Goal: Task Accomplishment & Management: Complete application form

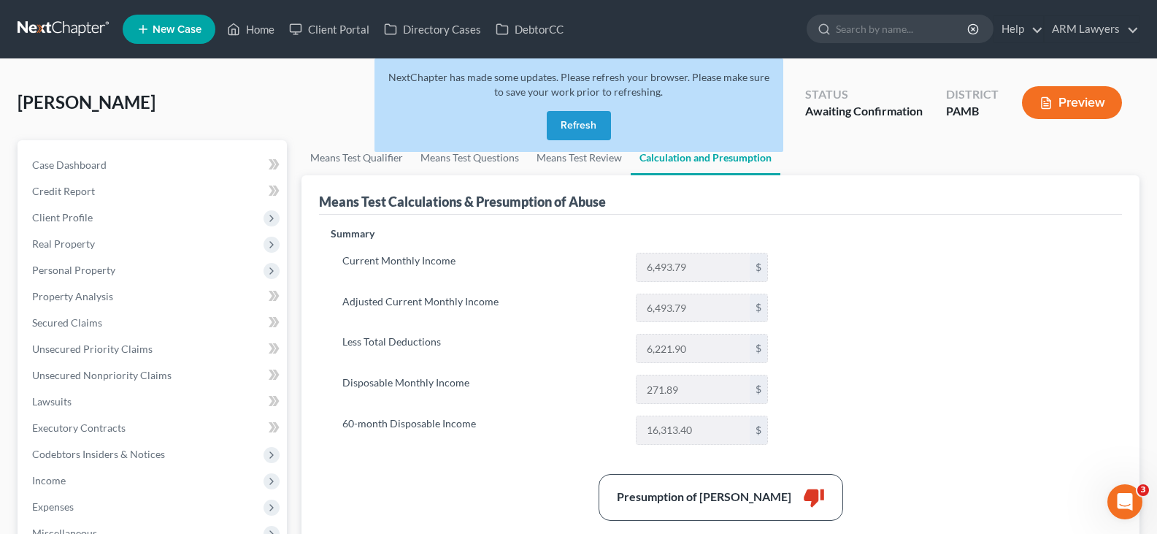
click at [571, 125] on button "Refresh" at bounding box center [579, 125] width 64 height 29
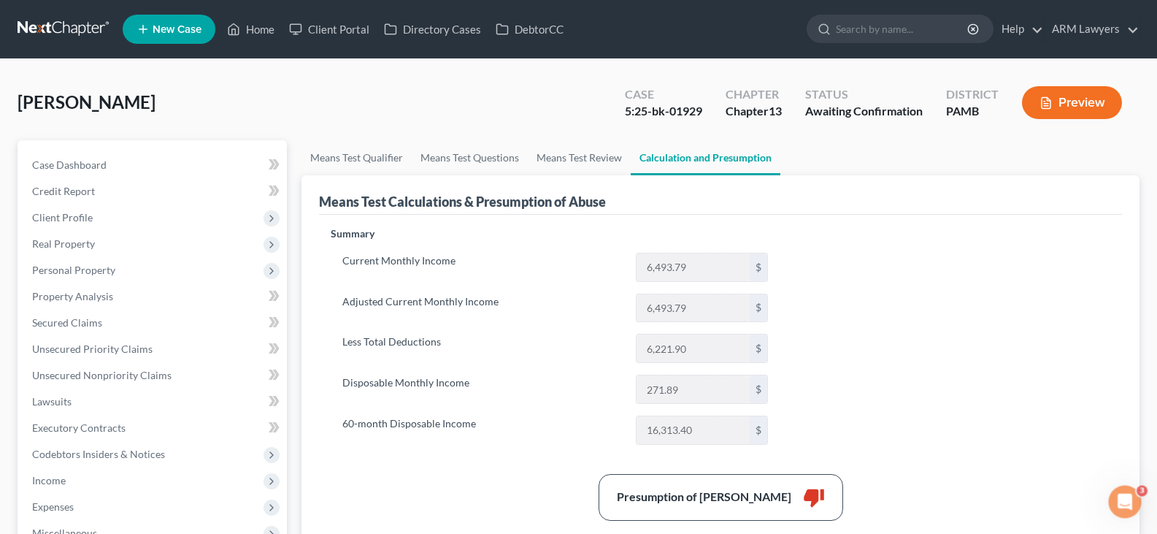
click at [80, 108] on span "[PERSON_NAME]" at bounding box center [87, 101] width 138 height 21
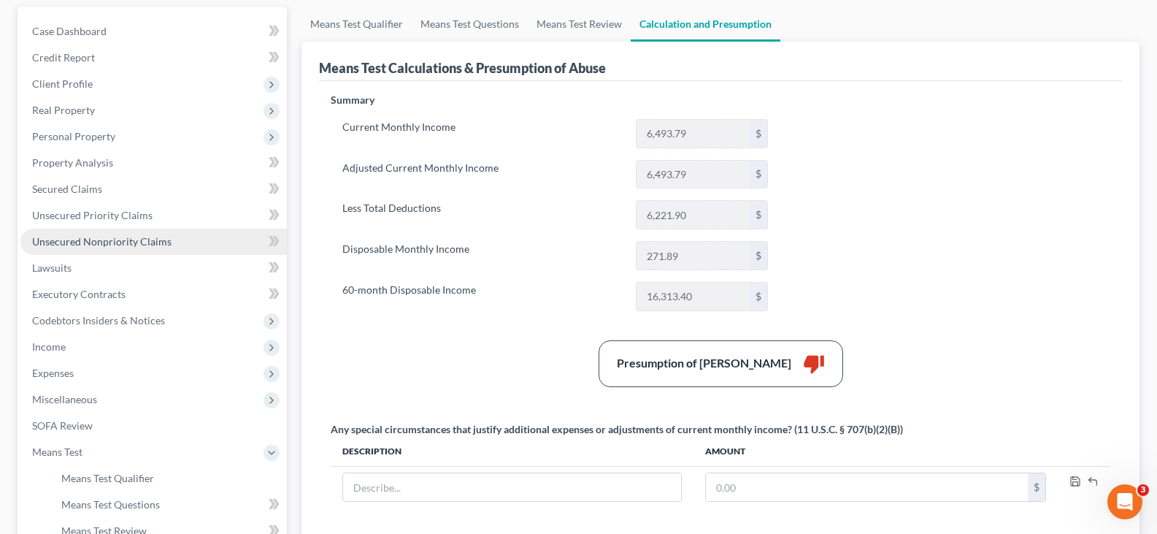
scroll to position [292, 0]
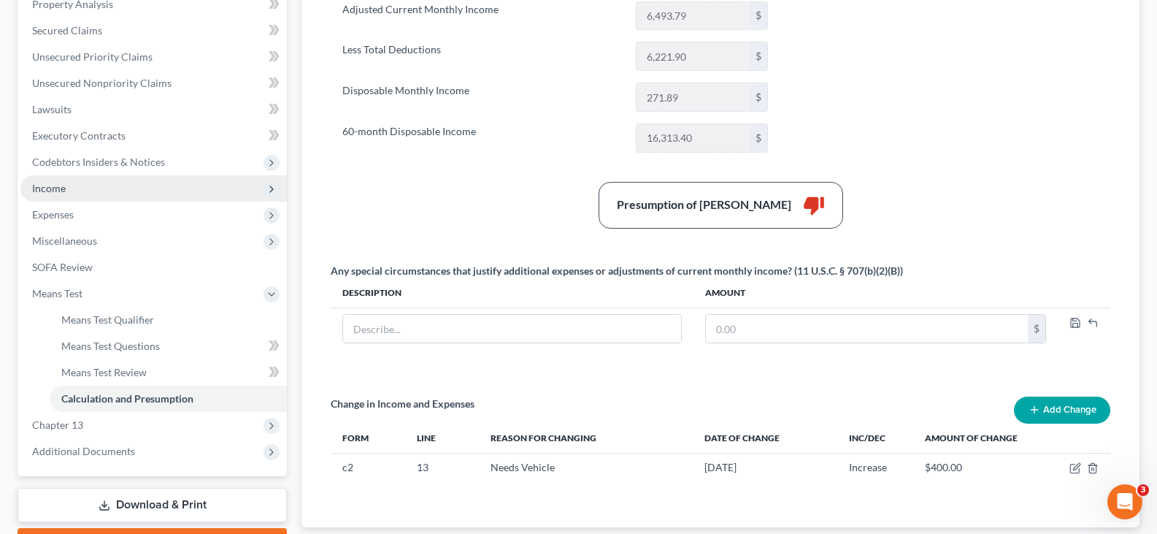
click at [86, 191] on span "Income" at bounding box center [153, 188] width 266 height 26
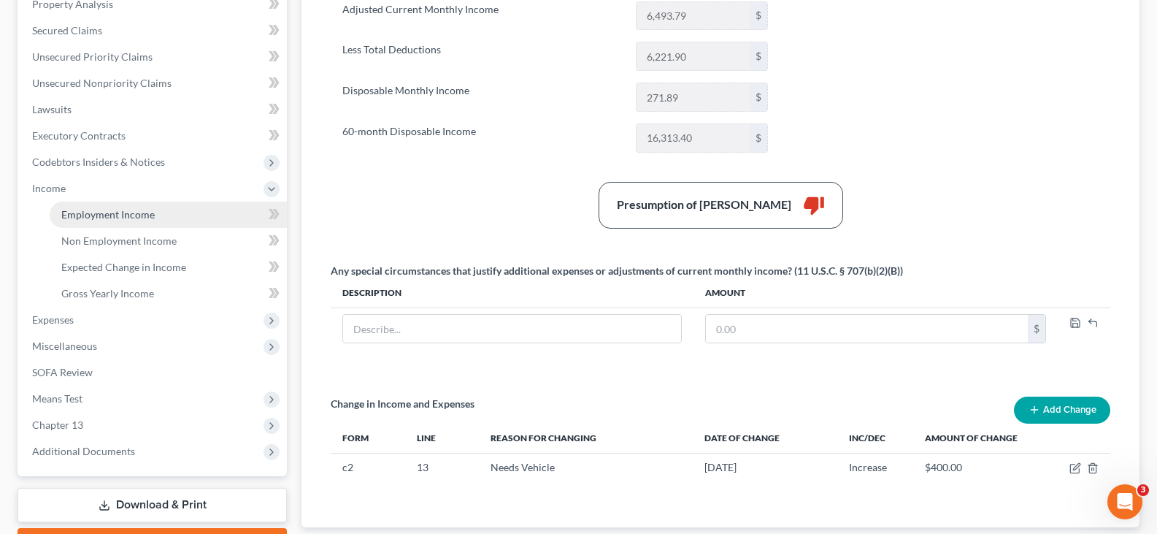
click at [126, 214] on span "Employment Income" at bounding box center [107, 214] width 93 height 12
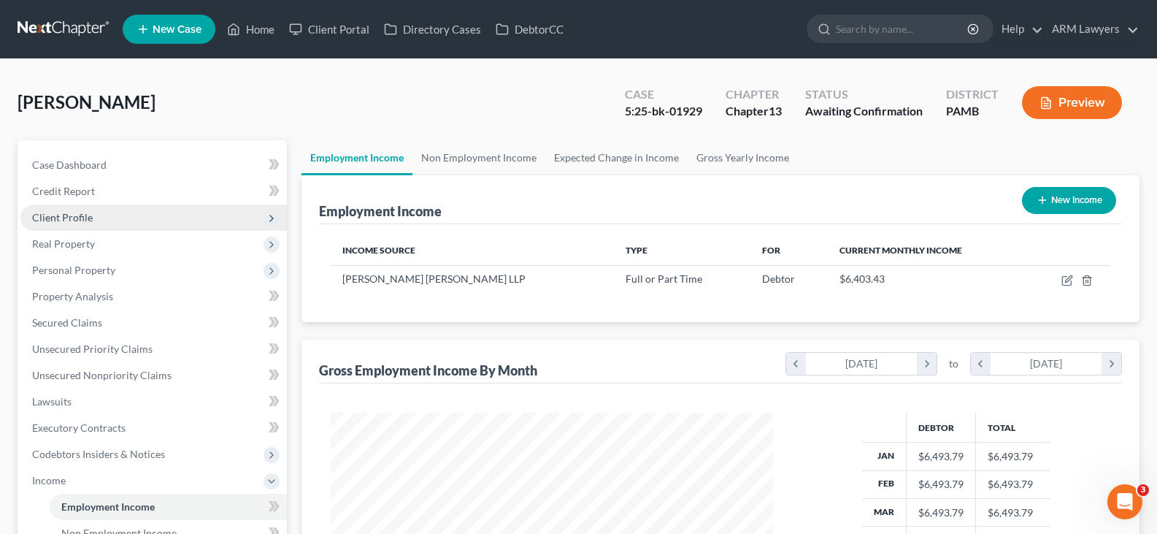
click at [104, 223] on span "Client Profile" at bounding box center [153, 217] width 266 height 26
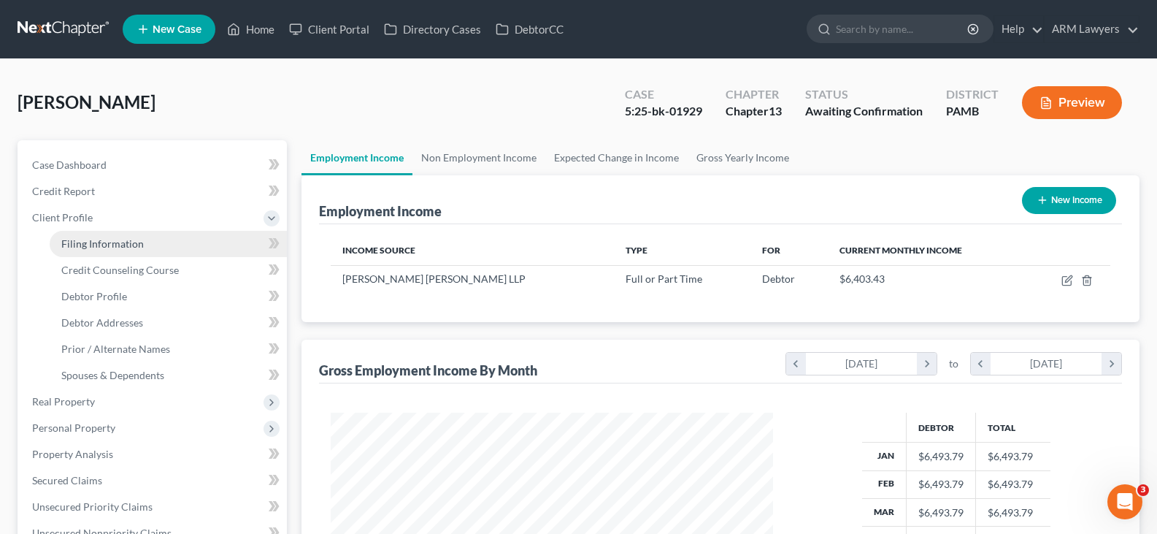
click at [147, 239] on link "Filing Information" at bounding box center [168, 244] width 237 height 26
select select "1"
select select "0"
select select "3"
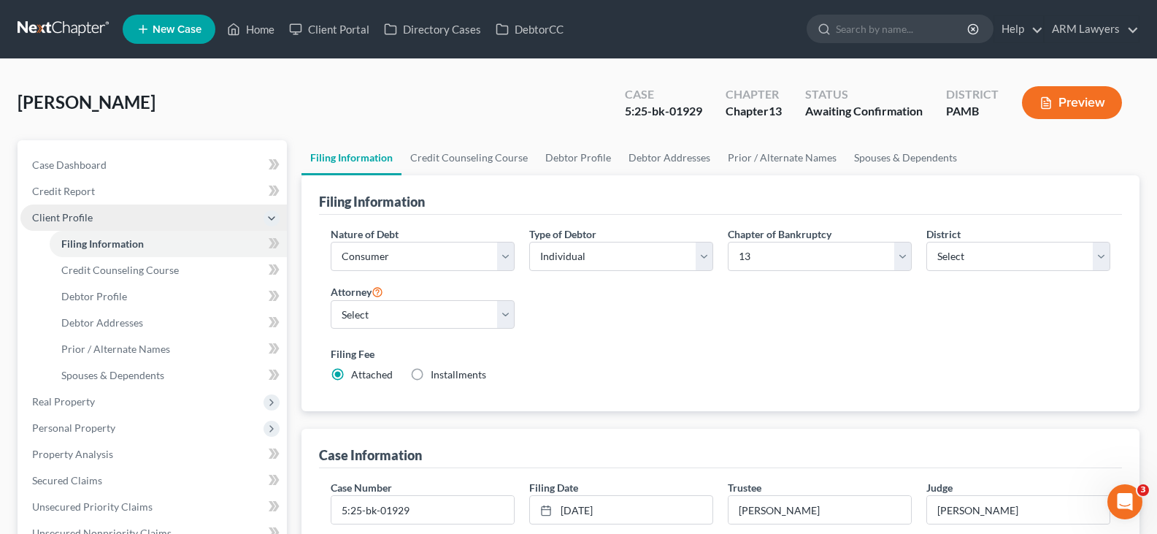
drag, startPoint x: 78, startPoint y: 101, endPoint x: 145, endPoint y: 226, distance: 142.0
click at [78, 100] on span "Abela, Kathleen" at bounding box center [87, 101] width 138 height 21
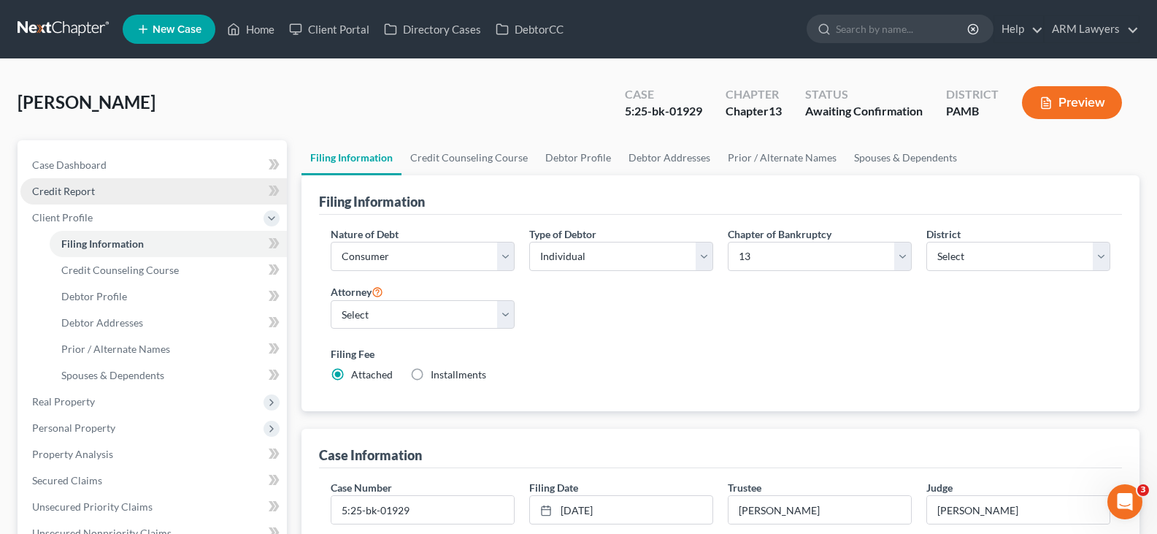
click at [109, 195] on link "Credit Report" at bounding box center [153, 191] width 266 height 26
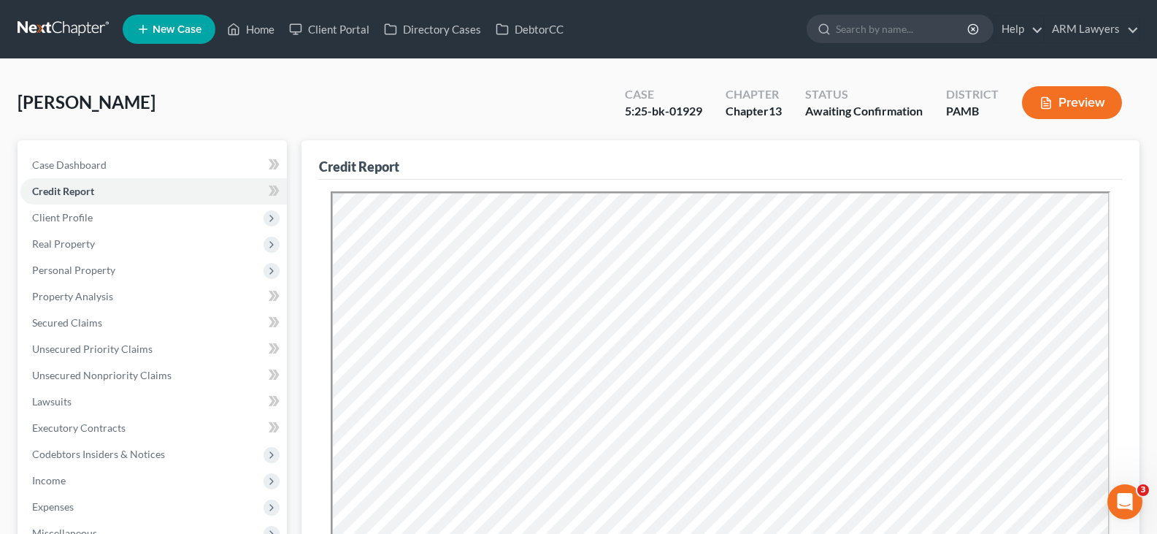
click at [82, 21] on link at bounding box center [64, 29] width 93 height 26
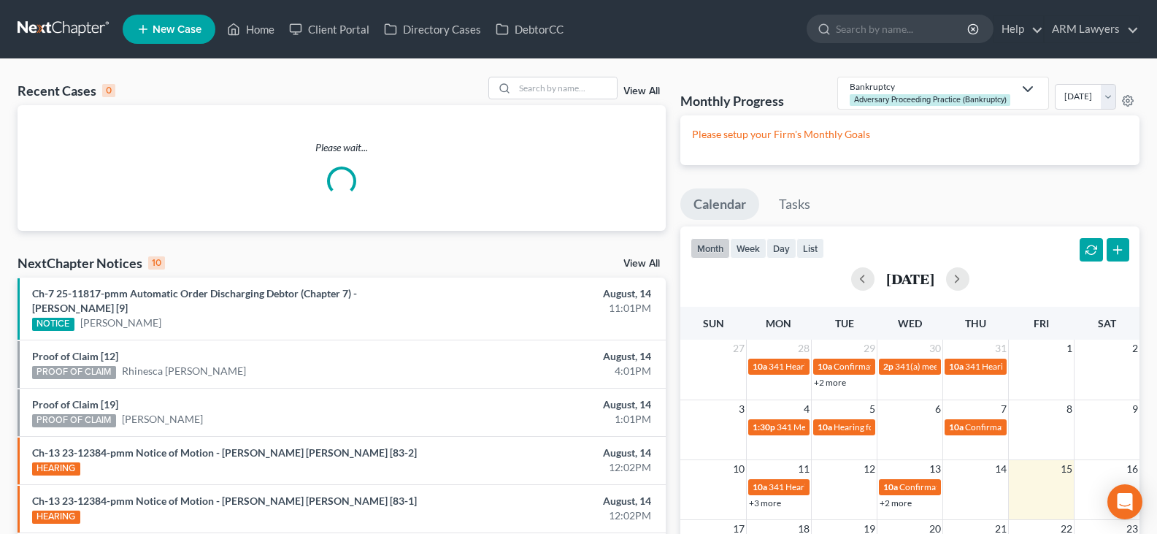
click at [657, 90] on link "View All" at bounding box center [641, 91] width 36 height 10
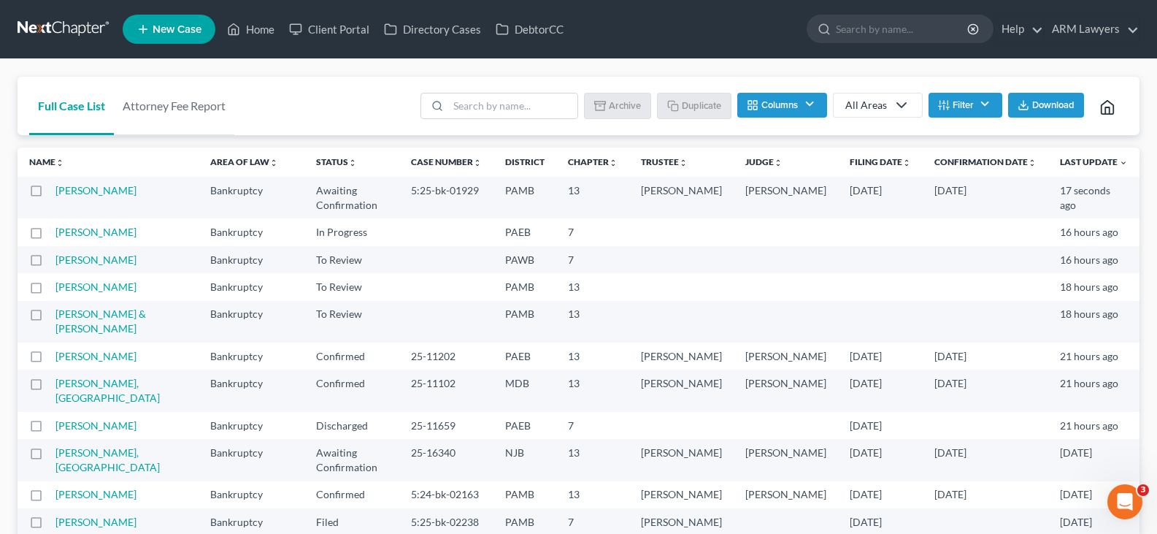
click at [961, 108] on button "Filter" at bounding box center [965, 105] width 74 height 25
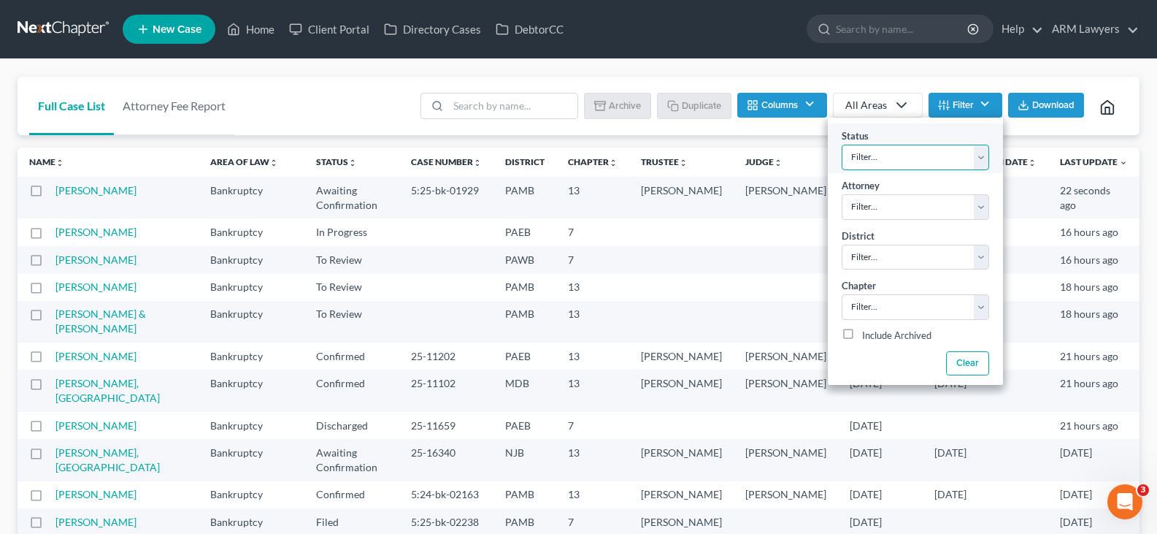
click at [931, 151] on select "Filter... Answer Due Awaiting Confirmation Awaiting Discharge Confirmed Could N…" at bounding box center [914, 158] width 147 height 26
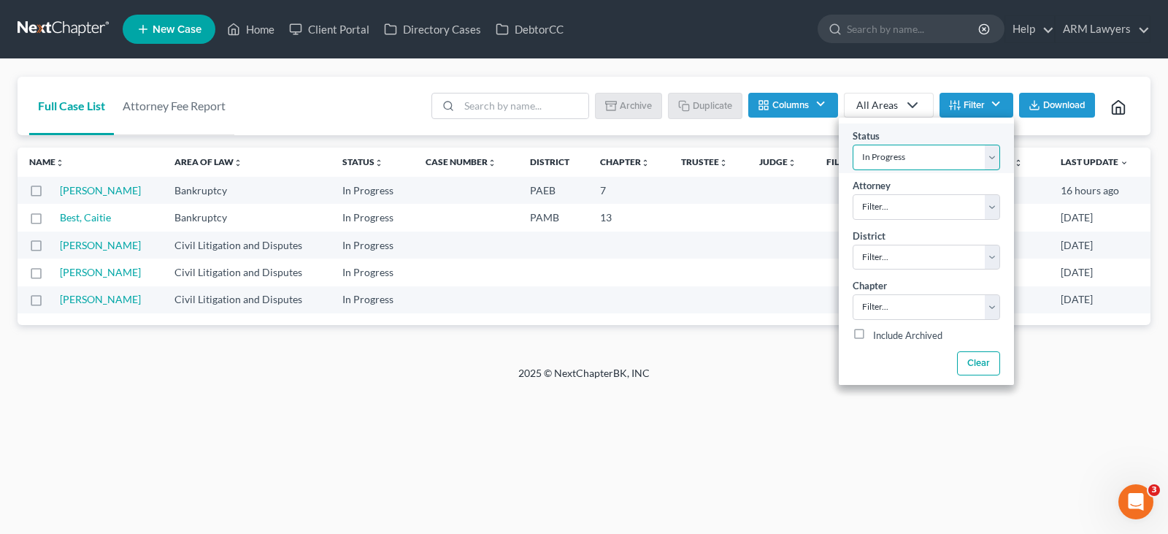
click at [931, 151] on select "Filter... Answer Due Awaiting Confirmation Awaiting Discharge Confirmed Could N…" at bounding box center [925, 158] width 147 height 26
select select "20"
click at [926, 157] on select "Filter... Answer Due Awaiting Confirmation Awaiting Discharge Confirmed Could N…" at bounding box center [925, 158] width 147 height 26
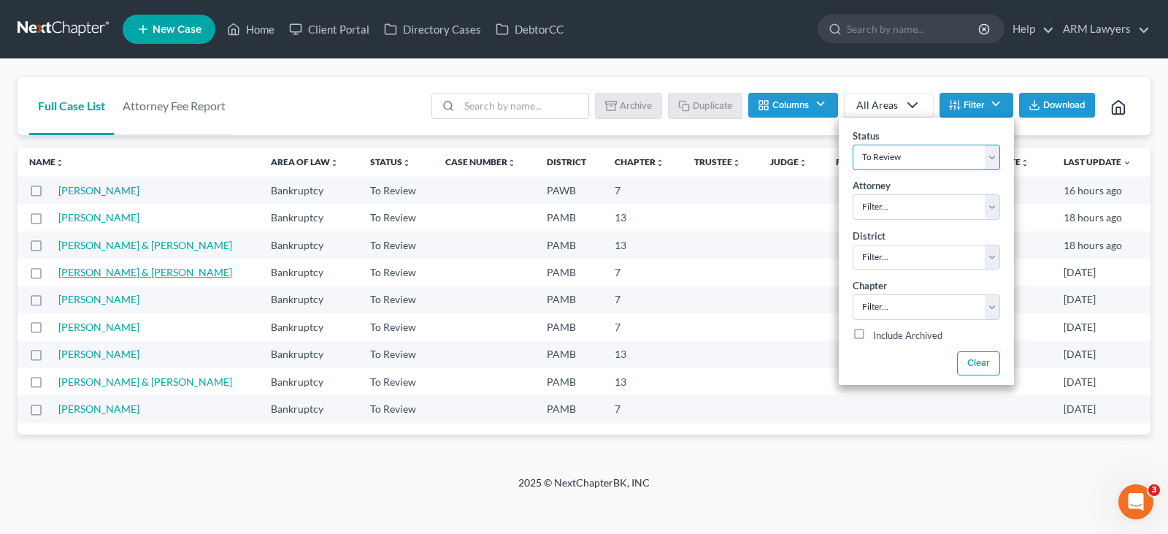
click at [134, 272] on link "Ging, James & Ciralli-Ging, Janine" at bounding box center [145, 272] width 174 height 12
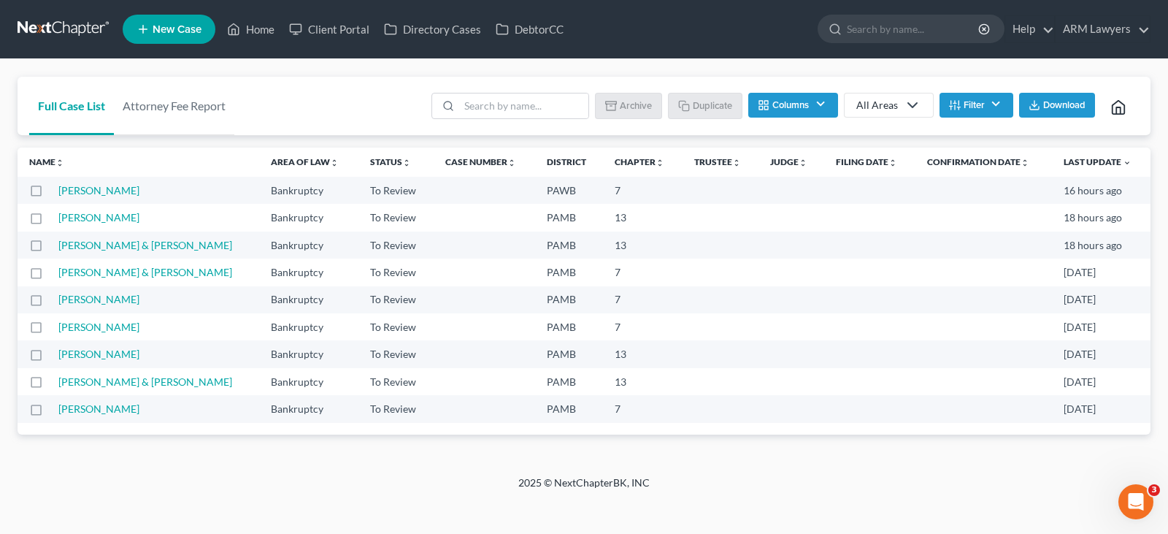
select select "20"
select select "1"
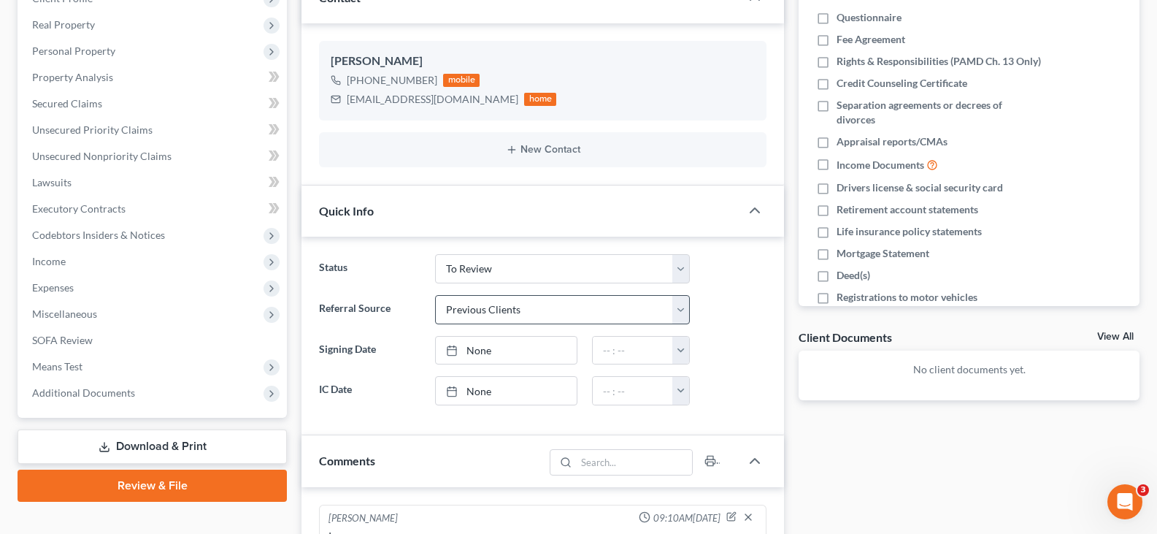
scroll to position [166, 0]
click at [512, 263] on select "Answer Due Awaiting Confirmation Awaiting Discharge Confirmed Could Not Contact…" at bounding box center [562, 268] width 255 height 29
select select "9"
click at [512, 263] on select "Answer Due Awaiting Confirmation Awaiting Discharge Confirmed Could Not Contact…" at bounding box center [562, 268] width 255 height 29
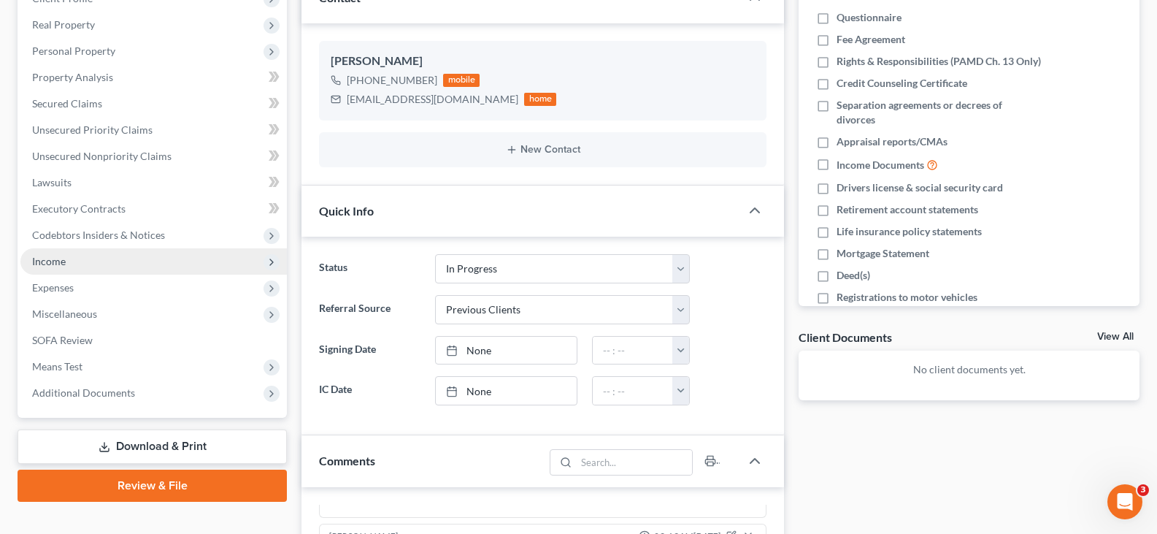
click at [98, 250] on span "Income" at bounding box center [153, 261] width 266 height 26
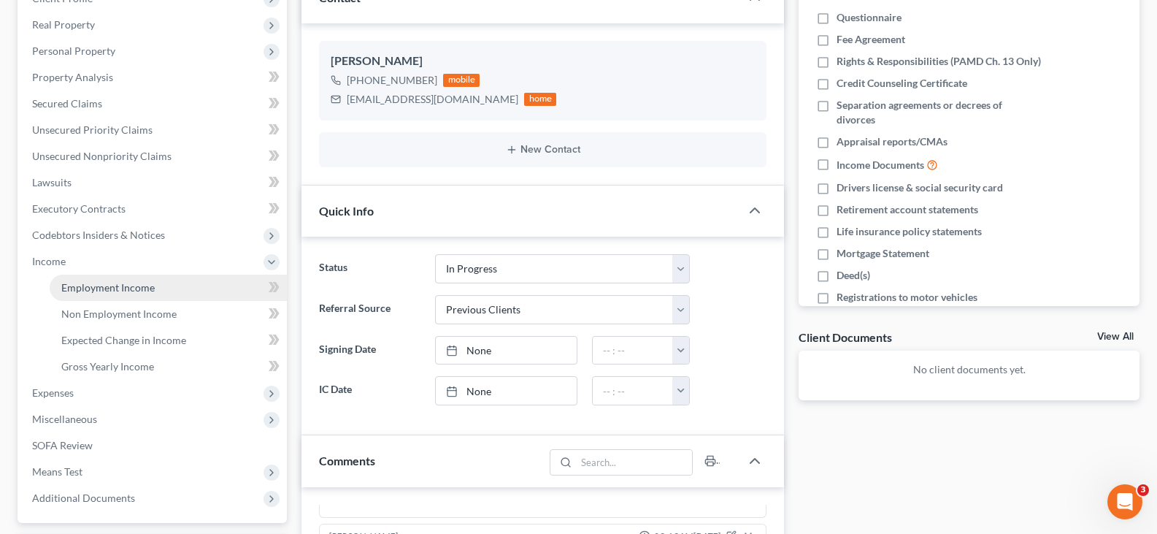
click at [116, 284] on span "Employment Income" at bounding box center [107, 287] width 93 height 12
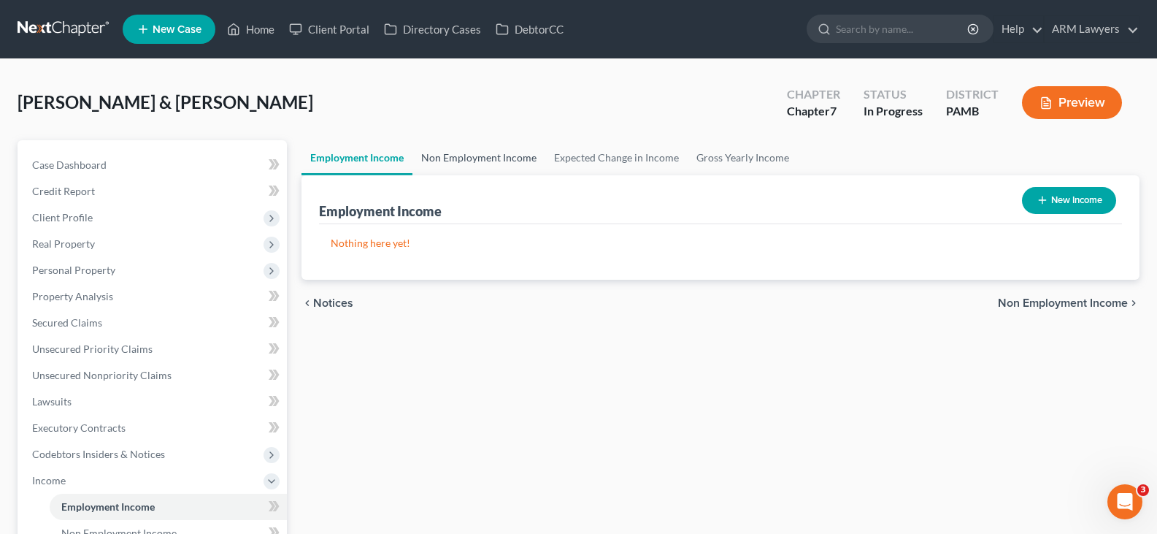
click at [451, 169] on link "Non Employment Income" at bounding box center [478, 157] width 133 height 35
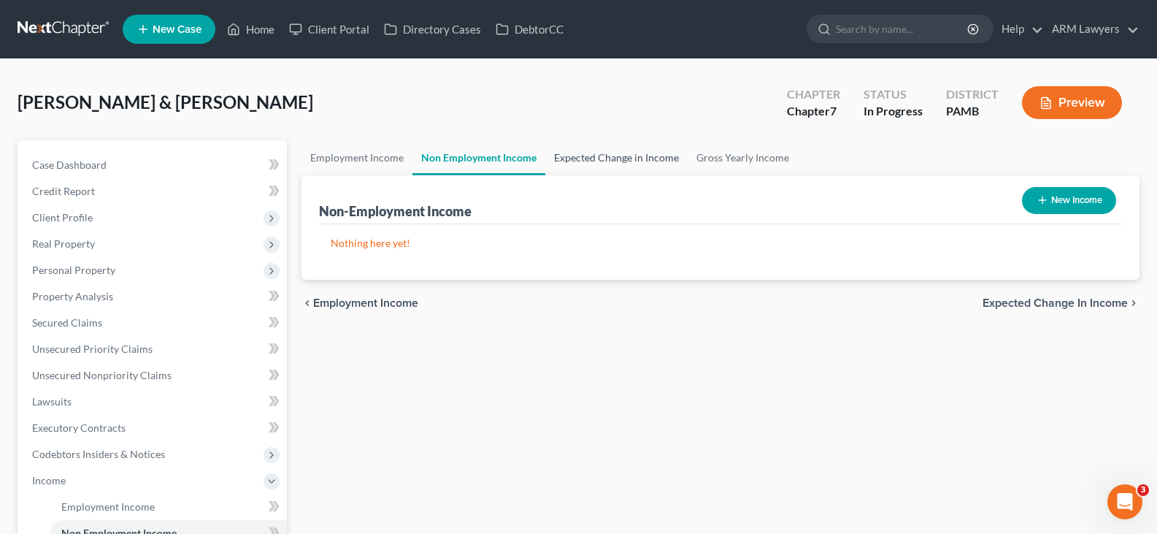
click at [614, 161] on link "Expected Change in Income" at bounding box center [616, 157] width 142 height 35
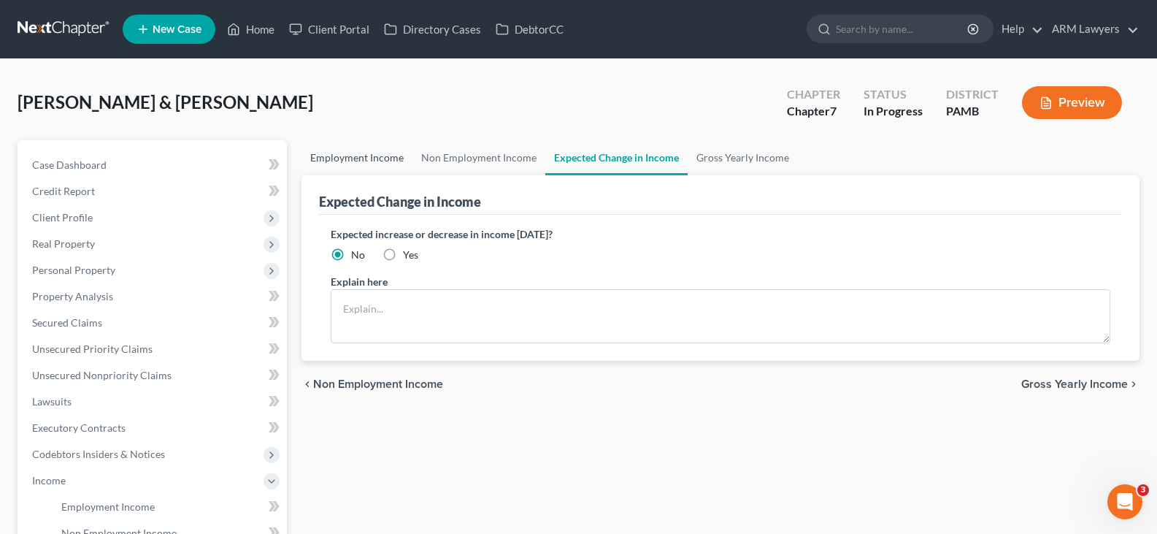
click at [374, 161] on link "Employment Income" at bounding box center [356, 157] width 111 height 35
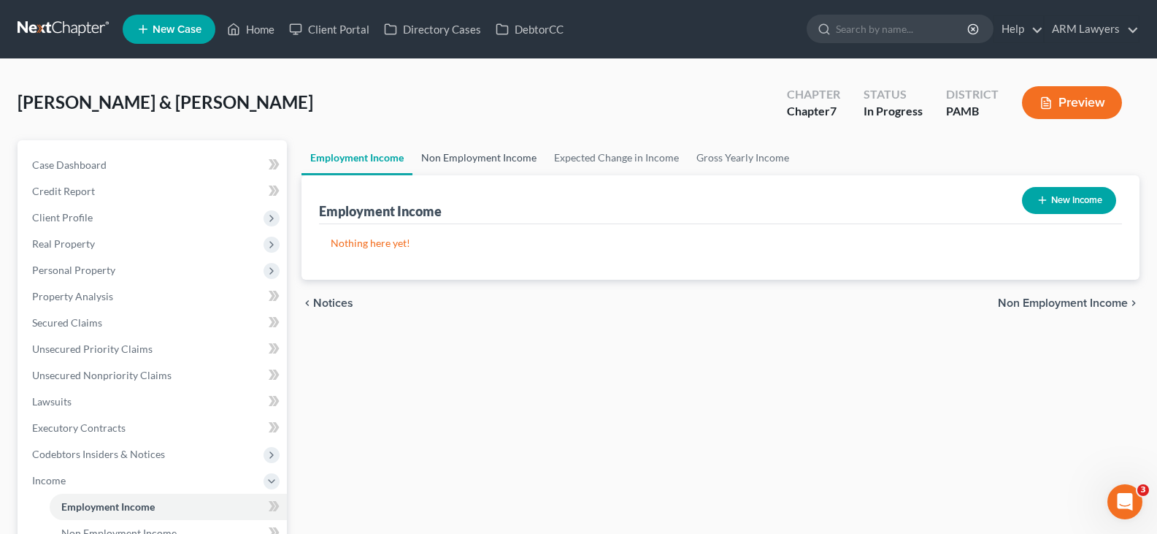
click at [533, 161] on link "Non Employment Income" at bounding box center [478, 157] width 133 height 35
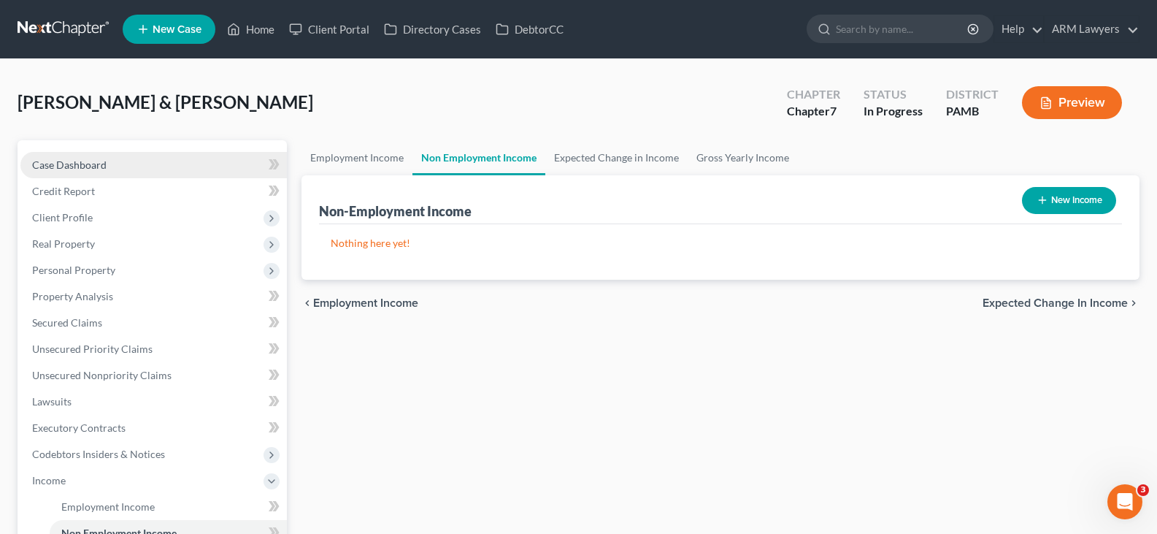
click at [111, 162] on link "Case Dashboard" at bounding box center [153, 165] width 266 height 26
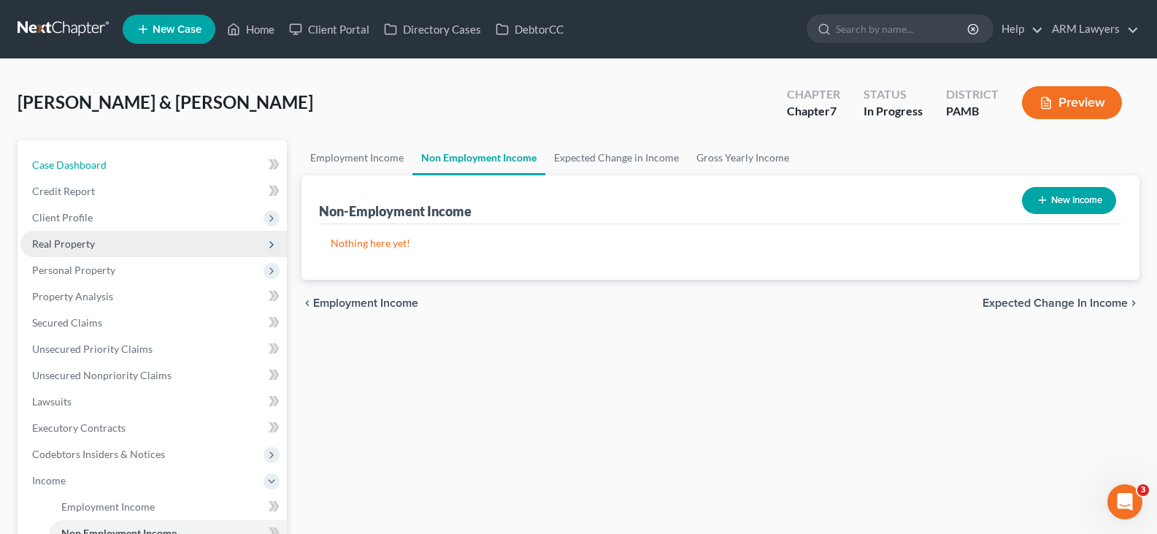
select select "9"
select select "1"
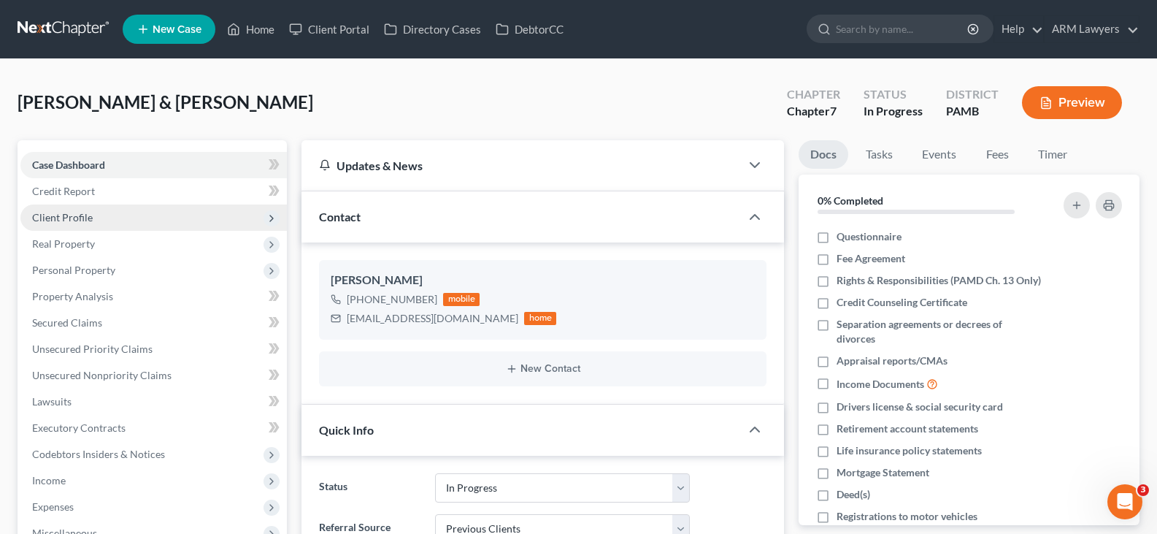
scroll to position [166, 0]
click at [51, 20] on link at bounding box center [64, 29] width 93 height 26
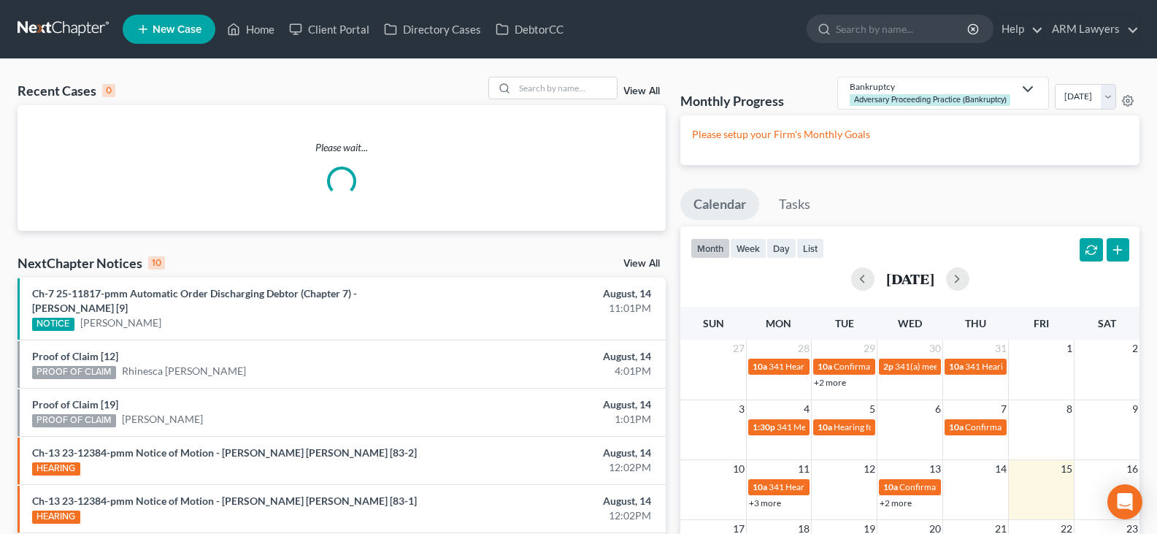
click at [659, 93] on link "View All" at bounding box center [641, 91] width 36 height 10
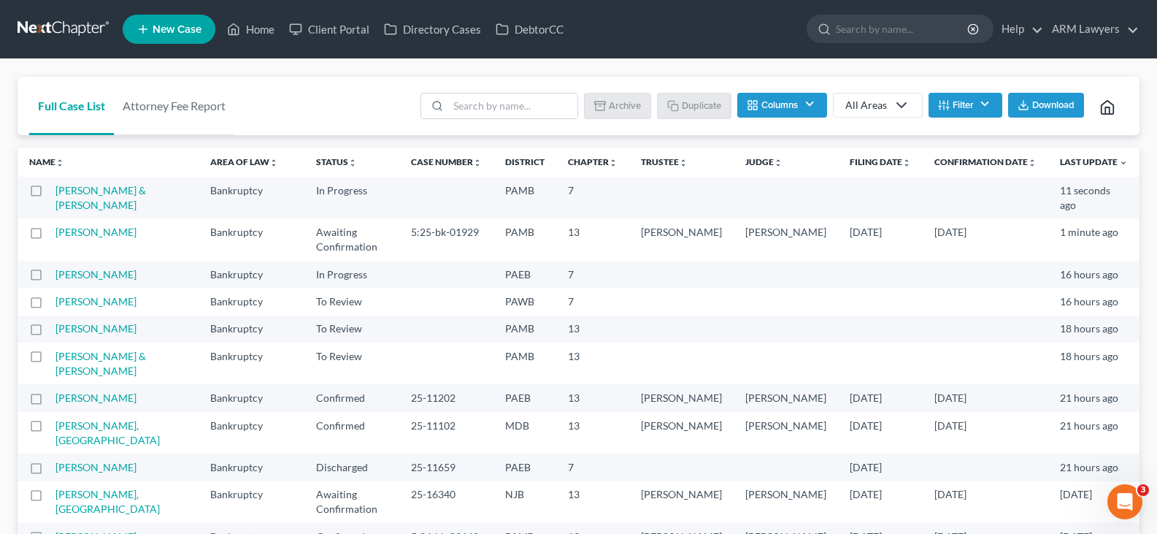
click at [880, 106] on div "All Areas" at bounding box center [866, 105] width 42 height 15
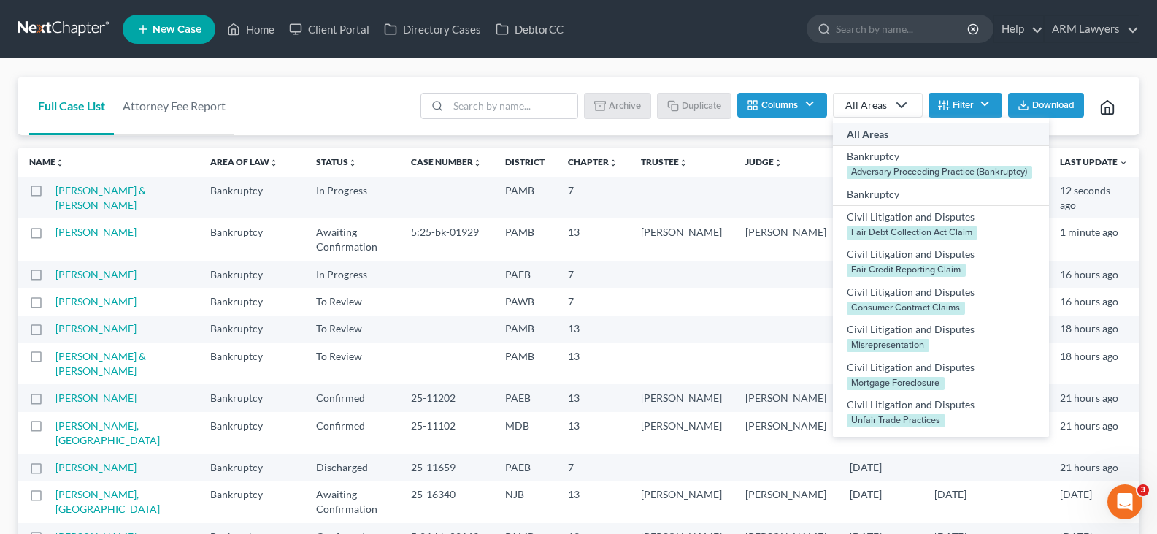
click at [960, 101] on button "Filter" at bounding box center [965, 105] width 74 height 25
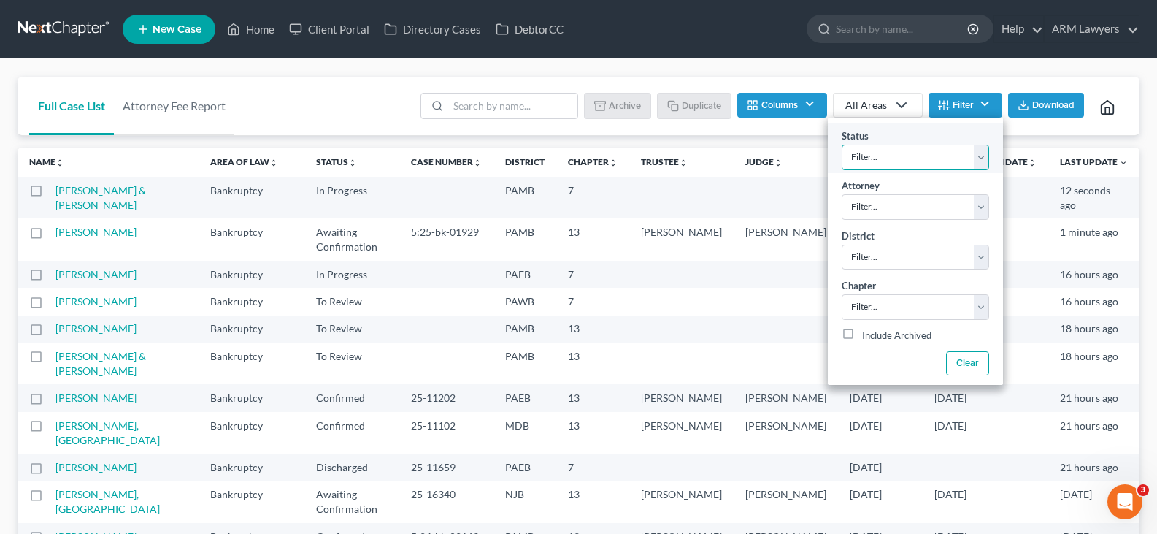
click at [896, 153] on select "Filter... Answer Due Awaiting Confirmation Awaiting Discharge Confirmed Could N…" at bounding box center [914, 158] width 147 height 26
click at [911, 160] on select "Filter... Answer Due Awaiting Confirmation Awaiting Discharge Confirmed Could N…" at bounding box center [914, 158] width 147 height 26
drag, startPoint x: 893, startPoint y: 153, endPoint x: 892, endPoint y: 162, distance: 9.5
click at [893, 153] on select "Filter... Answer Due Awaiting Confirmation Awaiting Discharge Confirmed Could N…" at bounding box center [914, 158] width 147 height 26
click at [894, 162] on select "Filter... Answer Due Awaiting Confirmation Awaiting Discharge Confirmed Could N…" at bounding box center [914, 158] width 147 height 26
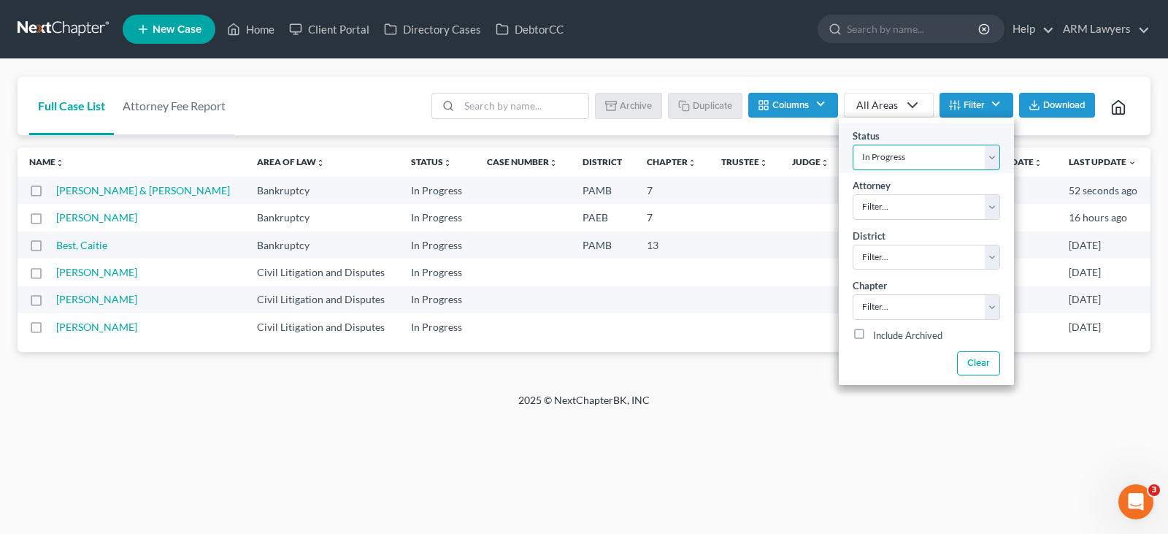
click at [931, 159] on select "Filter... Answer Due Awaiting Confirmation Awaiting Discharge Confirmed Could N…" at bounding box center [925, 158] width 147 height 26
select select "20"
click at [928, 161] on select "Filter... Answer Due Awaiting Confirmation Awaiting Discharge Confirmed Could N…" at bounding box center [925, 158] width 147 height 26
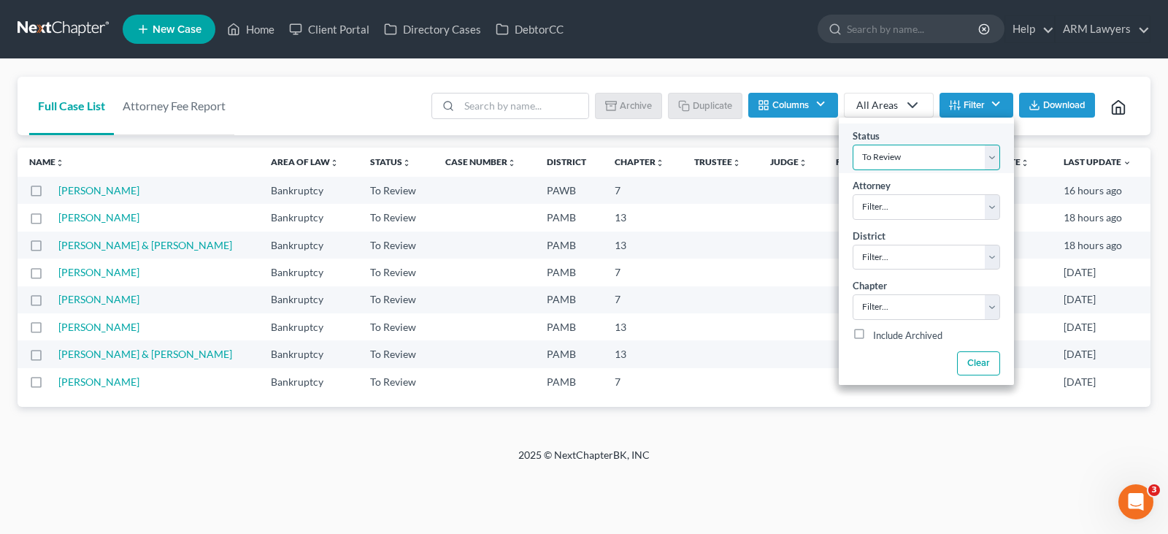
click at [944, 158] on select "Filter... Answer Due Awaiting Confirmation Awaiting Discharge Confirmed Could N…" at bounding box center [925, 158] width 147 height 26
click at [973, 148] on select "Filter... Answer Due Awaiting Confirmation Awaiting Discharge Confirmed Could N…" at bounding box center [925, 158] width 147 height 26
click at [930, 153] on select "Filter... Answer Due Awaiting Confirmation Awaiting Discharge Confirmed Could N…" at bounding box center [925, 158] width 147 height 26
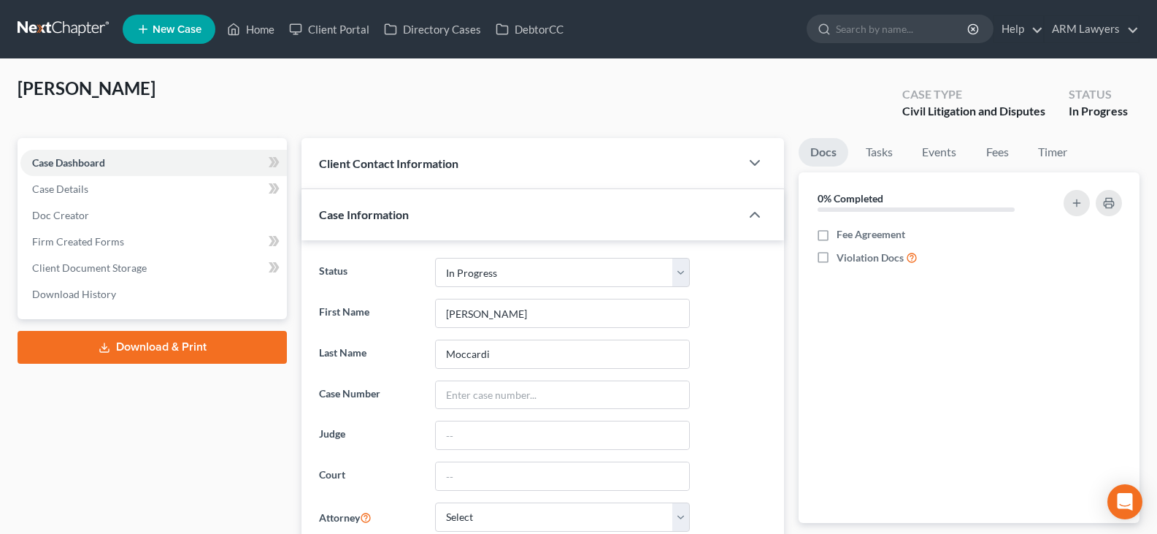
select select "9"
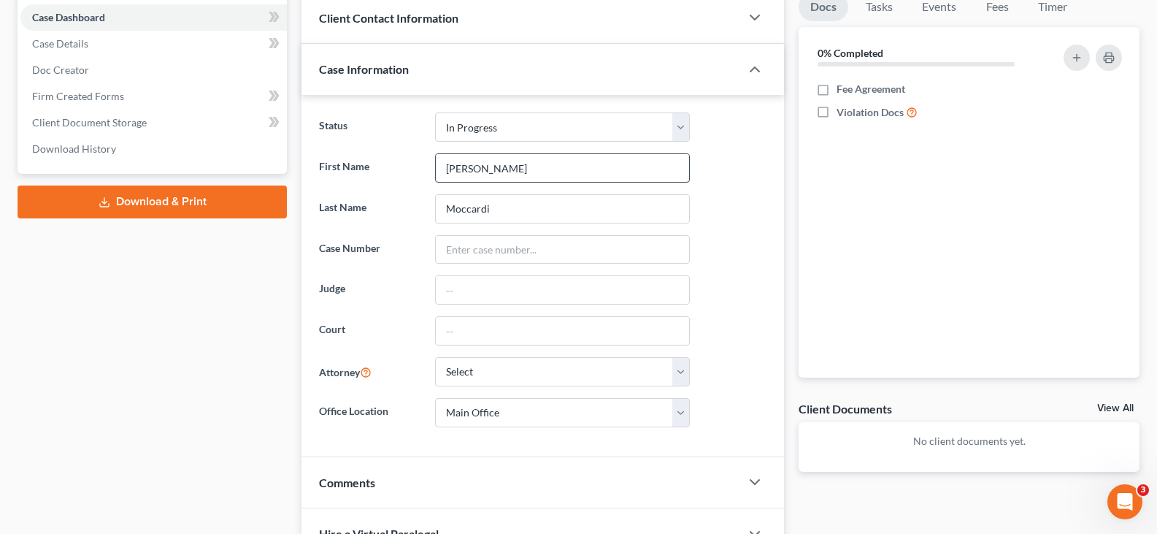
scroll to position [146, 0]
click at [528, 123] on select "Answer Due Awaiting Confirmation Awaiting Discharge Confirmed Could Not Contact…" at bounding box center [562, 126] width 255 height 29
click at [543, 122] on select "Answer Due Awaiting Confirmation Awaiting Discharge Confirmed Could Not Contact…" at bounding box center [562, 126] width 255 height 29
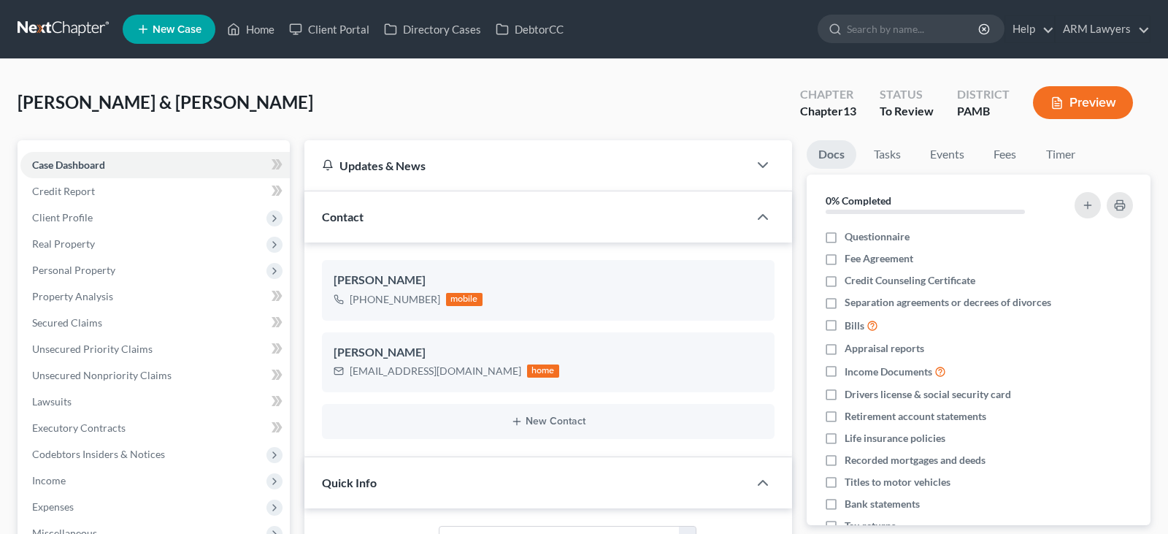
select select "20"
select select "1"
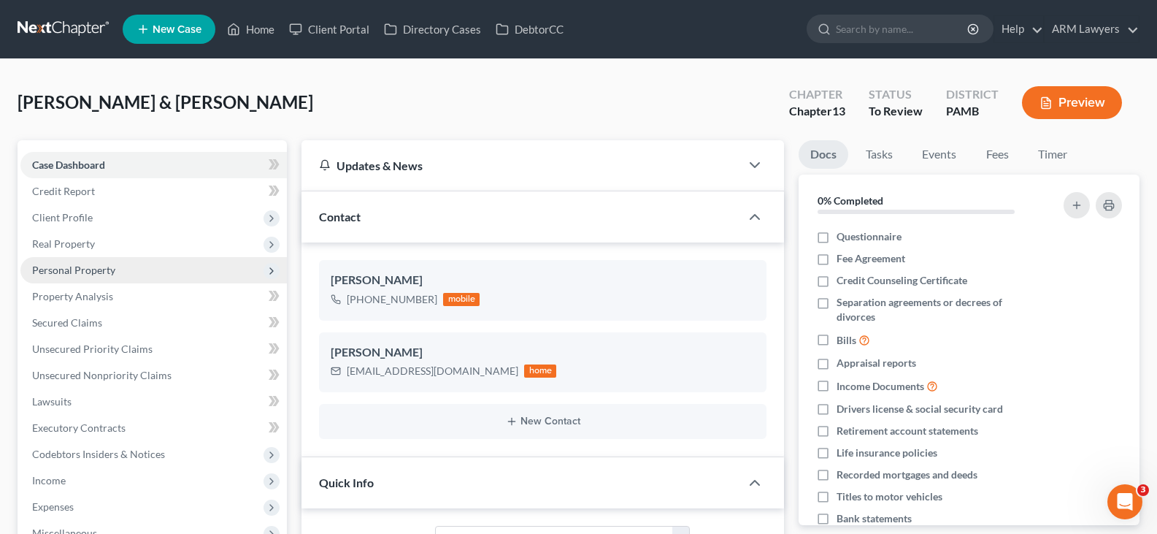
click at [113, 270] on span "Personal Property" at bounding box center [73, 269] width 83 height 12
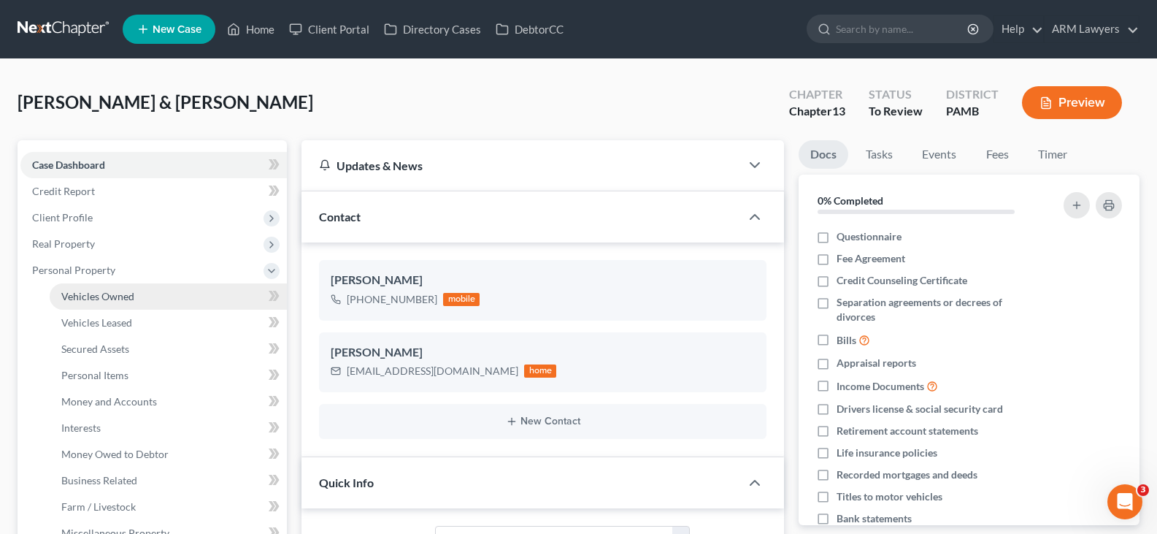
click at [128, 296] on span "Vehicles Owned" at bounding box center [97, 296] width 73 height 12
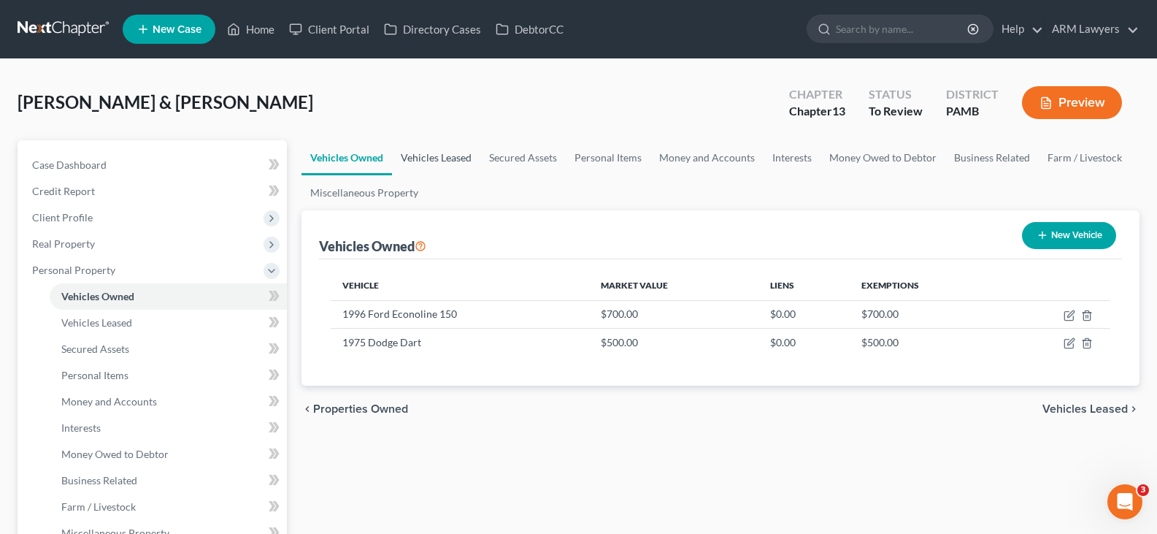
click at [445, 158] on link "Vehicles Leased" at bounding box center [436, 157] width 88 height 35
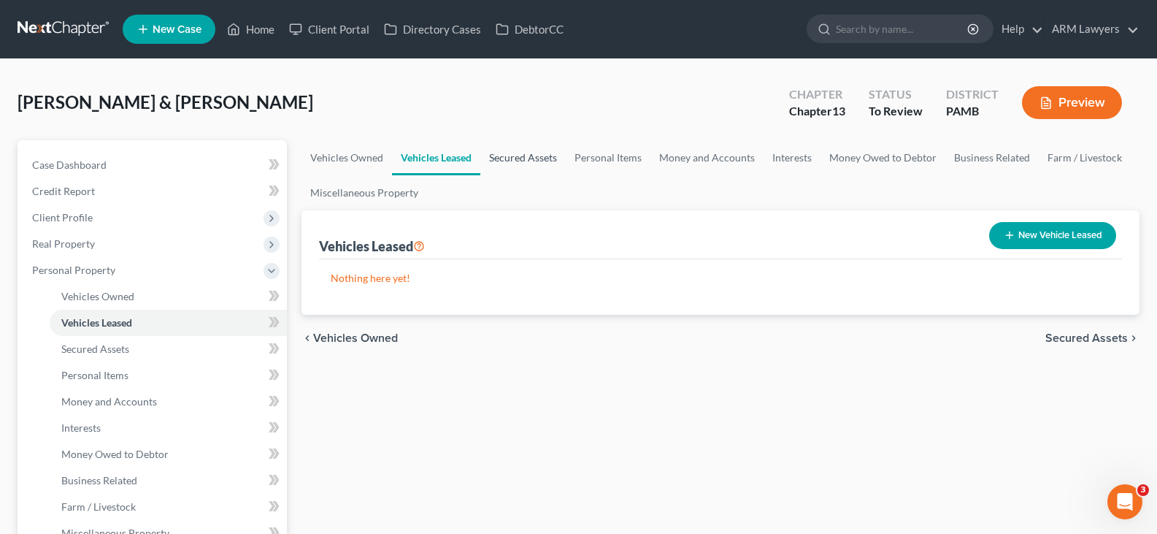
click at [525, 156] on link "Secured Assets" at bounding box center [522, 157] width 85 height 35
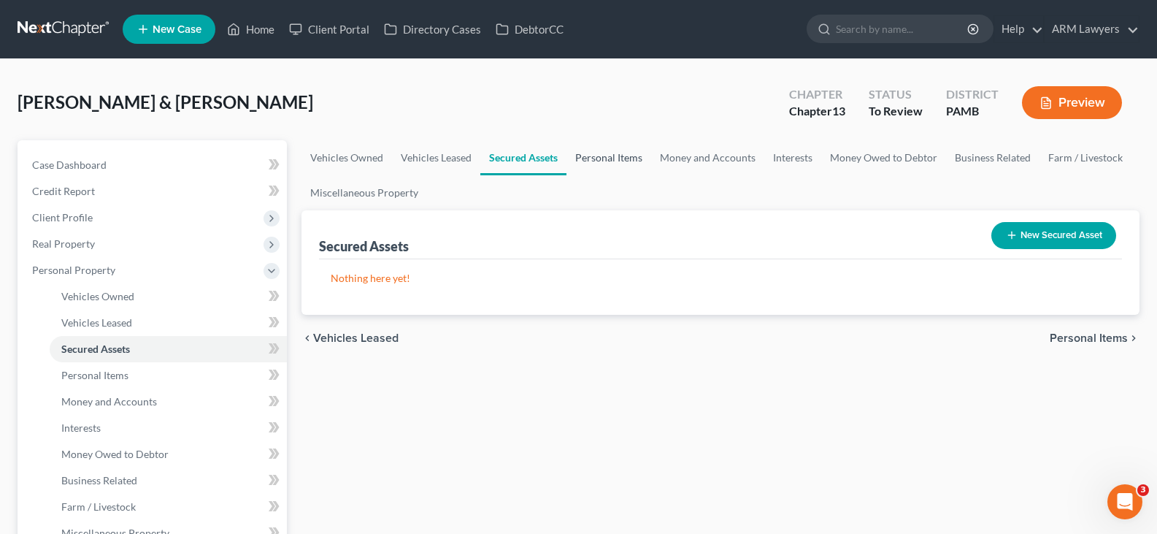
click at [592, 162] on link "Personal Items" at bounding box center [608, 157] width 85 height 35
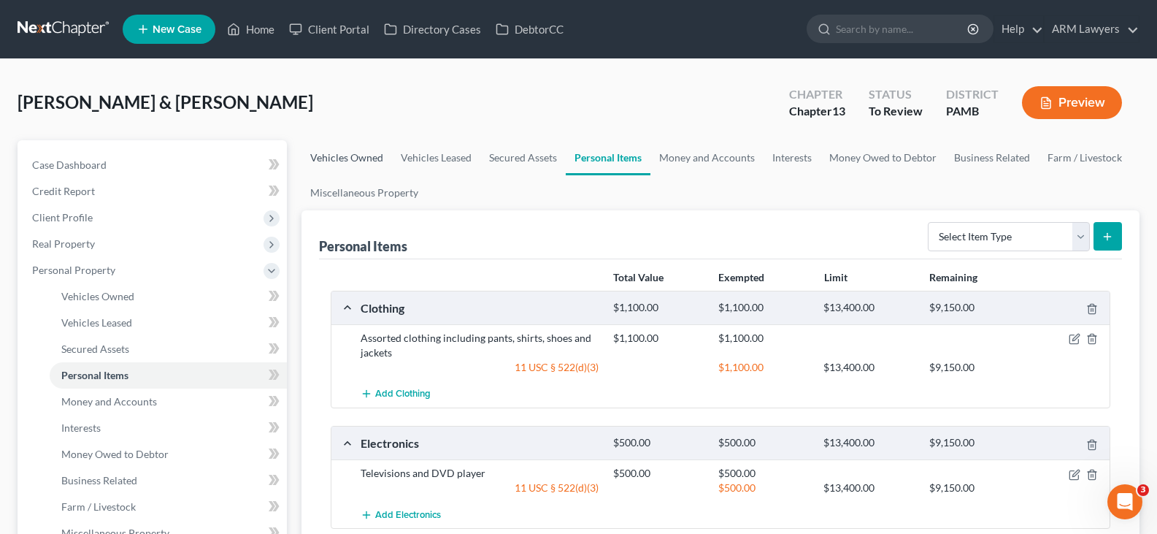
click at [340, 158] on link "Vehicles Owned" at bounding box center [346, 157] width 90 height 35
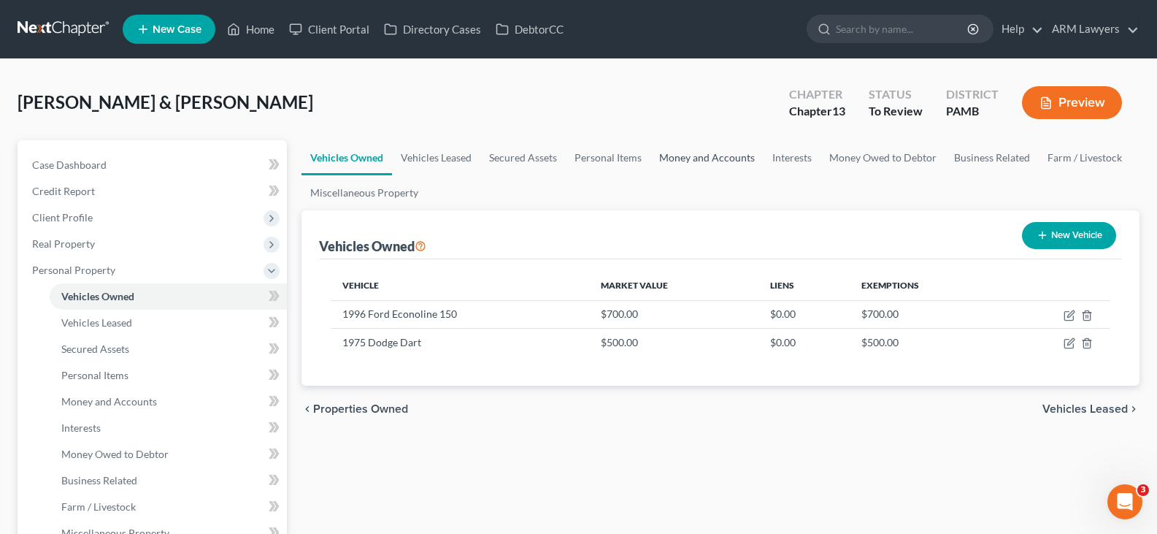
click at [671, 152] on link "Money and Accounts" at bounding box center [706, 157] width 113 height 35
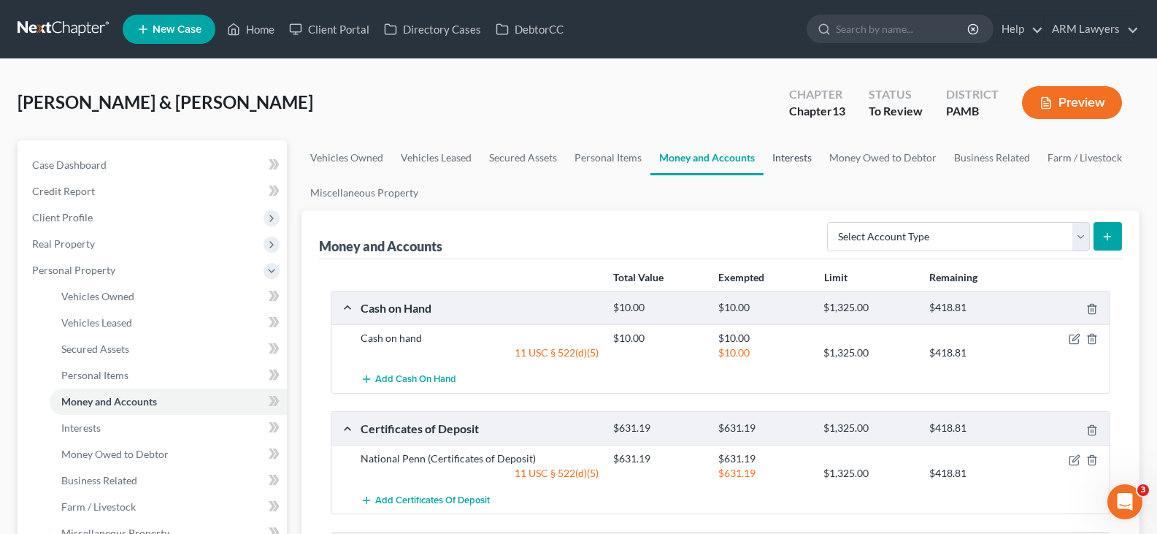
click at [793, 166] on link "Interests" at bounding box center [791, 157] width 57 height 35
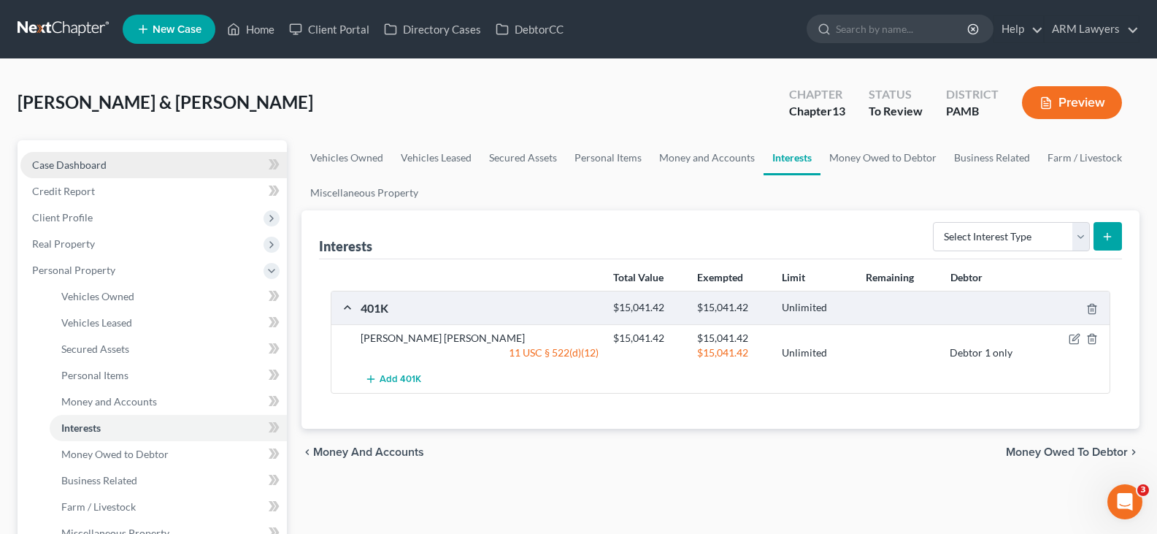
click at [87, 153] on link "Case Dashboard" at bounding box center [153, 165] width 266 height 26
select select "1"
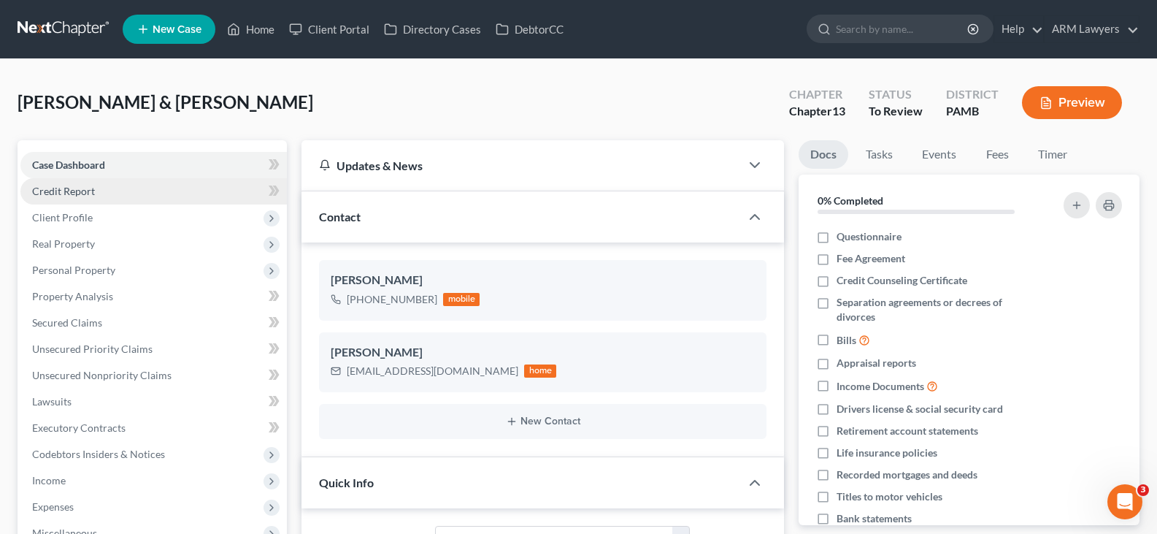
click at [103, 195] on link "Credit Report" at bounding box center [153, 191] width 266 height 26
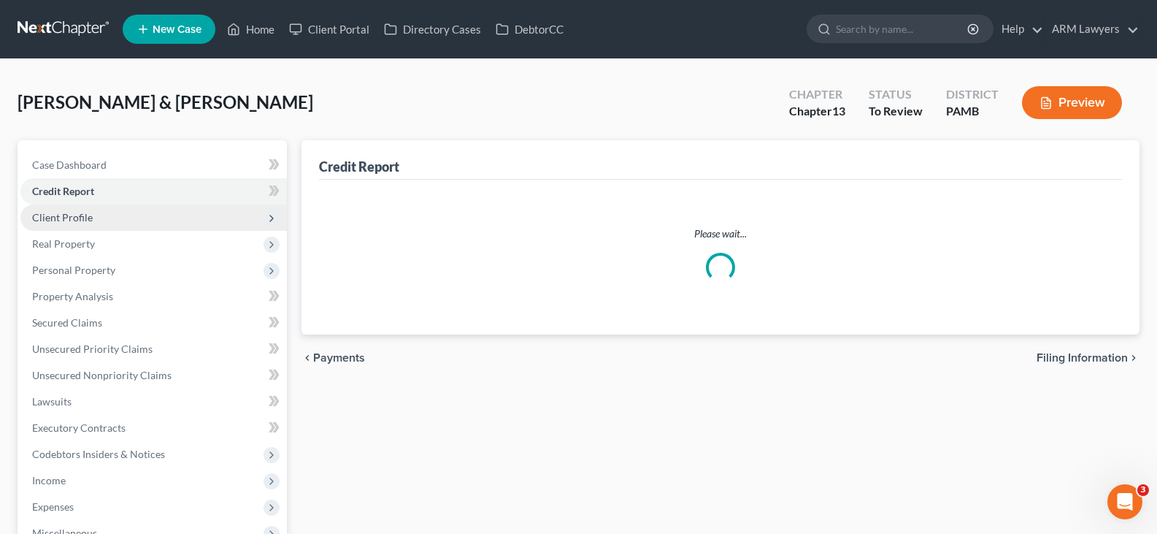
click at [92, 221] on span "Client Profile" at bounding box center [153, 217] width 266 height 26
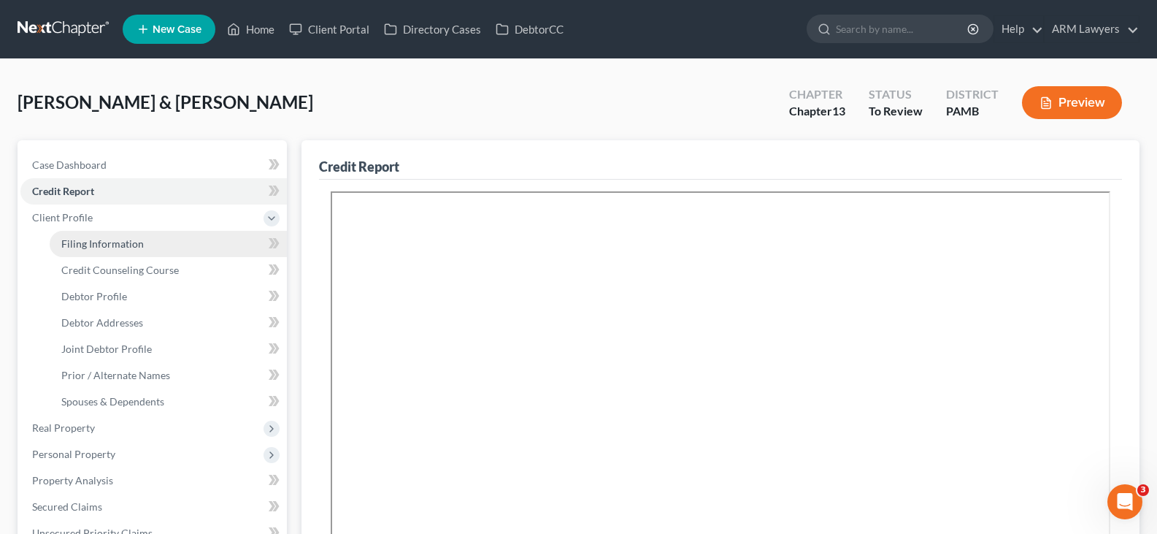
click at [101, 241] on span "Filing Information" at bounding box center [102, 243] width 82 height 12
select select "1"
select select "3"
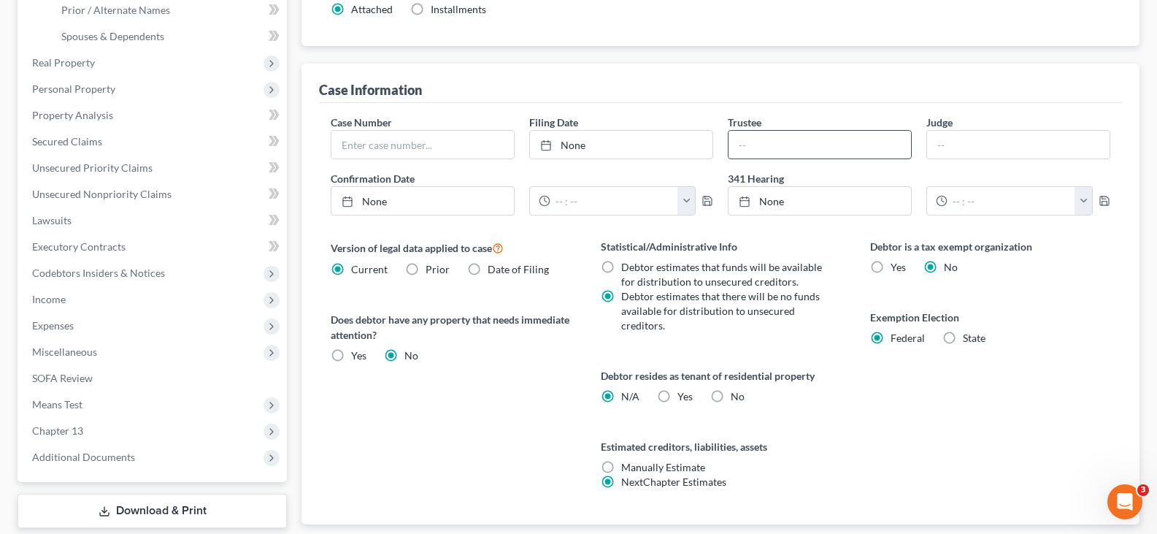
scroll to position [458, 0]
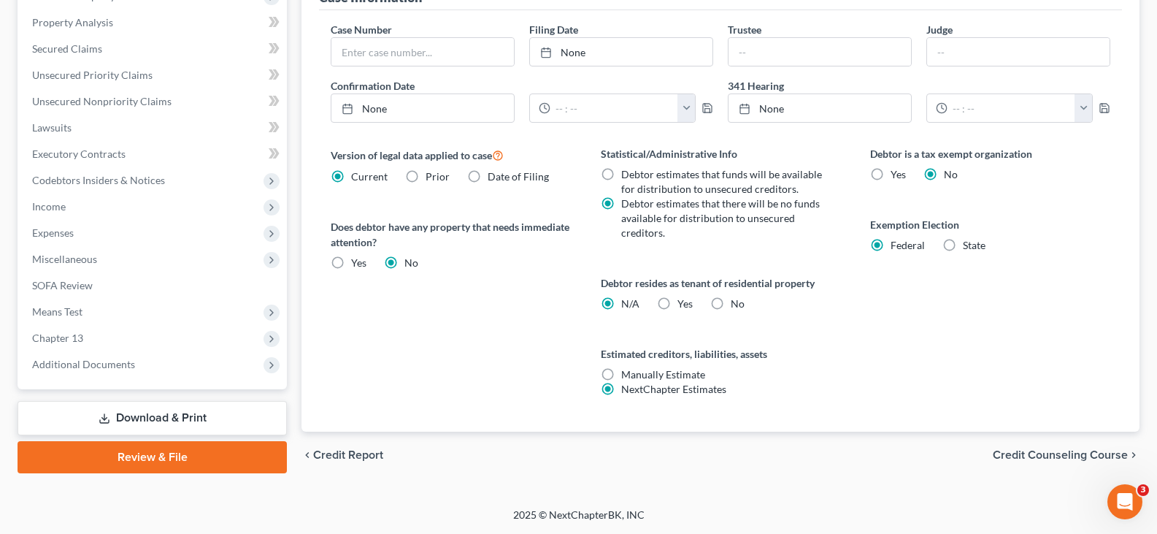
click at [351, 174] on label "Current" at bounding box center [369, 176] width 36 height 15
click at [357, 174] on input "Current" at bounding box center [361, 173] width 9 height 9
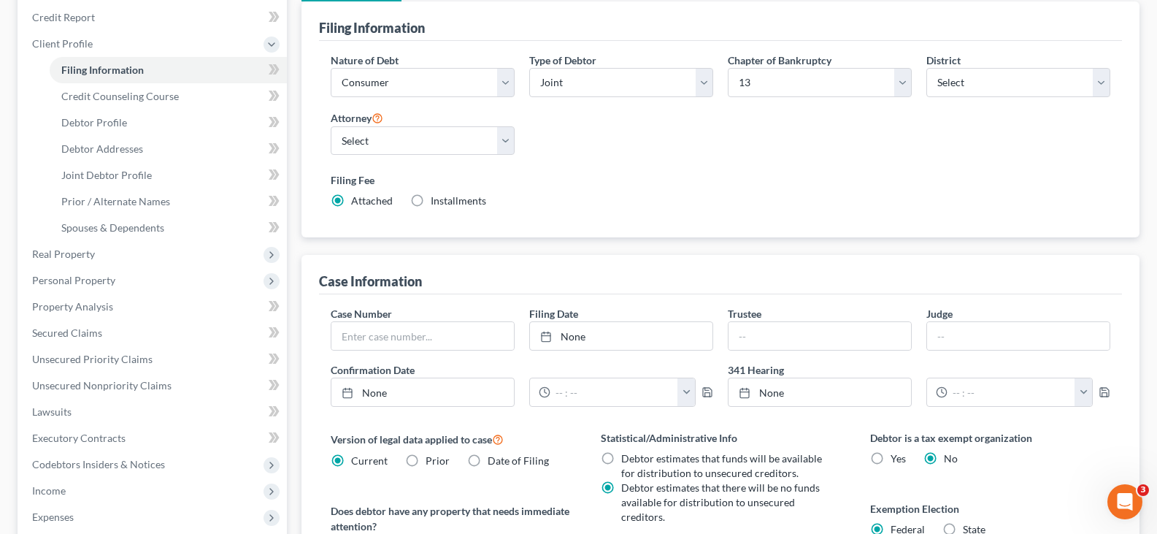
scroll to position [0, 0]
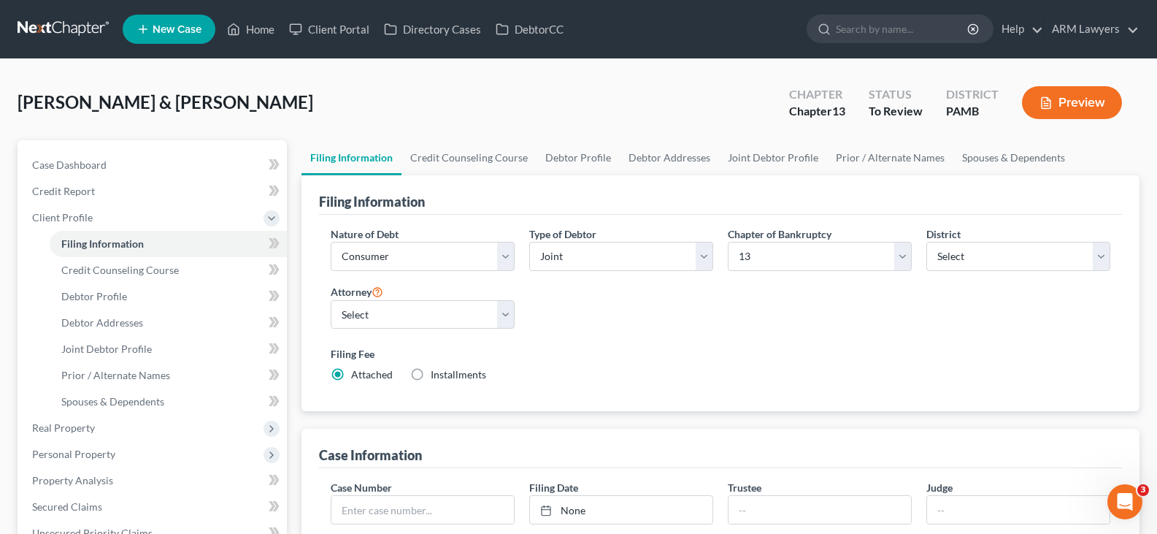
click at [73, 37] on link at bounding box center [64, 29] width 93 height 26
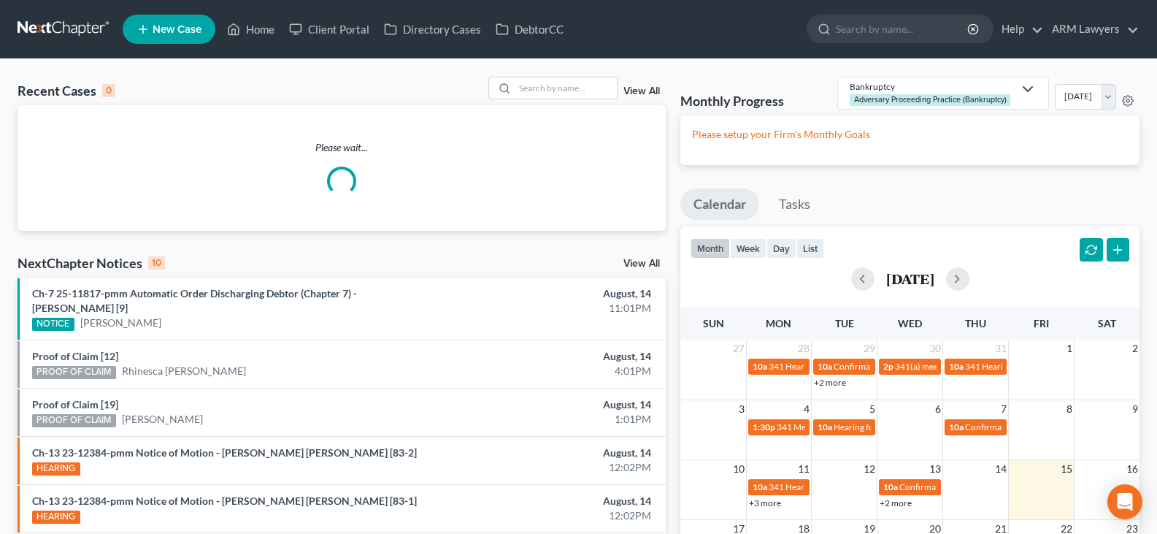
click at [654, 87] on link "View All" at bounding box center [641, 91] width 36 height 10
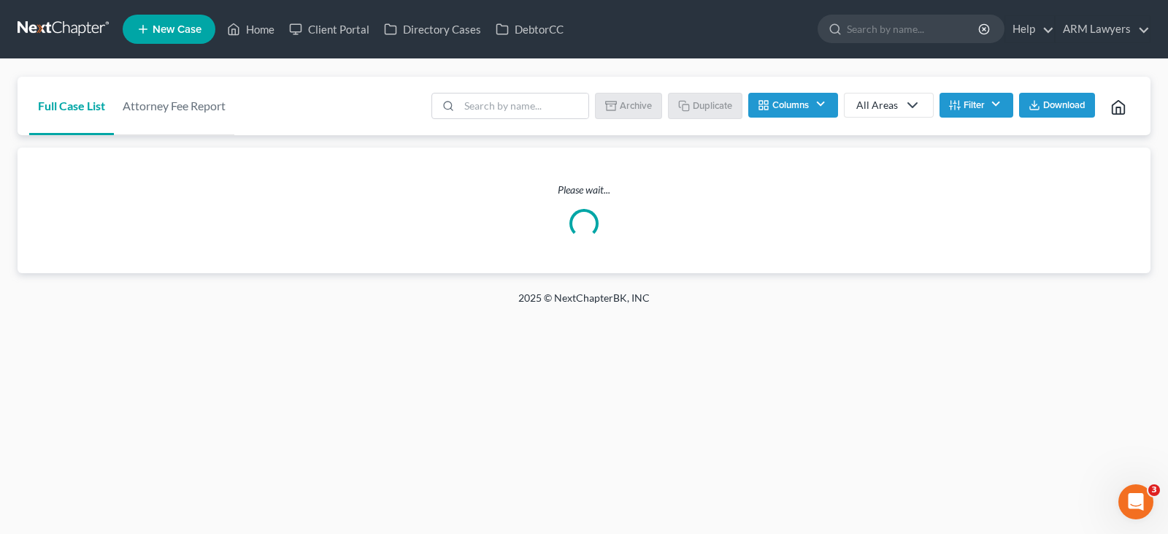
click at [991, 101] on button "Filter" at bounding box center [976, 105] width 74 height 25
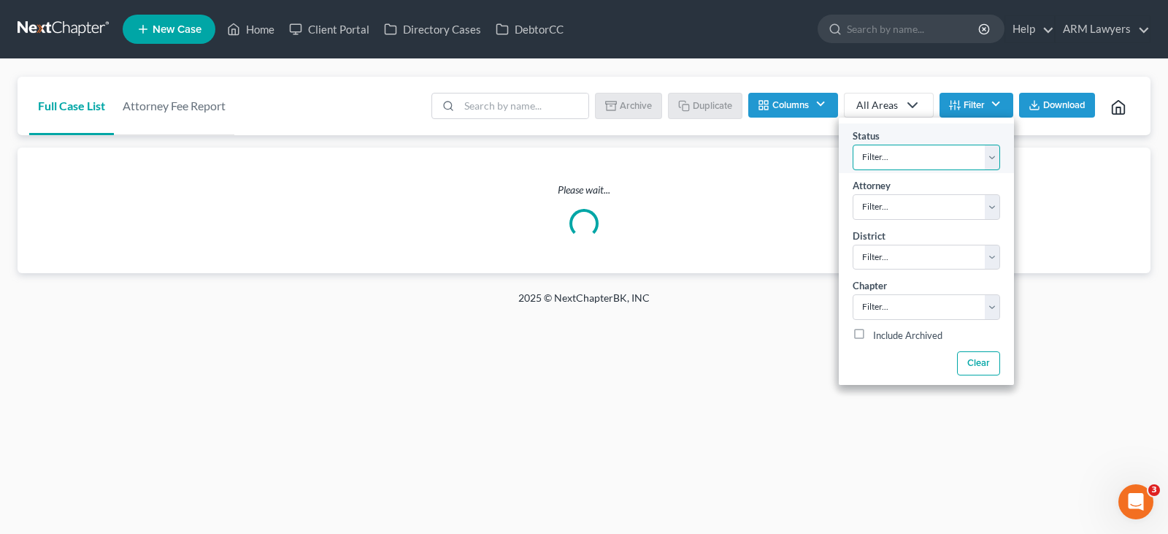
click at [936, 161] on select "Filter... Answer Due Awaiting Confirmation Awaiting Discharge Confirmed Could N…" at bounding box center [925, 158] width 147 height 26
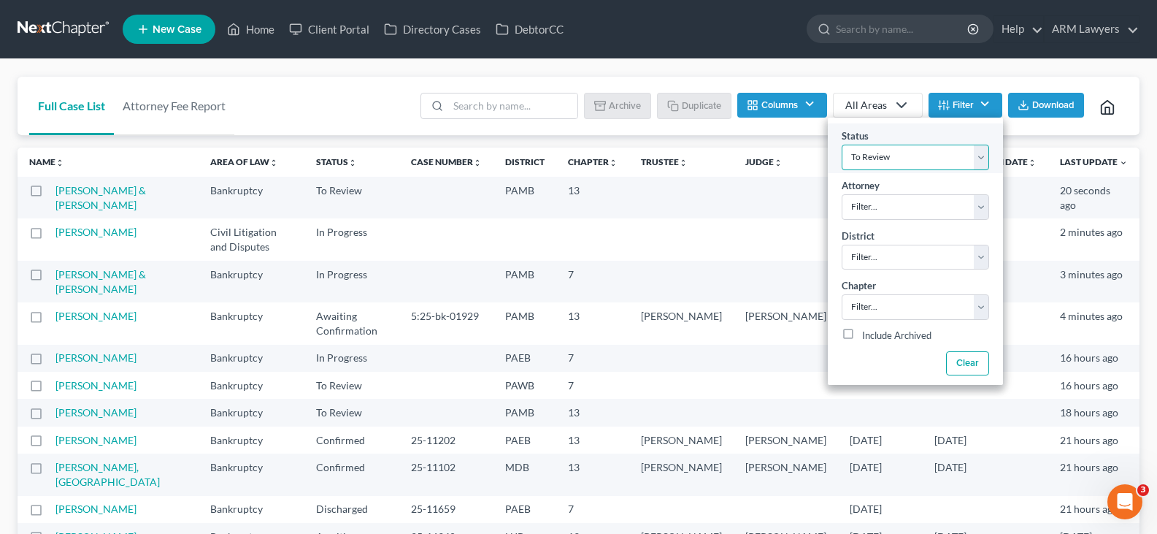
click at [935, 161] on select "Filter... Answer Due Awaiting Confirmation Awaiting Discharge Confirmed Could N…" at bounding box center [914, 158] width 147 height 26
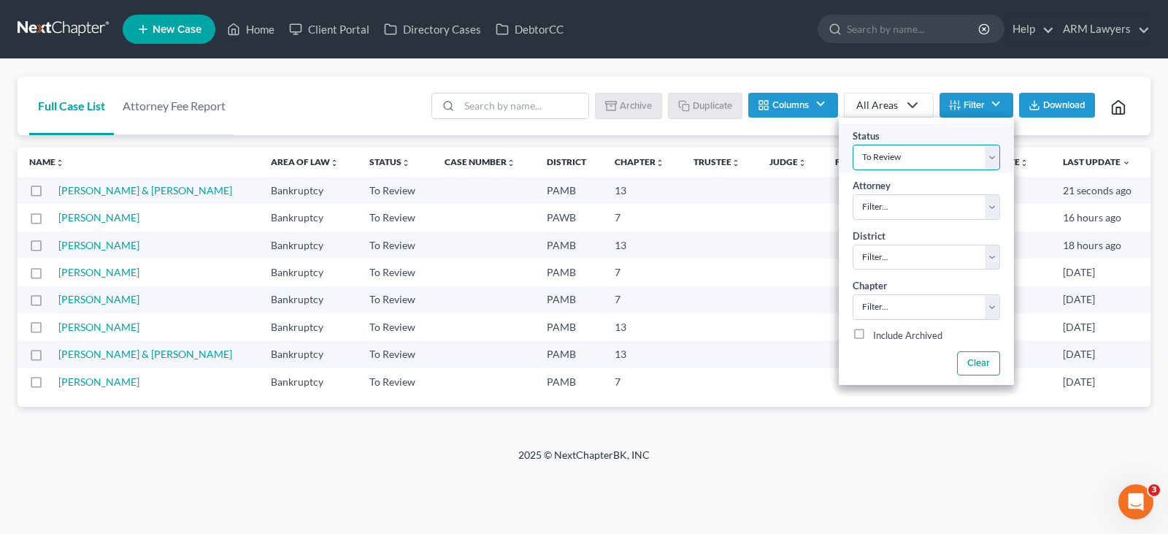
click at [931, 161] on select "Filter... Answer Due Awaiting Confirmation Awaiting Discharge Confirmed Could N…" at bounding box center [925, 158] width 147 height 26
click at [916, 158] on select "Filter... Answer Due Awaiting Confirmation Awaiting Discharge Confirmed Could N…" at bounding box center [925, 158] width 147 height 26
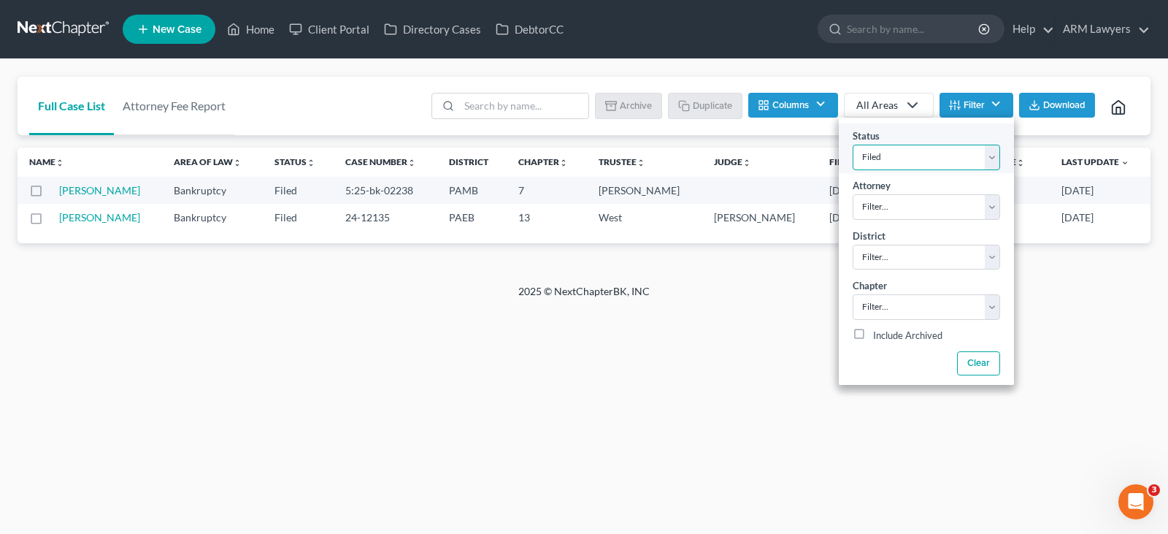
click at [928, 162] on select "Filter... Answer Due Awaiting Confirmation Awaiting Discharge Confirmed Could N…" at bounding box center [925, 158] width 147 height 26
click at [925, 158] on select "Filter... Answer Due Awaiting Confirmation Awaiting Discharge Confirmed Could N…" at bounding box center [925, 158] width 147 height 26
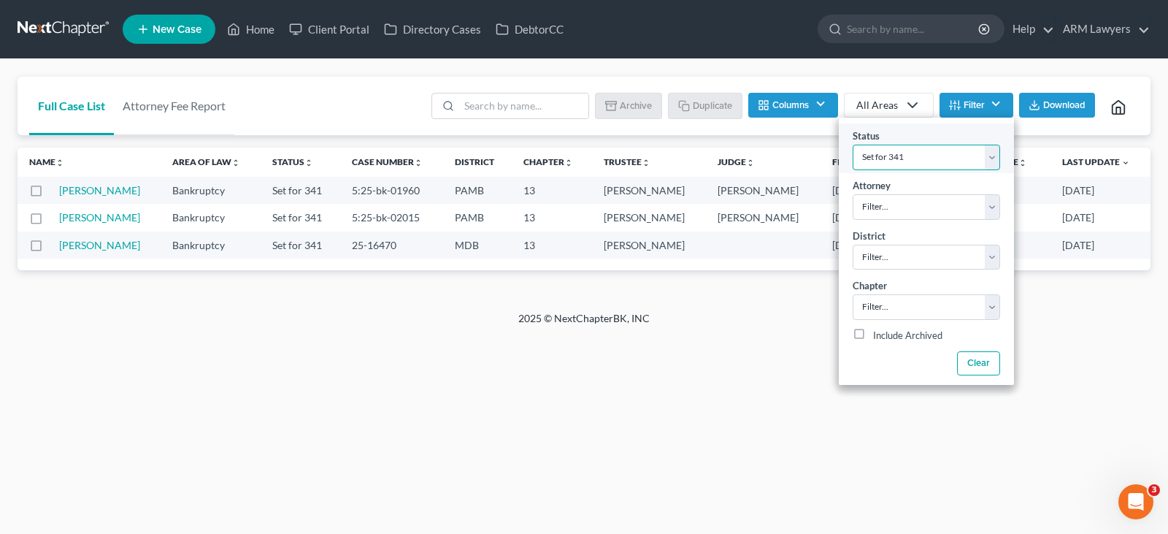
click at [917, 157] on select "Filter... Answer Due Awaiting Confirmation Awaiting Discharge Confirmed Could N…" at bounding box center [925, 158] width 147 height 26
click at [891, 151] on select "Filter... Answer Due Awaiting Confirmation Awaiting Discharge Confirmed Could N…" at bounding box center [925, 158] width 147 height 26
select select "1"
click at [893, 157] on select "Filter... Answer Due Awaiting Confirmation Awaiting Discharge Confirmed Could N…" at bounding box center [925, 158] width 147 height 26
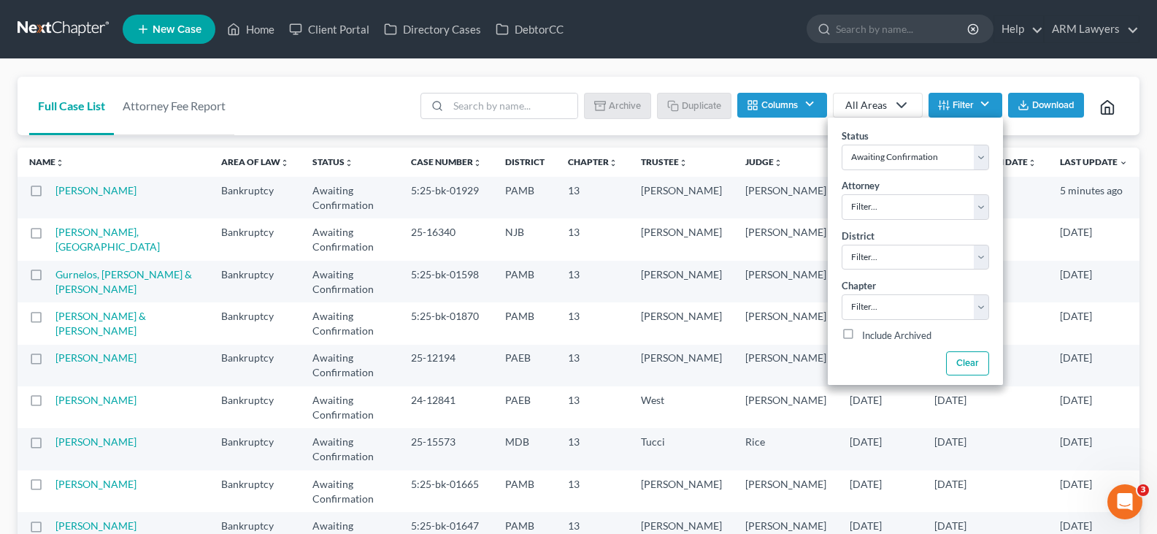
click at [350, 104] on div "Full Case List Attorney Fee Report Batch Download Archive Un-archive Duplicate …" at bounding box center [579, 106] width 1122 height 59
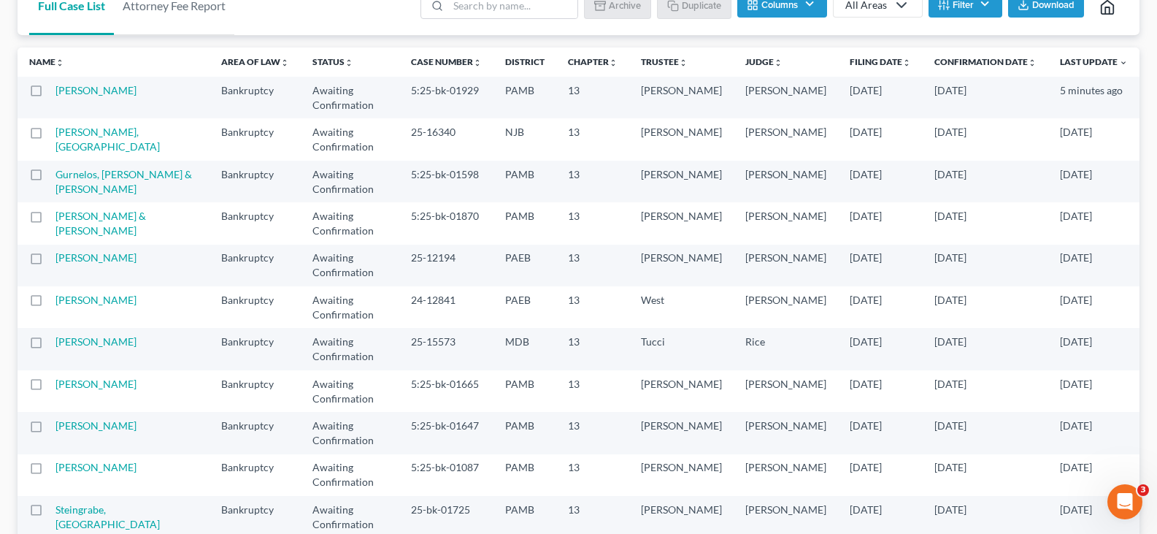
scroll to position [104, 0]
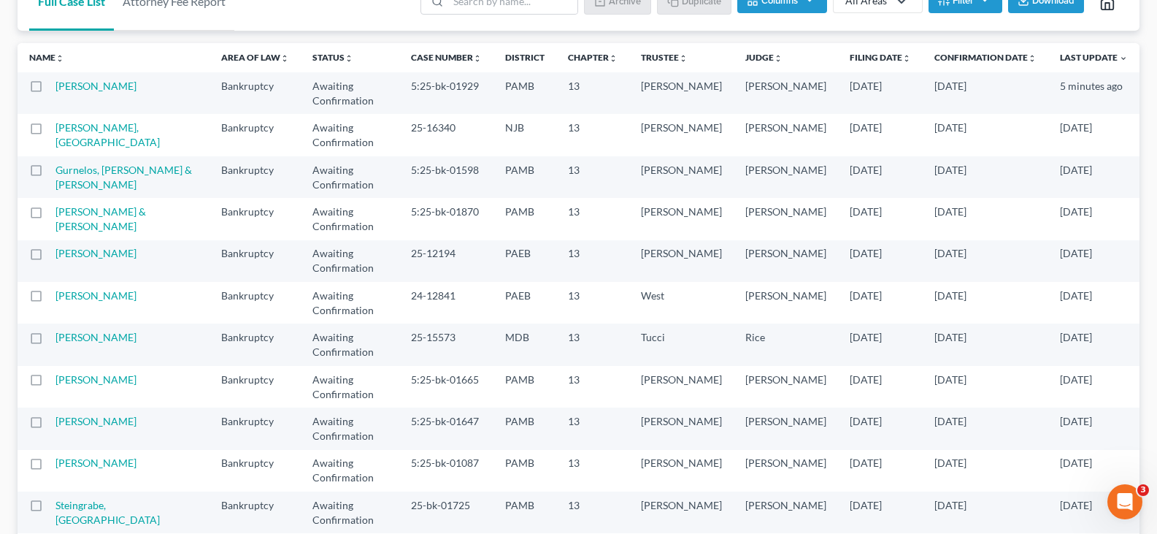
click at [963, 47] on th "Confirmation Date unfold_more expand_more expand_less" at bounding box center [986, 57] width 126 height 29
click at [984, 58] on link "Confirmation Date unfold_more expand_more expand_less" at bounding box center [985, 57] width 102 height 11
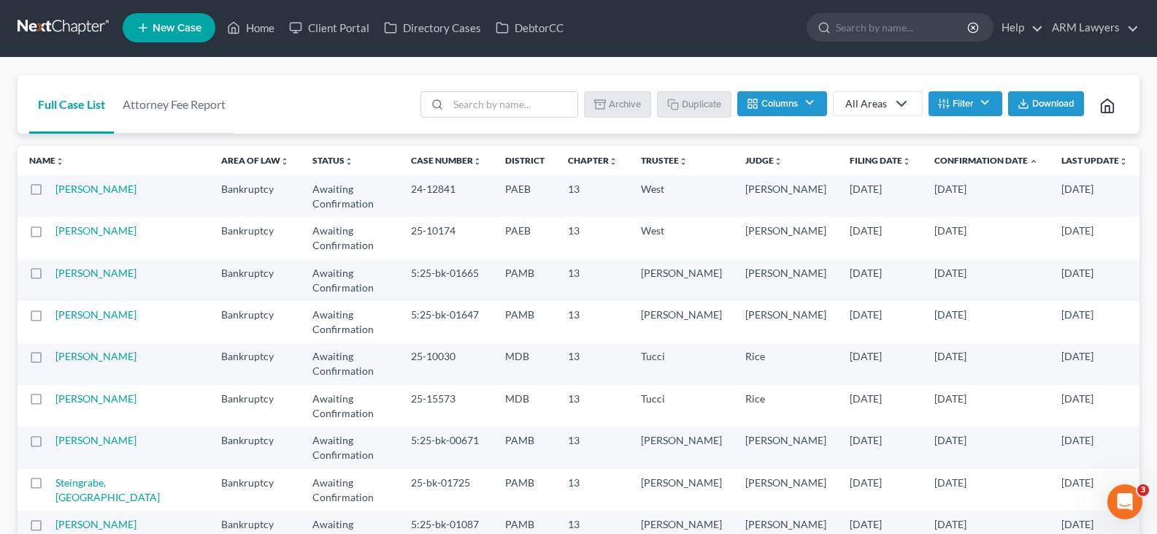
scroll to position [0, 0]
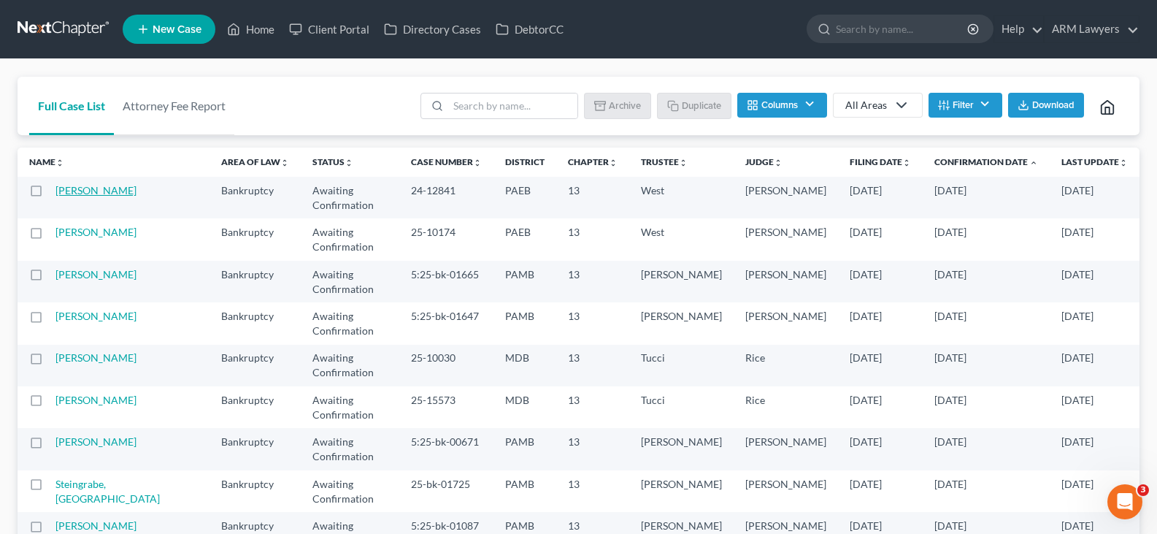
click at [93, 192] on link "Algier, Nicholas" at bounding box center [95, 190] width 81 height 12
select select "6"
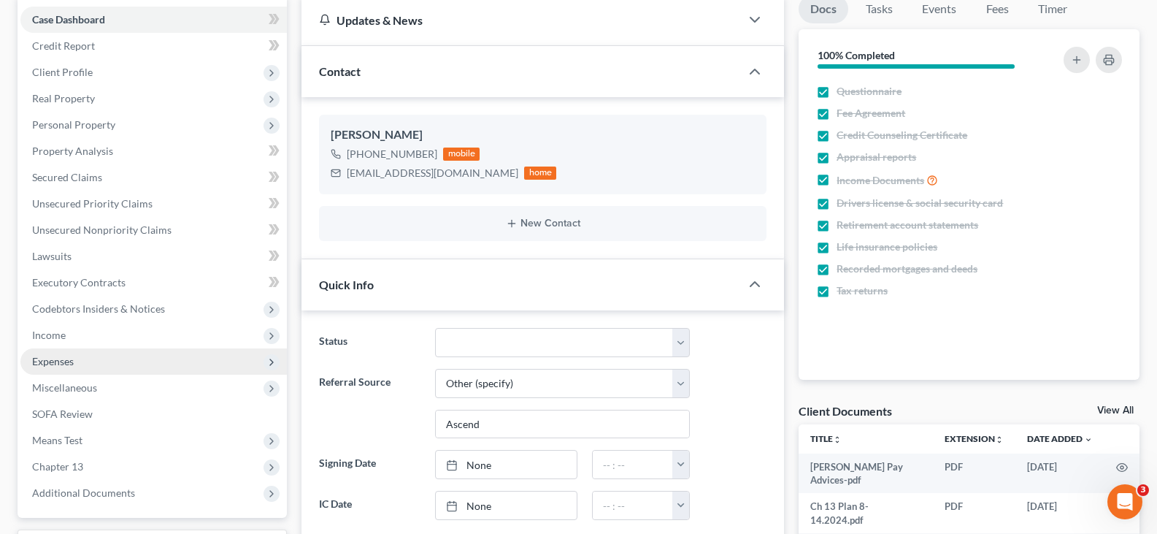
scroll to position [146, 0]
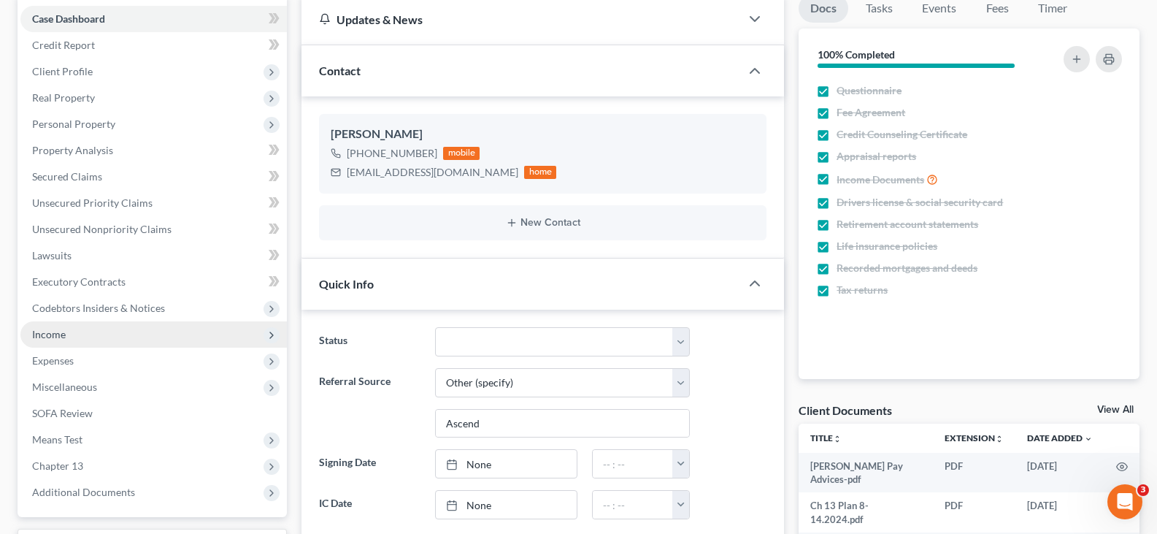
click at [68, 340] on span "Income" at bounding box center [153, 334] width 266 height 26
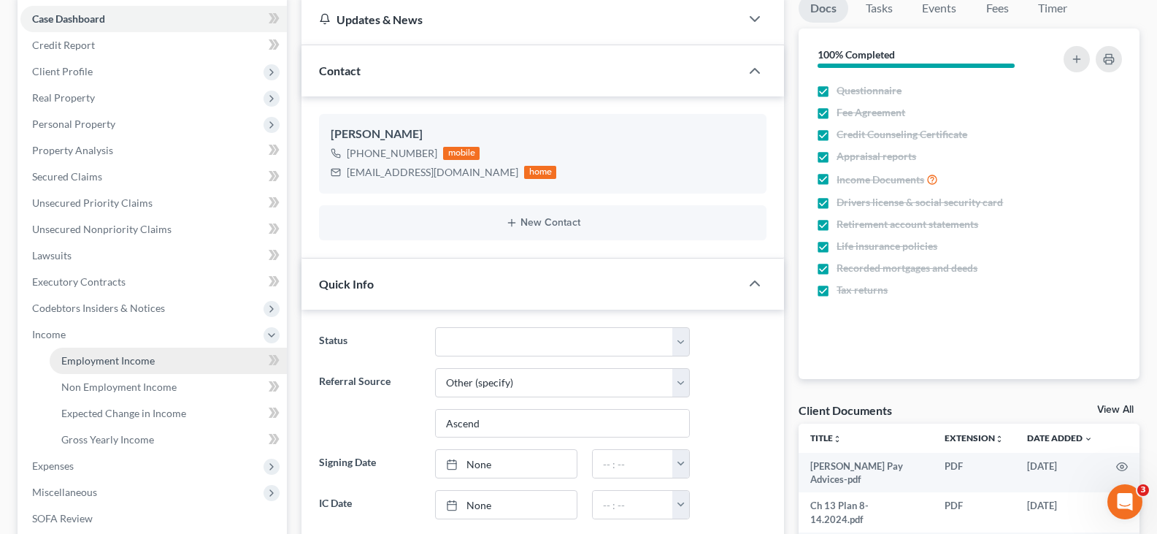
click at [134, 361] on span "Employment Income" at bounding box center [107, 360] width 93 height 12
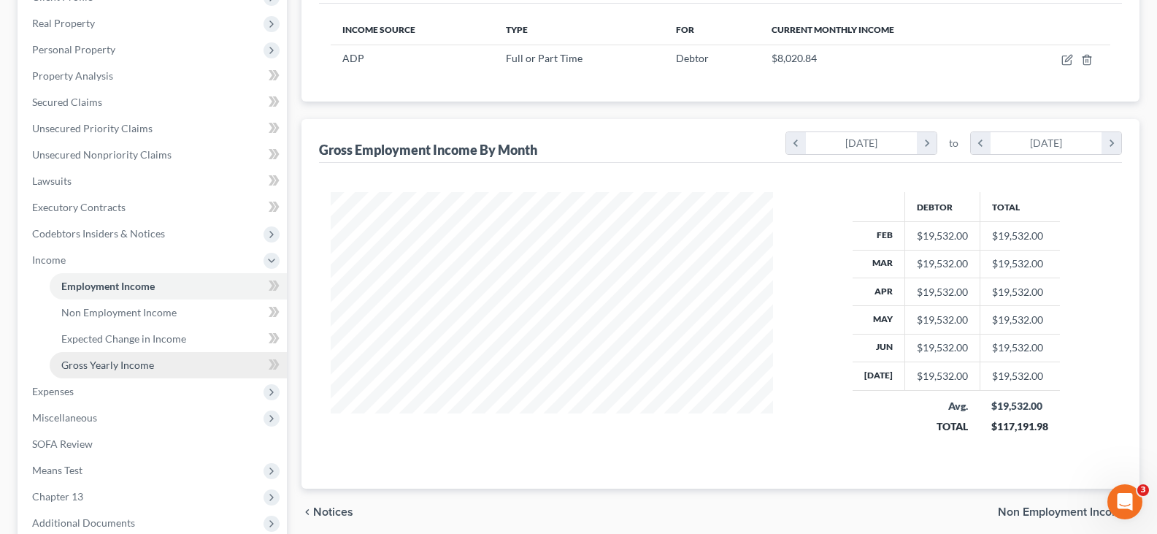
scroll to position [219, 0]
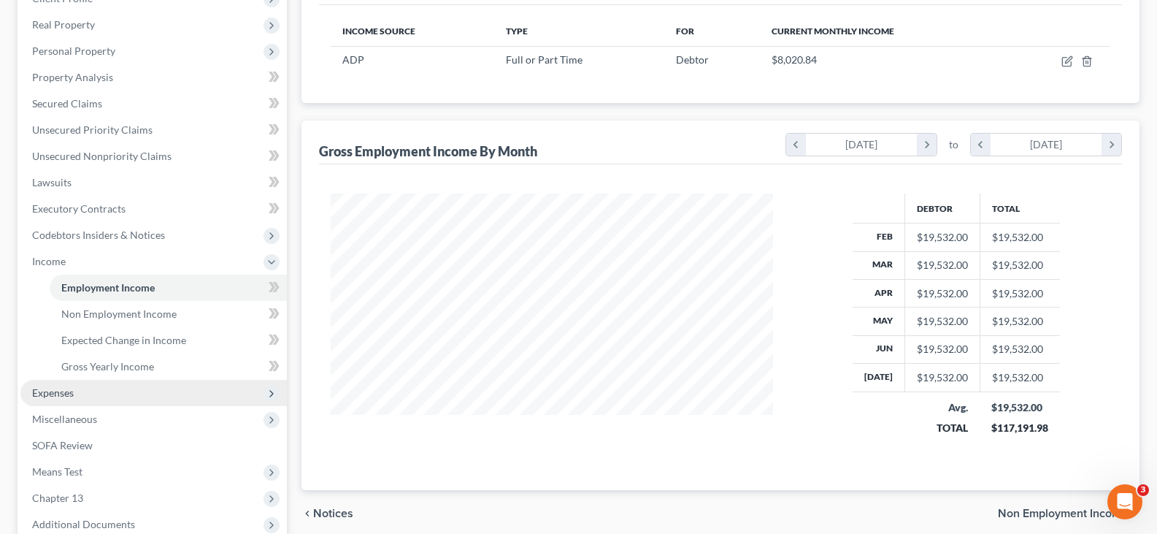
click at [73, 391] on span "Expenses" at bounding box center [53, 392] width 42 height 12
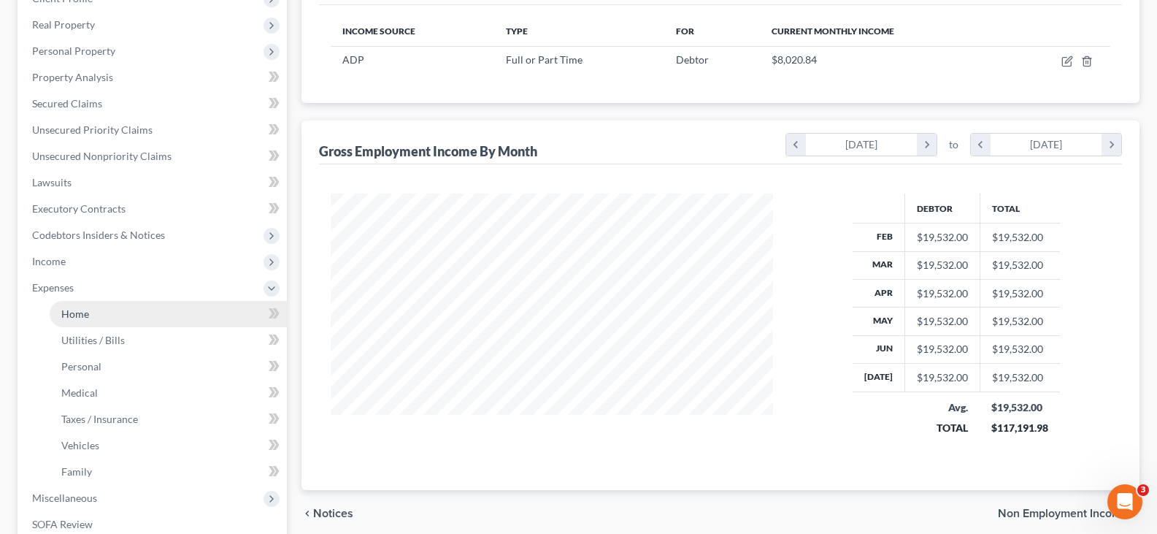
click at [94, 304] on link "Home" at bounding box center [168, 314] width 237 height 26
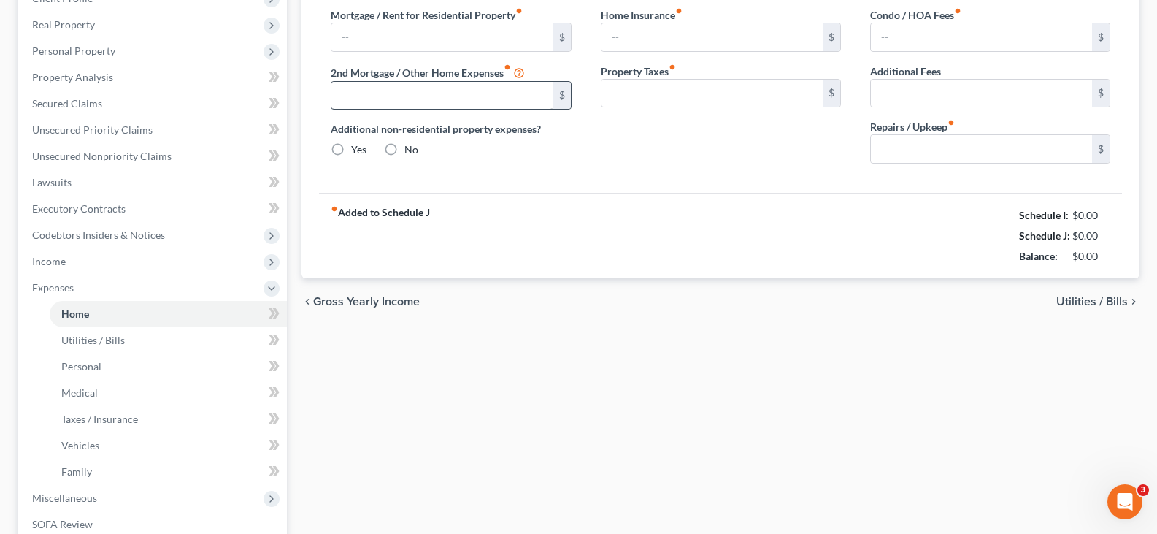
type input "2,022.11"
type input "0.00"
radio input "true"
type input "0.00"
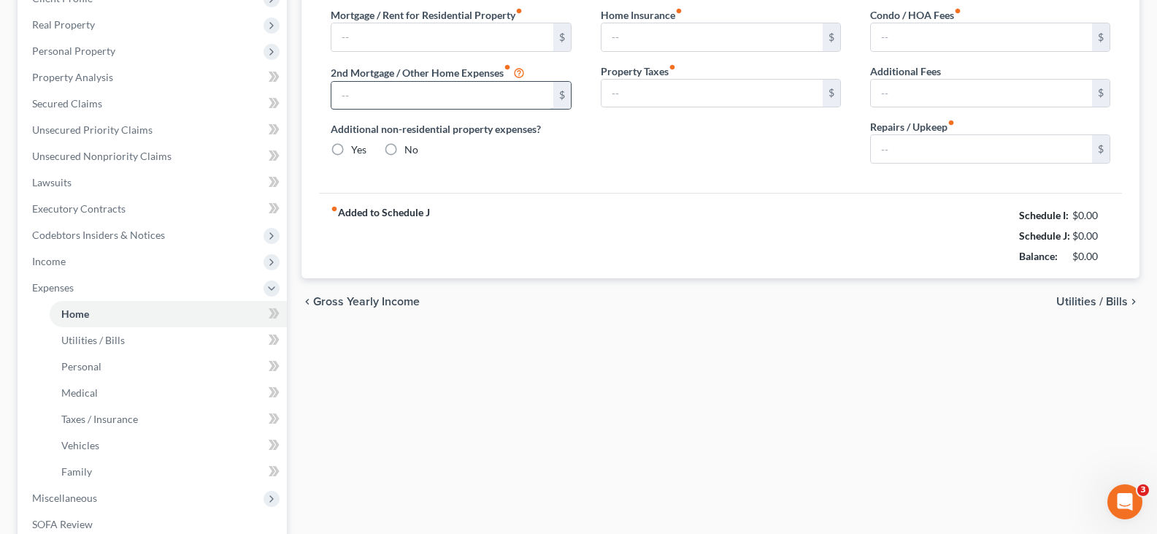
type input "80.00"
type input "0.00"
type input "100.00"
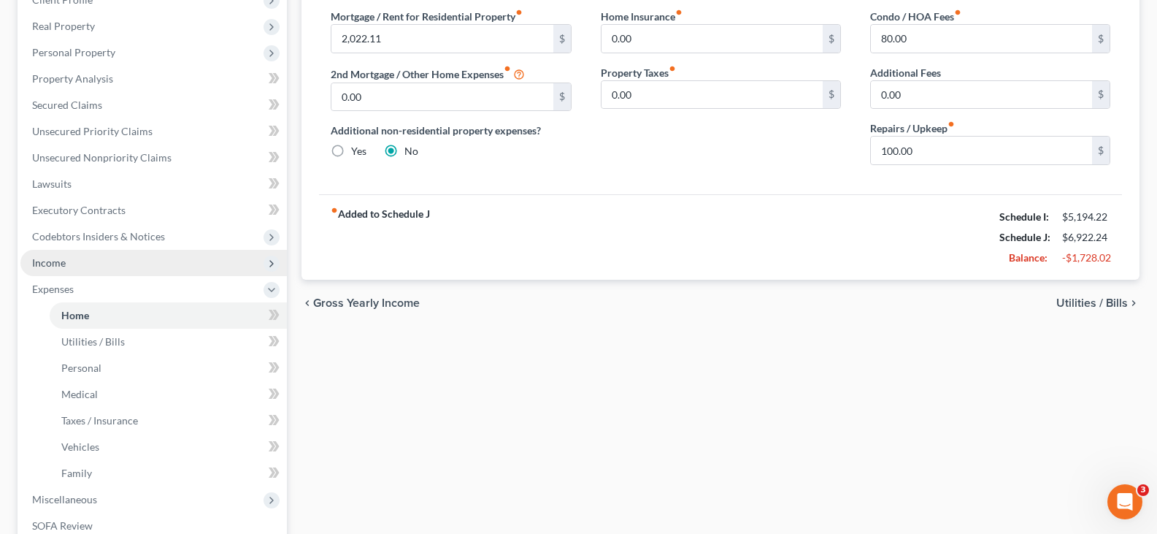
scroll to position [219, 0]
click at [77, 259] on span "Income" at bounding box center [153, 261] width 266 height 26
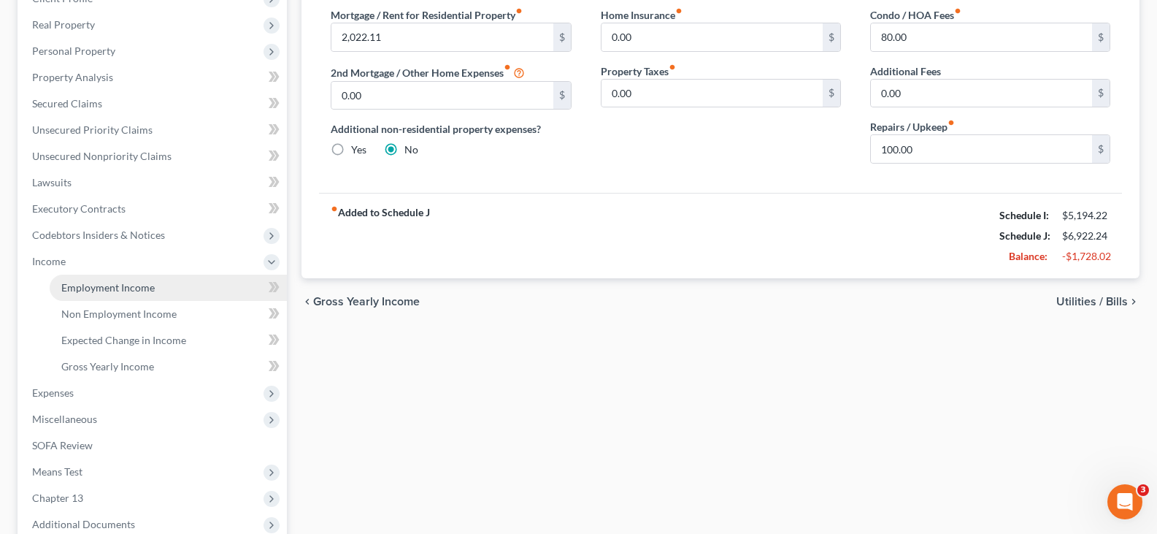
click at [111, 285] on span "Employment Income" at bounding box center [107, 287] width 93 height 12
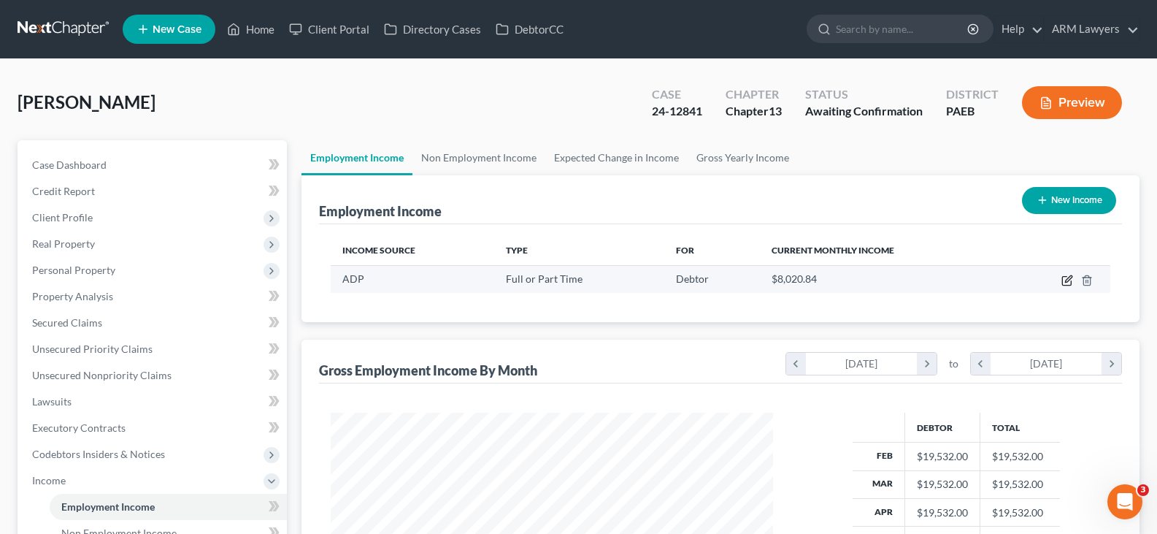
click at [1064, 280] on icon "button" at bounding box center [1067, 280] width 12 height 12
select select "0"
select select "39"
select select "1"
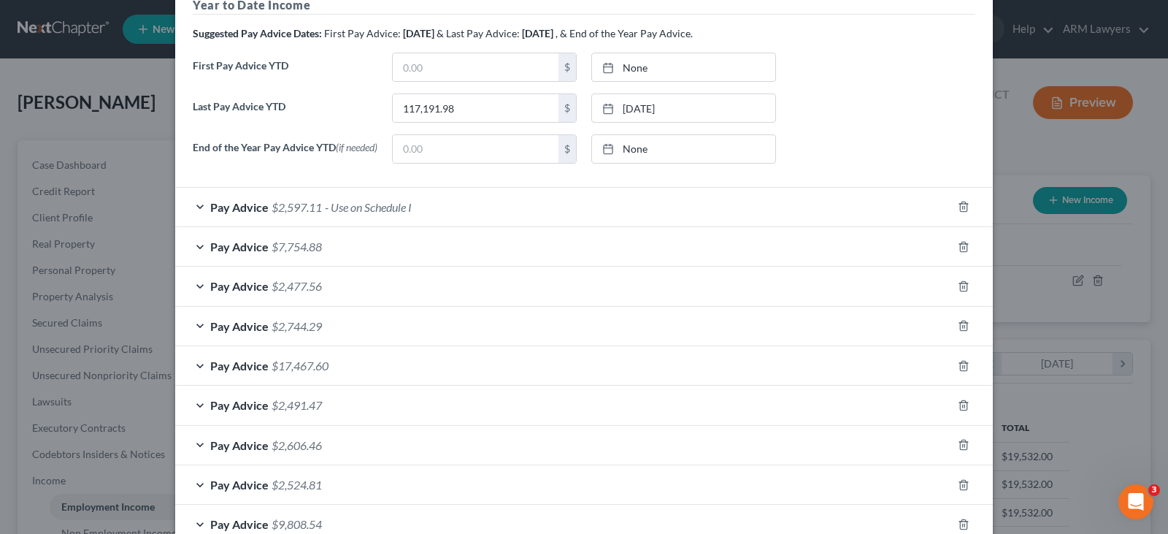
scroll to position [517, 0]
click at [309, 253] on span "$7,754.88" at bounding box center [296, 246] width 50 height 14
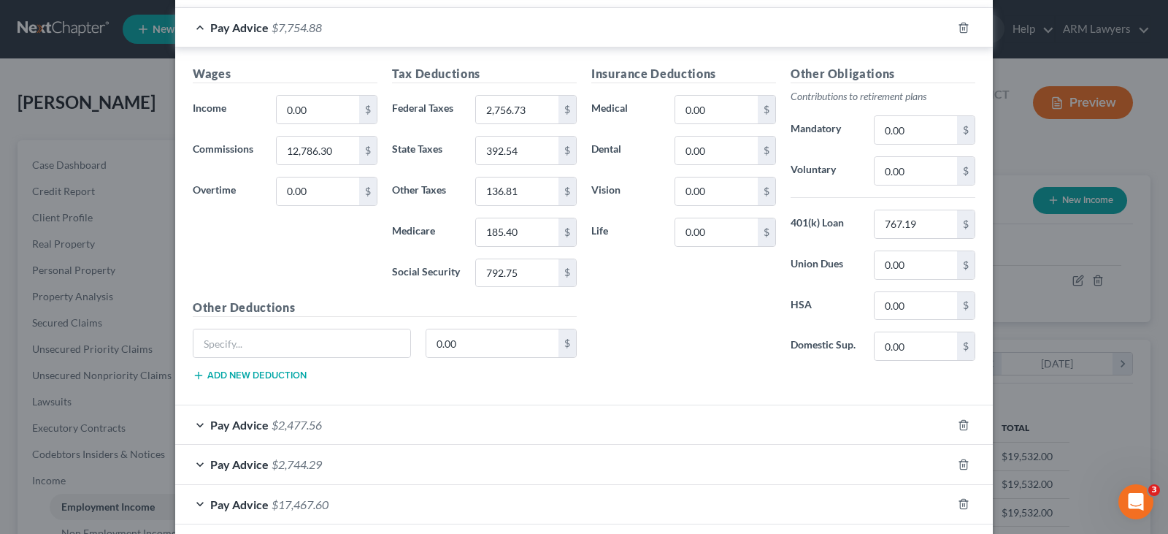
scroll to position [590, 0]
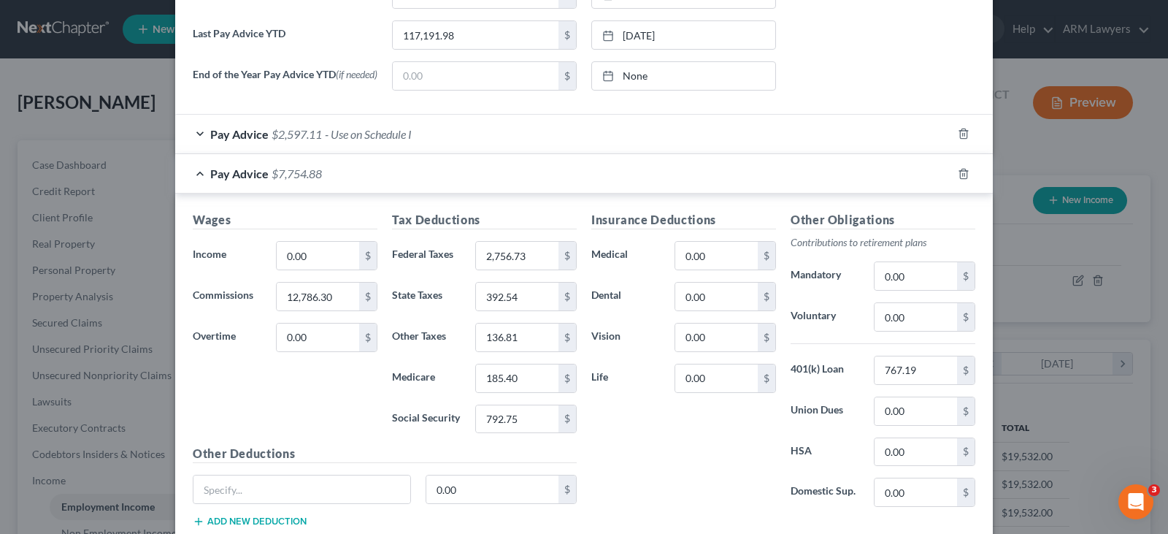
click at [351, 141] on span "- Use on Schedule I" at bounding box center [368, 134] width 87 height 14
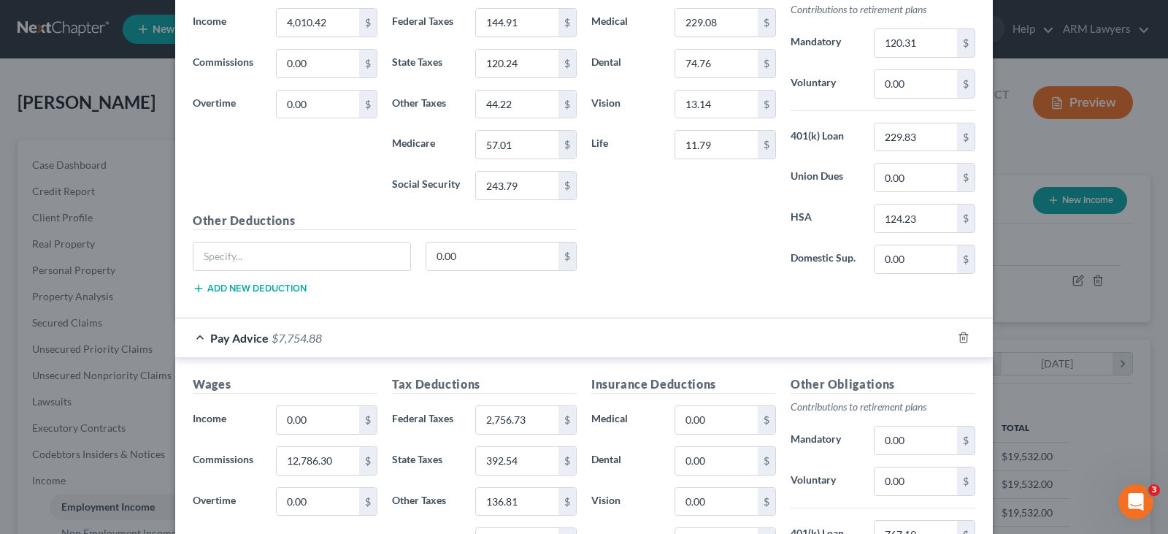
scroll to position [809, 0]
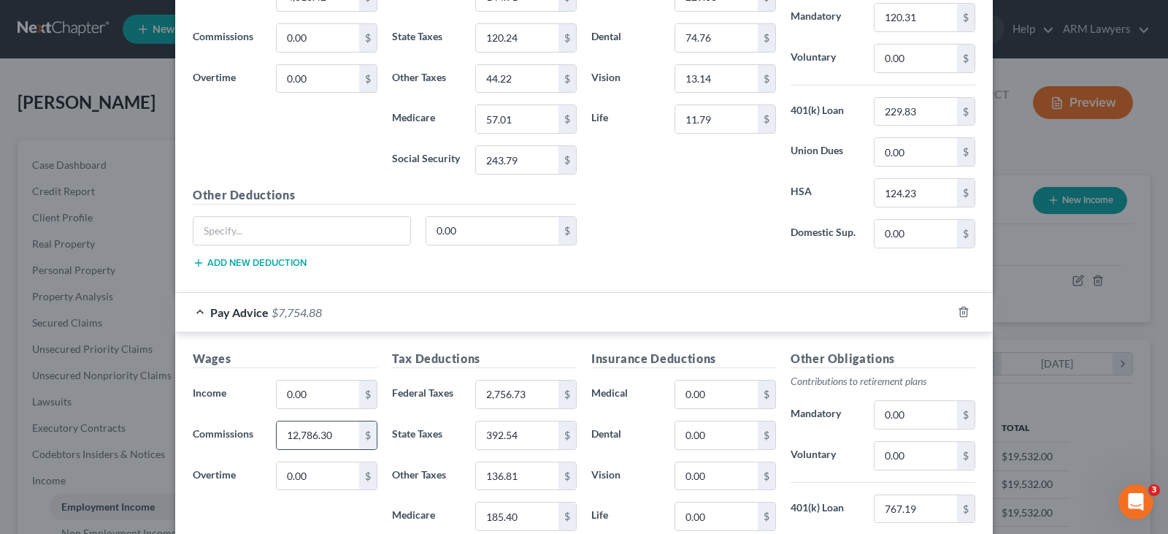
click at [359, 438] on div "$" at bounding box center [368, 435] width 18 height 28
click at [344, 435] on input "12,786.30" at bounding box center [318, 435] width 82 height 28
click at [327, 28] on input "0.00" at bounding box center [318, 38] width 82 height 28
paste input "12,786.3"
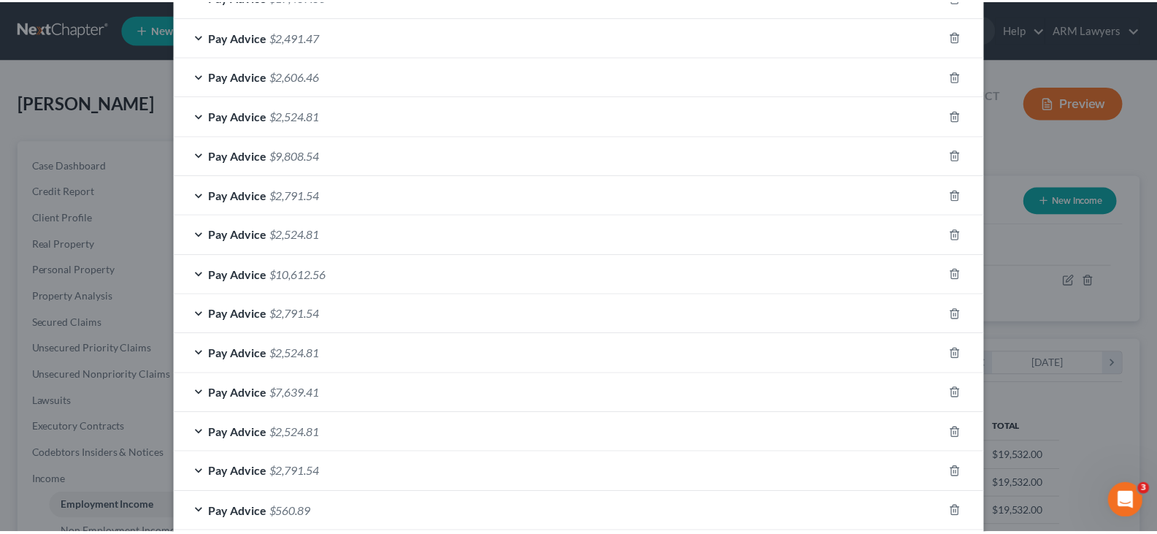
scroll to position [1761, 0]
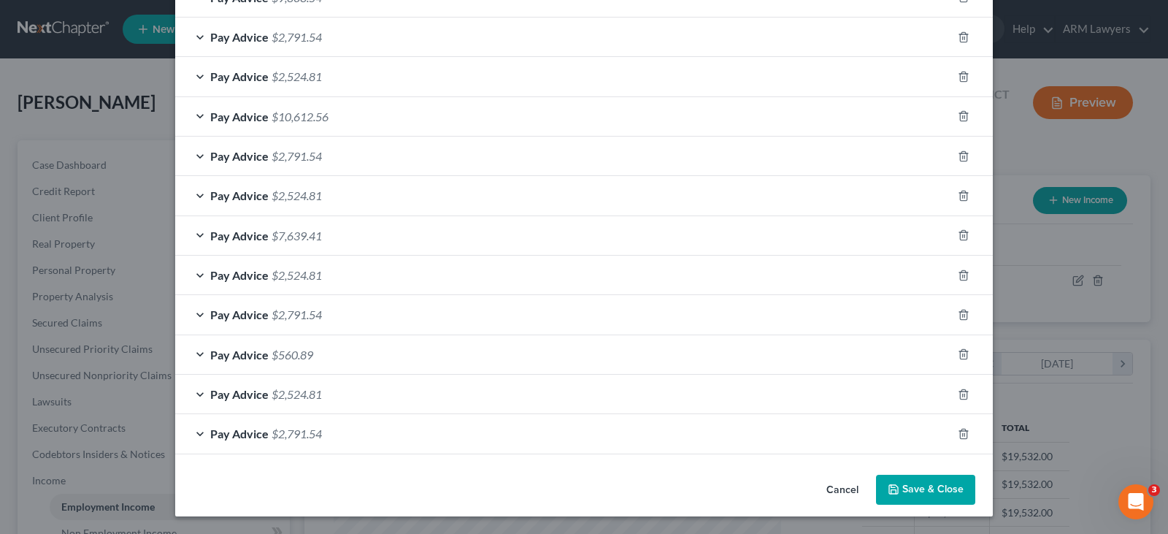
type input "12,786.30"
click at [948, 488] on button "Save & Close" at bounding box center [925, 489] width 99 height 31
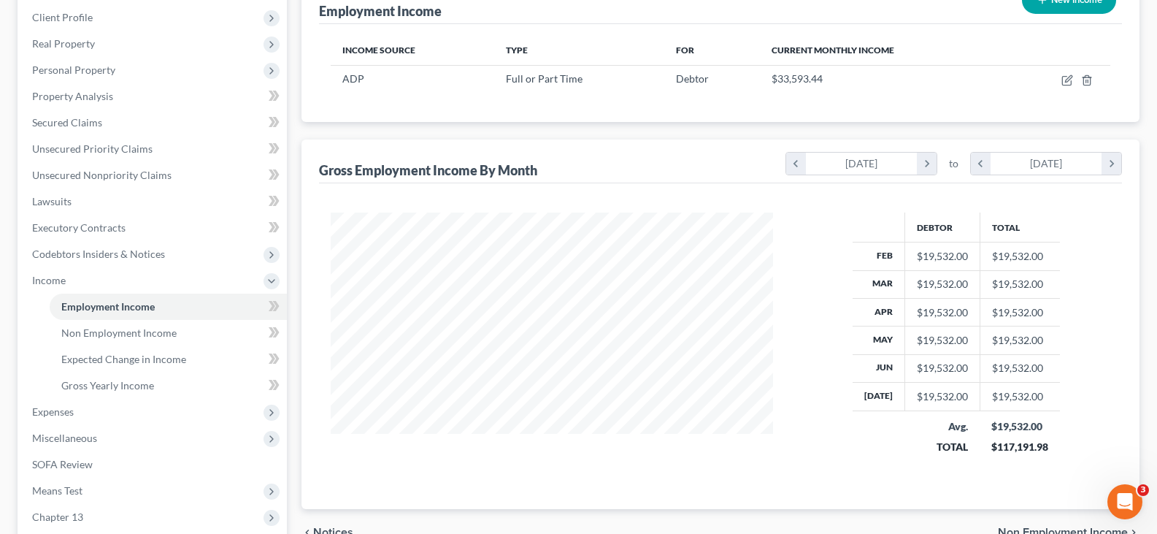
scroll to position [292, 0]
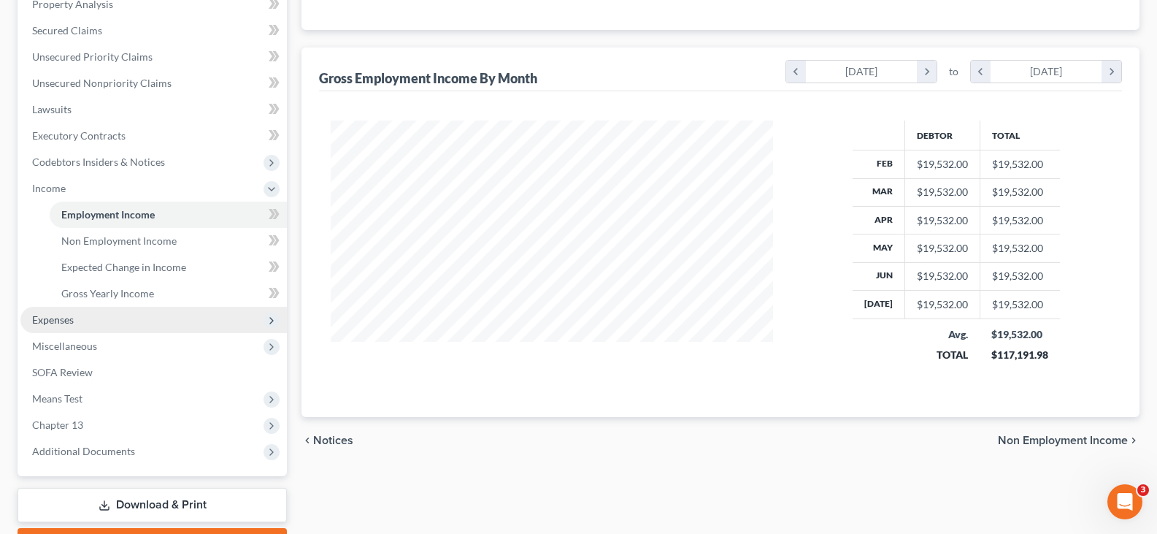
click at [85, 320] on span "Expenses" at bounding box center [153, 320] width 266 height 26
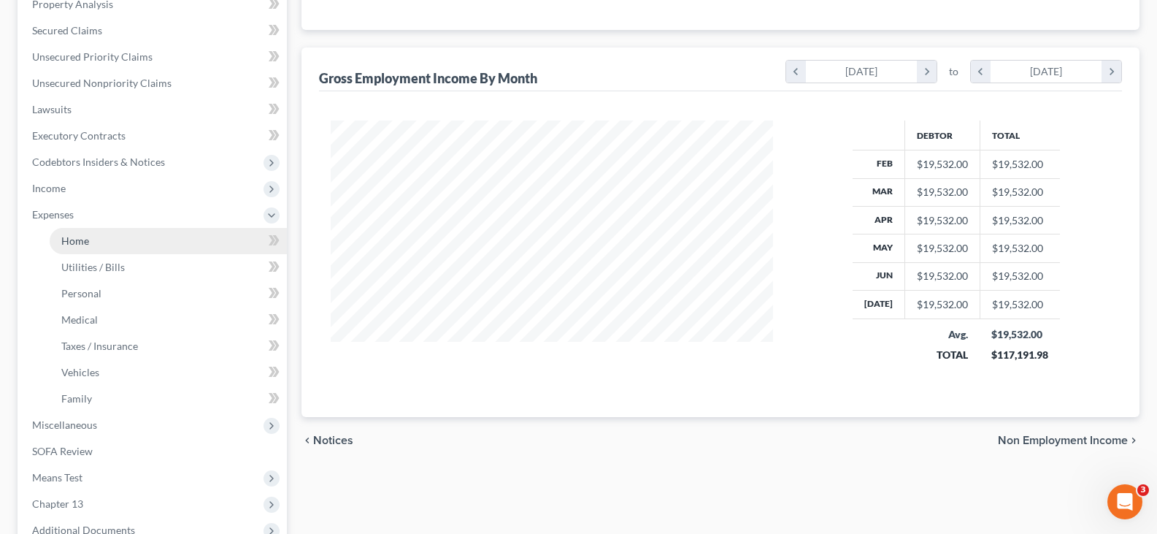
click at [101, 244] on link "Home" at bounding box center [168, 241] width 237 height 26
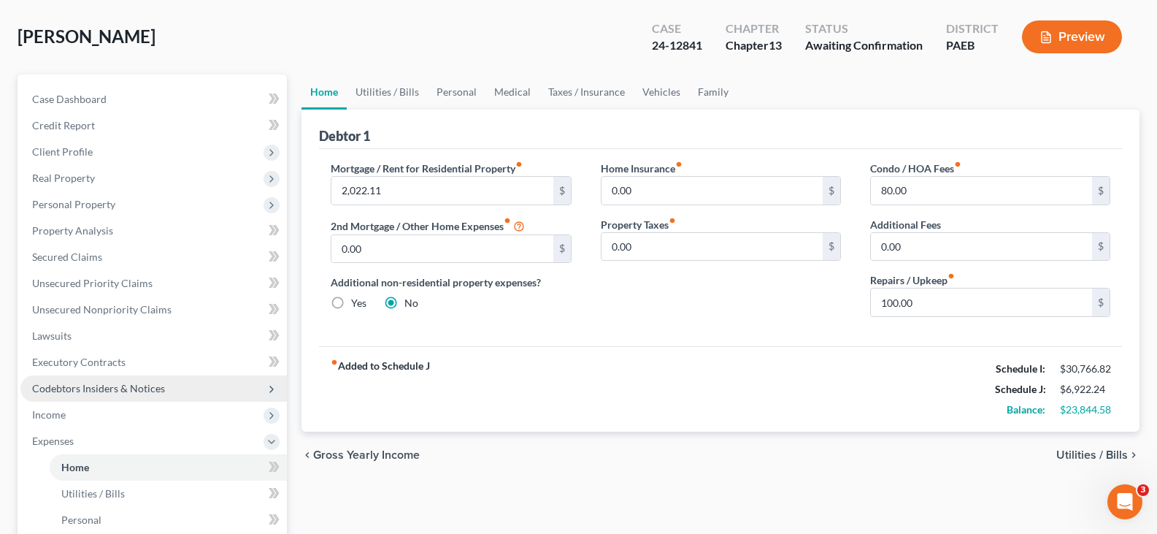
scroll to position [146, 0]
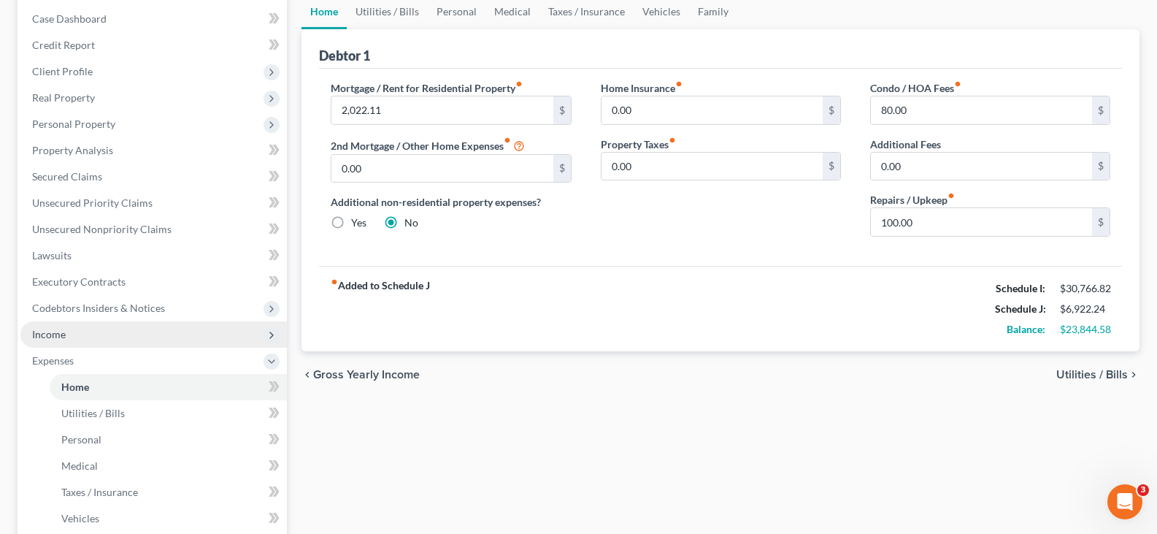
click at [102, 337] on span "Income" at bounding box center [153, 334] width 266 height 26
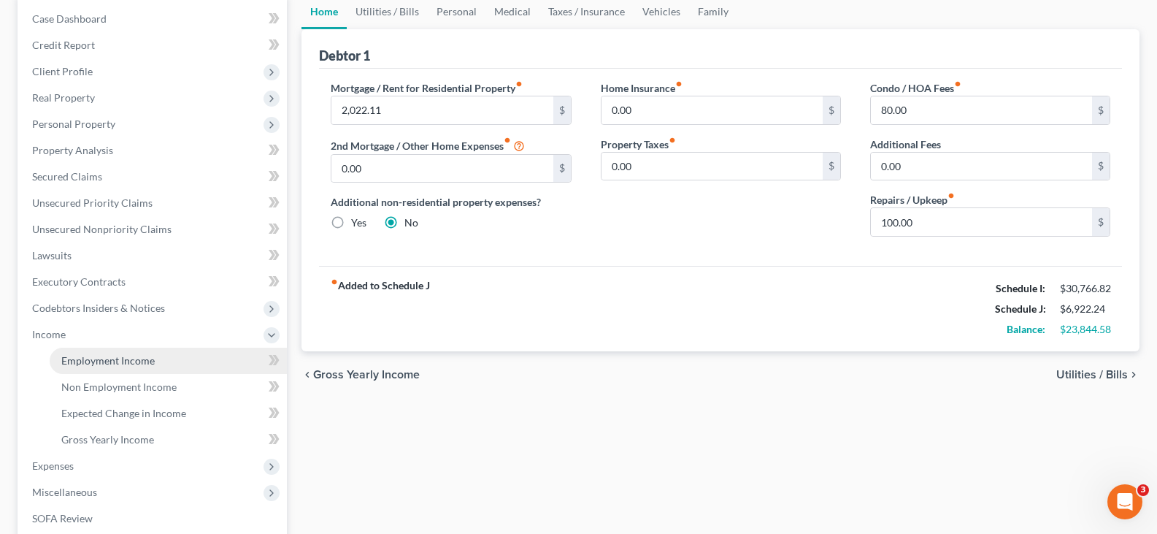
click at [108, 356] on span "Employment Income" at bounding box center [107, 360] width 93 height 12
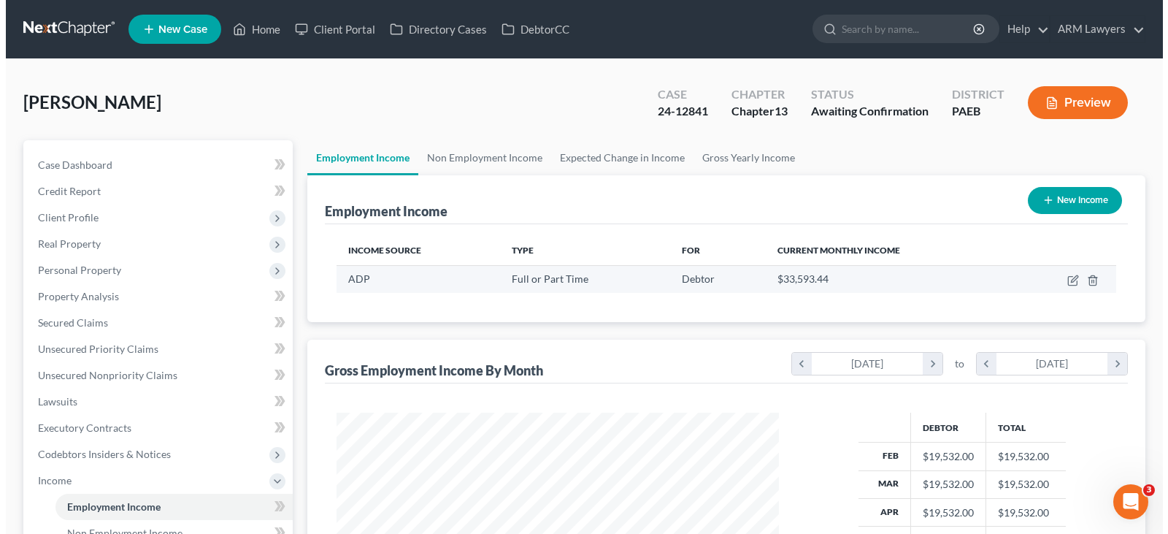
scroll to position [262, 471]
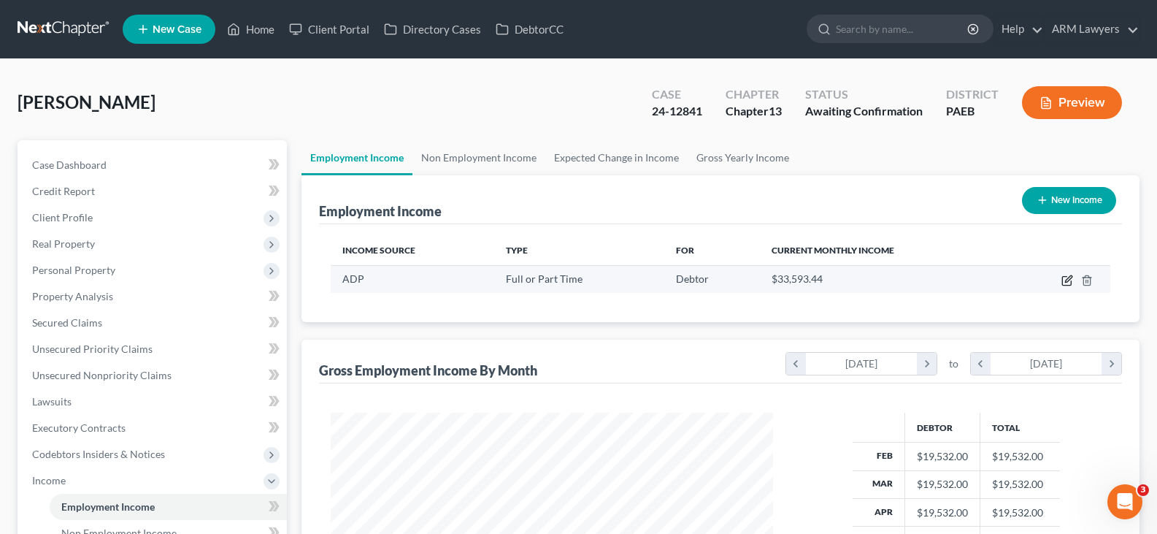
click at [1064, 278] on icon "button" at bounding box center [1067, 280] width 12 height 12
select select "0"
select select "39"
select select "1"
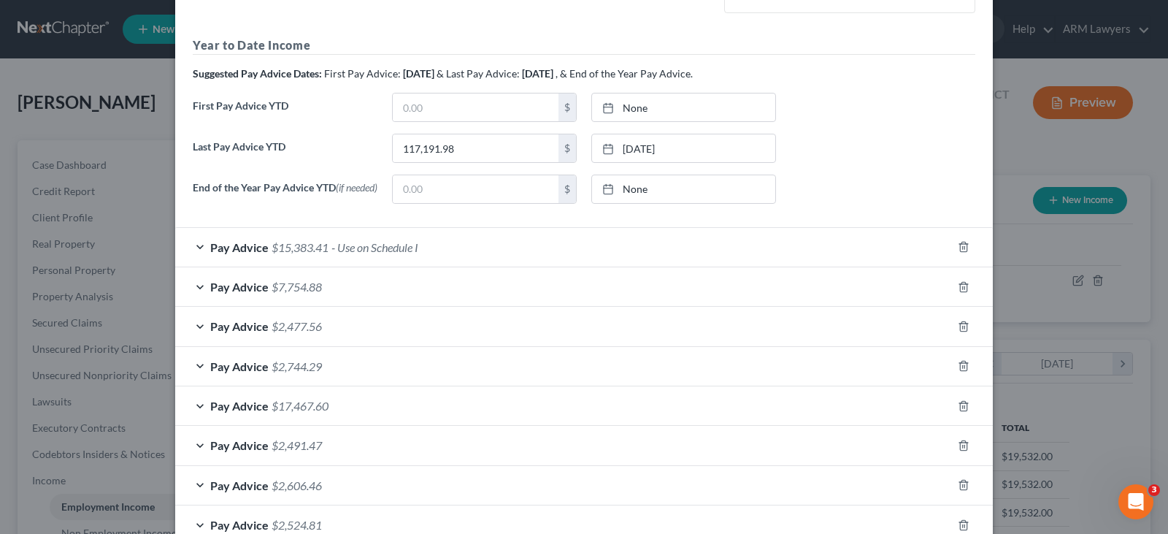
scroll to position [511, 0]
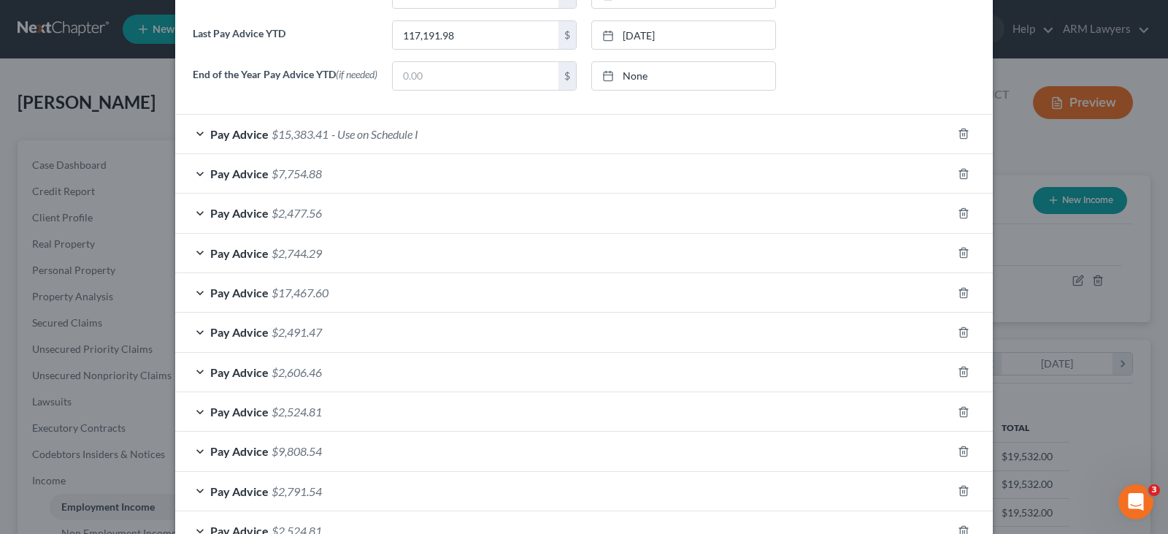
click at [372, 141] on span "- Use on Schedule I" at bounding box center [374, 134] width 87 height 14
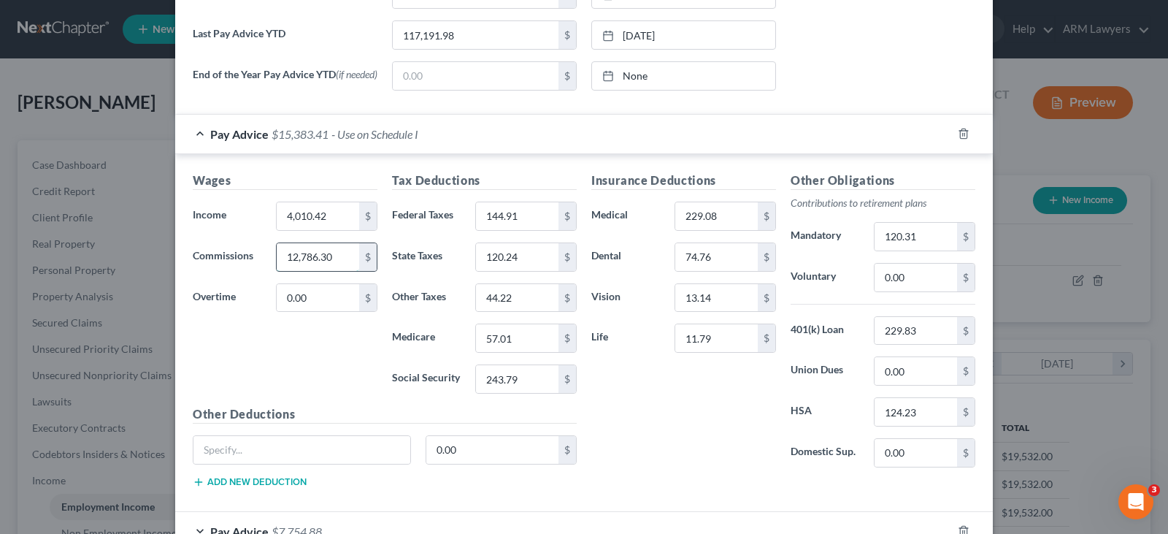
click at [299, 261] on input "12,786.30" at bounding box center [318, 257] width 82 height 28
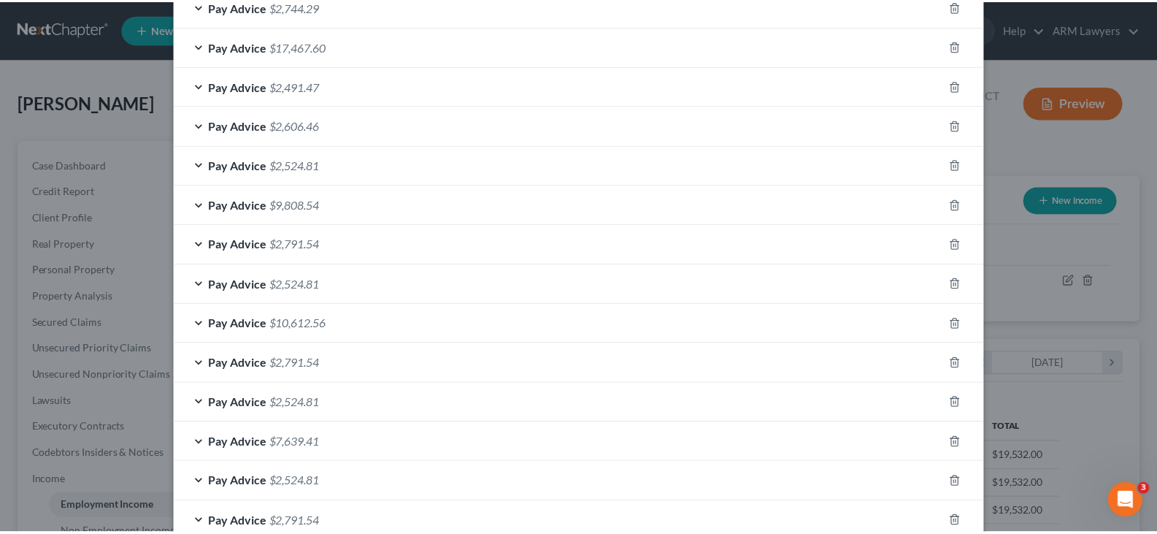
scroll to position [1404, 0]
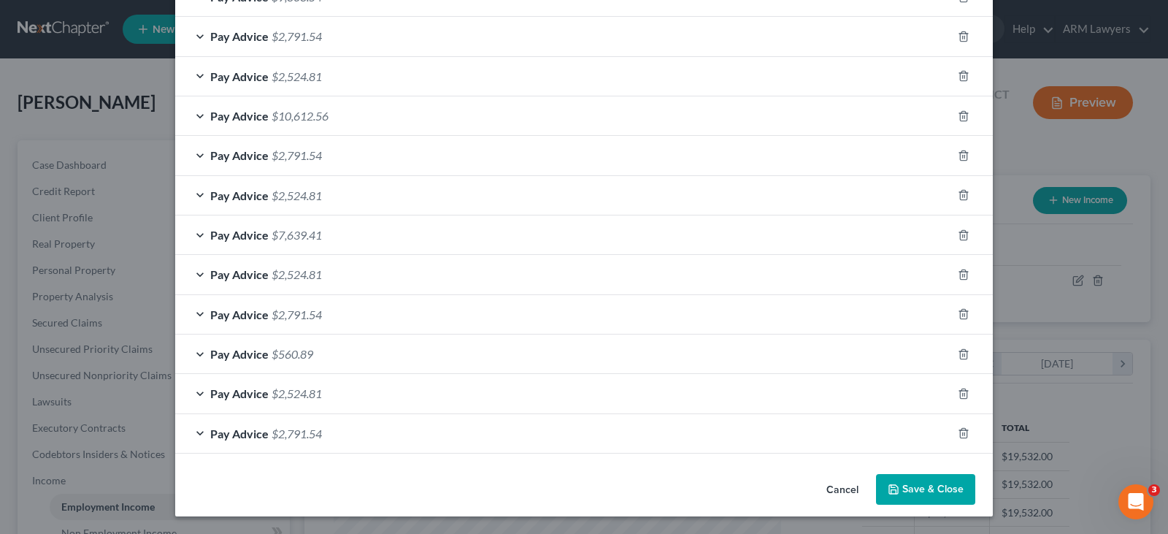
type input "3,000"
click at [936, 497] on button "Save & Close" at bounding box center [925, 489] width 99 height 31
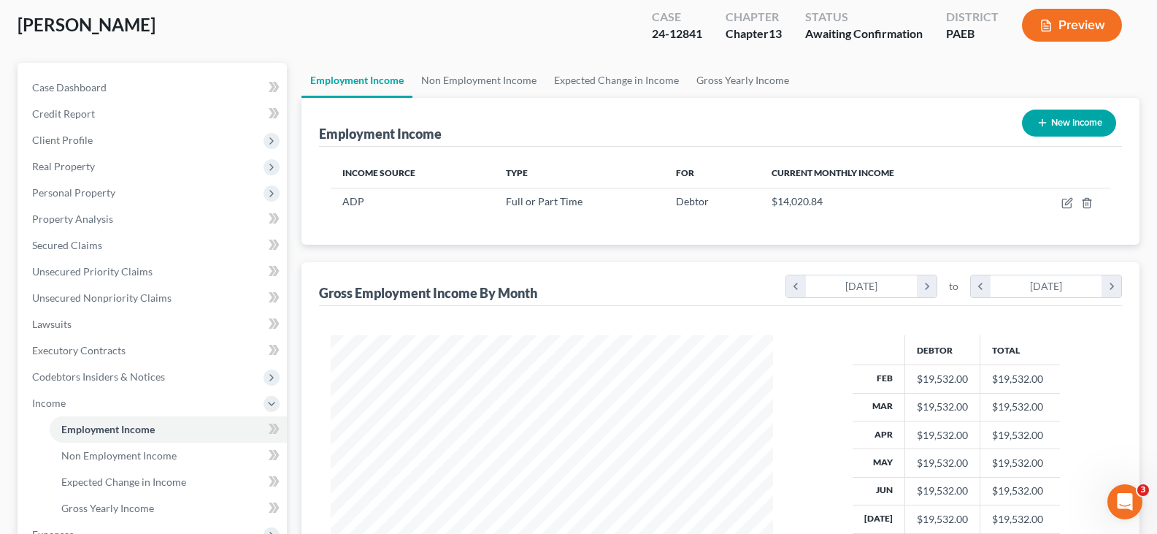
scroll to position [292, 0]
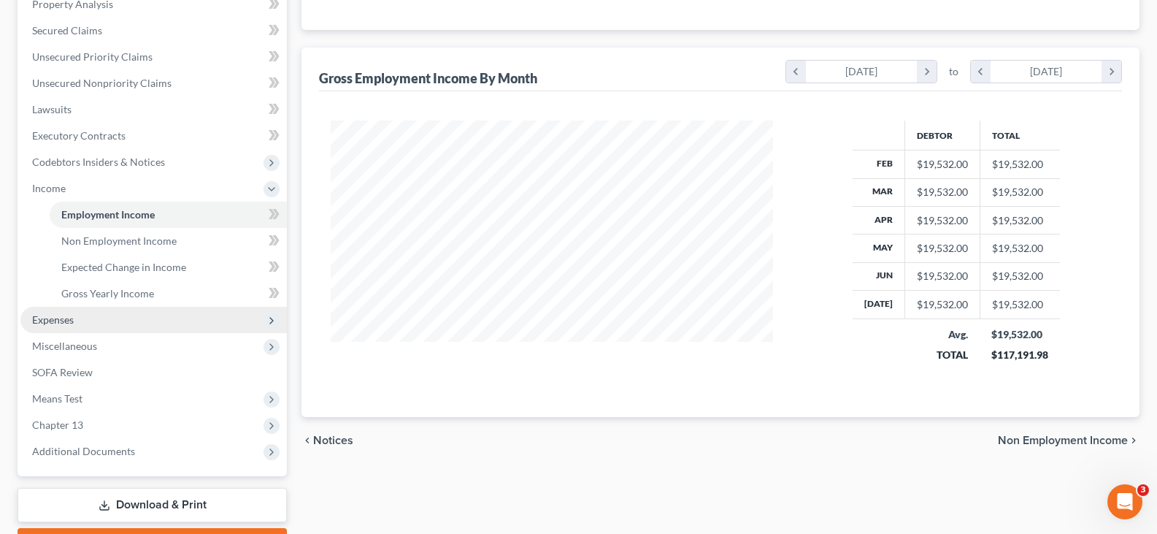
click at [71, 313] on span "Expenses" at bounding box center [53, 319] width 42 height 12
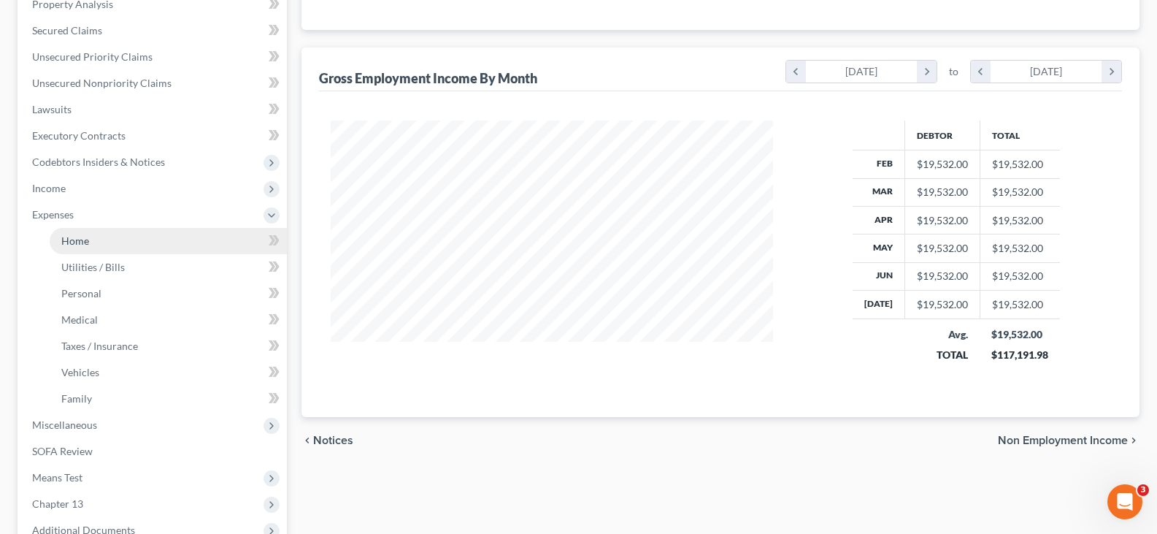
click at [92, 239] on link "Home" at bounding box center [168, 241] width 237 height 26
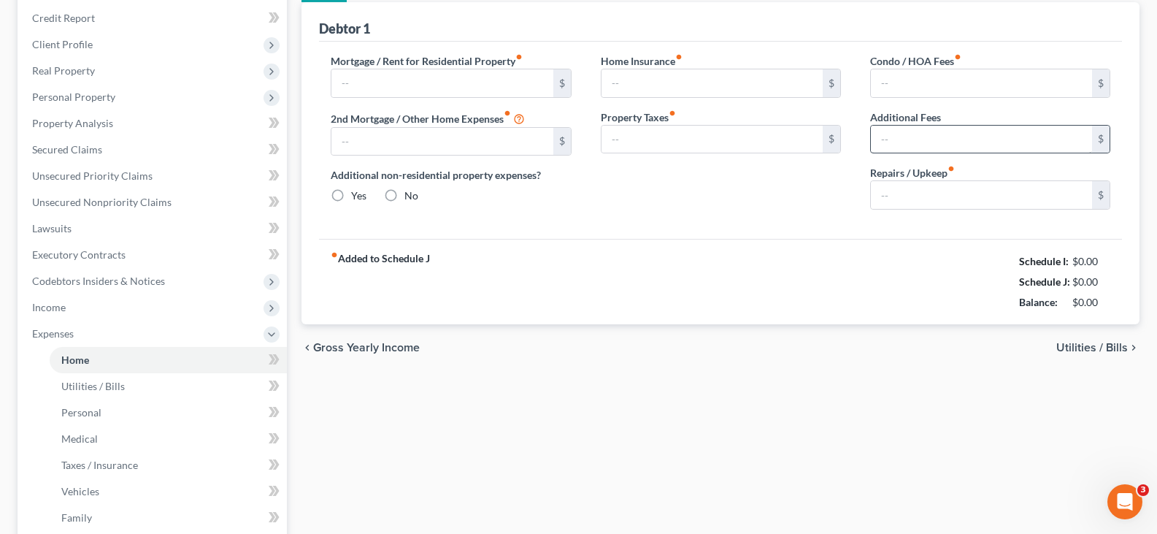
type input "2,022.11"
type input "0.00"
radio input "true"
type input "0.00"
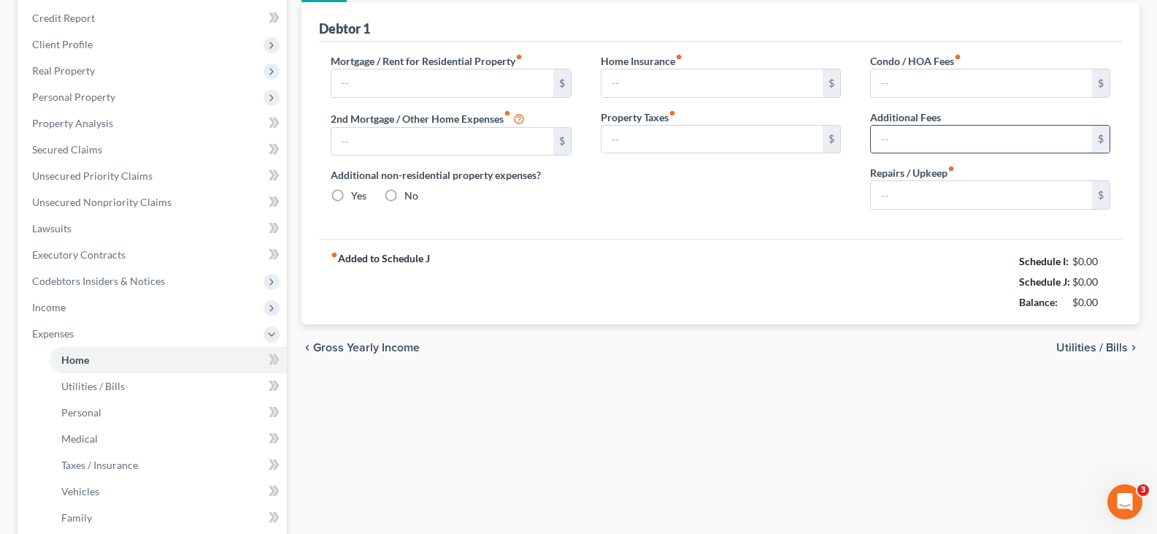
type input "80.00"
type input "0.00"
type input "100.00"
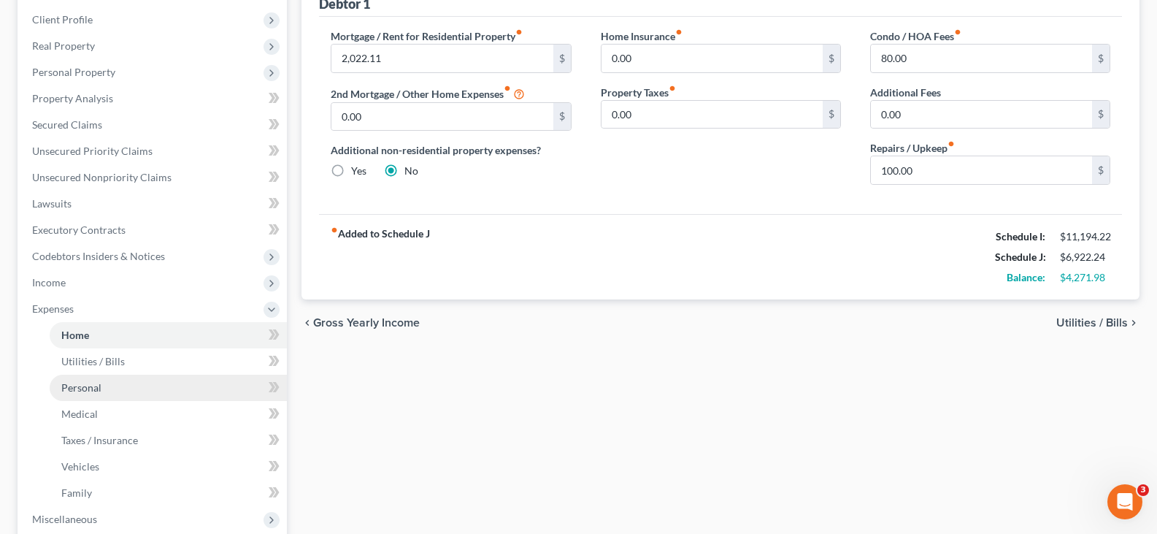
scroll to position [219, 0]
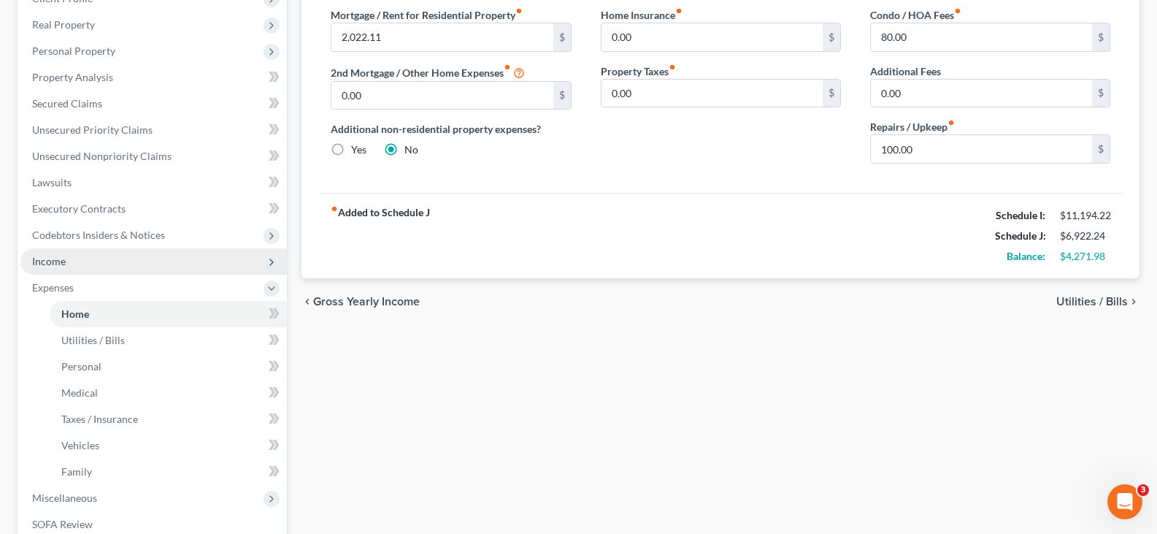
click at [89, 261] on span "Income" at bounding box center [153, 261] width 266 height 26
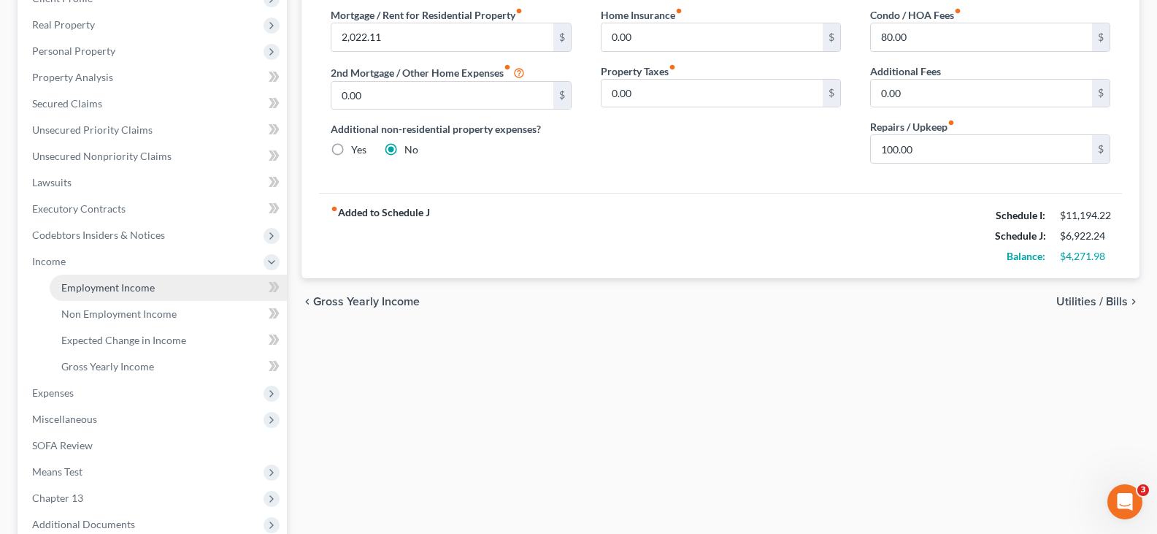
click at [114, 289] on span "Employment Income" at bounding box center [107, 287] width 93 height 12
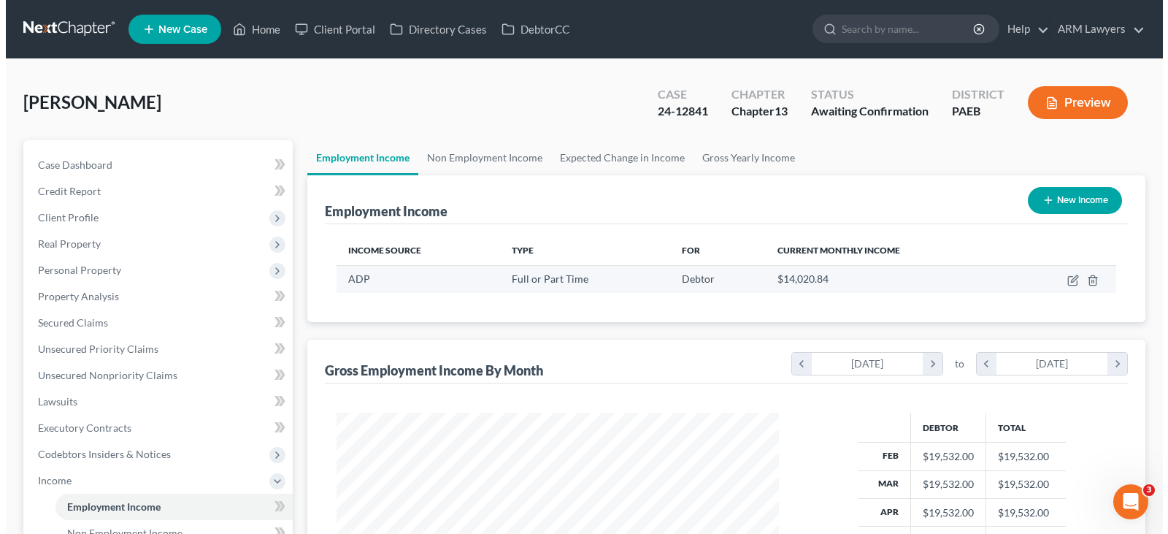
scroll to position [262, 471]
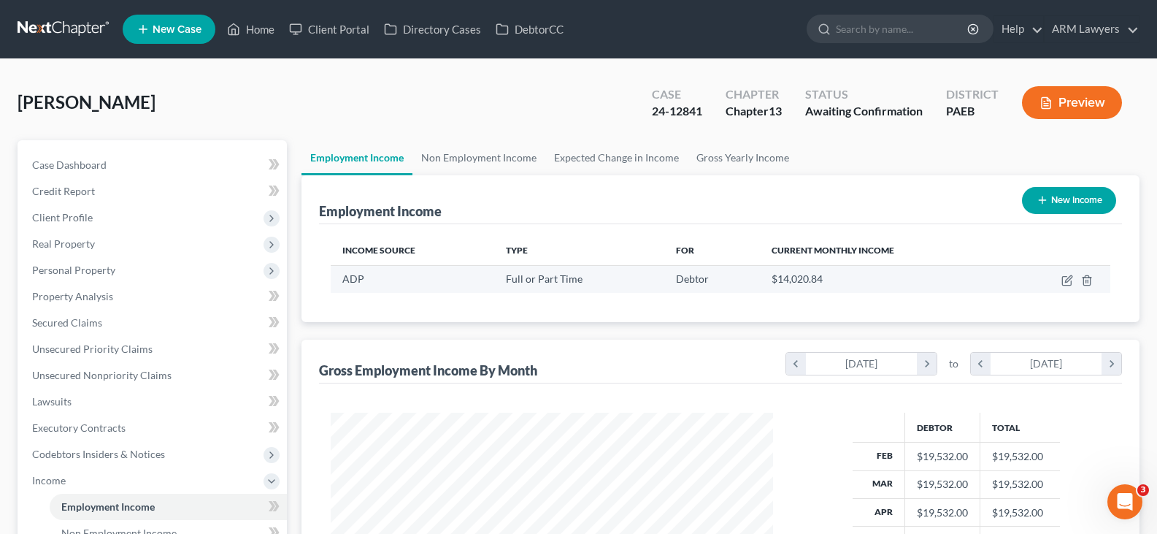
click at [1060, 280] on td at bounding box center [1058, 279] width 103 height 28
click at [1062, 280] on icon "button" at bounding box center [1066, 281] width 9 height 9
select select "0"
select select "39"
select select "1"
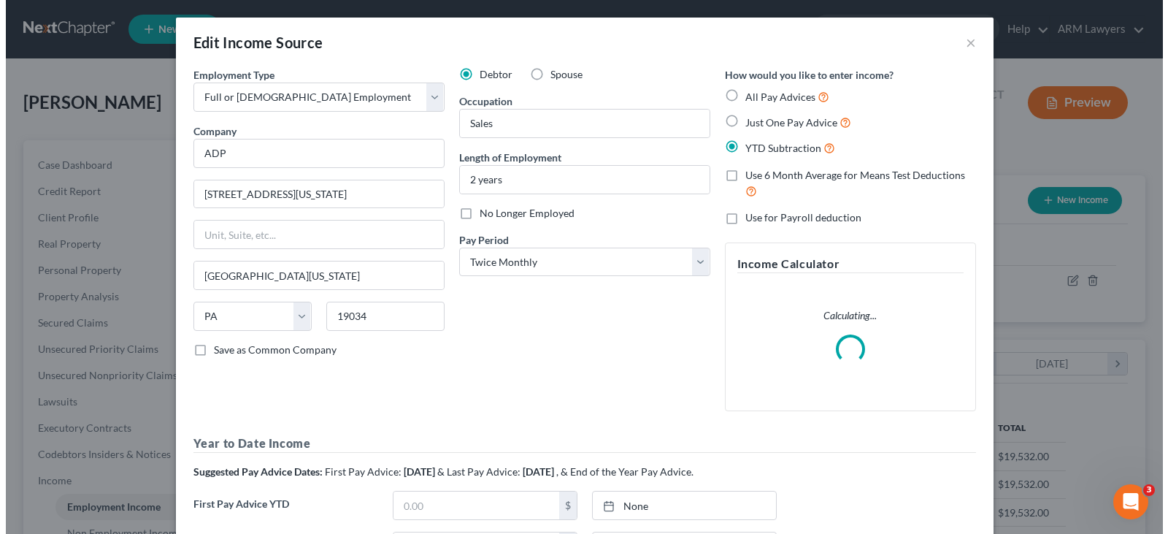
scroll to position [0, 0]
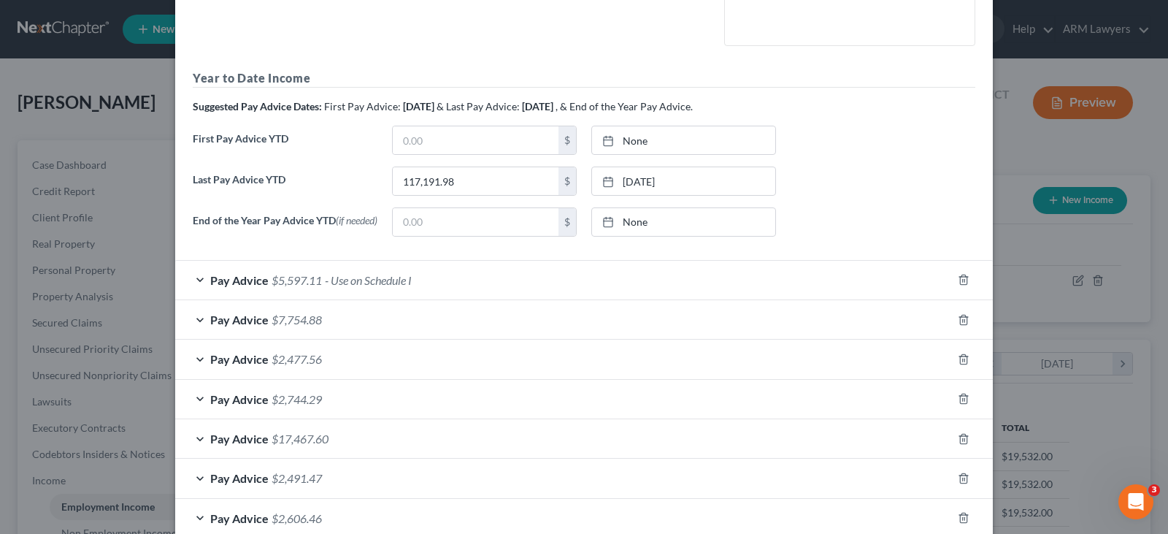
click at [295, 293] on div "Pay Advice $5,597.11 - Use on Schedule I" at bounding box center [563, 280] width 777 height 39
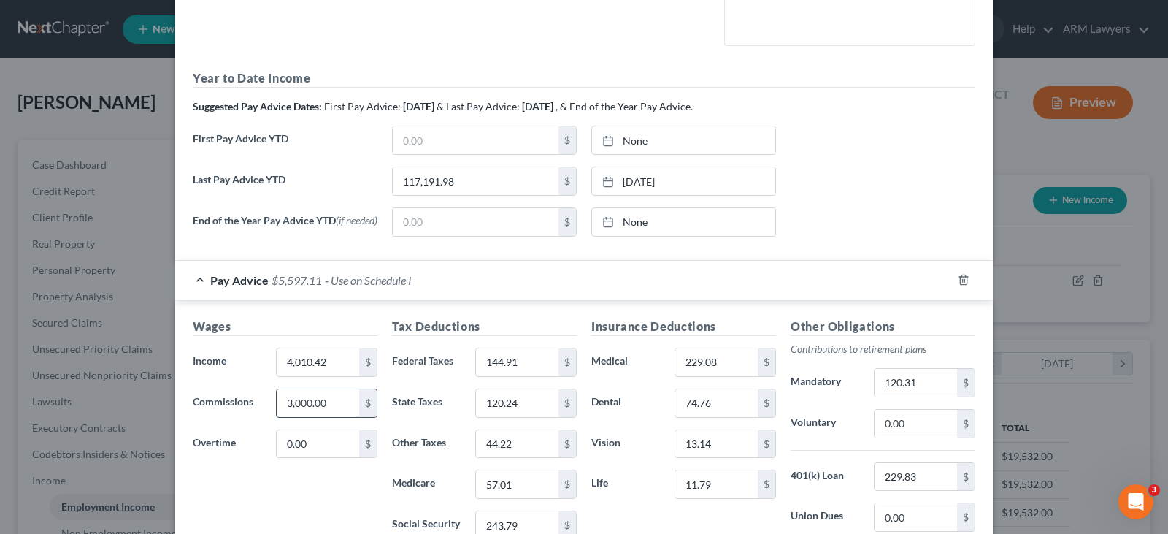
click at [294, 404] on input "3,000.00" at bounding box center [318, 403] width 82 height 28
click at [290, 404] on input "3,000.00" at bounding box center [318, 403] width 82 height 28
click at [298, 407] on input "3,000.00" at bounding box center [318, 403] width 82 height 28
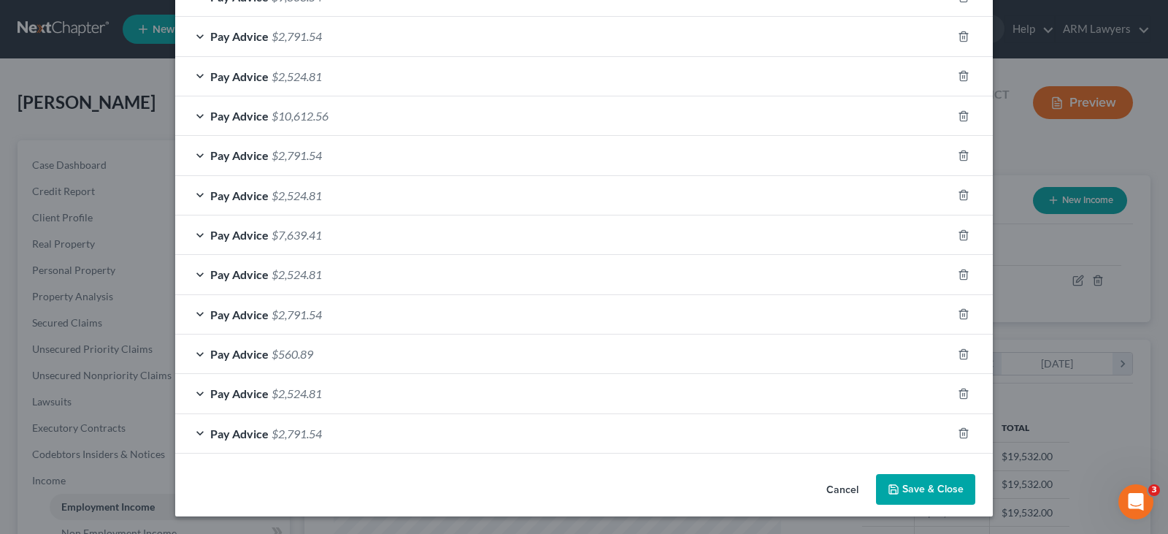
type input "3,500.00"
click at [928, 484] on button "Save & Close" at bounding box center [925, 489] width 99 height 31
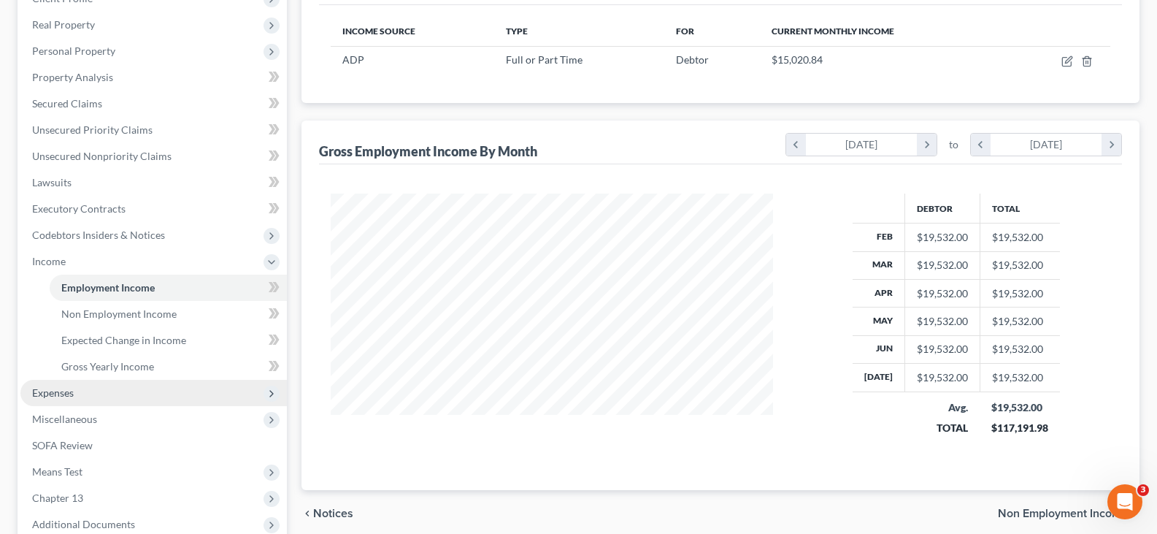
click at [82, 390] on span "Expenses" at bounding box center [153, 393] width 266 height 26
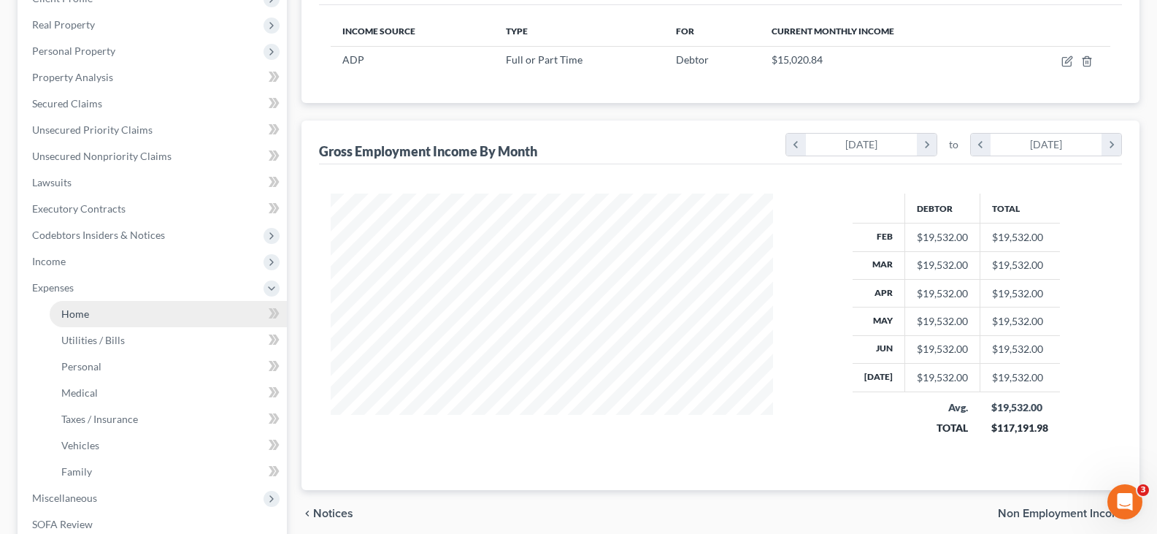
click at [85, 313] on span "Home" at bounding box center [75, 313] width 28 height 12
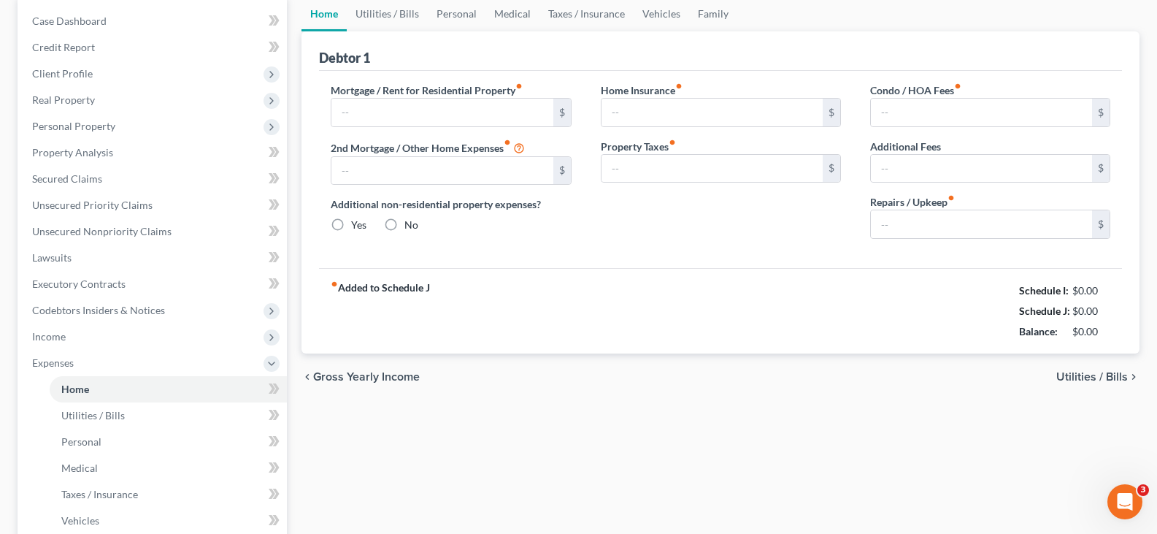
type input "2,022.11"
type input "0.00"
radio input "true"
type input "0.00"
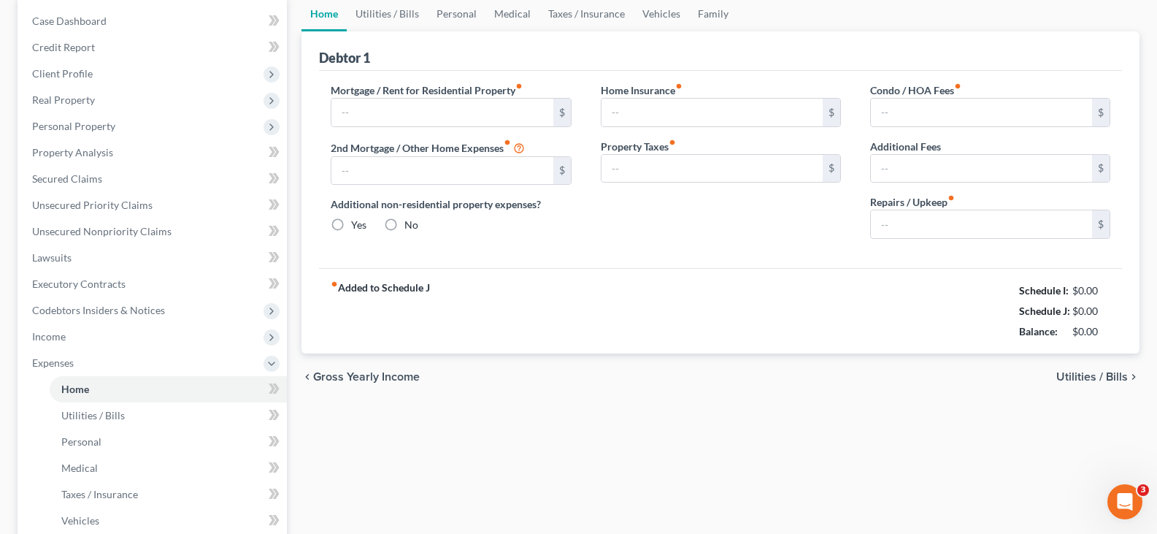
type input "80.00"
type input "0.00"
type input "100.00"
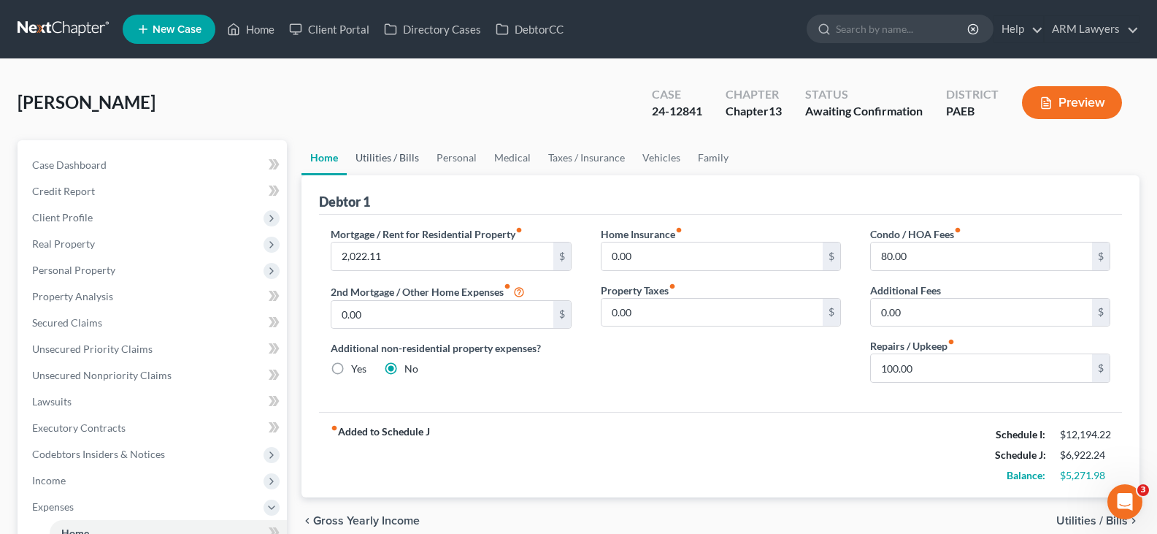
click at [396, 157] on link "Utilities / Bills" at bounding box center [387, 157] width 81 height 35
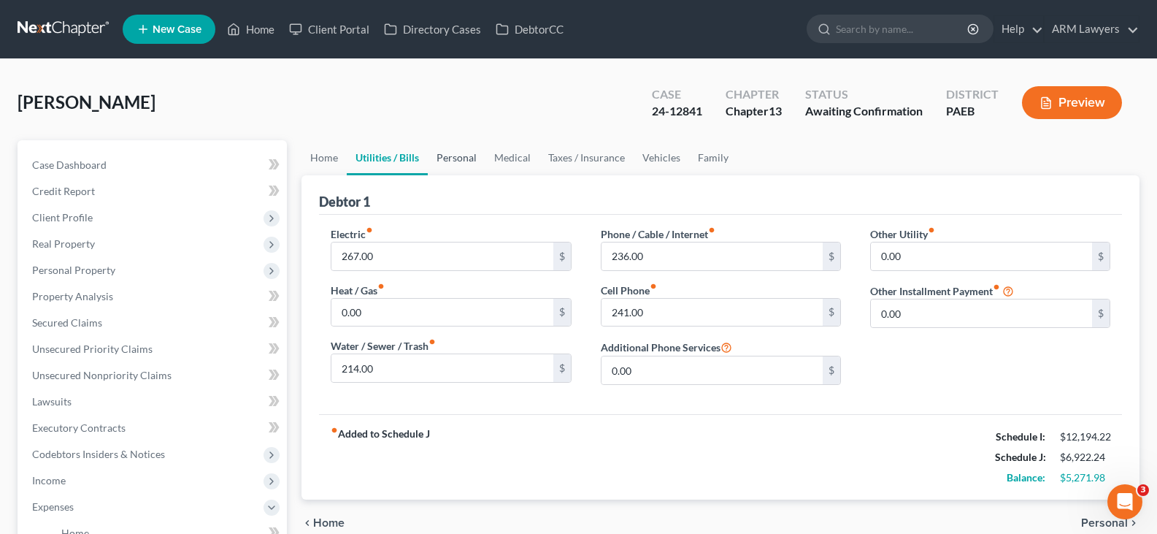
click at [450, 161] on link "Personal" at bounding box center [457, 157] width 58 height 35
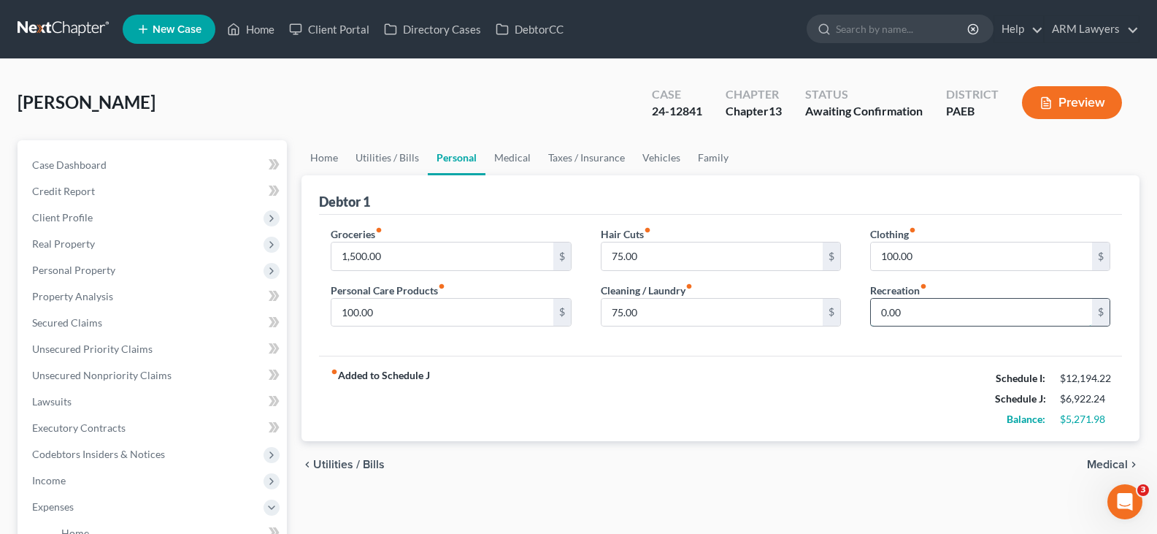
click at [876, 315] on input "0.00" at bounding box center [981, 313] width 221 height 28
click at [881, 312] on input "0.00" at bounding box center [981, 313] width 221 height 28
type input "50.00"
click at [516, 158] on link "Medical" at bounding box center [512, 157] width 54 height 35
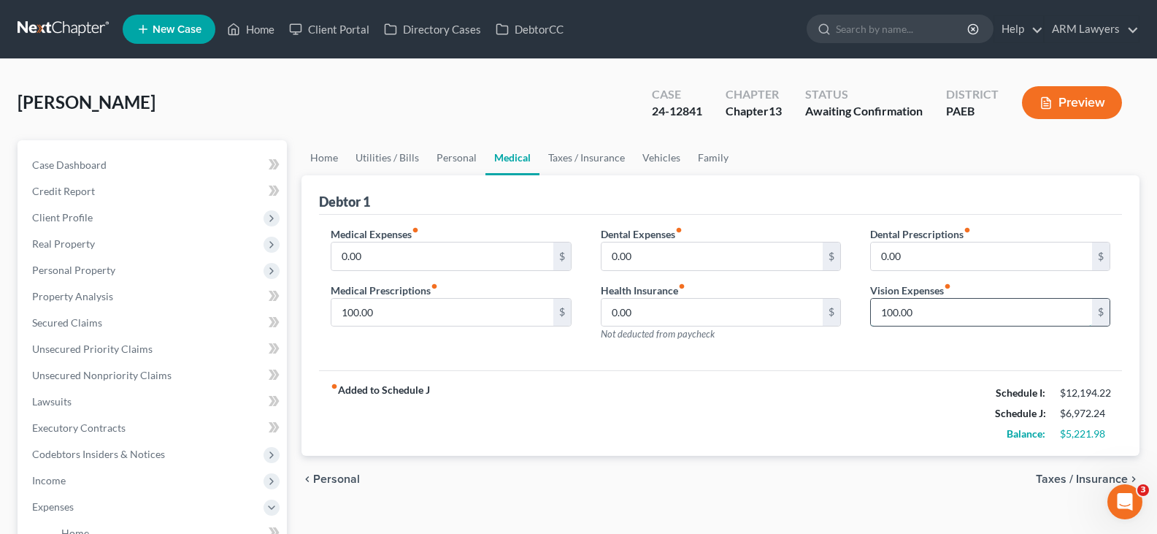
click at [890, 308] on input "100.00" at bounding box center [981, 313] width 221 height 28
click at [584, 155] on link "Taxes / Insurance" at bounding box center [586, 157] width 94 height 35
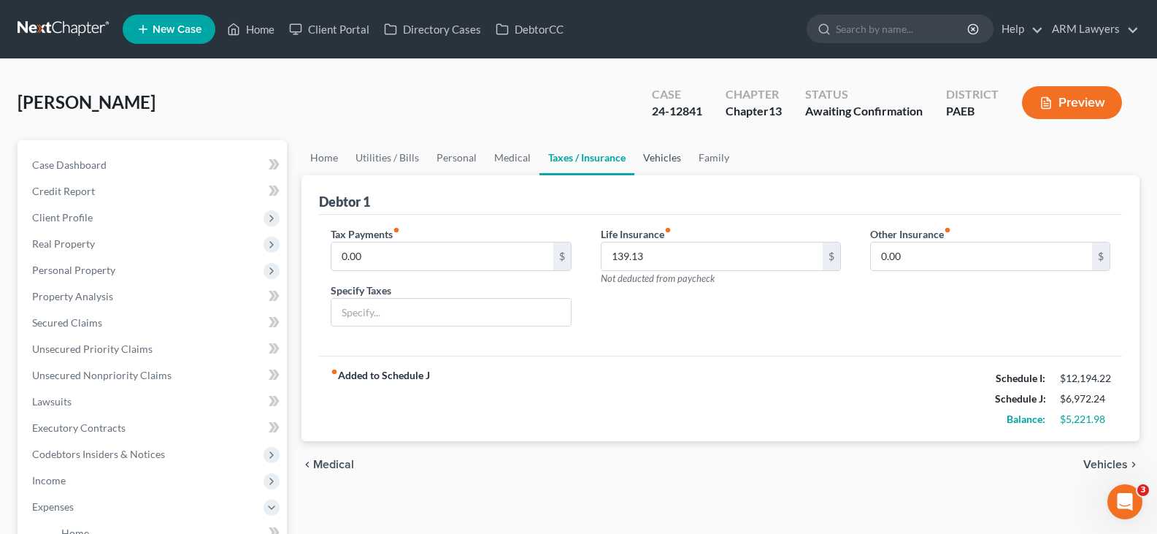
click at [658, 166] on link "Vehicles" at bounding box center [661, 157] width 55 height 35
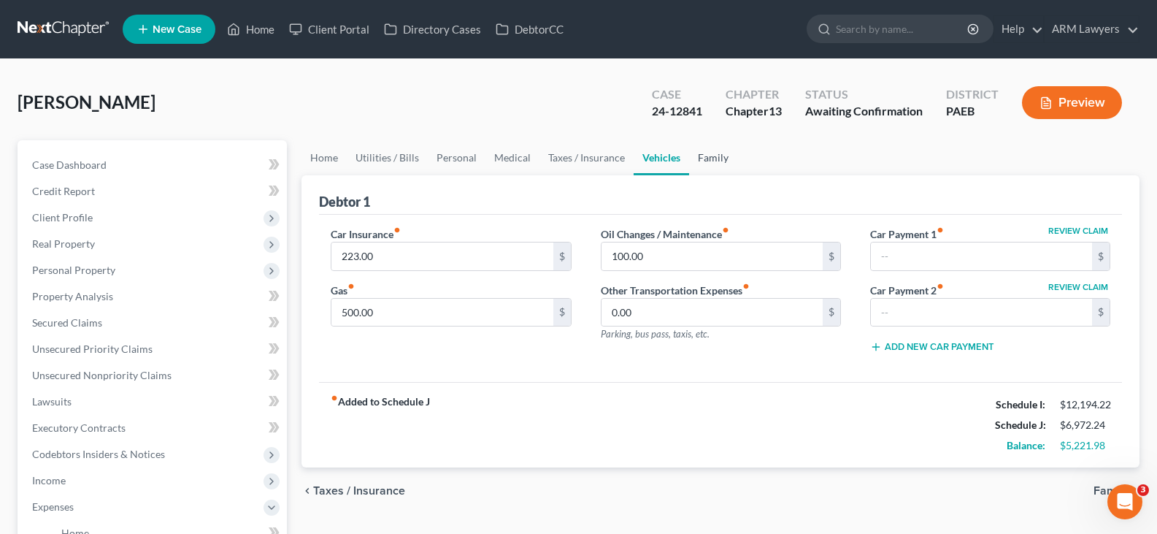
click at [709, 154] on link "Family" at bounding box center [713, 157] width 48 height 35
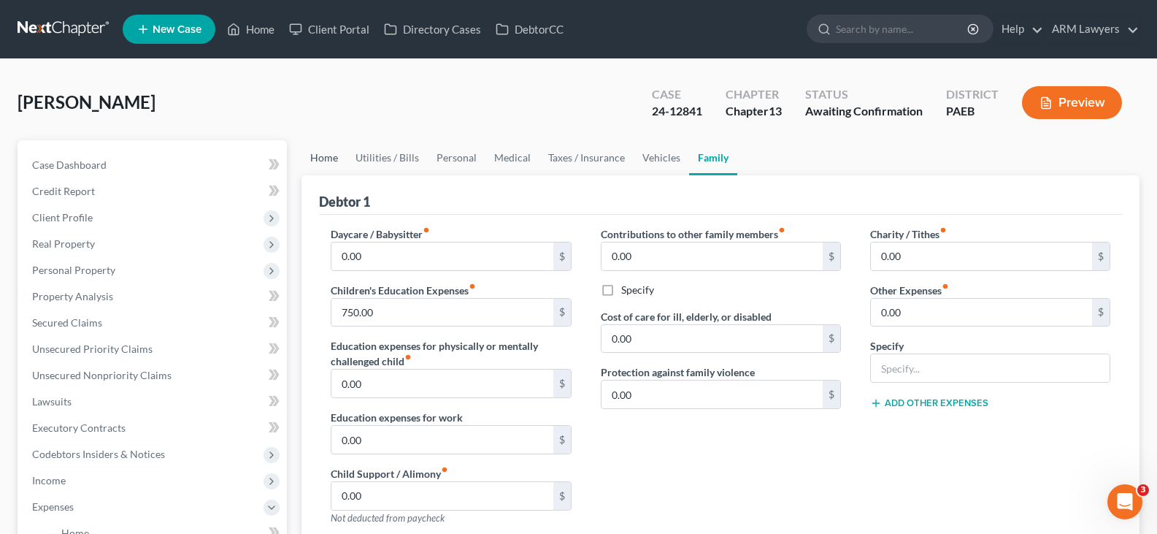
click at [323, 172] on link "Home" at bounding box center [323, 157] width 45 height 35
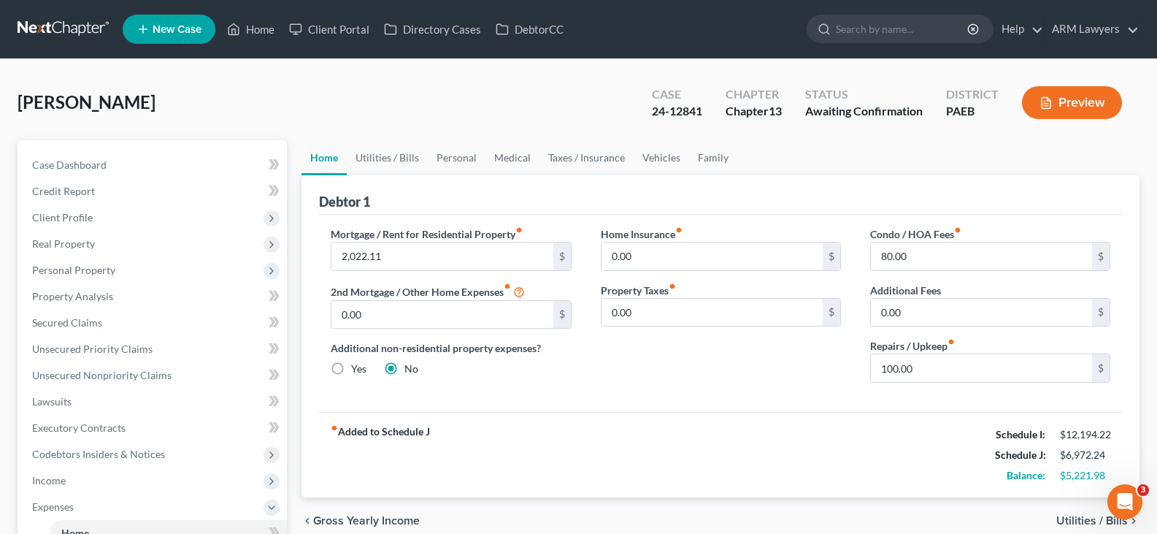
click at [736, 149] on ul "Home Utilities / Bills Personal Medical Taxes / Insurance Vehicles Family" at bounding box center [720, 157] width 838 height 35
click at [711, 158] on link "Family" at bounding box center [713, 157] width 48 height 35
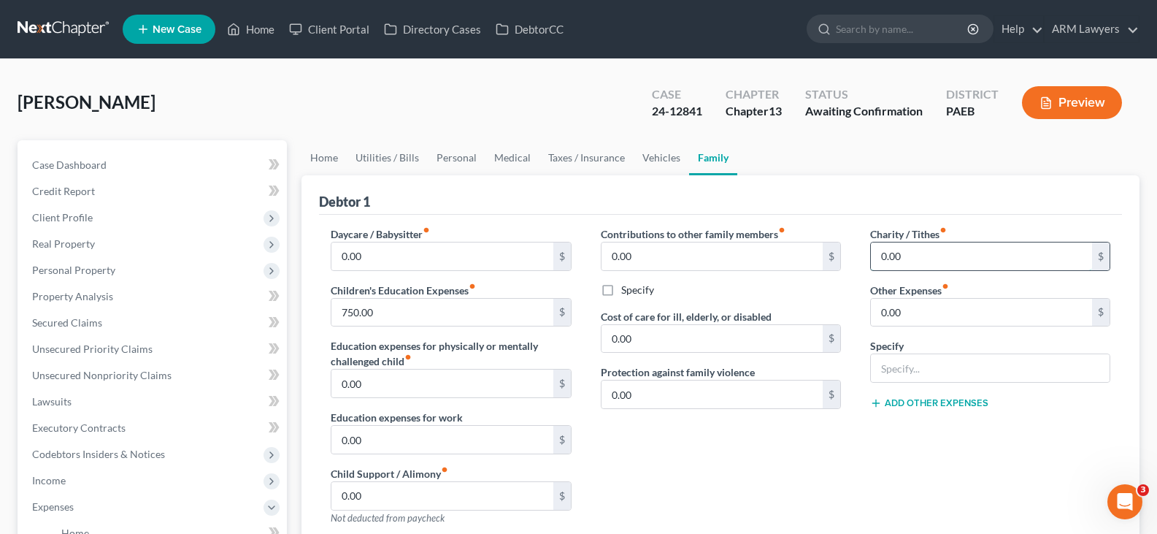
click at [878, 255] on input "0.00" at bounding box center [981, 256] width 221 height 28
click at [879, 256] on input "0.00" at bounding box center [981, 256] width 221 height 28
type input "20.00"
click at [327, 151] on link "Home" at bounding box center [323, 157] width 45 height 35
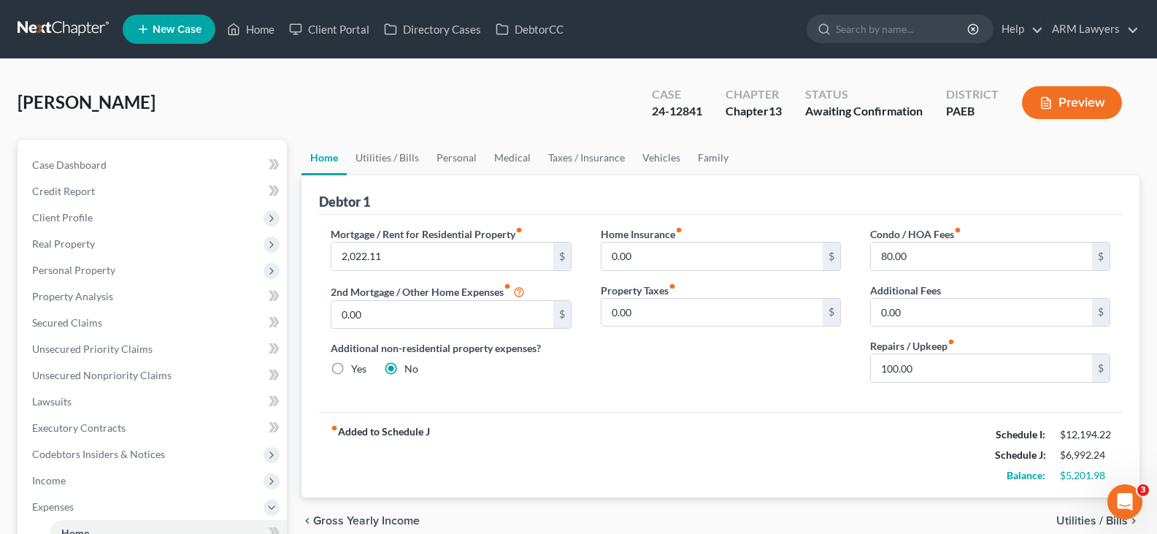
click at [1055, 112] on button "Preview" at bounding box center [1072, 102] width 100 height 33
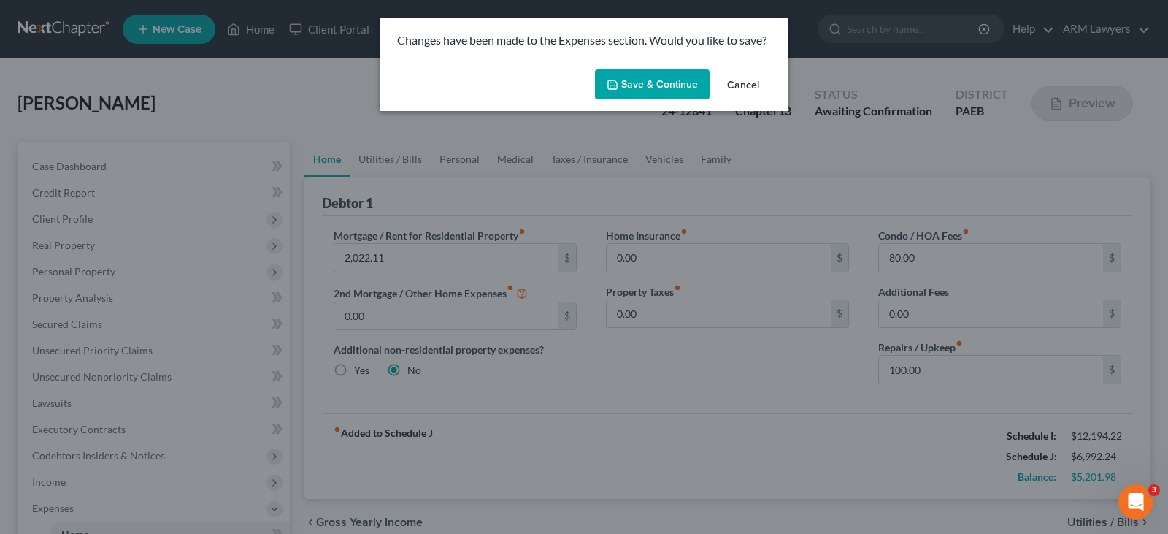
click at [661, 85] on button "Save & Continue" at bounding box center [652, 84] width 115 height 31
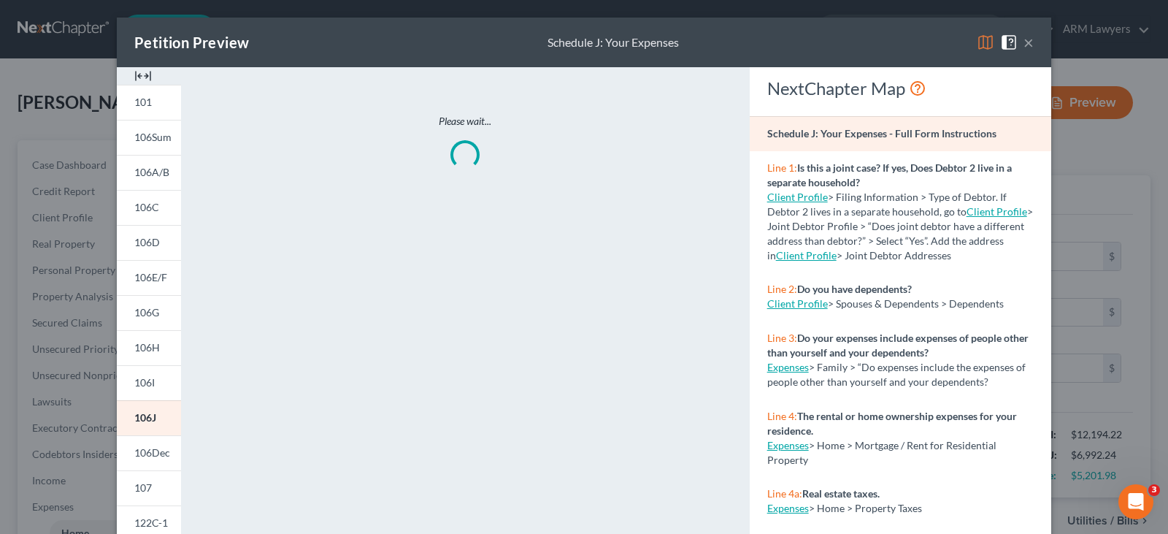
click at [1023, 41] on button "×" at bounding box center [1028, 43] width 10 height 18
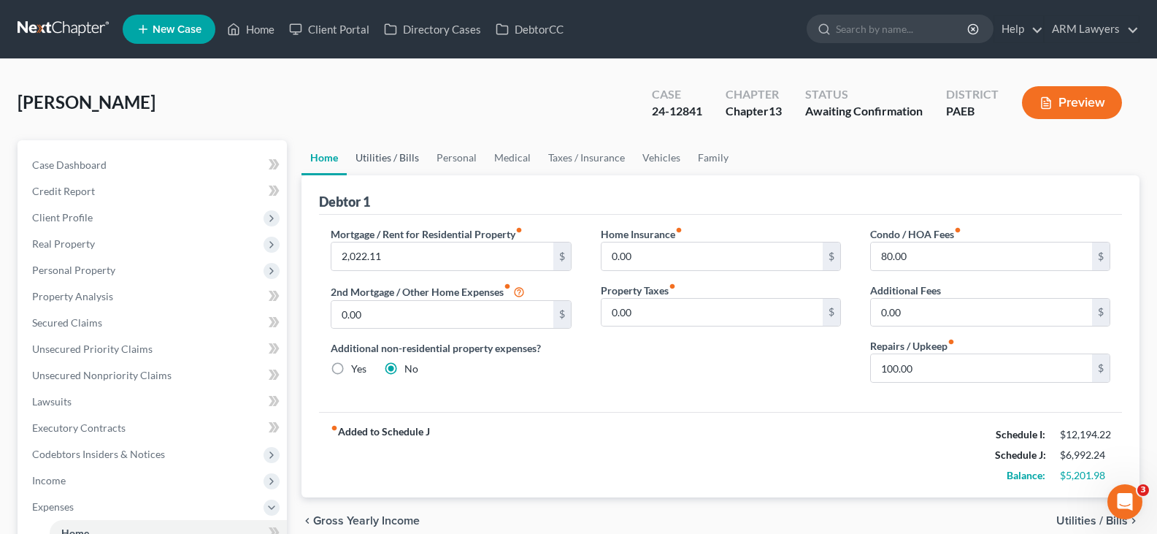
click at [385, 154] on link "Utilities / Bills" at bounding box center [387, 157] width 81 height 35
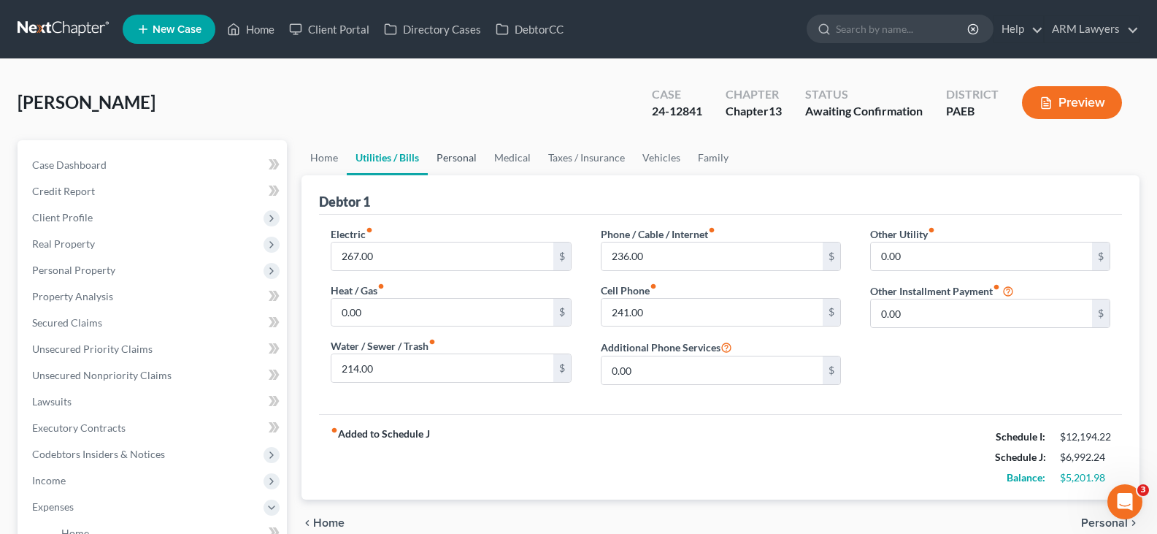
click at [447, 157] on link "Personal" at bounding box center [457, 157] width 58 height 35
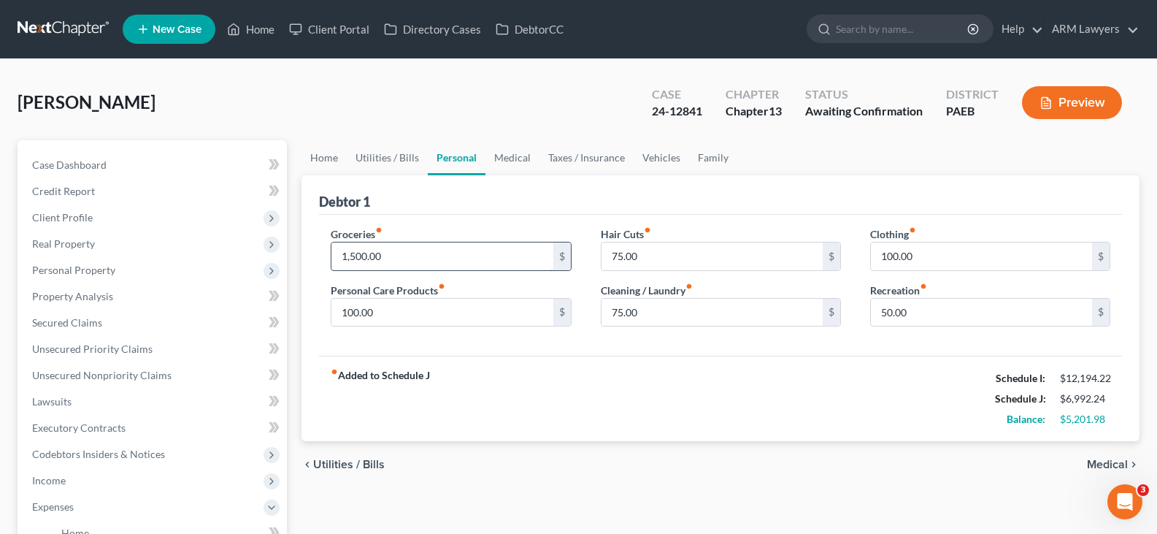
click at [355, 253] on input "1,500.00" at bounding box center [441, 256] width 221 height 28
click at [351, 254] on input "1,500.00" at bounding box center [441, 256] width 221 height 28
click at [354, 256] on input "1,500.00" at bounding box center [441, 256] width 221 height 28
type input "1,600.00"
click at [1080, 101] on button "Preview" at bounding box center [1072, 102] width 100 height 33
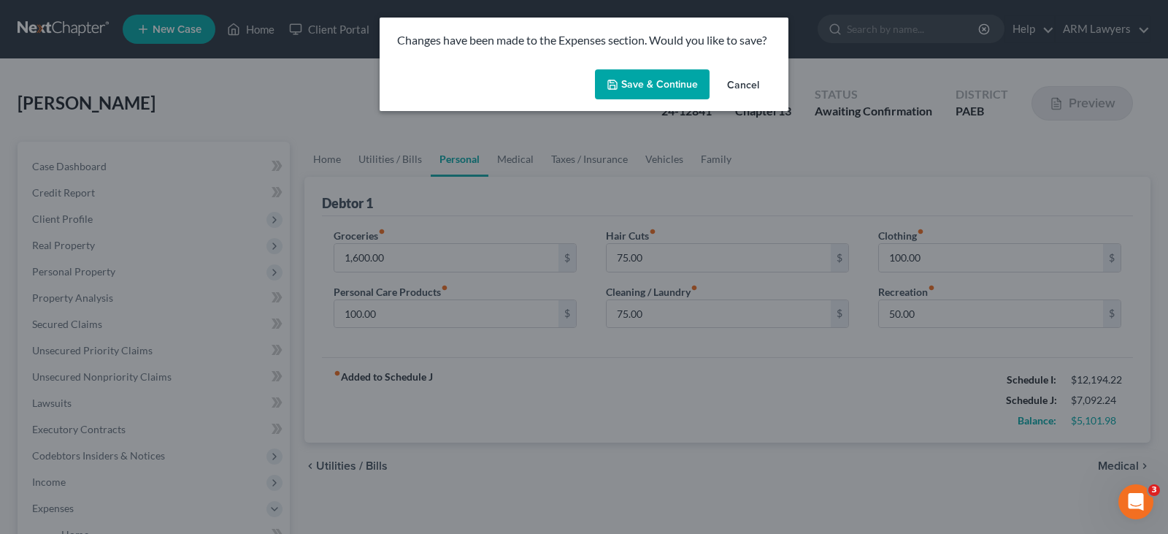
click at [676, 84] on button "Save & Continue" at bounding box center [652, 84] width 115 height 31
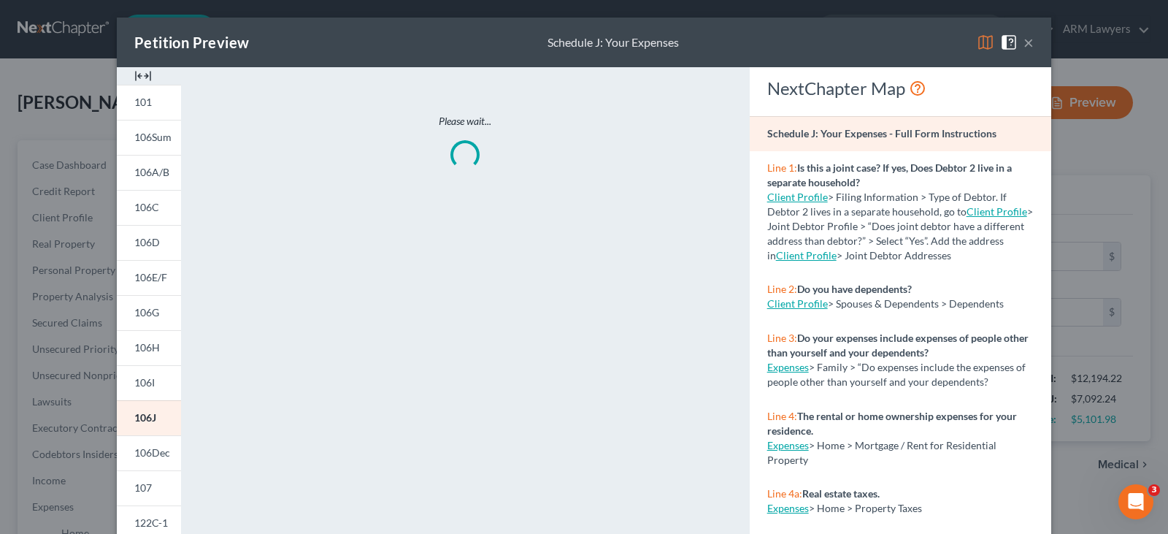
click at [1023, 39] on button "×" at bounding box center [1028, 43] width 10 height 18
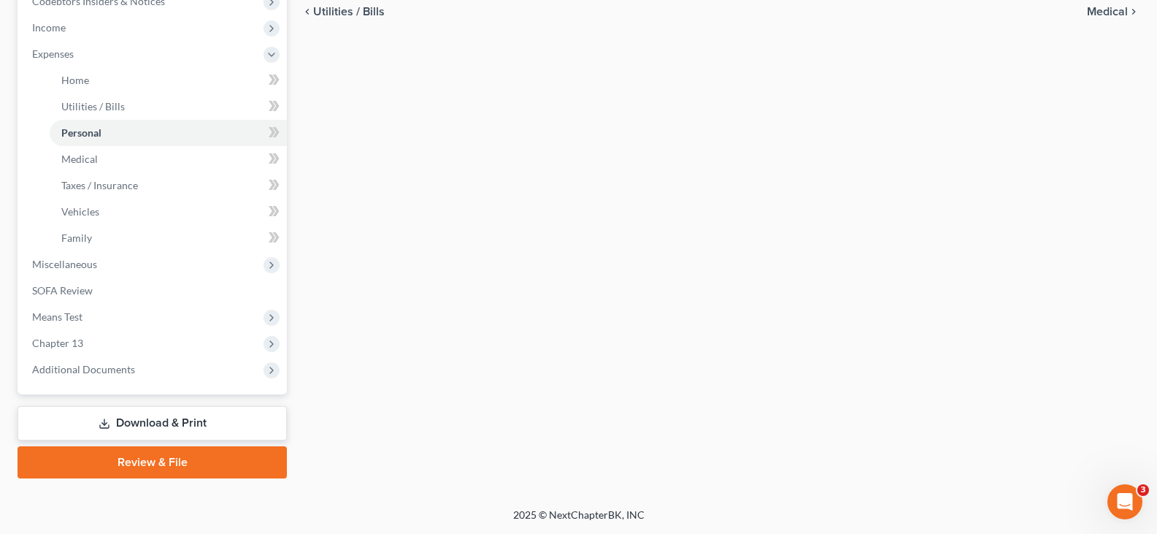
click at [148, 422] on link "Download & Print" at bounding box center [152, 423] width 269 height 34
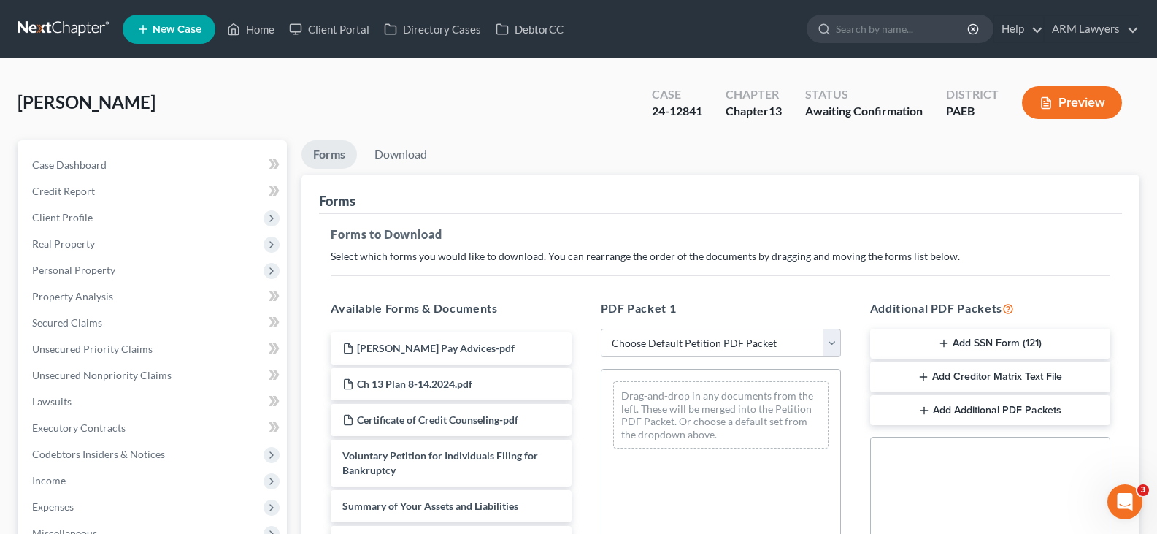
click at [689, 351] on select "Choose Default Petition PDF Packet Complete Bankruptcy Petition (all forms and …" at bounding box center [721, 342] width 240 height 29
select select "4"
click at [601, 328] on select "Choose Default Petition PDF Packet Complete Bankruptcy Petition (all forms and …" at bounding box center [721, 342] width 240 height 29
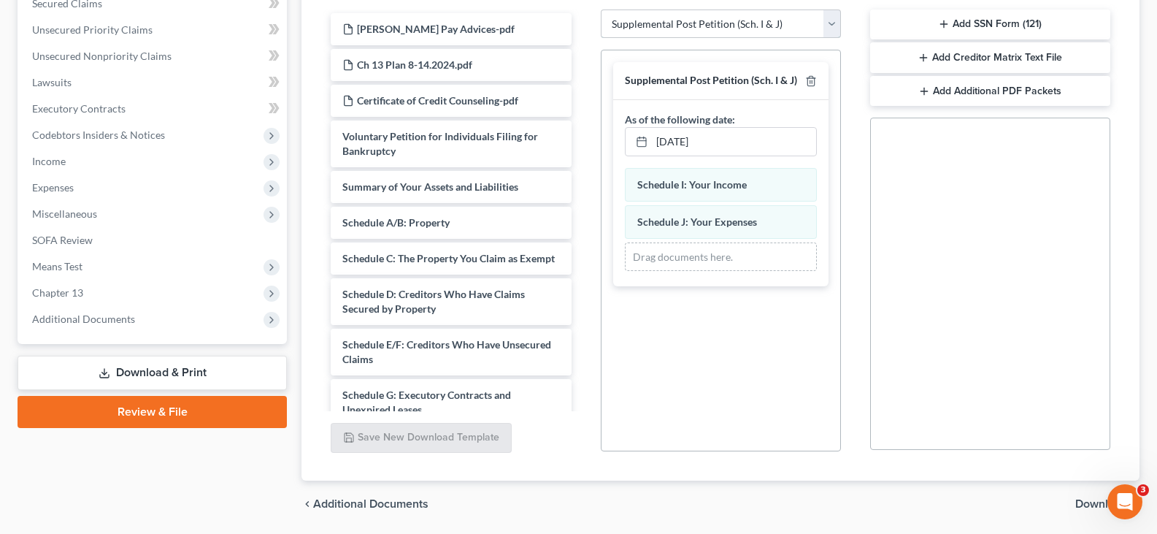
scroll to position [365, 0]
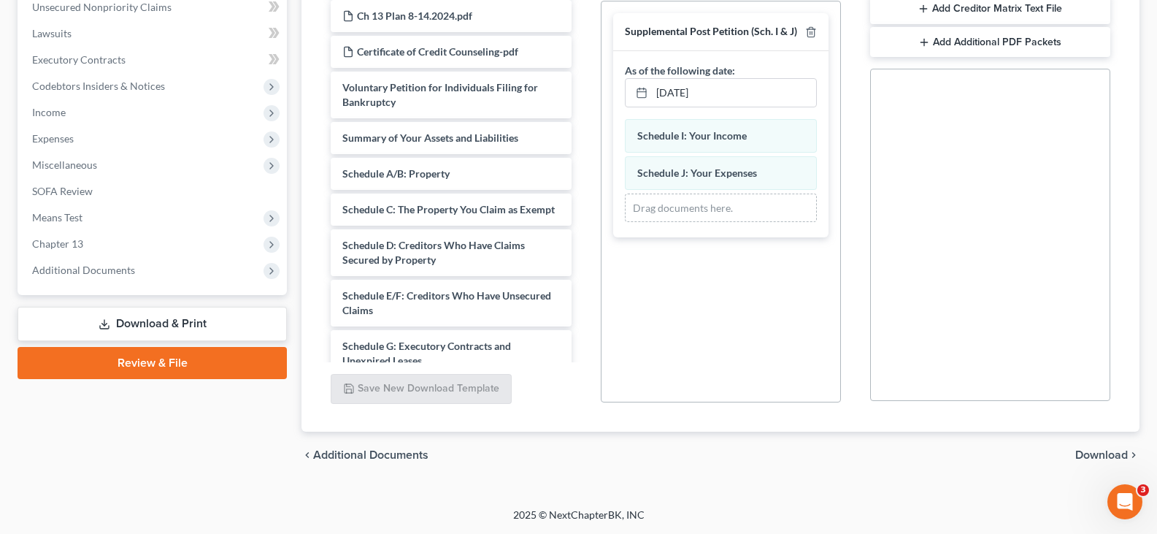
click at [1095, 454] on span "Download" at bounding box center [1101, 455] width 53 height 12
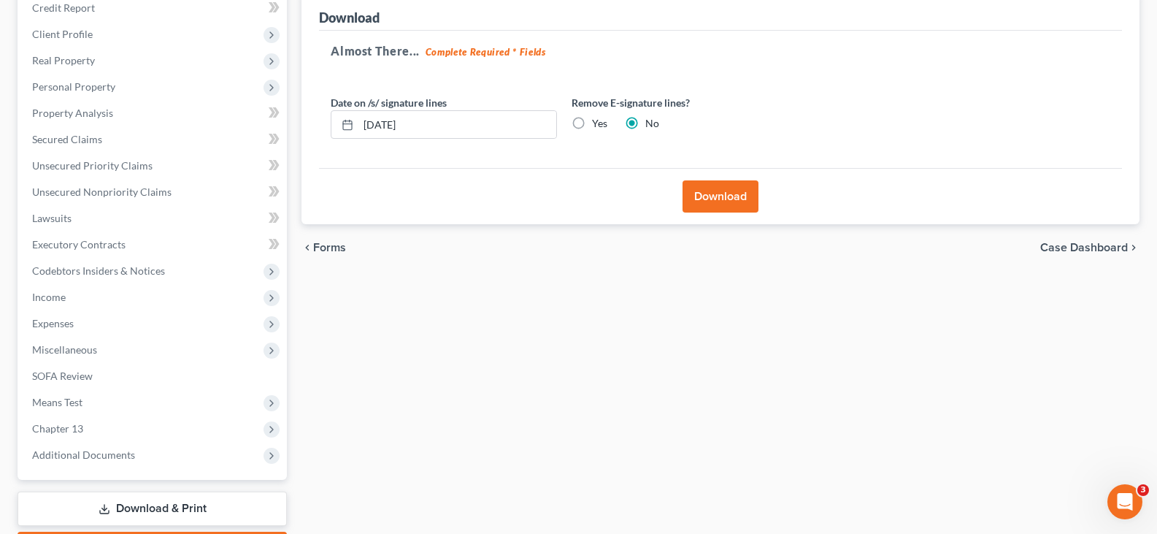
scroll to position [50, 0]
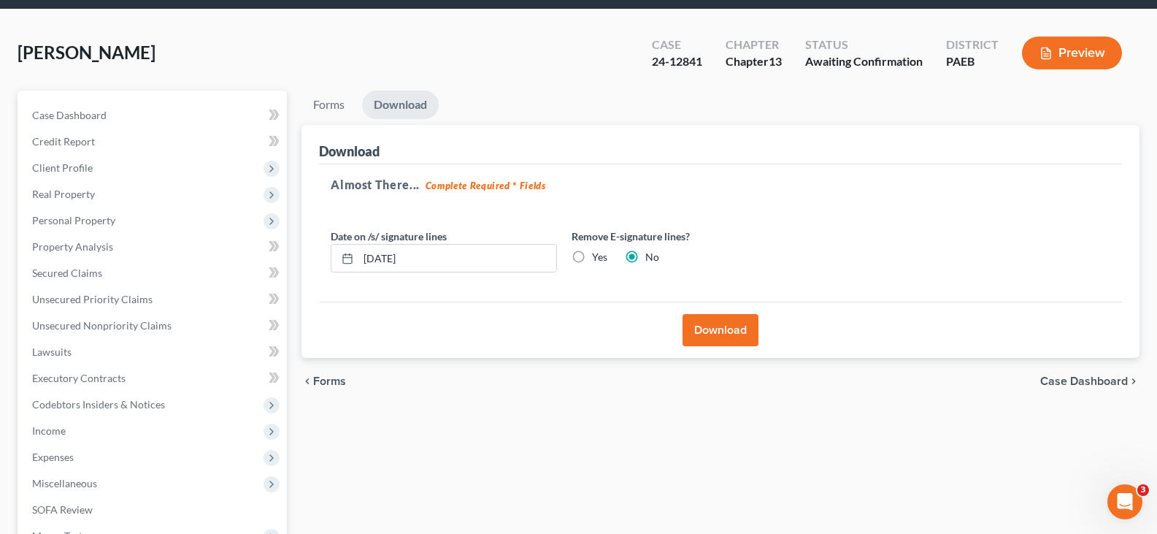
click at [721, 320] on button "Download" at bounding box center [720, 330] width 76 height 32
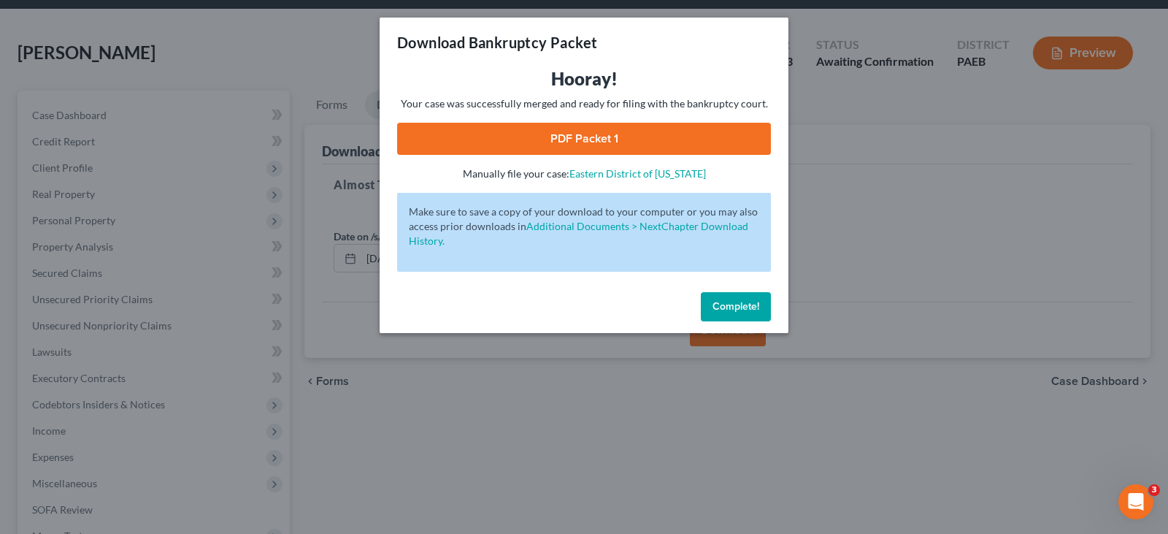
click at [591, 128] on link "PDF Packet 1" at bounding box center [584, 139] width 374 height 32
click at [749, 314] on button "Complete!" at bounding box center [736, 306] width 70 height 29
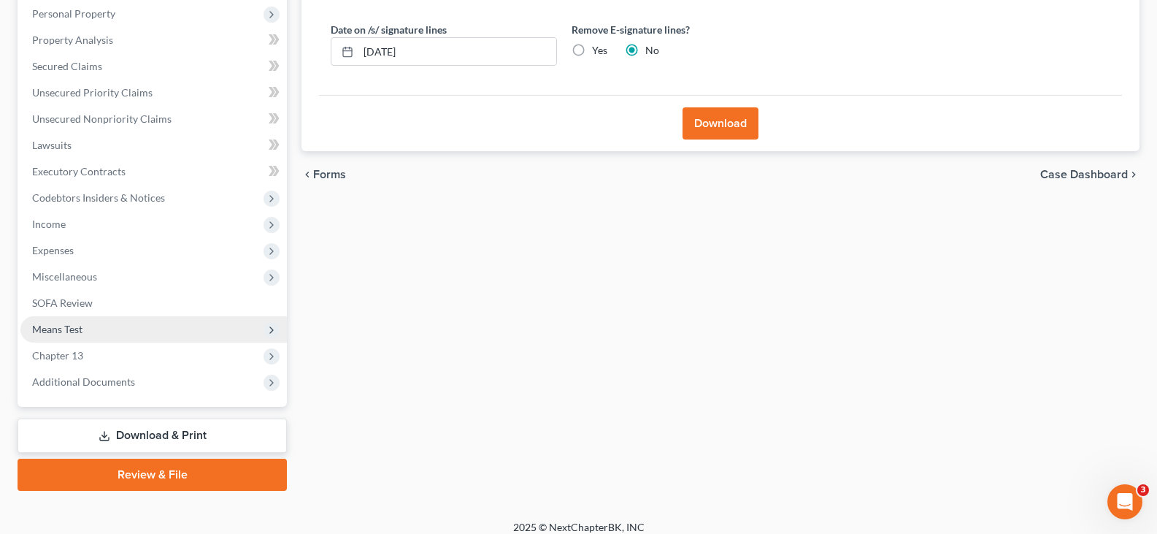
scroll to position [269, 0]
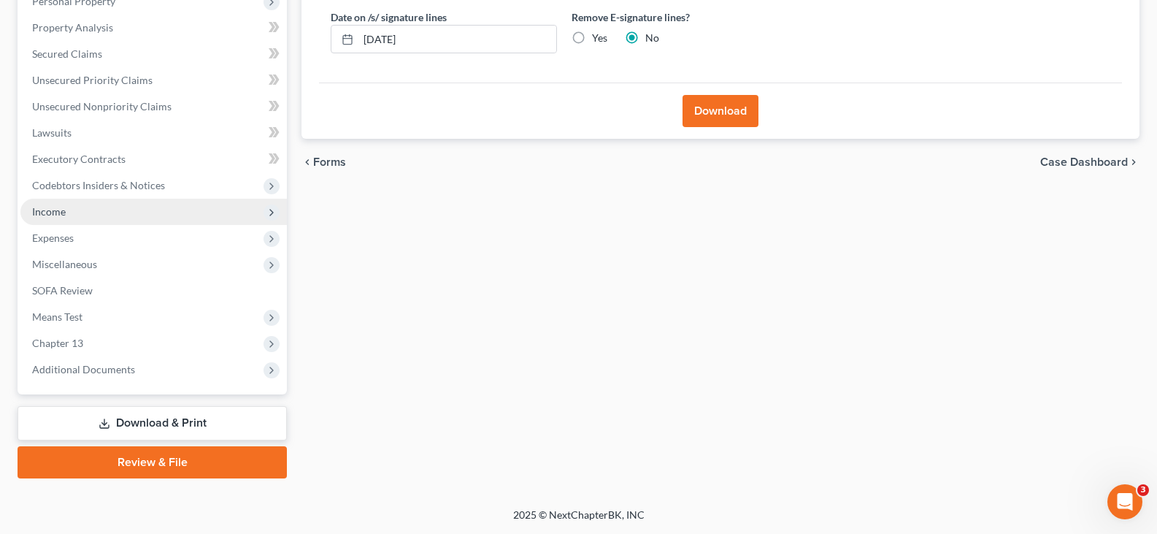
click at [86, 200] on span "Income" at bounding box center [153, 212] width 266 height 26
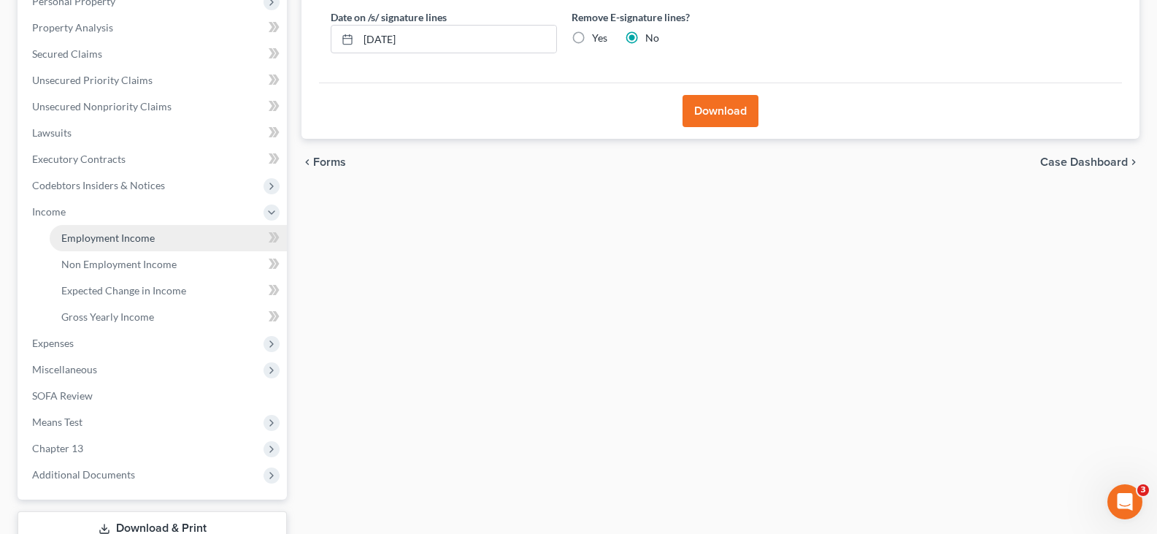
click at [115, 234] on span "Employment Income" at bounding box center [107, 237] width 93 height 12
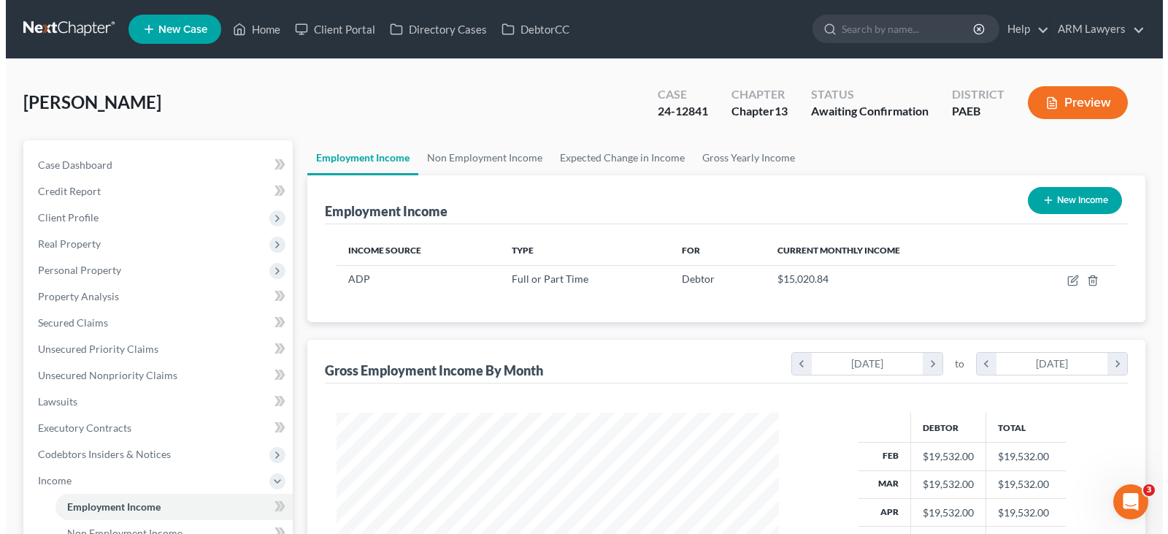
scroll to position [262, 471]
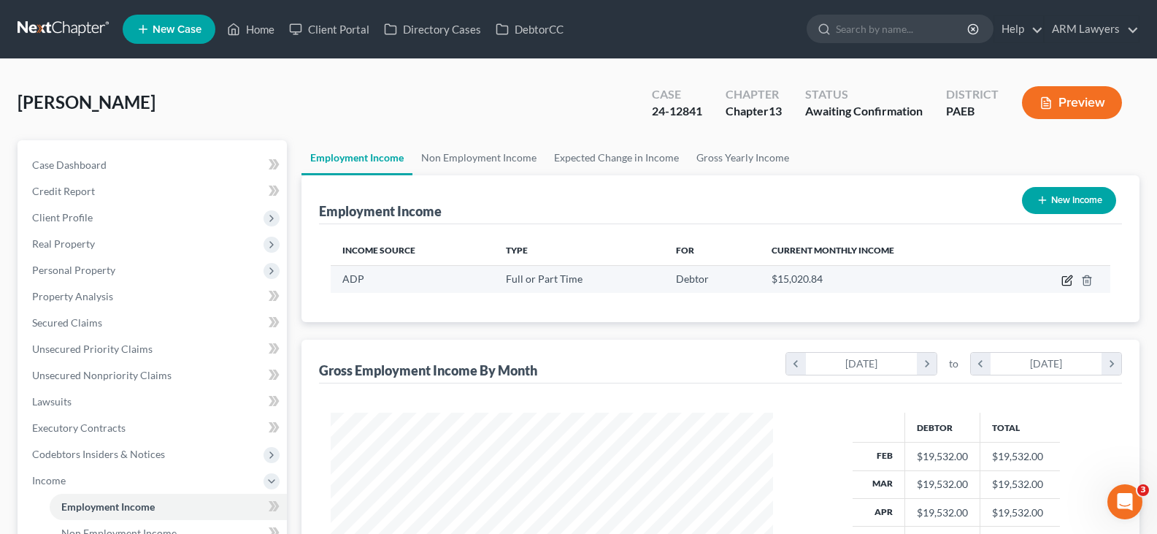
click at [1064, 274] on icon "button" at bounding box center [1067, 280] width 12 height 12
select select "0"
select select "39"
select select "1"
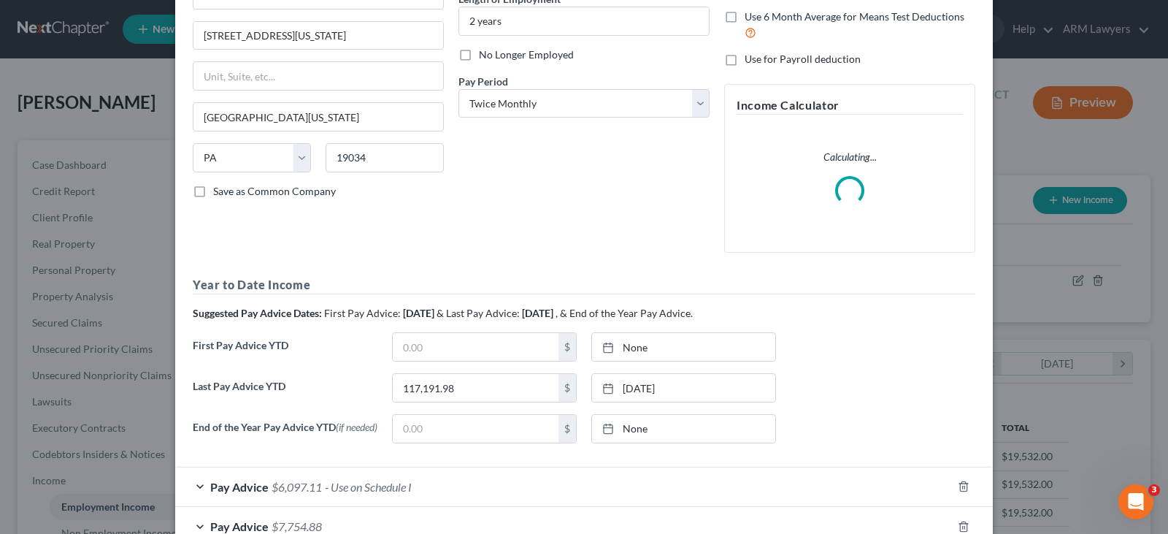
scroll to position [365, 0]
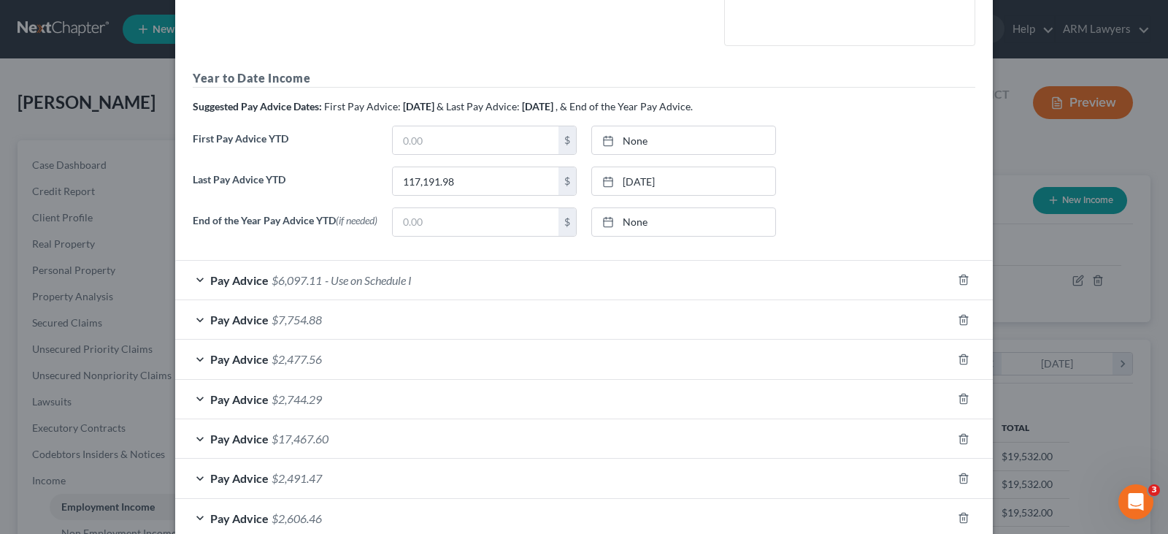
click at [292, 285] on span "$6,097.11" at bounding box center [296, 280] width 50 height 14
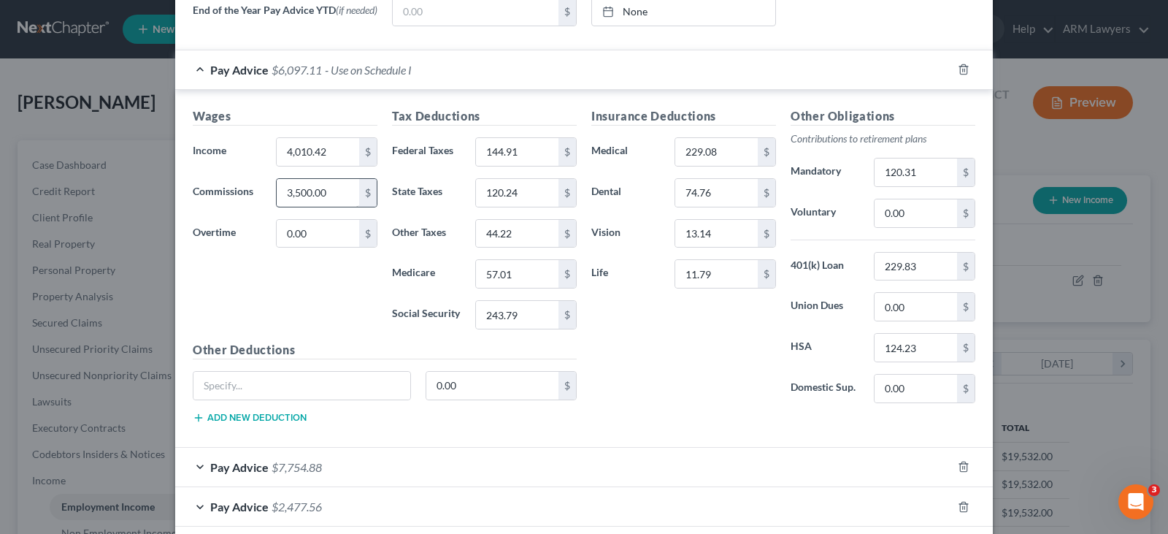
scroll to position [584, 0]
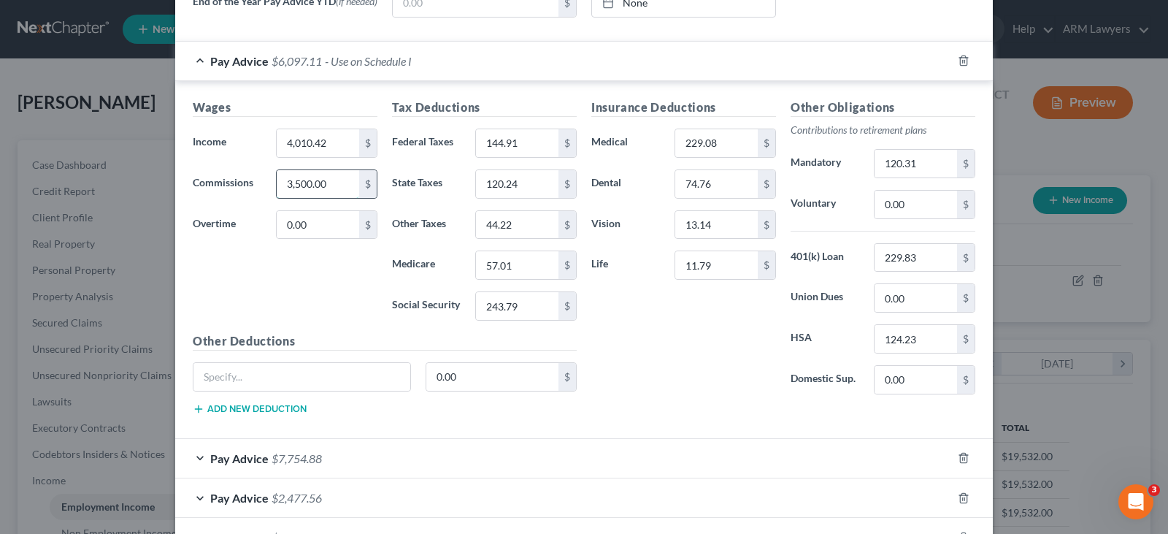
click at [338, 181] on input "3,500.00" at bounding box center [318, 184] width 82 height 28
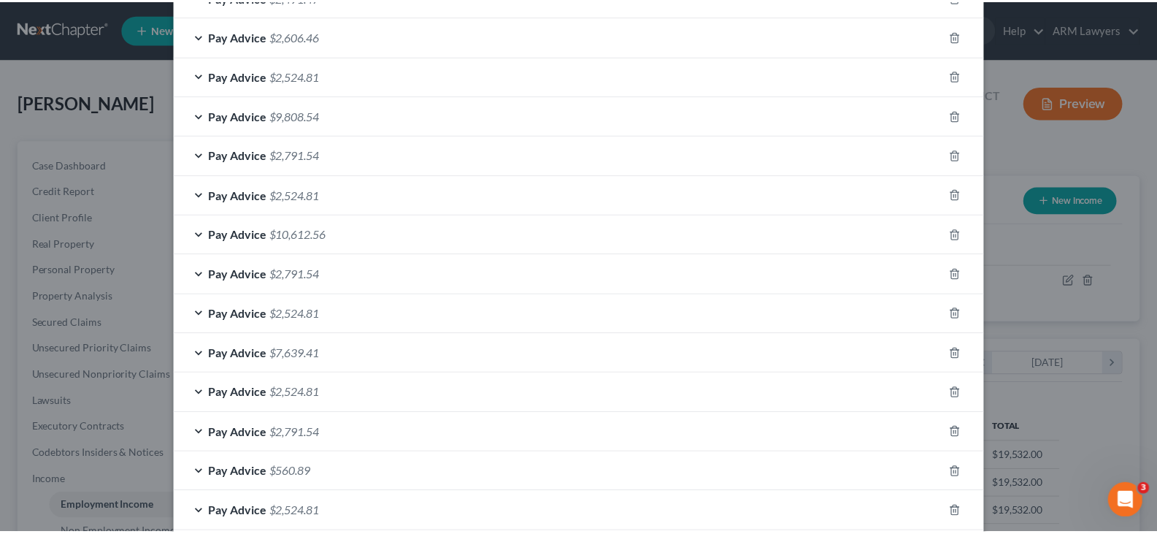
scroll to position [1404, 0]
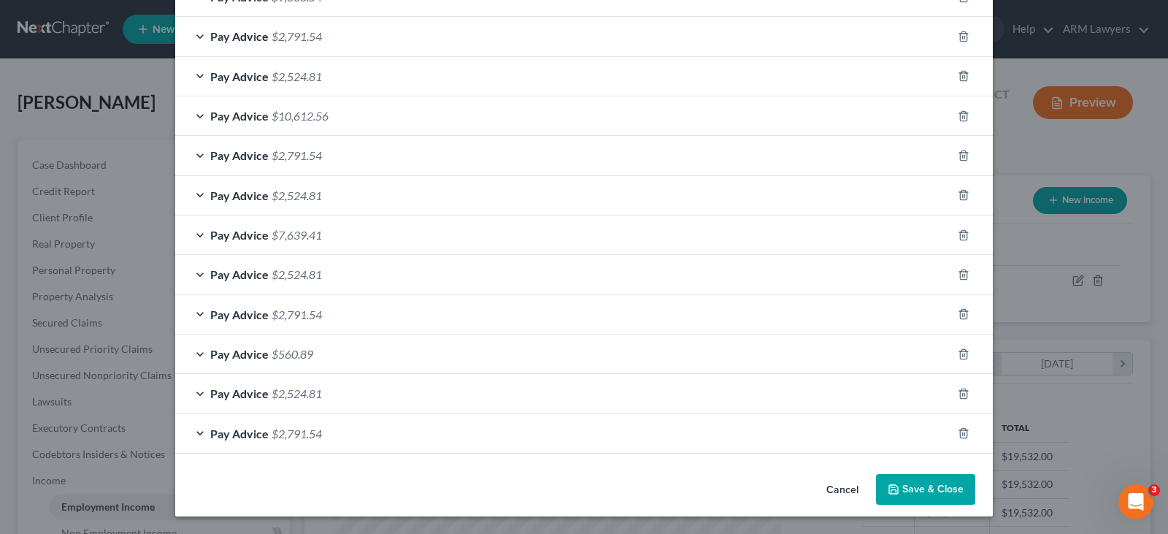
type input "2,000"
click at [933, 483] on button "Save & Close" at bounding box center [925, 489] width 99 height 31
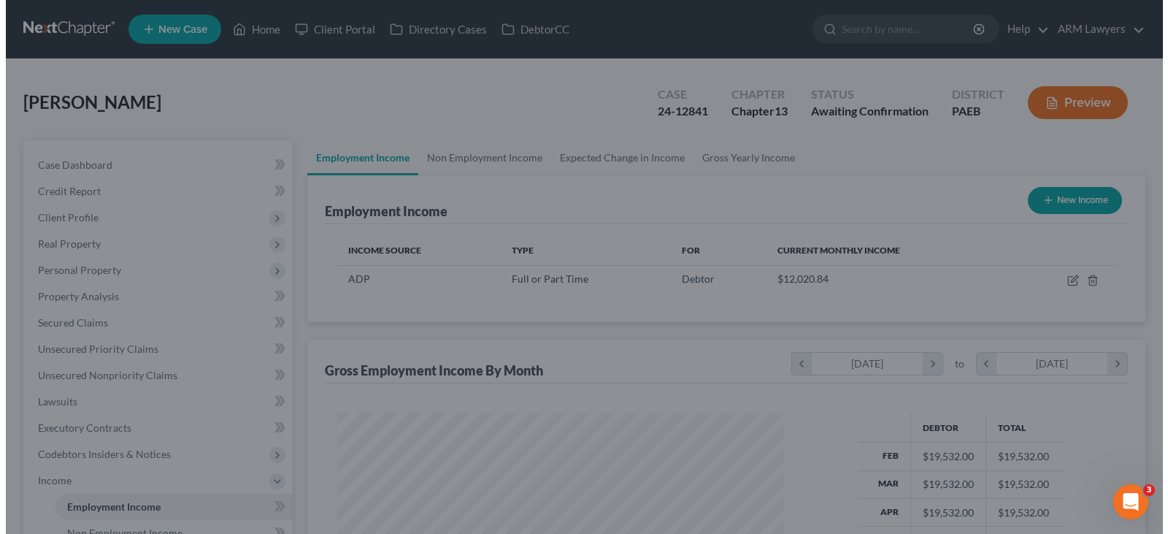
scroll to position [729572, 729362]
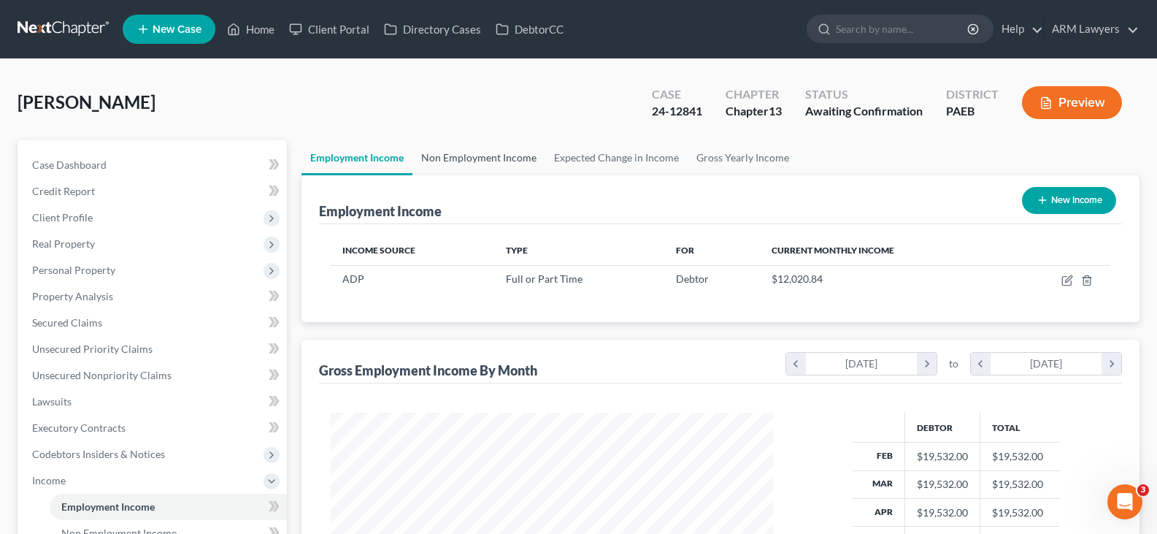
click at [492, 152] on link "Non Employment Income" at bounding box center [478, 157] width 133 height 35
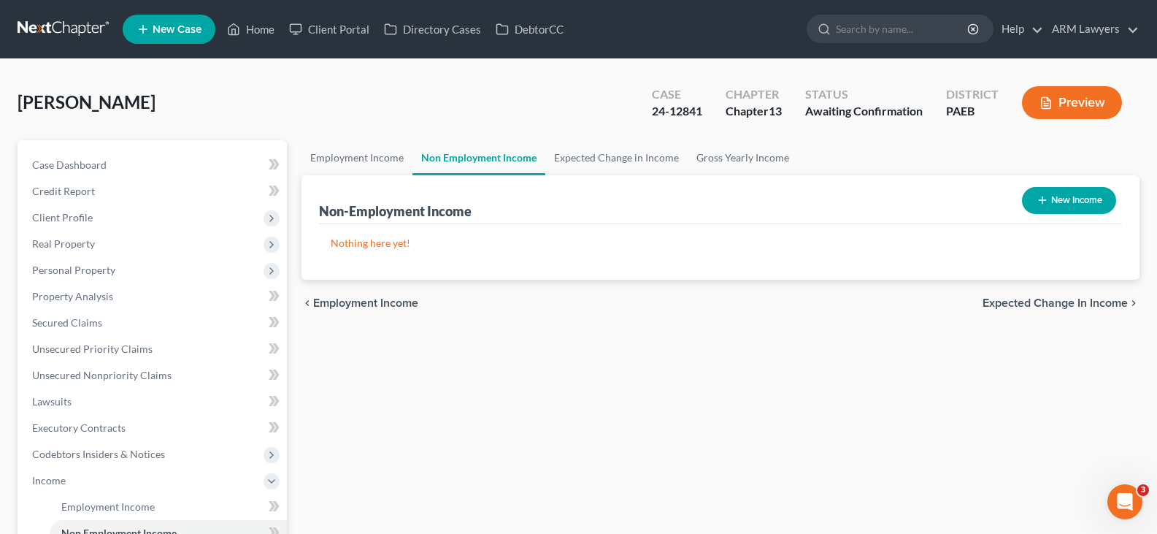
click at [1063, 210] on button "New Income" at bounding box center [1069, 200] width 94 height 27
select select "0"
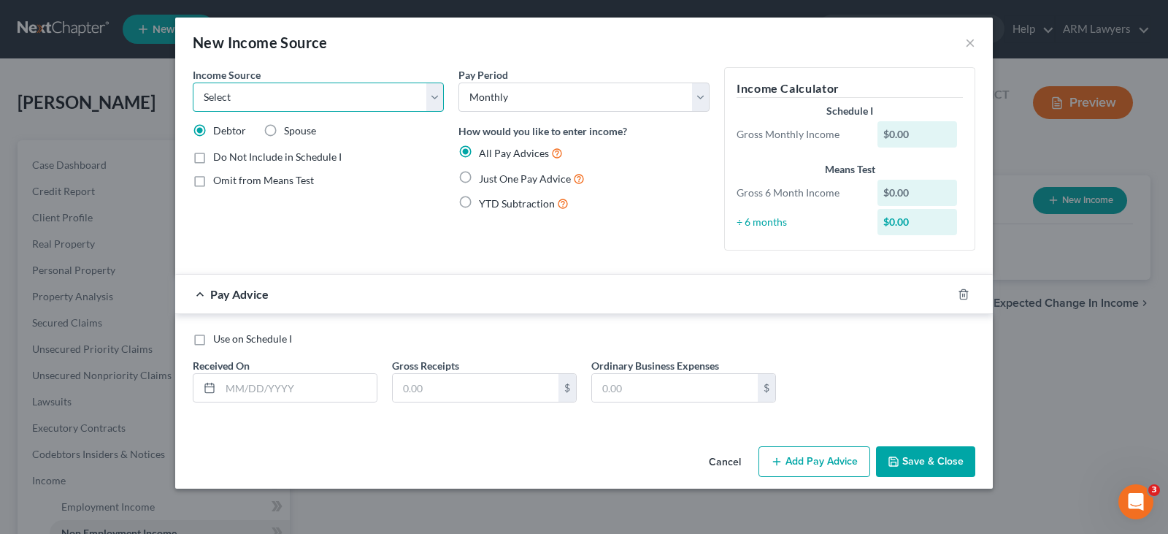
click at [289, 96] on select "Select Unemployment Disability (from employer) Pension Retirement Social Securi…" at bounding box center [318, 96] width 251 height 29
select select "10"
click at [193, 82] on select "Select Unemployment Disability (from employer) Pension Retirement Social Securi…" at bounding box center [318, 96] width 251 height 29
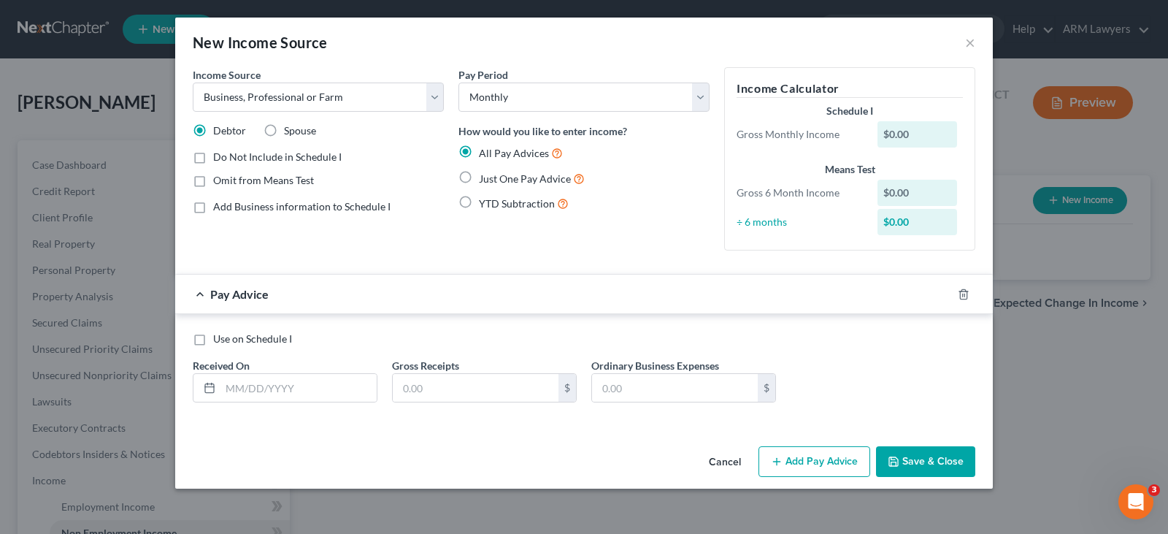
click at [297, 180] on span "Omit from Means Test" at bounding box center [263, 180] width 101 height 12
click at [228, 180] on input "Omit from Means Test" at bounding box center [223, 177] width 9 height 9
checkbox input "true"
click at [518, 180] on span "Just One Pay Advice" at bounding box center [525, 178] width 92 height 12
click at [494, 180] on input "Just One Pay Advice" at bounding box center [489, 174] width 9 height 9
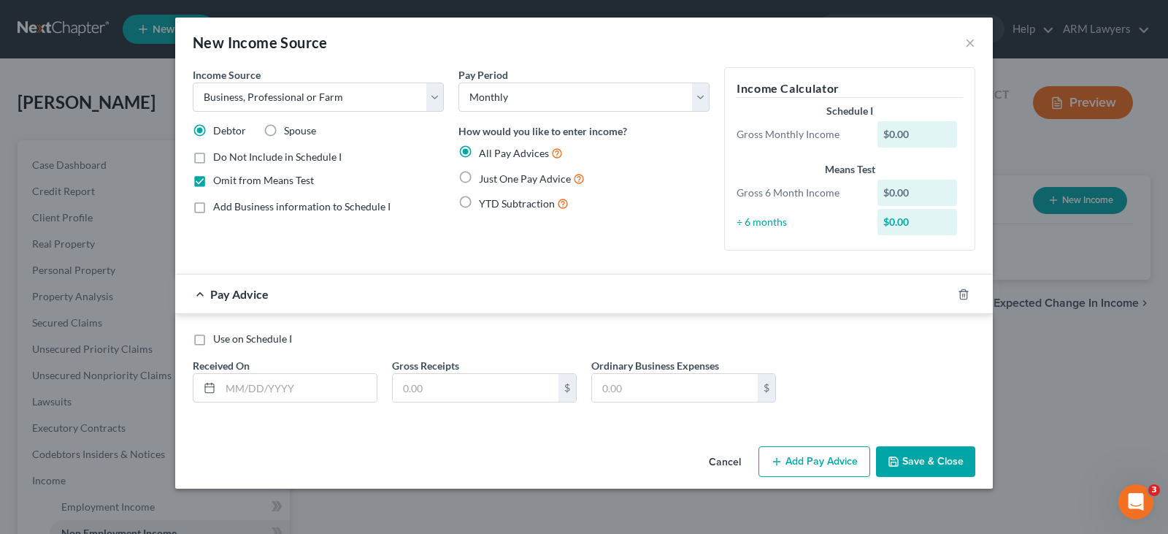
radio input "true"
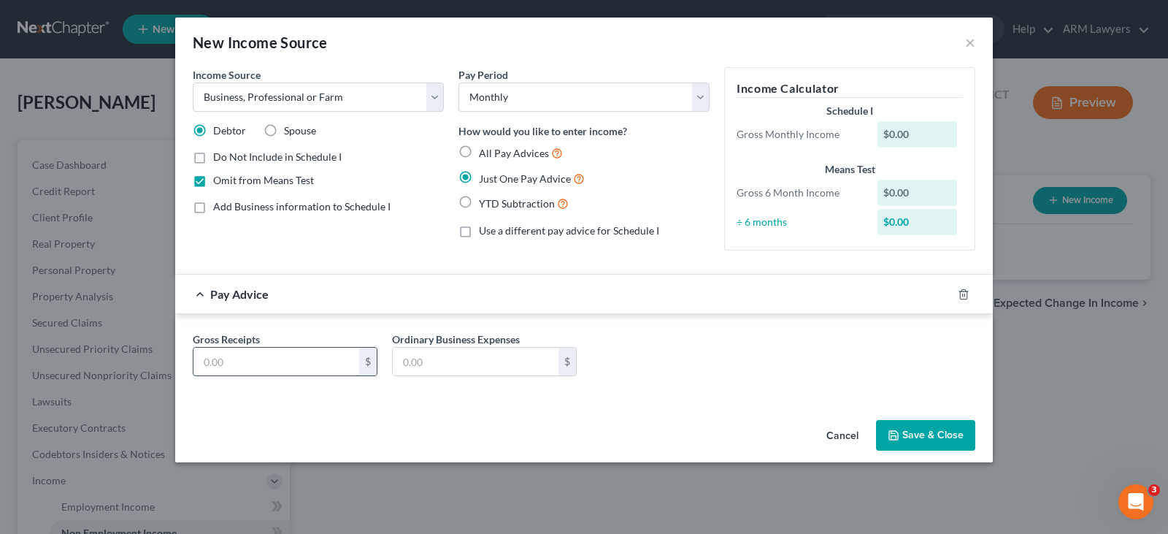
click at [309, 363] on input "text" at bounding box center [276, 361] width 166 height 28
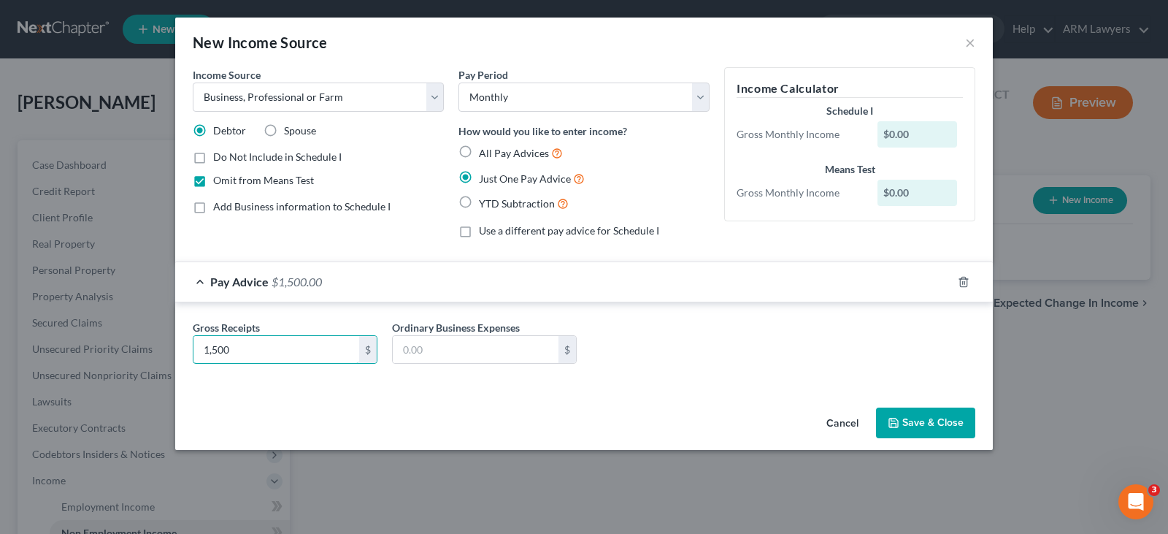
type input "1,500"
click at [936, 407] on div "Cancel Save & Close" at bounding box center [583, 425] width 817 height 48
click at [947, 415] on button "Save & Close" at bounding box center [925, 422] width 99 height 31
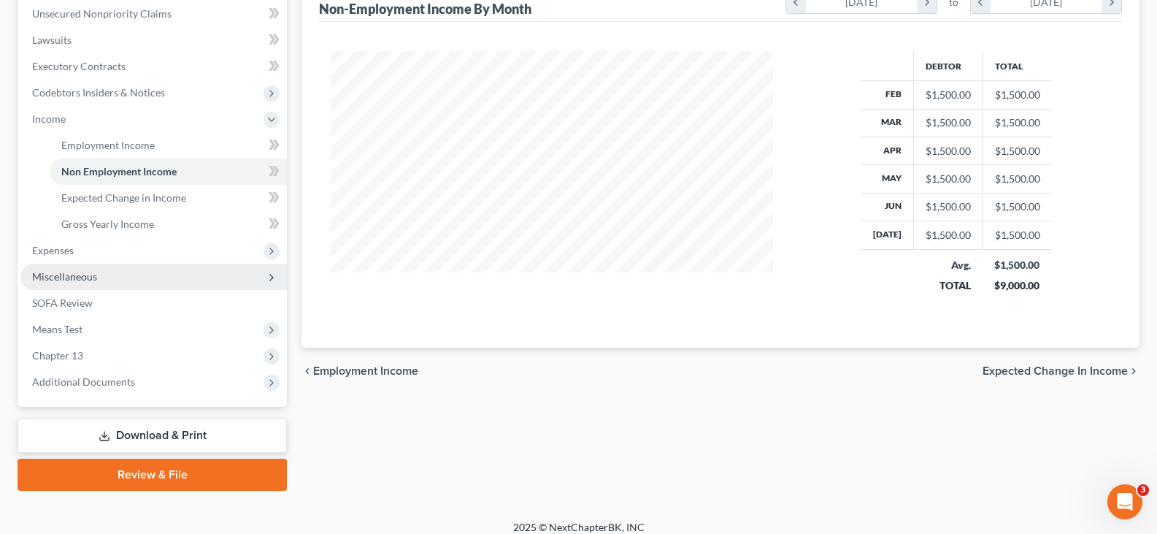
scroll to position [365, 0]
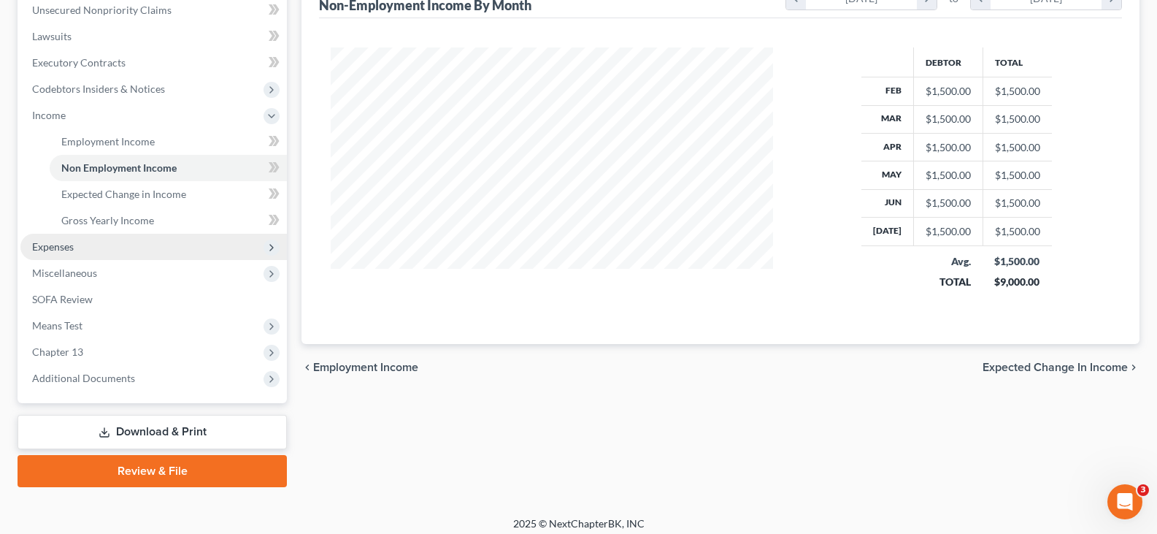
click at [169, 252] on span "Expenses" at bounding box center [153, 247] width 266 height 26
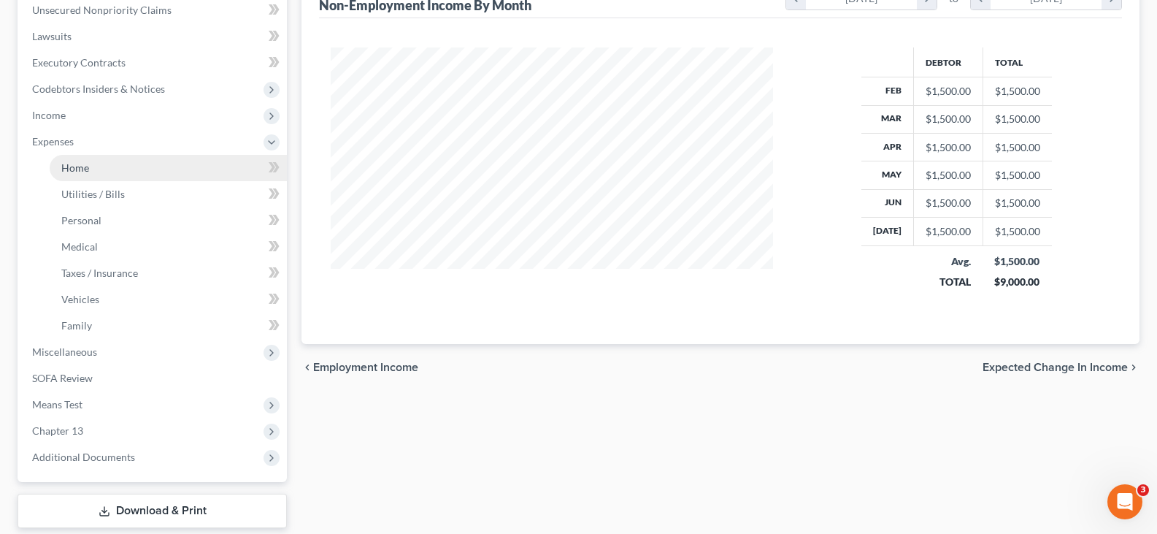
click at [94, 162] on link "Home" at bounding box center [168, 168] width 237 height 26
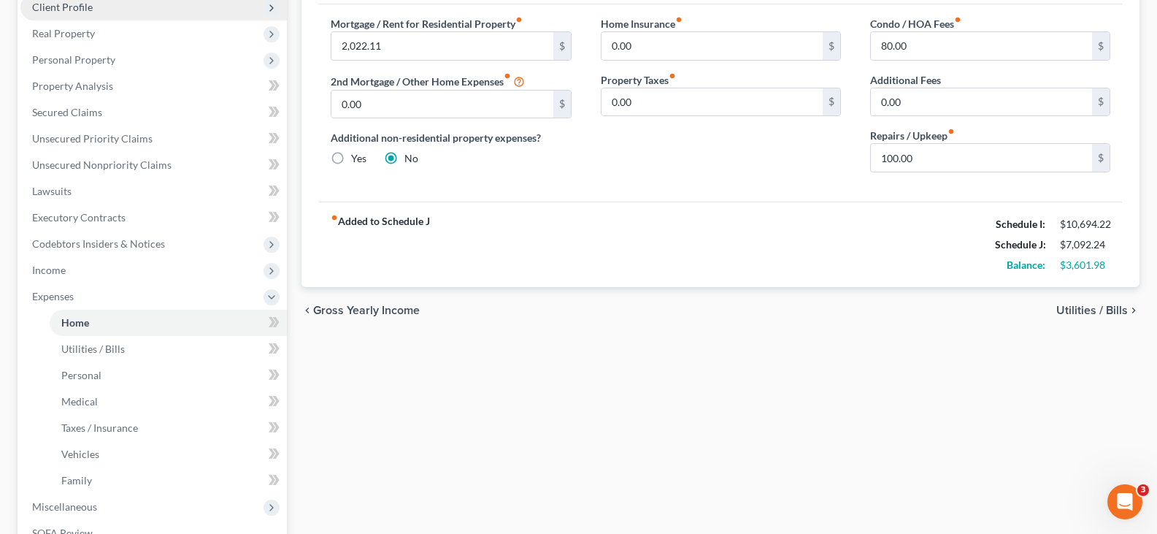
scroll to position [219, 0]
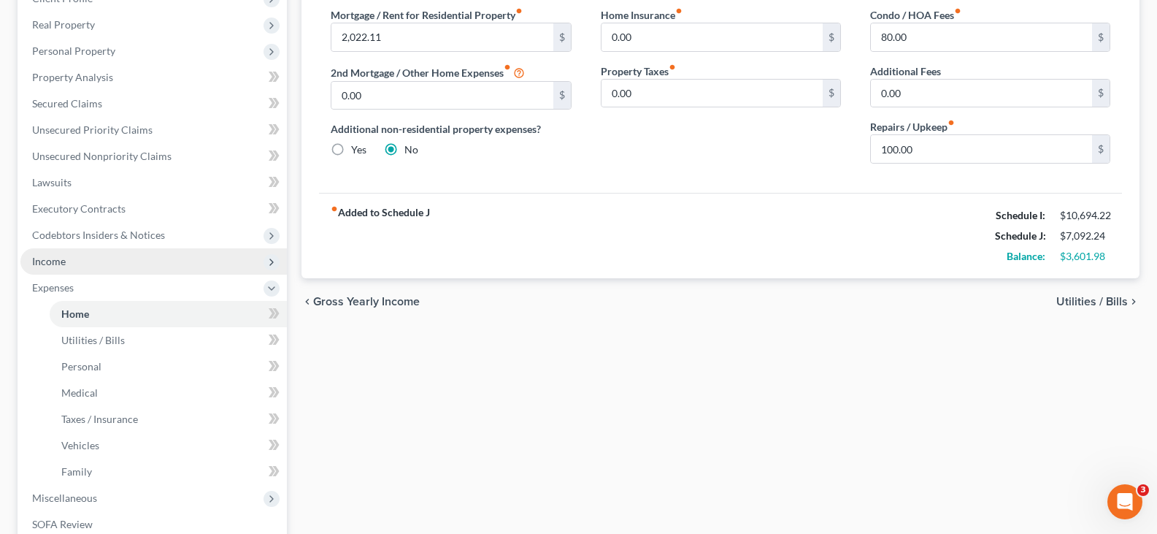
click at [90, 263] on span "Income" at bounding box center [153, 261] width 266 height 26
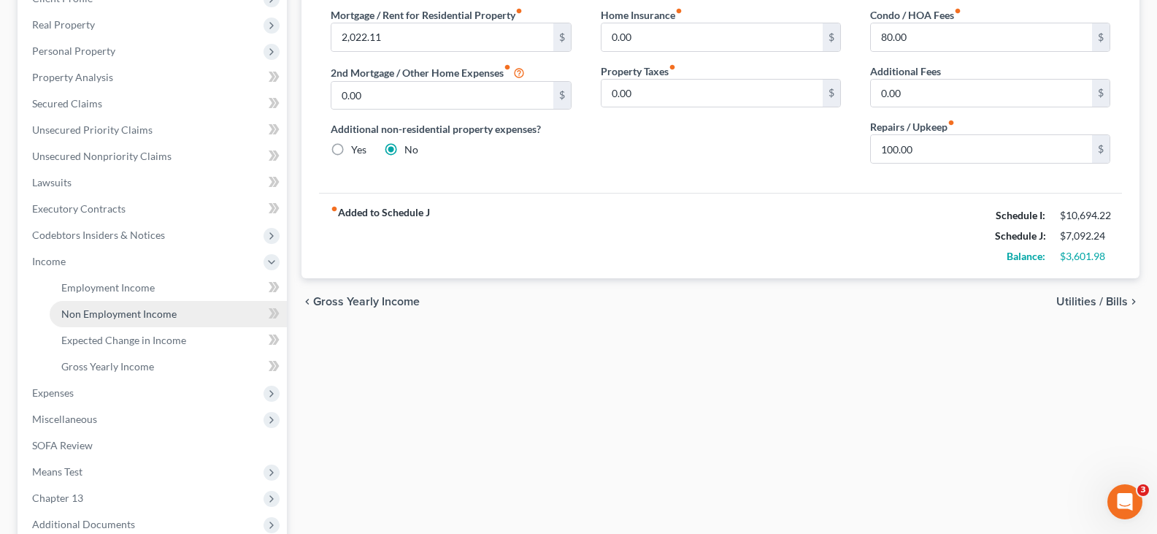
click at [130, 318] on span "Non Employment Income" at bounding box center [118, 313] width 115 height 12
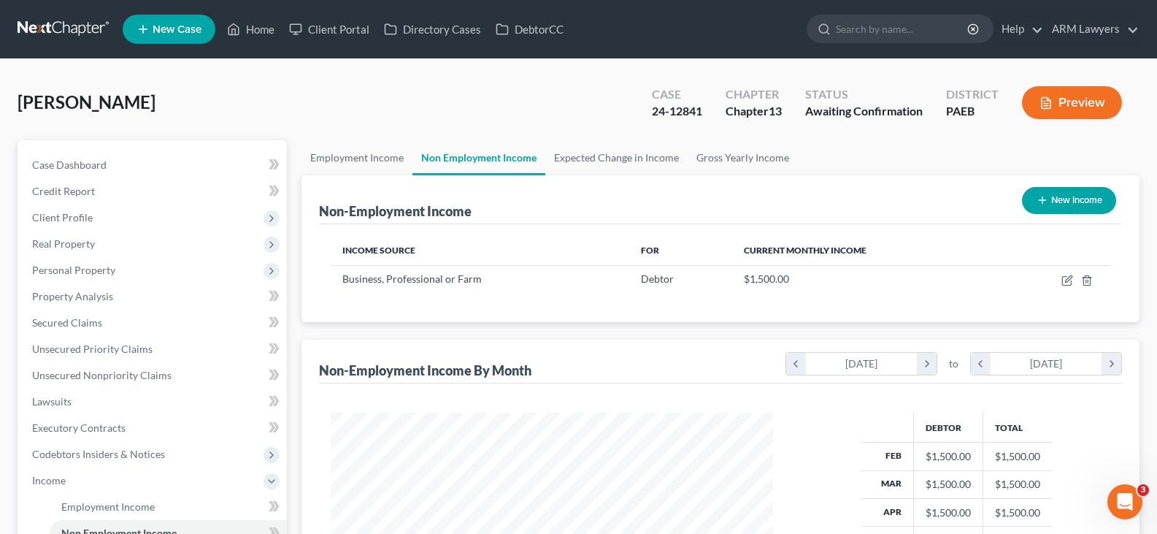
scroll to position [262, 471]
click at [350, 162] on link "Employment Income" at bounding box center [356, 157] width 111 height 35
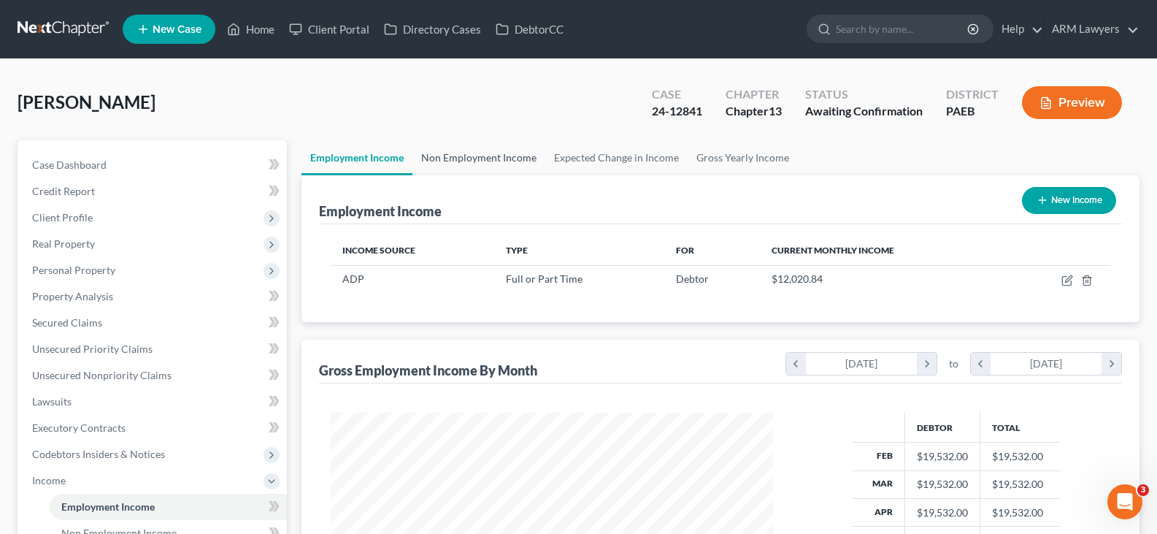
scroll to position [262, 471]
click at [497, 163] on link "Non Employment Income" at bounding box center [478, 157] width 133 height 35
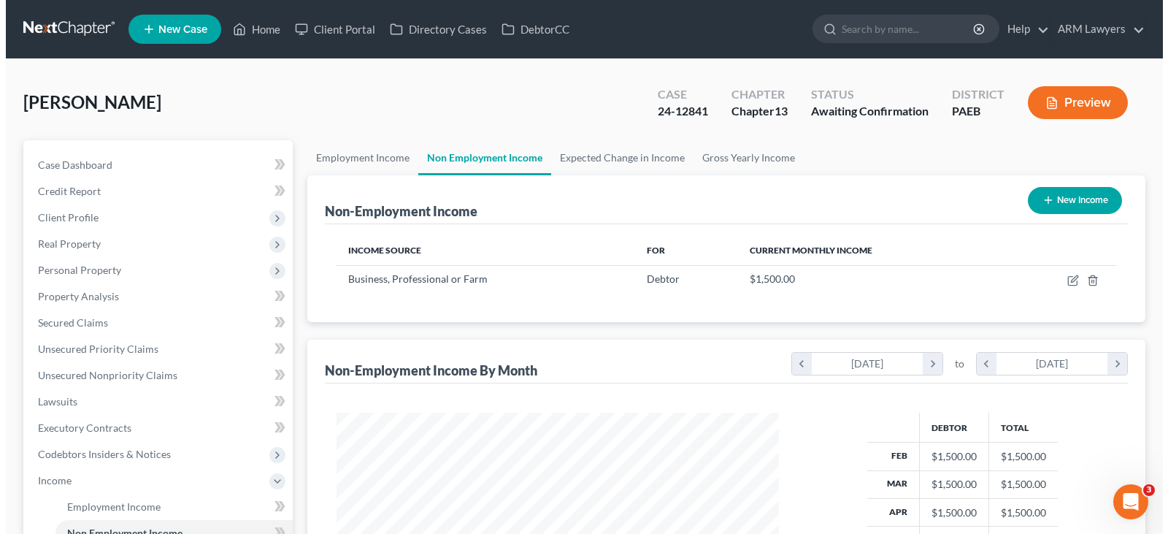
scroll to position [262, 471]
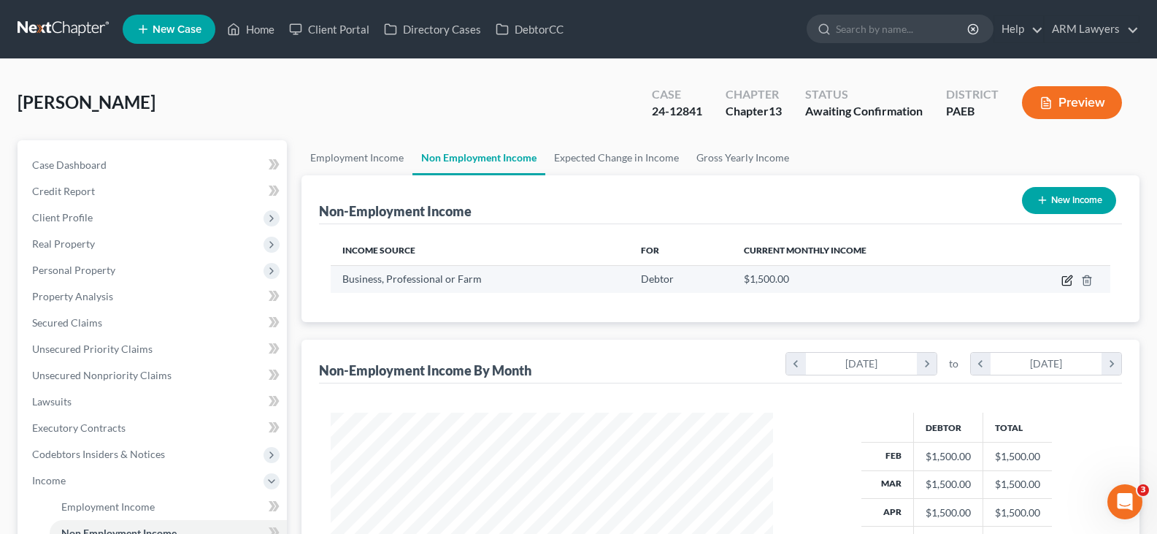
click at [1065, 280] on icon "button" at bounding box center [1067, 280] width 12 height 12
select select "10"
select select "0"
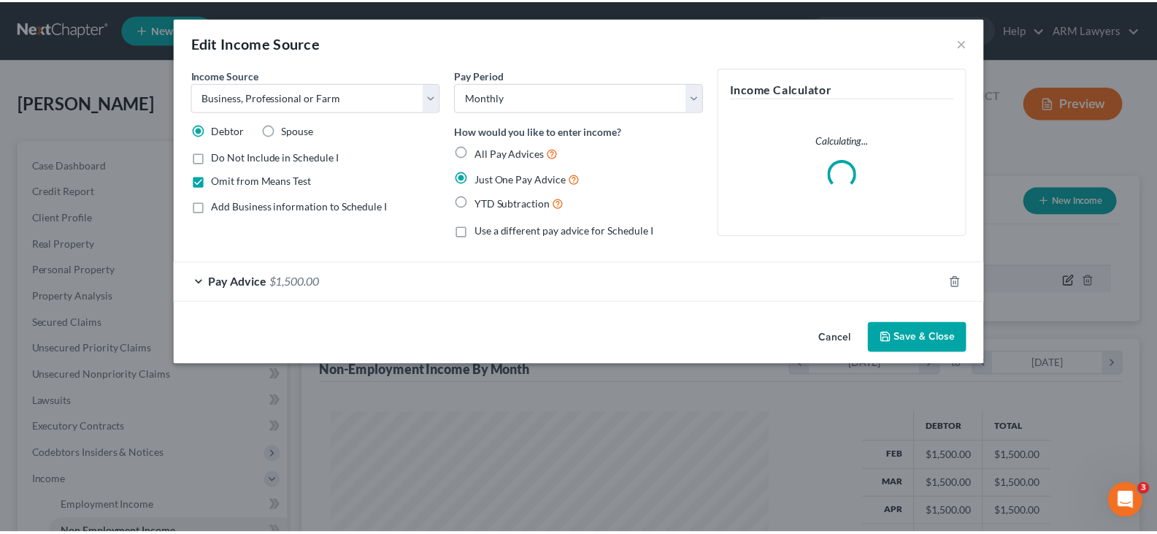
scroll to position [262, 477]
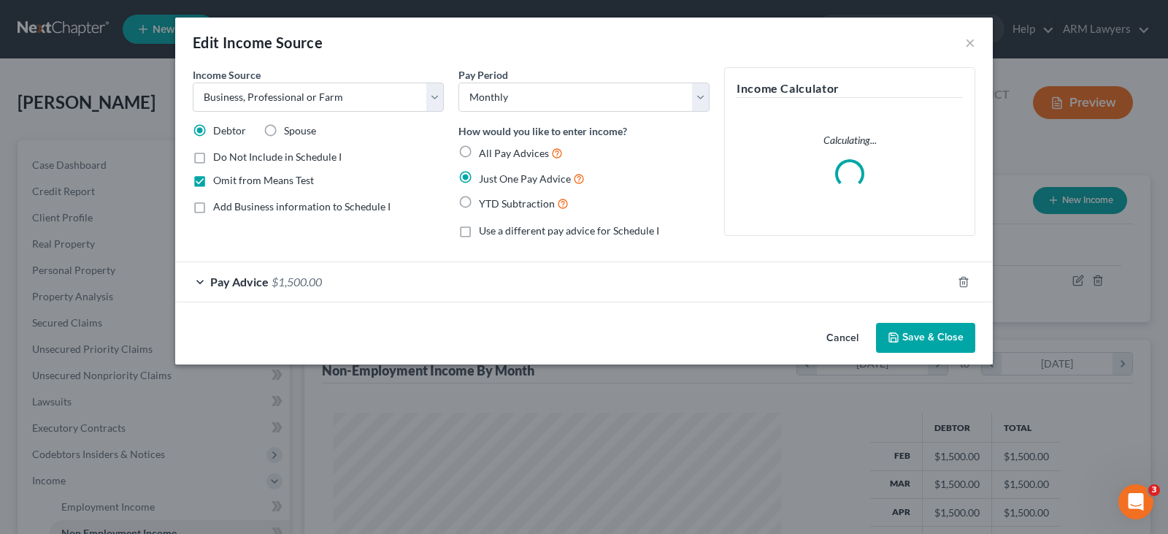
click at [271, 282] on span "$1,500.00" at bounding box center [296, 281] width 50 height 14
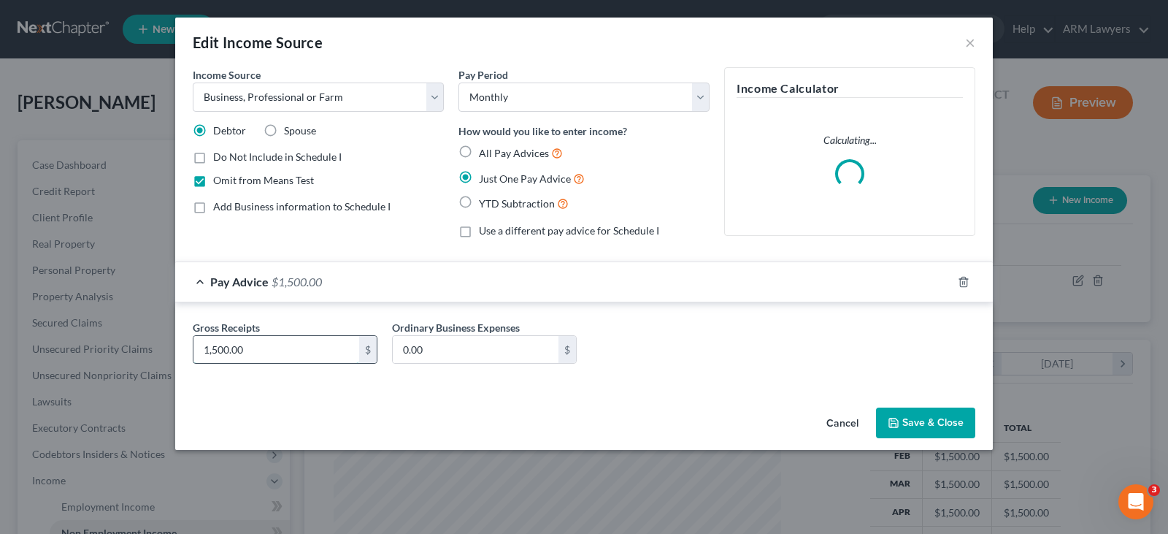
click at [214, 341] on input "1,500.00" at bounding box center [276, 350] width 166 height 28
click at [209, 347] on input "1,500.00" at bounding box center [276, 350] width 166 height 28
click at [204, 353] on input "1,500.00" at bounding box center [276, 350] width 166 height 28
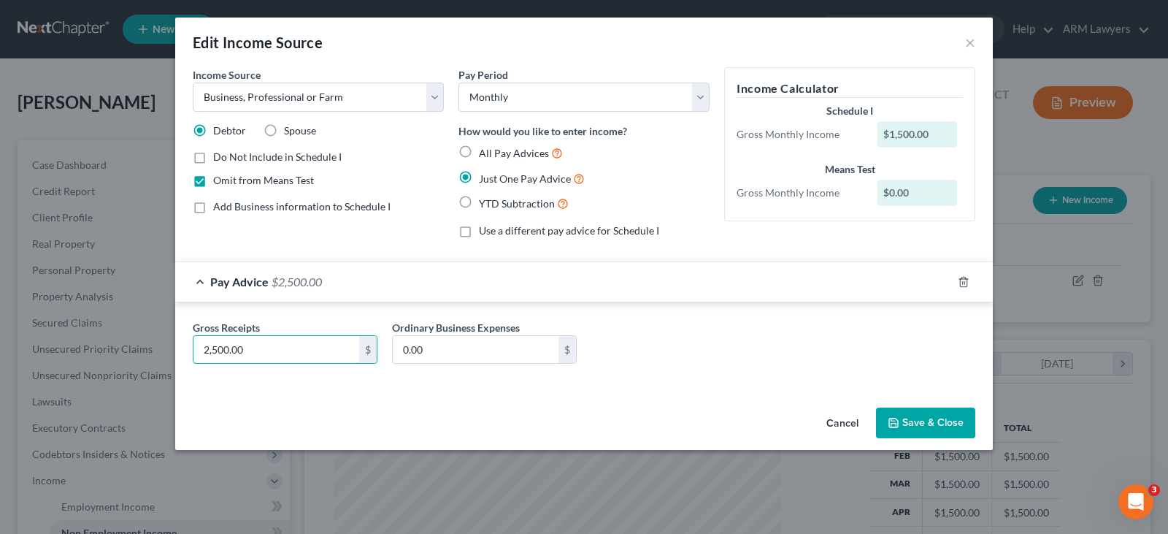
type input "2,500.00"
click at [925, 416] on button "Save & Close" at bounding box center [925, 422] width 99 height 31
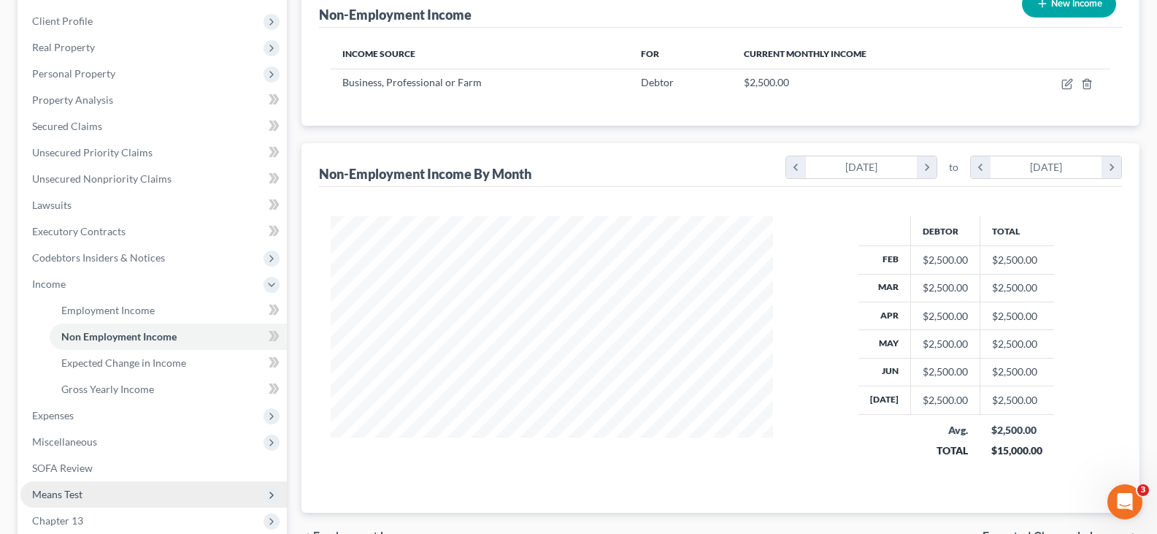
scroll to position [374, 0]
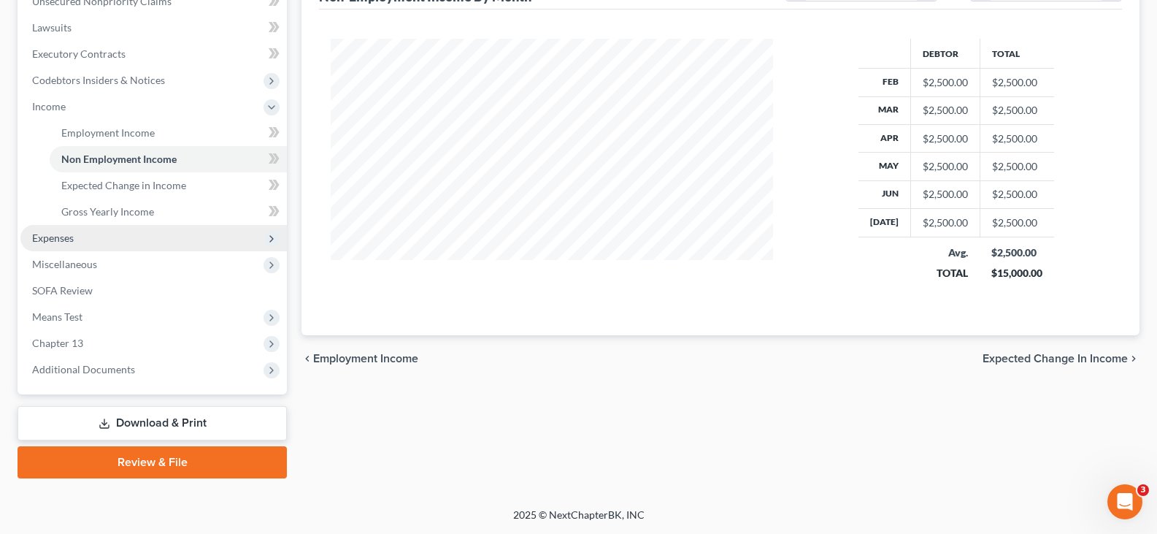
drag, startPoint x: 92, startPoint y: 237, endPoint x: 98, endPoint y: 255, distance: 19.2
click at [93, 237] on span "Expenses" at bounding box center [153, 238] width 266 height 26
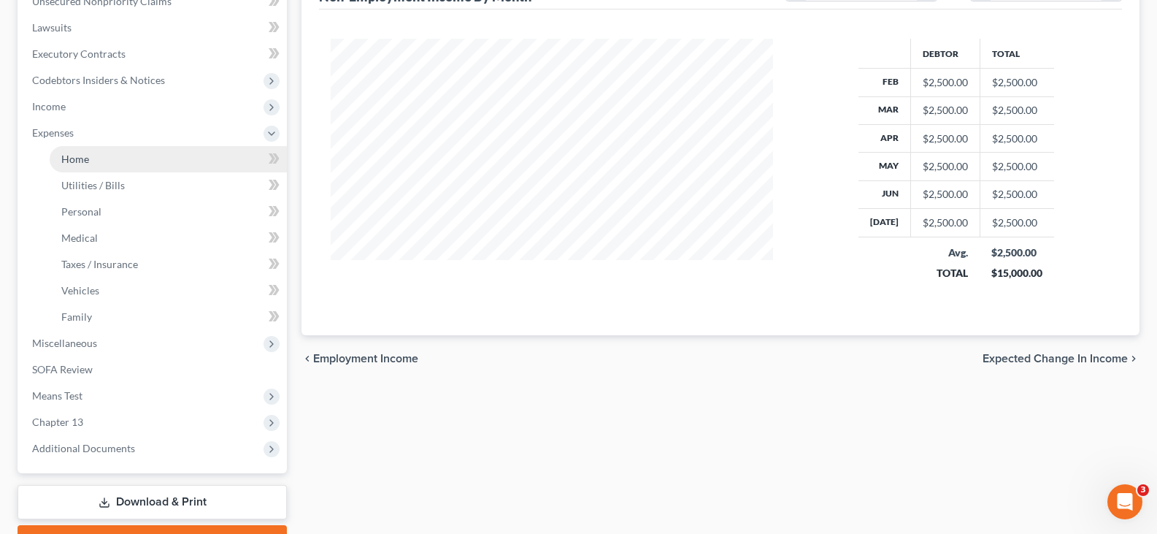
click at [103, 158] on link "Home" at bounding box center [168, 159] width 237 height 26
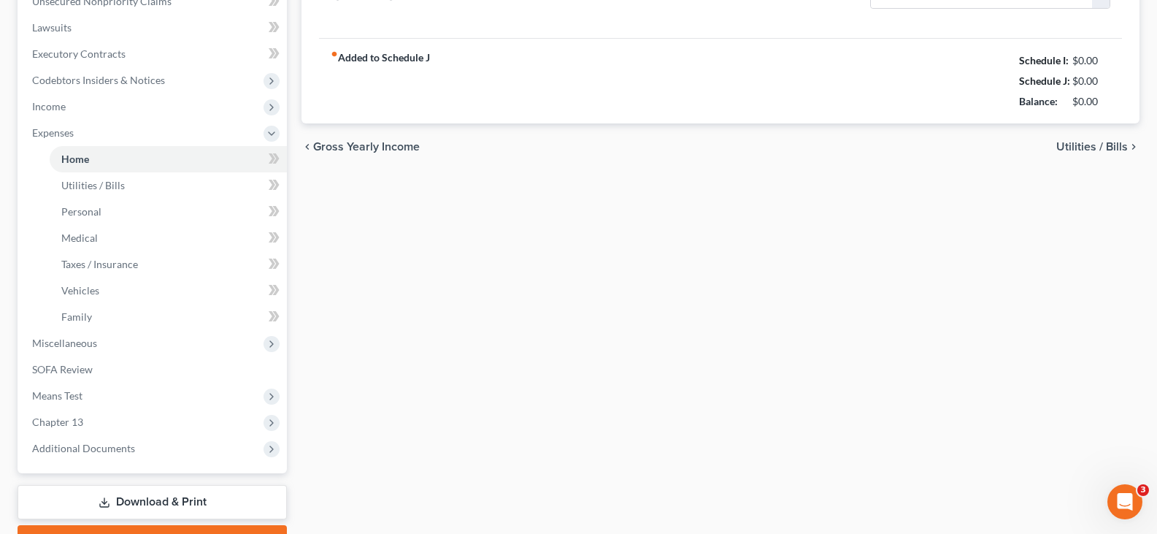
type input "2,022.11"
type input "0.00"
radio input "true"
type input "0.00"
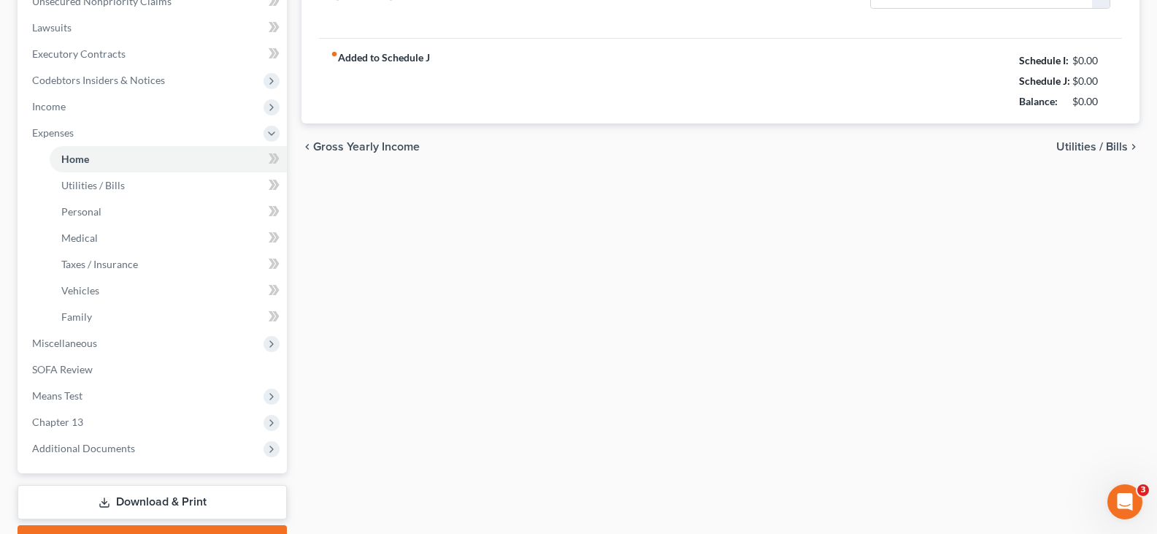
type input "80.00"
type input "0.00"
type input "100.00"
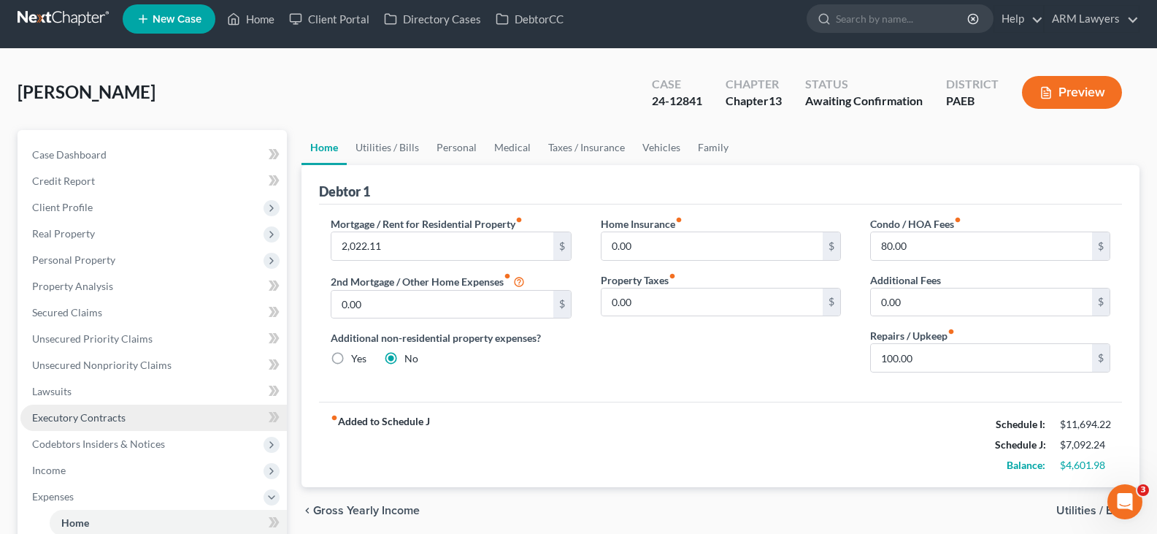
scroll to position [219, 0]
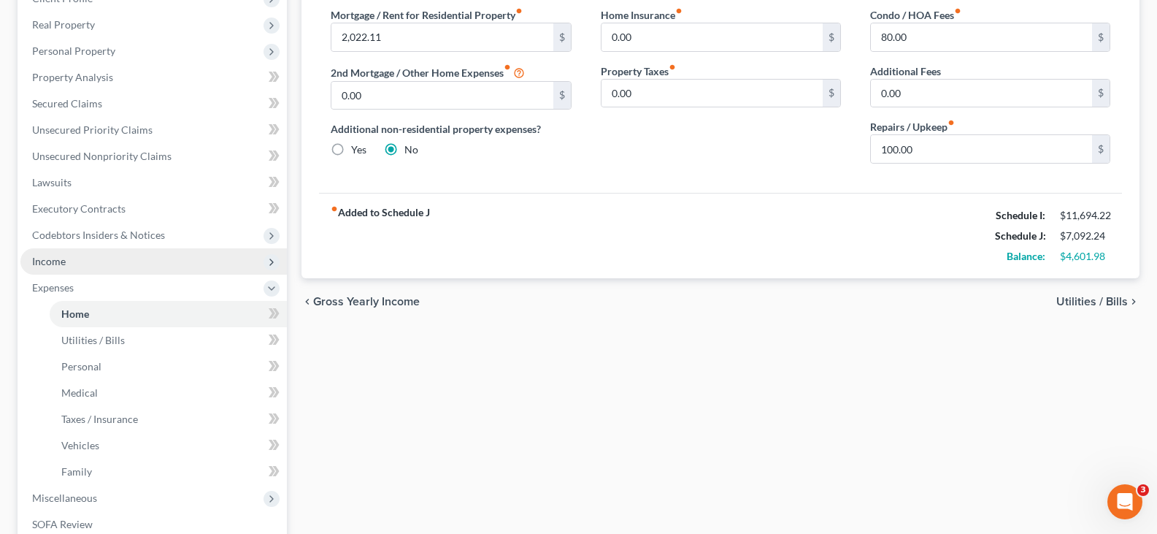
click at [73, 262] on span "Income" at bounding box center [153, 261] width 266 height 26
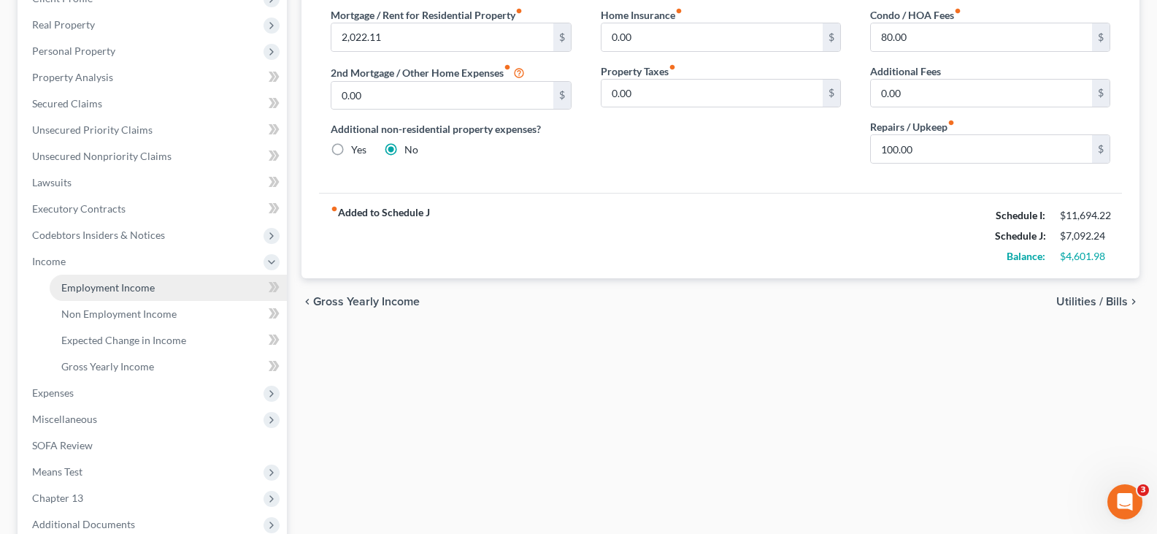
click at [101, 281] on span "Employment Income" at bounding box center [107, 287] width 93 height 12
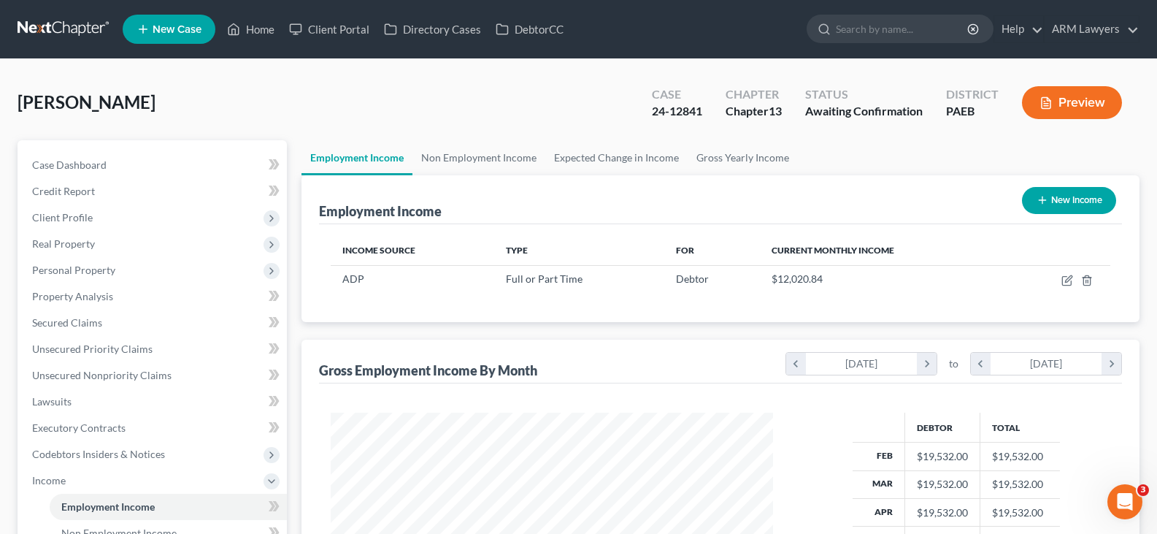
scroll to position [262, 471]
click at [480, 158] on link "Non Employment Income" at bounding box center [478, 157] width 133 height 35
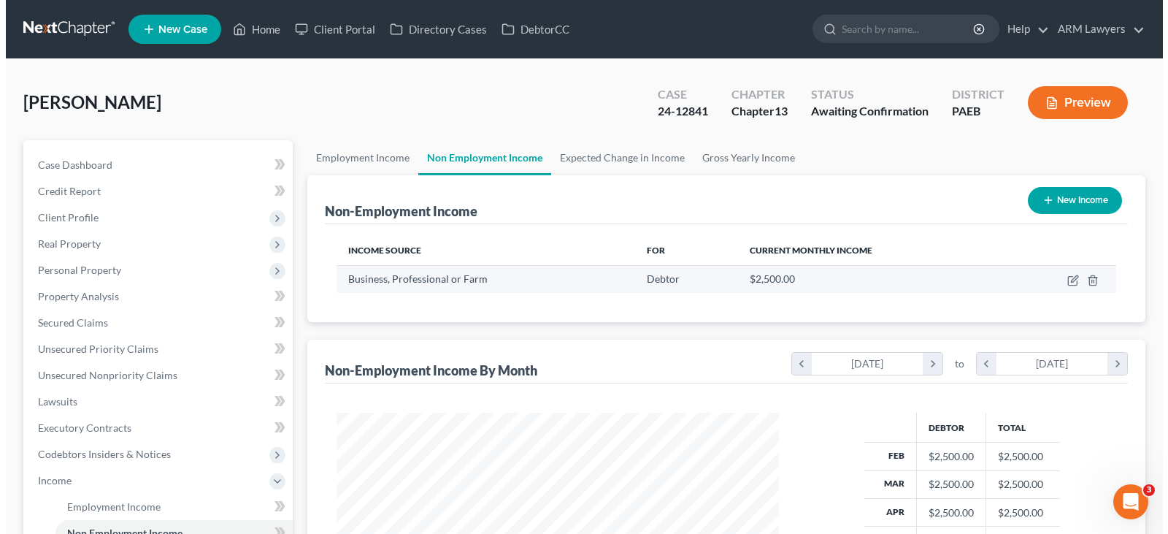
scroll to position [262, 471]
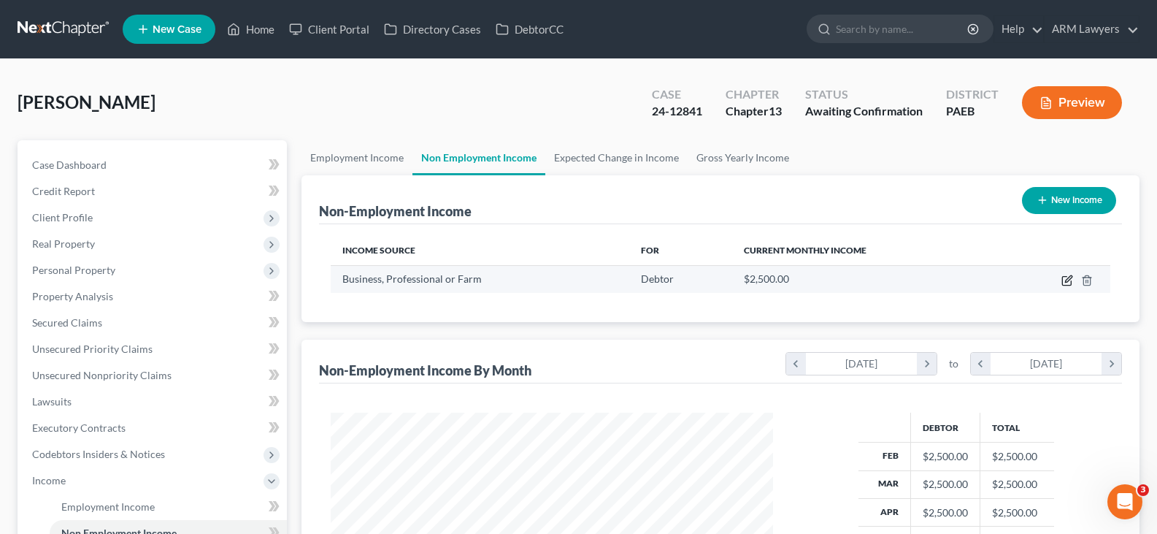
click at [1066, 279] on icon "button" at bounding box center [1067, 280] width 12 height 12
select select "10"
select select "0"
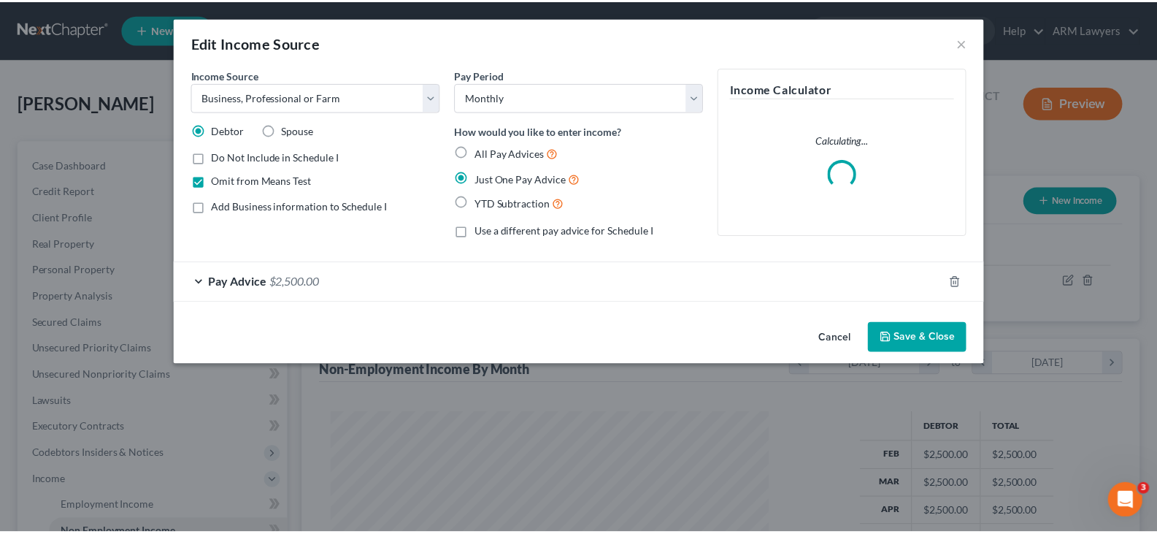
scroll to position [262, 477]
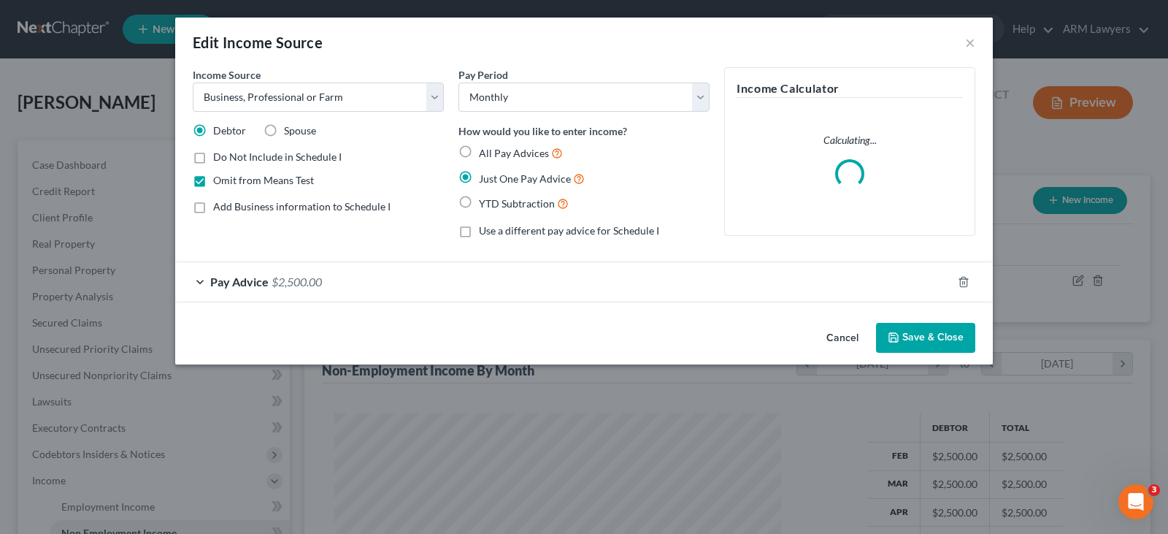
click at [299, 280] on span "$2,500.00" at bounding box center [296, 281] width 50 height 14
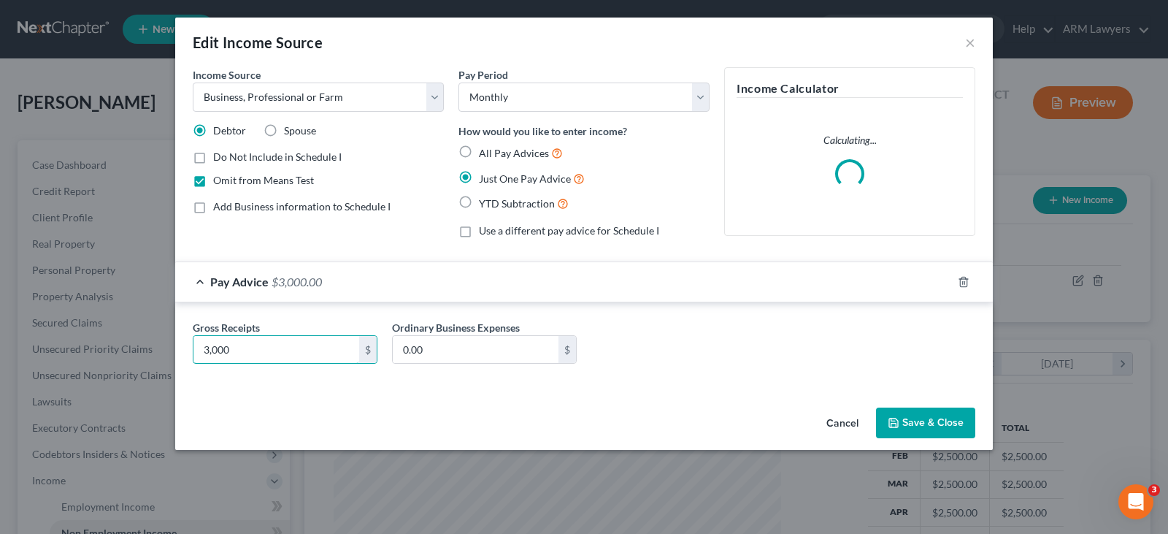
type input "3,000"
click at [908, 413] on button "Save & Close" at bounding box center [925, 422] width 99 height 31
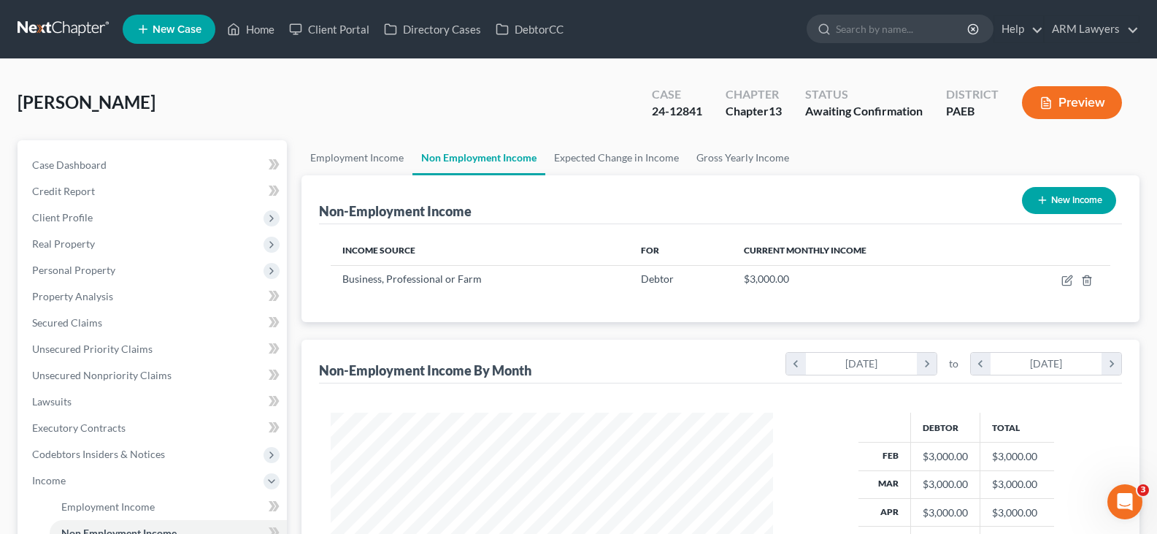
click at [1086, 99] on button "Preview" at bounding box center [1072, 102] width 100 height 33
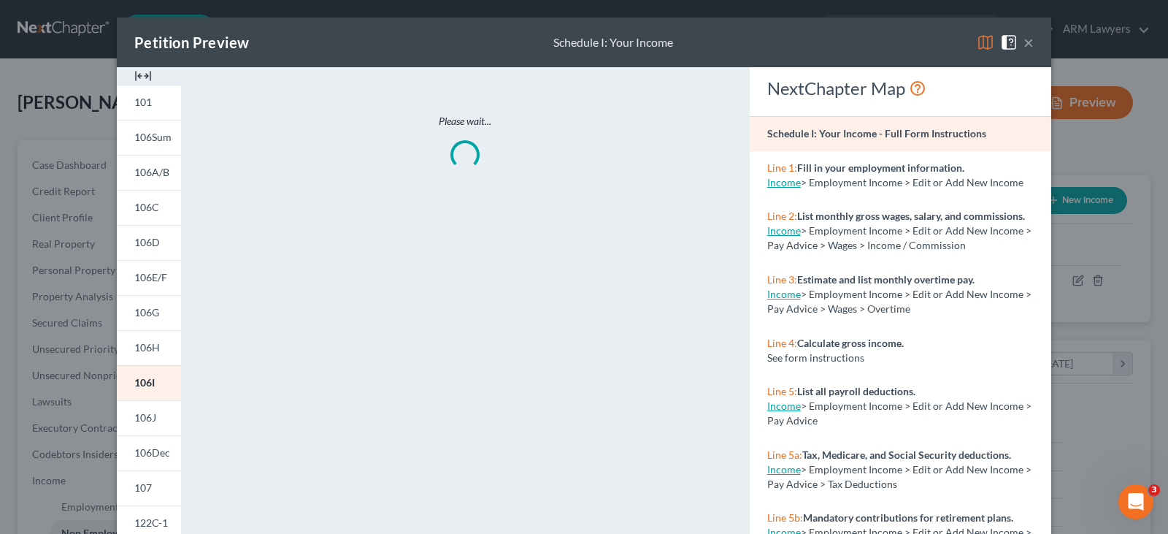
click at [1027, 44] on button "×" at bounding box center [1028, 43] width 10 height 18
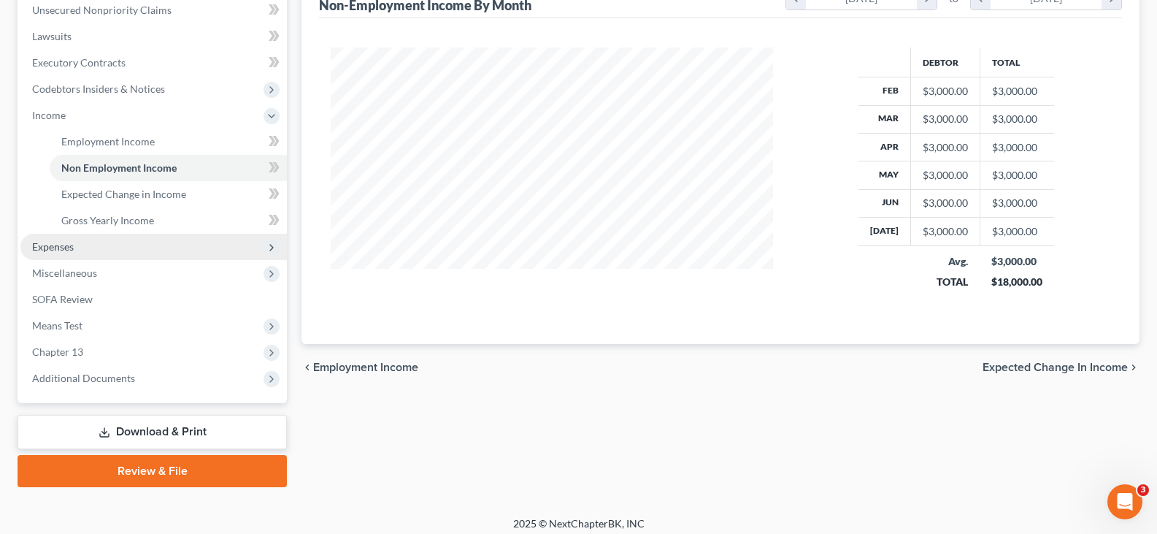
click at [77, 241] on span "Expenses" at bounding box center [153, 247] width 266 height 26
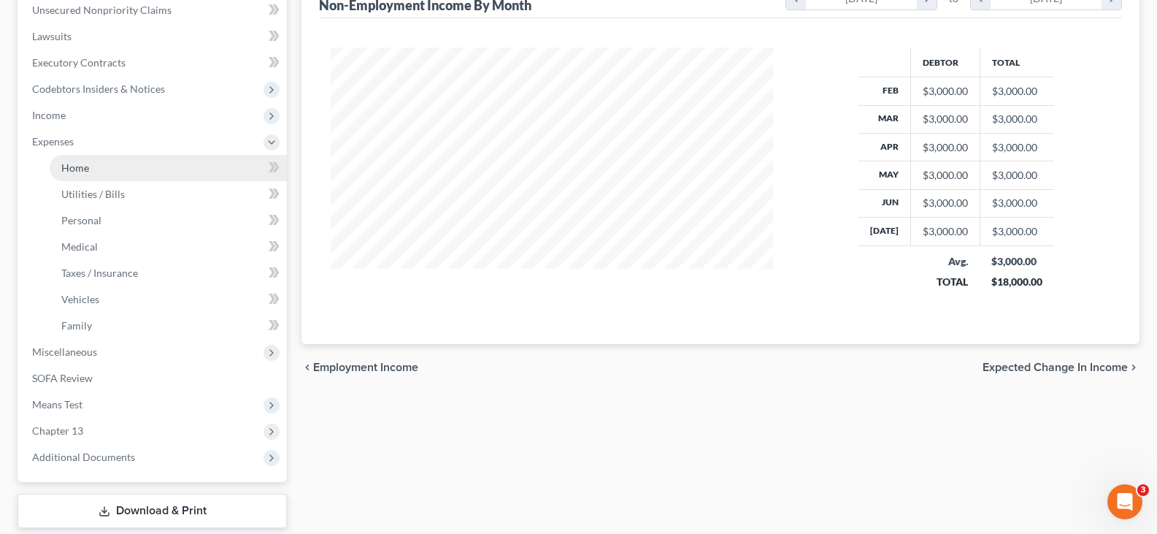
click at [82, 163] on span "Home" at bounding box center [75, 167] width 28 height 12
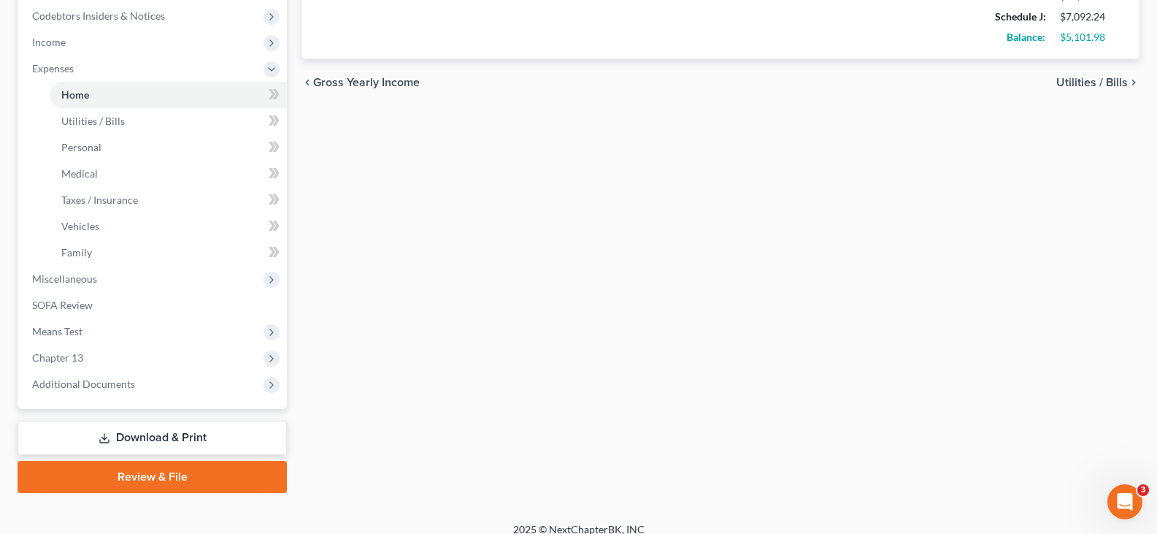
click at [102, 425] on link "Download & Print" at bounding box center [152, 437] width 269 height 34
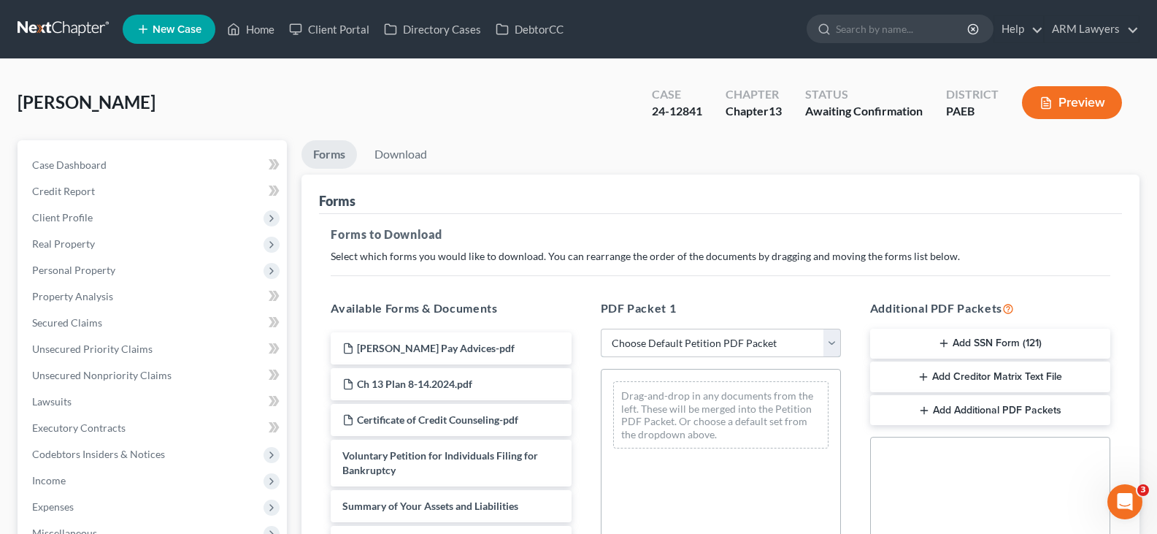
click at [691, 350] on select "Choose Default Petition PDF Packet Complete Bankruptcy Petition (all forms and …" at bounding box center [721, 342] width 240 height 29
select select "4"
click at [601, 328] on select "Choose Default Petition PDF Packet Complete Bankruptcy Petition (all forms and …" at bounding box center [721, 342] width 240 height 29
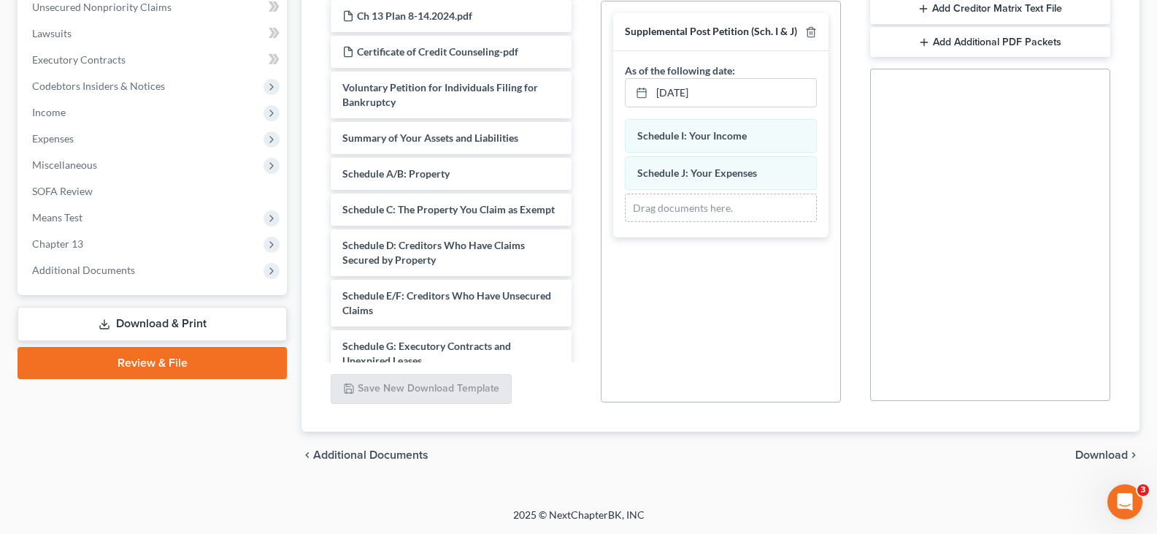
click at [1090, 451] on span "Download" at bounding box center [1101, 455] width 53 height 12
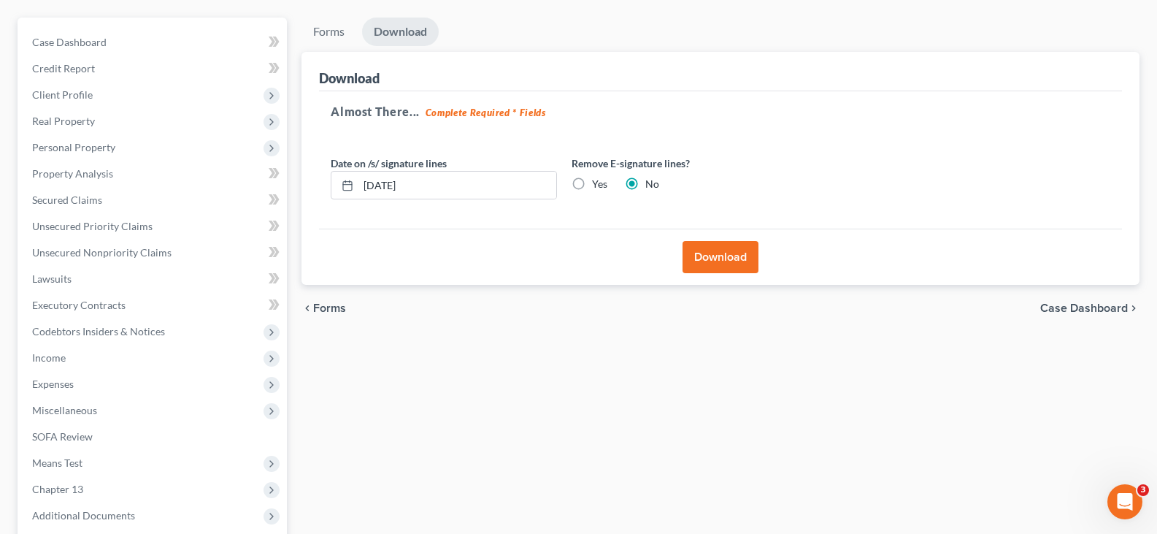
click at [733, 253] on button "Download" at bounding box center [720, 257] width 76 height 32
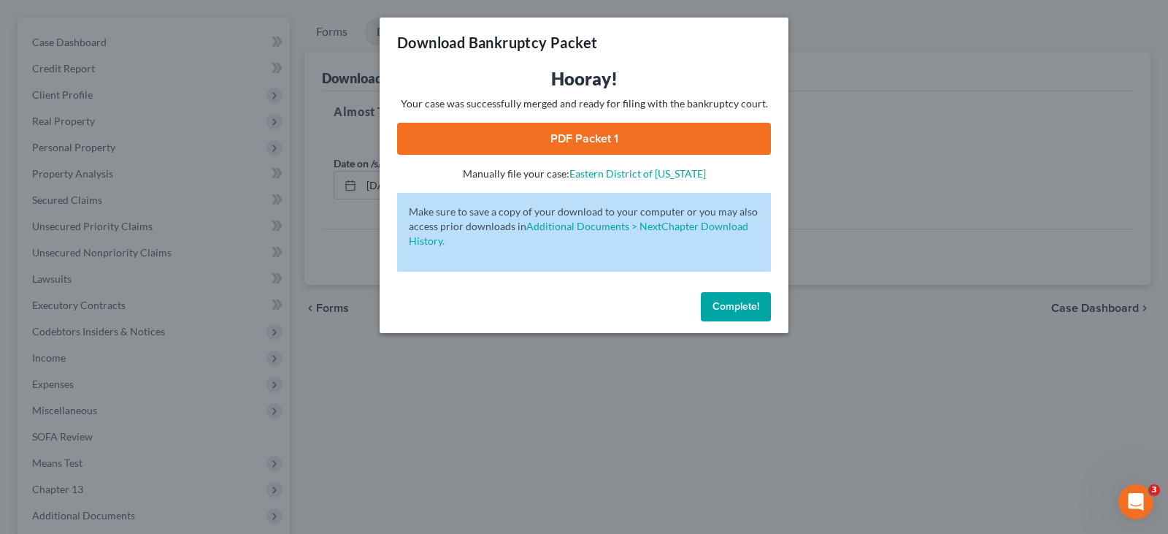
click at [618, 146] on link "PDF Packet 1" at bounding box center [584, 139] width 374 height 32
click at [740, 315] on button "Complete!" at bounding box center [736, 306] width 70 height 29
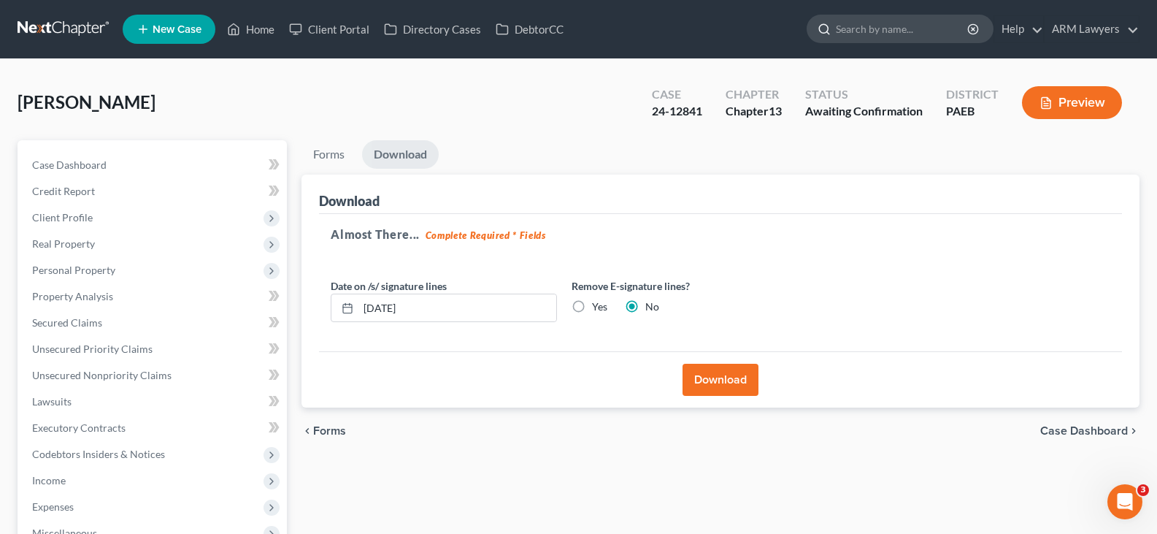
click at [919, 30] on input "search" at bounding box center [903, 28] width 134 height 27
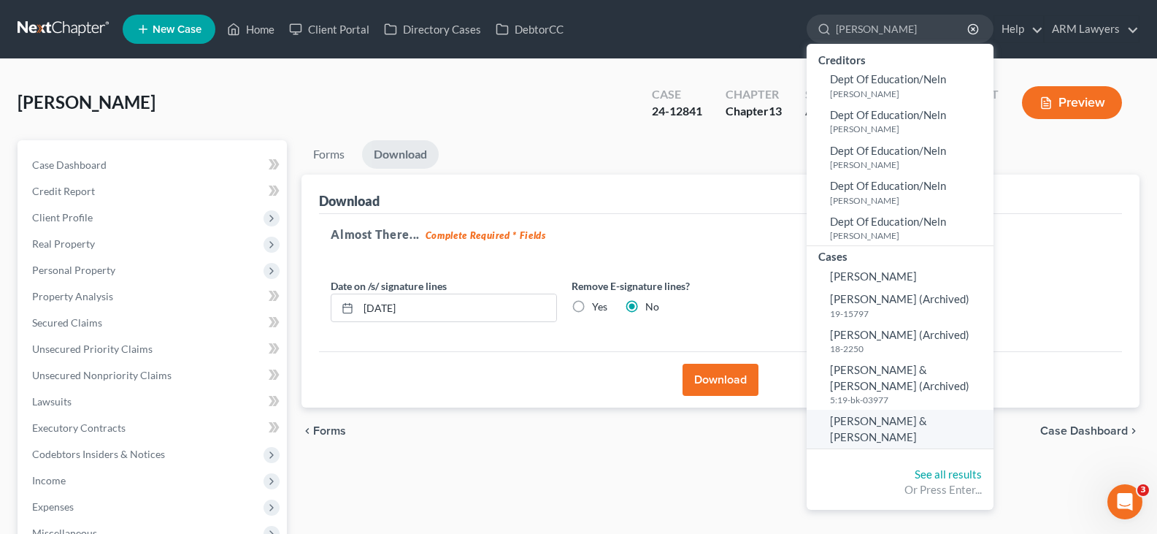
type input "[PERSON_NAME]"
click at [906, 424] on span "[PERSON_NAME] & [PERSON_NAME]" at bounding box center [878, 428] width 97 height 28
select select "1"
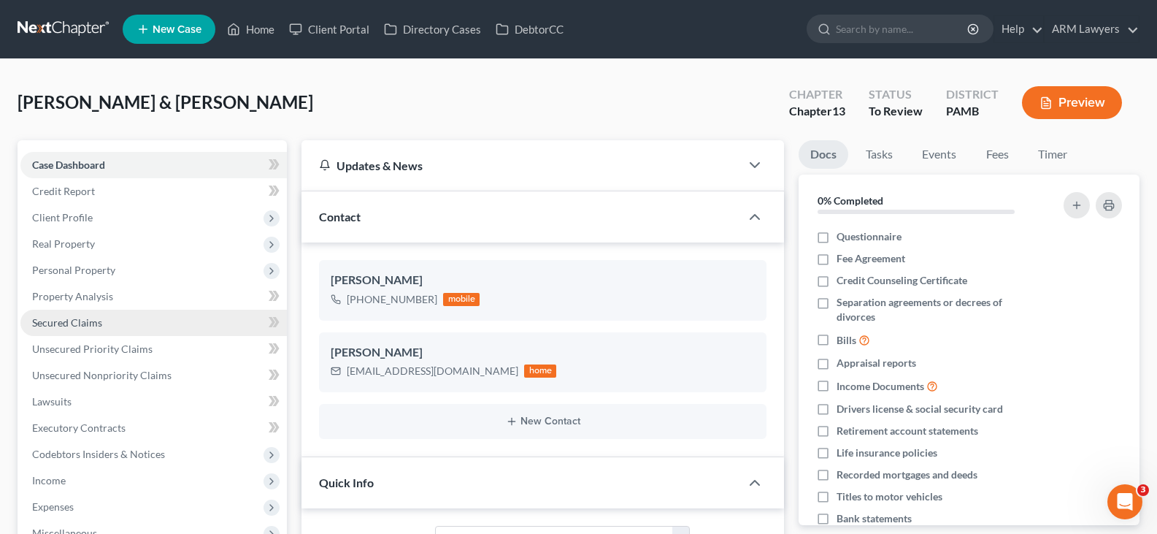
click at [91, 326] on span "Secured Claims" at bounding box center [67, 322] width 70 height 12
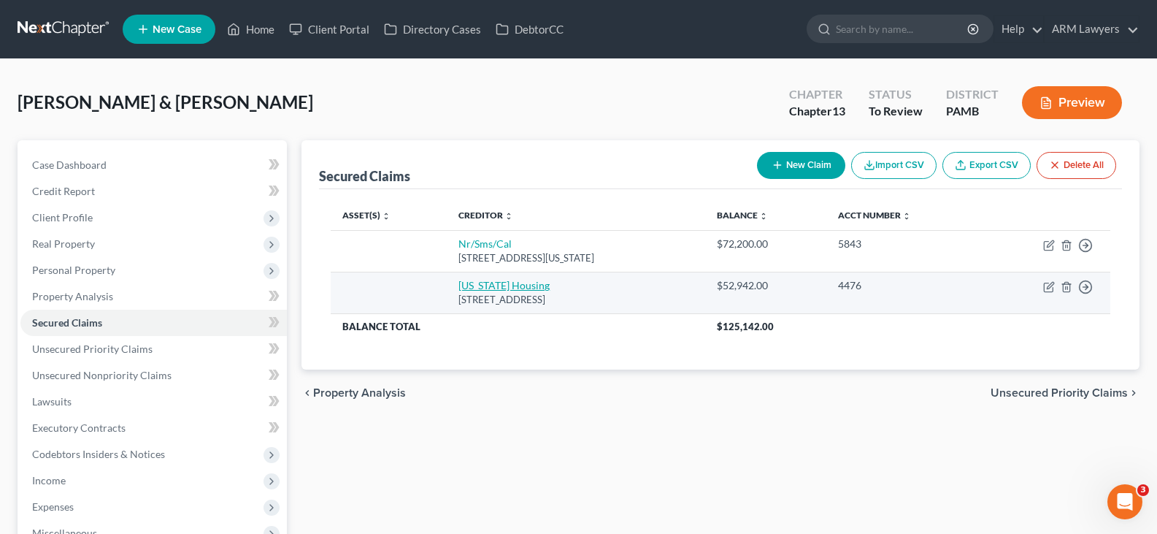
click at [501, 282] on link "Pennsylvania Housing" at bounding box center [503, 285] width 91 height 12
select select "39"
select select "0"
select select "2"
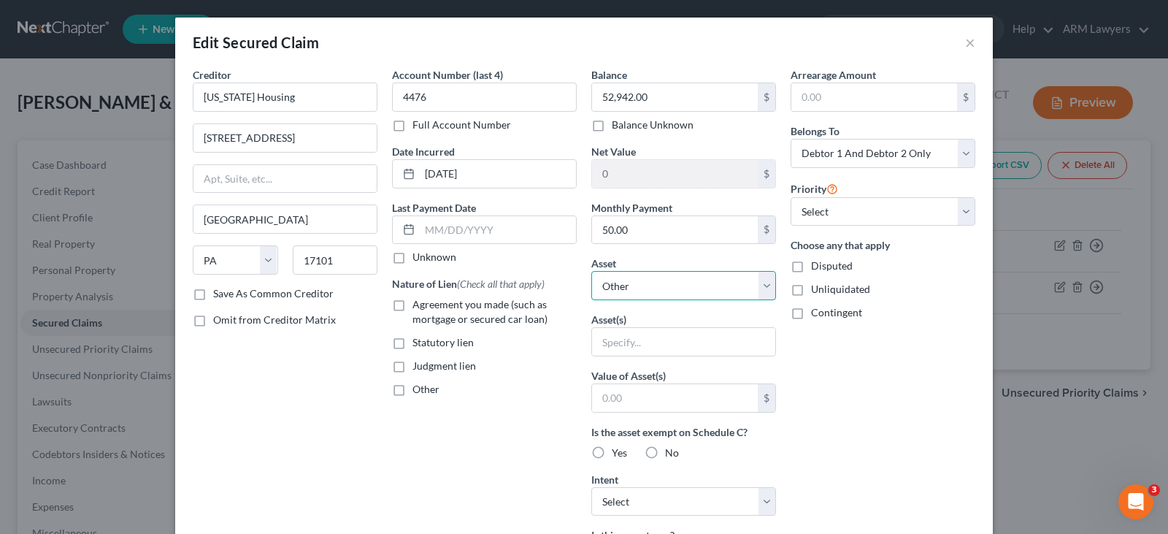
click at [668, 282] on select "Select Other Multiple Assets Electronics - Televisions and DVD player - $500.0 …" at bounding box center [683, 285] width 185 height 29
select select "19"
click at [591, 271] on select "Select Other Multiple Assets Electronics - Televisions and DVD player - $500.0 …" at bounding box center [683, 285] width 185 height 29
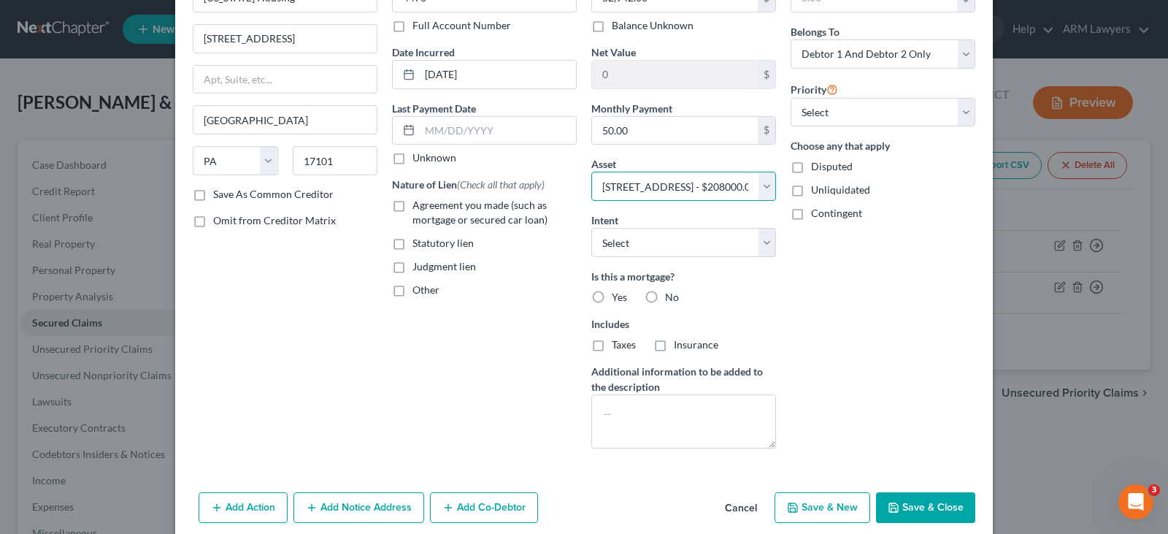
scroll to position [159, 0]
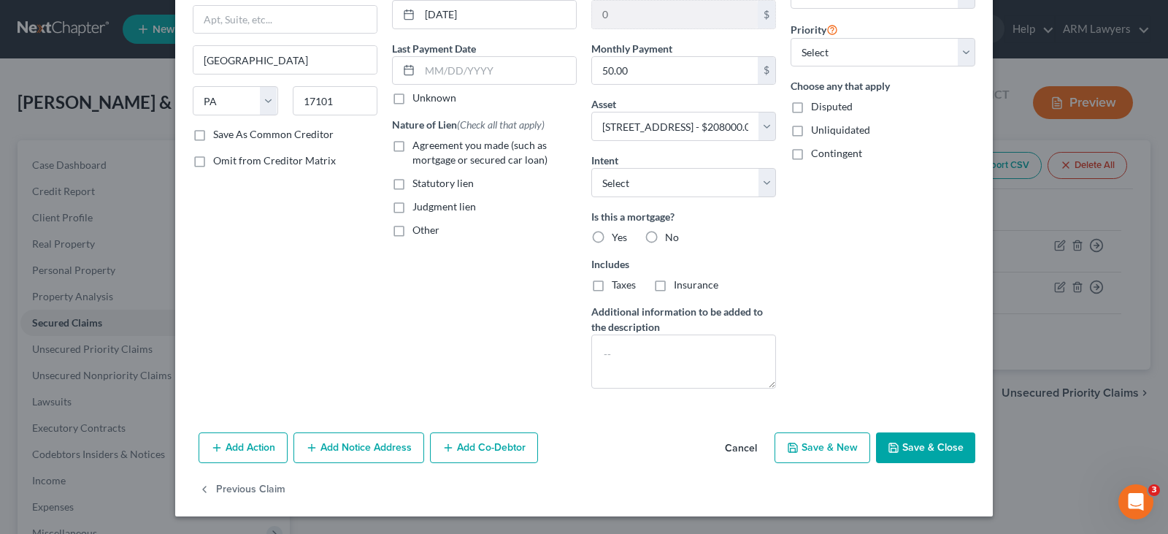
click at [612, 234] on span "Yes" at bounding box center [619, 237] width 15 height 12
click at [617, 234] on input "Yes" at bounding box center [621, 234] width 9 height 9
radio input "true"
click at [923, 450] on button "Save & Close" at bounding box center [925, 447] width 99 height 31
select select
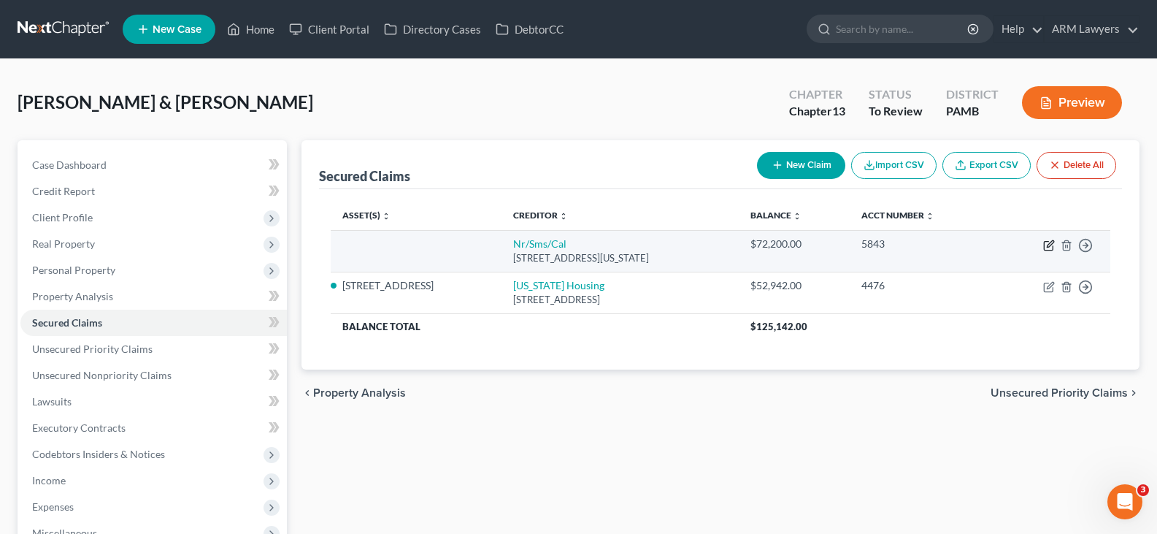
click at [1045, 246] on icon "button" at bounding box center [1049, 245] width 12 height 12
select select "39"
select select "2"
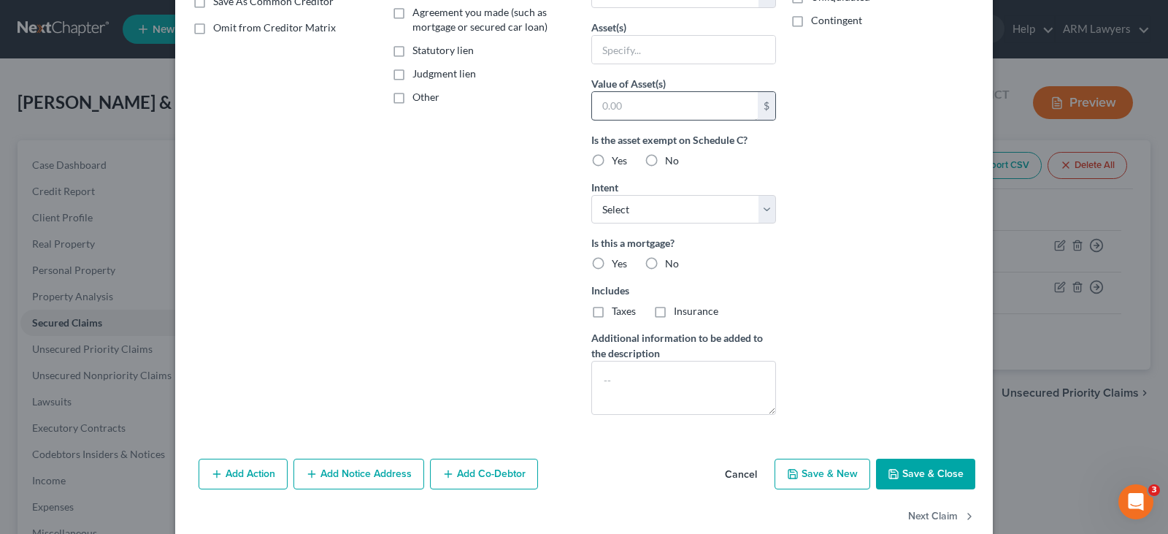
scroll to position [219, 0]
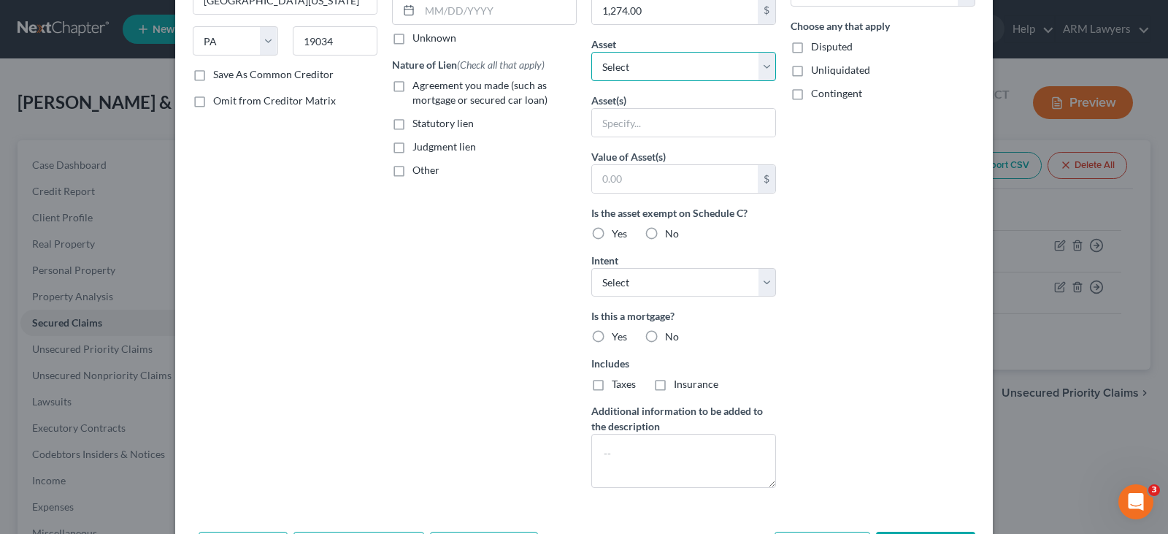
click at [637, 63] on select "Select Other Multiple Assets Electronics - Televisions and DVD player - $500.0 …" at bounding box center [683, 66] width 185 height 29
select select "19"
click at [591, 81] on select "Select Other Multiple Assets Electronics - Televisions and DVD player - $500.0 …" at bounding box center [683, 66] width 185 height 29
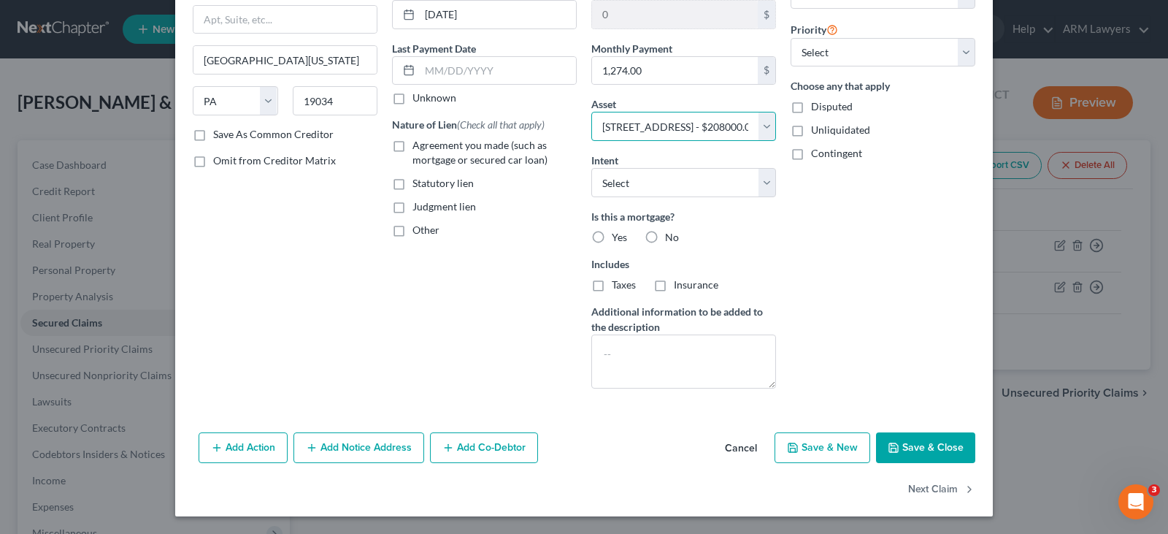
scroll to position [159, 0]
click at [619, 237] on span "Yes" at bounding box center [619, 237] width 15 height 12
click at [612, 238] on label "Yes" at bounding box center [619, 237] width 15 height 15
click at [617, 238] on input "Yes" at bounding box center [621, 234] width 9 height 9
radio input "true"
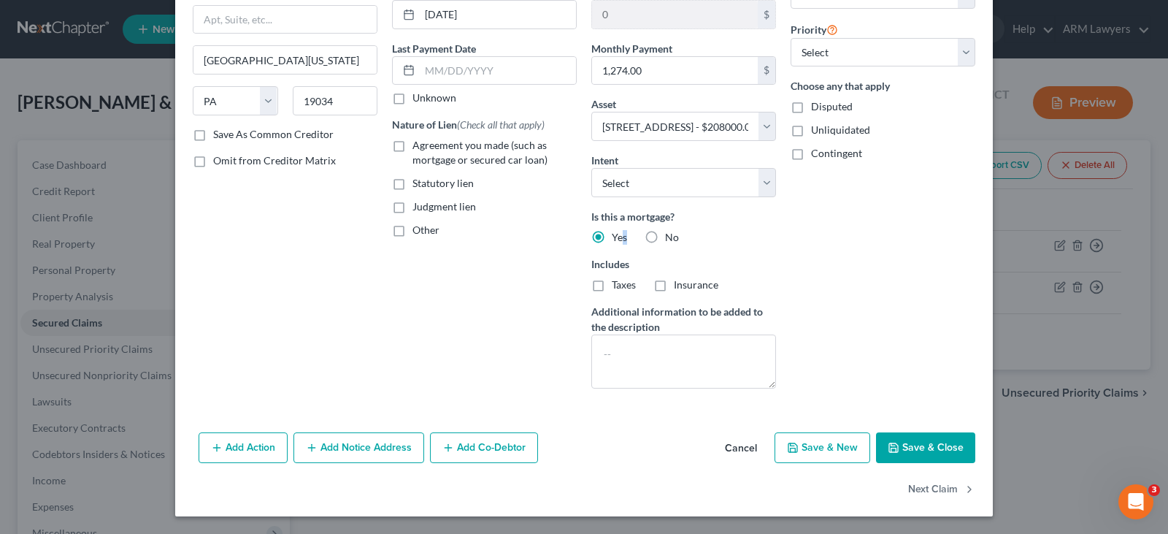
click at [934, 450] on button "Save & Close" at bounding box center [925, 447] width 99 height 31
select select
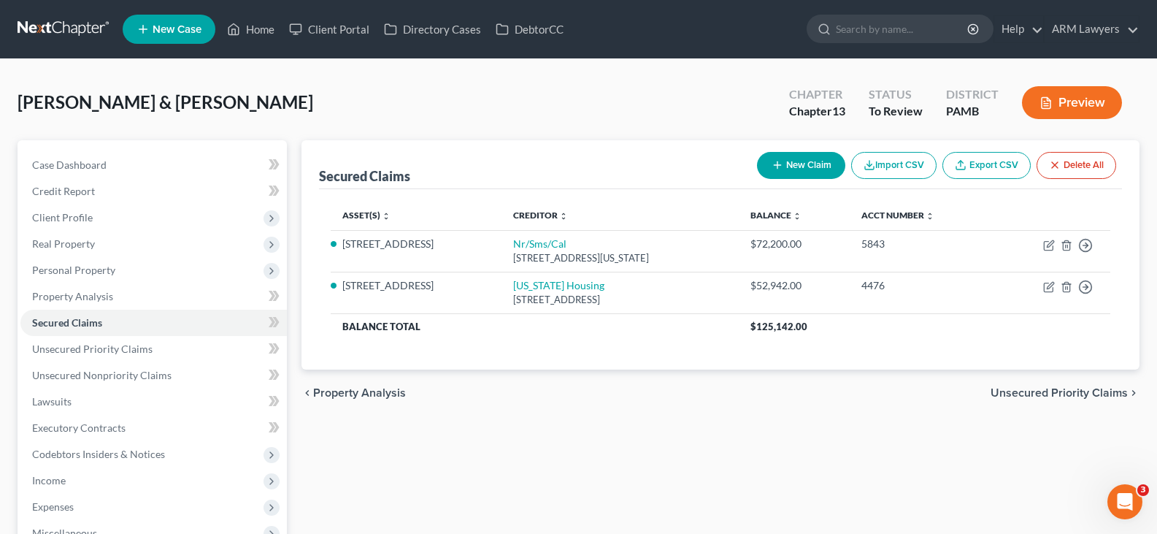
click at [798, 172] on button "New Claim" at bounding box center [801, 165] width 88 height 27
select select "0"
select select "2"
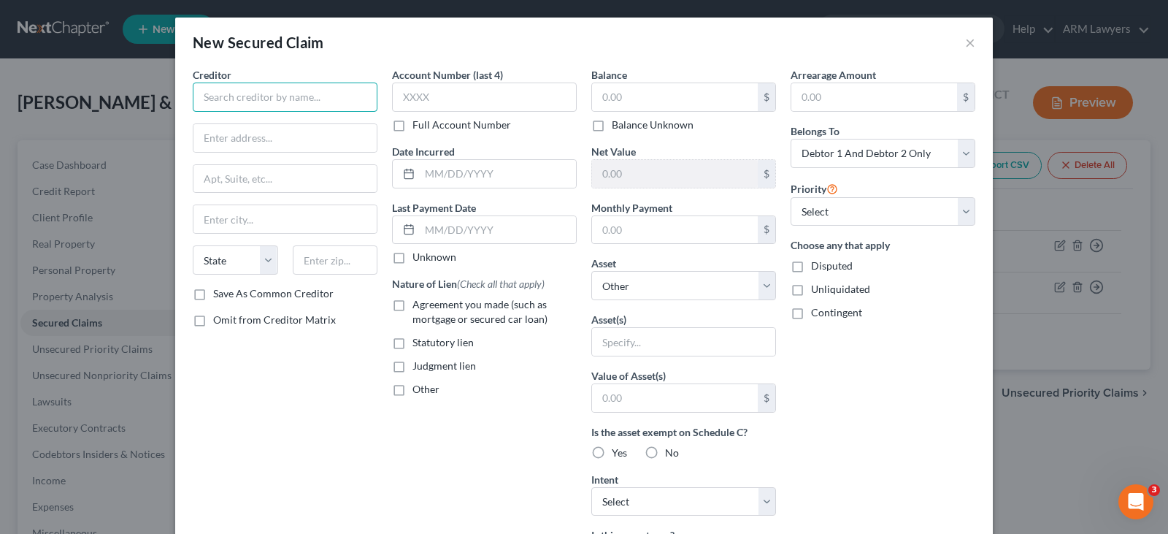
click at [307, 96] on input "text" at bounding box center [285, 96] width 185 height 29
type input "Ditech"
paste input "[STREET_ADDRESS][US_STATE][PERSON_NAME]"
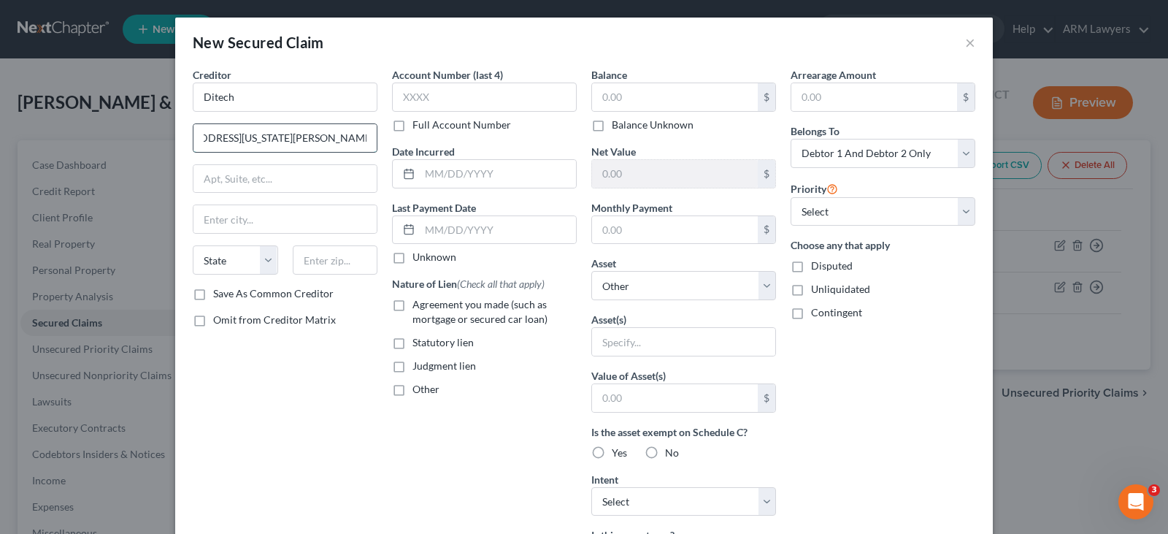
click at [334, 137] on input "[STREET_ADDRESS][US_STATE][PERSON_NAME]" at bounding box center [284, 138] width 183 height 28
type input "[STREET_ADDRESS][US_STATE][PERSON_NAME]"
click at [331, 261] on input "text" at bounding box center [335, 259] width 85 height 29
paste input "55101"
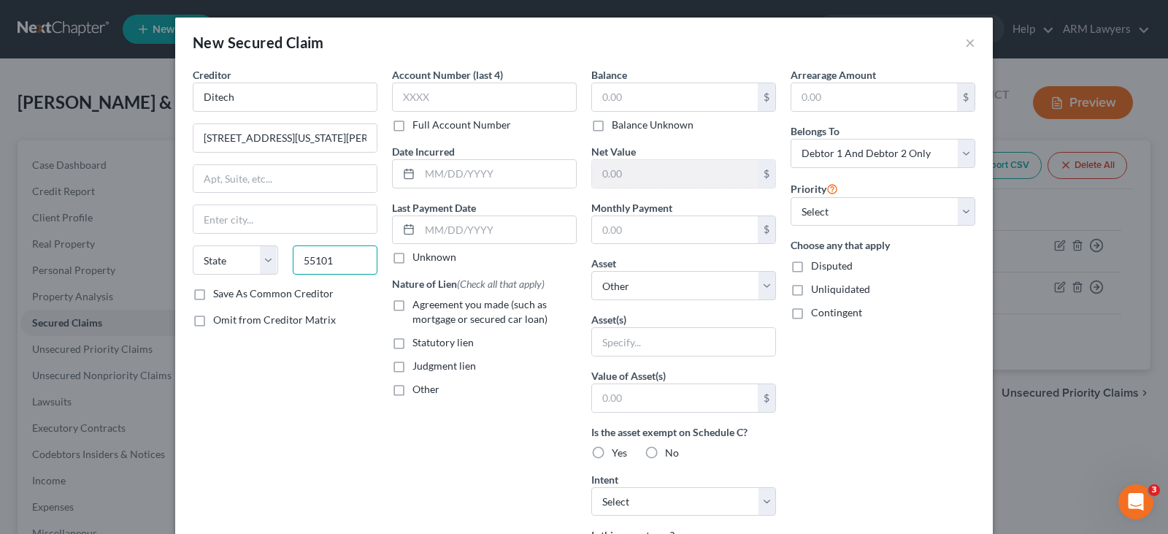
type input "55101"
click at [337, 158] on div "Creditor * Ditech 332 Minnesota St Ste 610, Saint Paul, MN 55101 State AL AK AR…" at bounding box center [285, 176] width 185 height 219
type input "Saint [PERSON_NAME]"
select select "24"
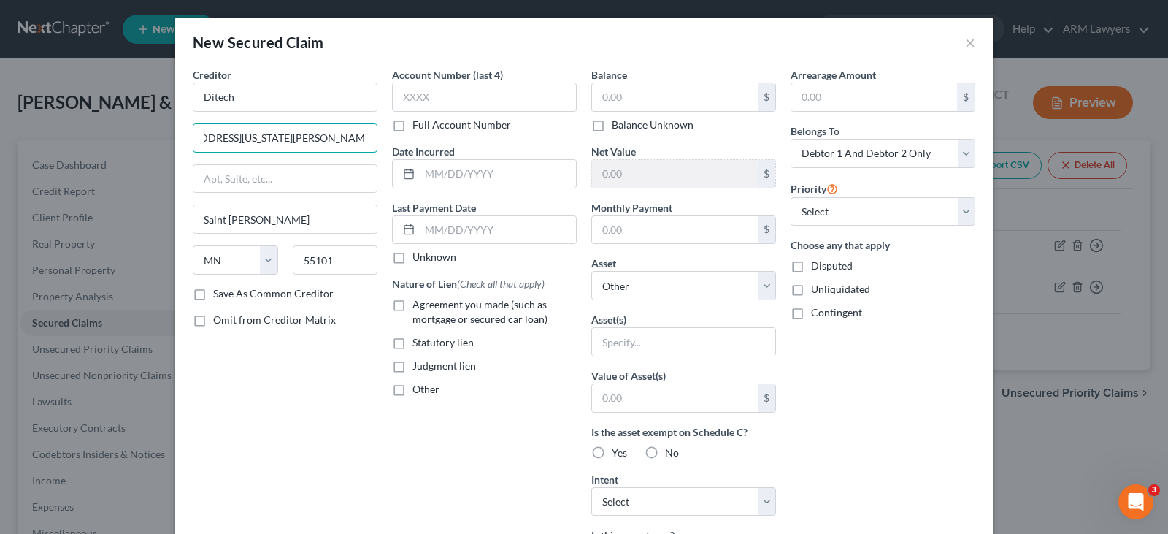
drag, startPoint x: 318, startPoint y: 135, endPoint x: 581, endPoint y: 151, distance: 263.2
click at [586, 156] on div "Creditor * Ditech 332 Minnesota St Ste 610, Saint Paul, MN 55101 Saint Paul Sta…" at bounding box center [583, 392] width 797 height 651
click at [277, 133] on input "[STREET_ADDRESS][US_STATE]" at bounding box center [284, 138] width 183 height 28
type input "332 Minnesota St"
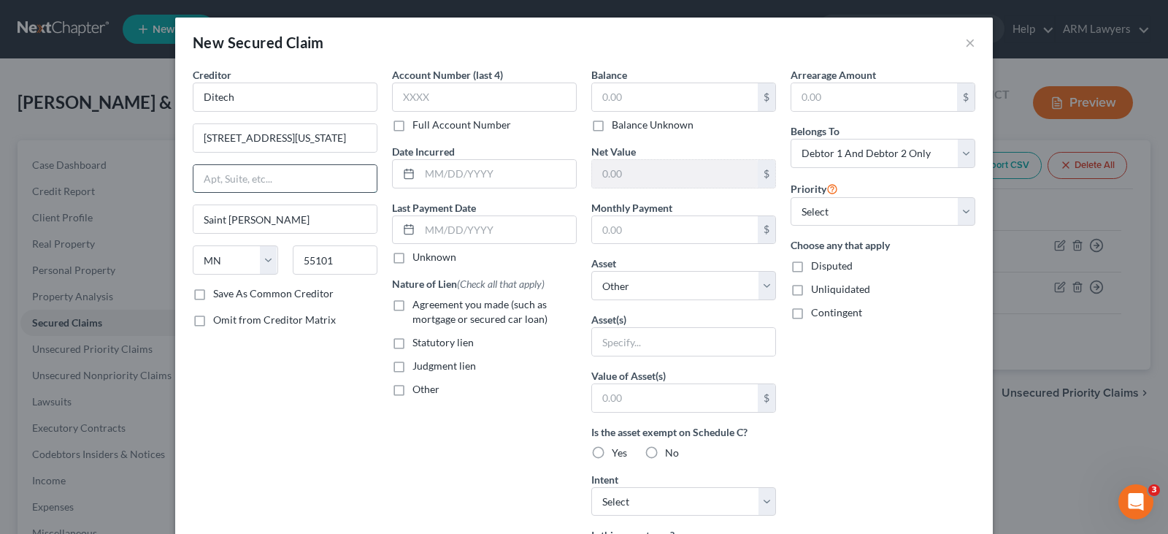
click at [366, 178] on input "text" at bounding box center [284, 179] width 183 height 28
paste input "Ste 610"
type input "Ste 610"
drag, startPoint x: 663, startPoint y: 273, endPoint x: 658, endPoint y: 282, distance: 10.4
click at [662, 274] on select "Select Other Multiple Assets Electronics - Televisions and DVD player - $500.0 …" at bounding box center [683, 285] width 185 height 29
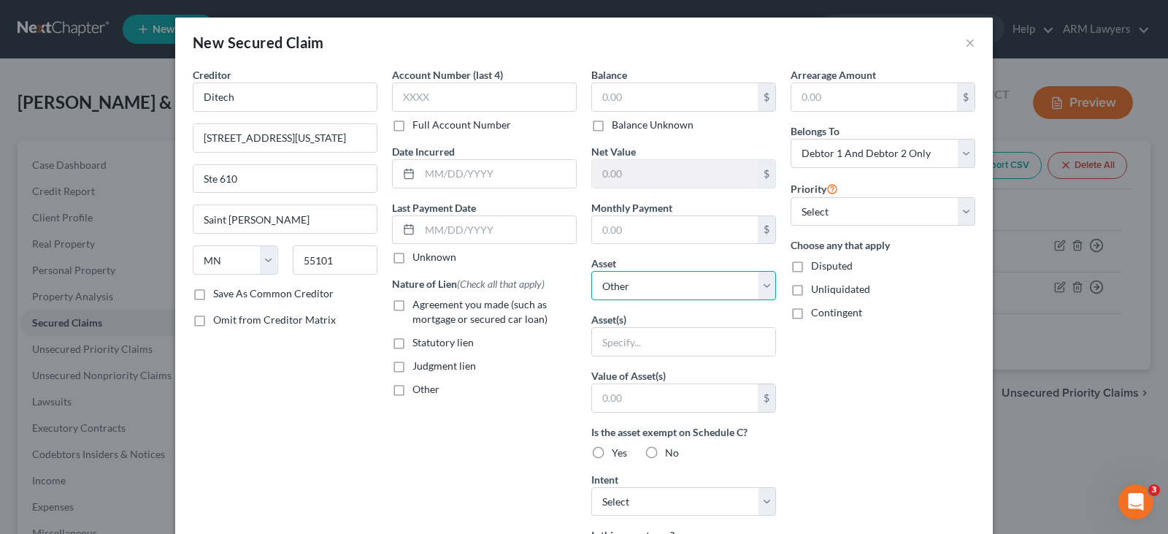
select select "19"
click at [591, 271] on select "Select Other Multiple Assets Electronics - Televisions and DVD player - $500.0 …" at bounding box center [683, 285] width 185 height 29
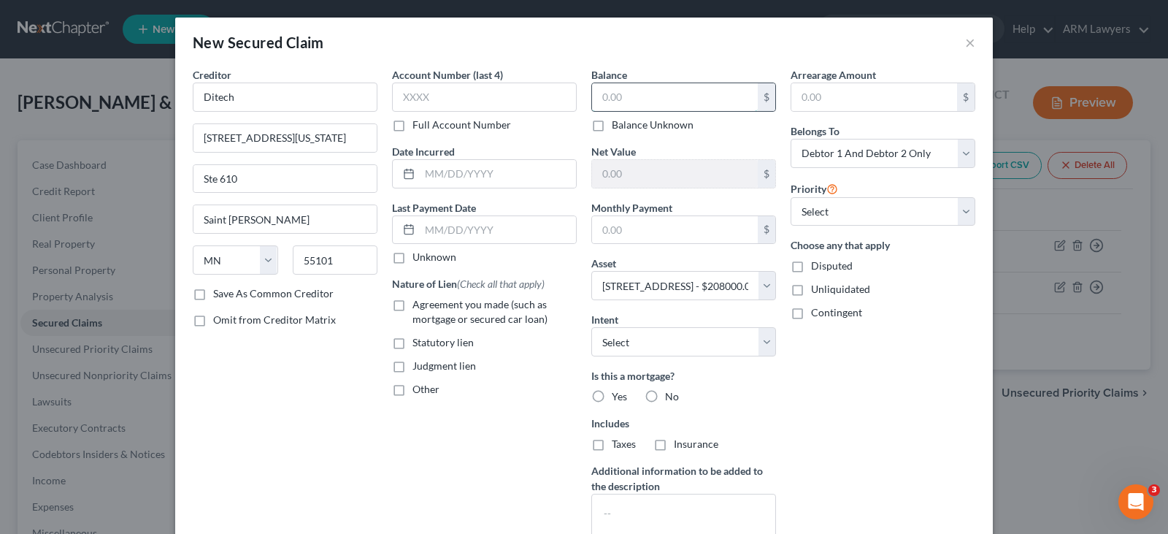
click at [644, 100] on input "text" at bounding box center [675, 97] width 166 height 28
paste input "54,802.00"
type input "54,802.00"
click at [917, 390] on div "Arrearage Amount $ Belongs To * Select Debtor 1 Only Debtor 2 Only Debtor 1 And…" at bounding box center [882, 313] width 199 height 492
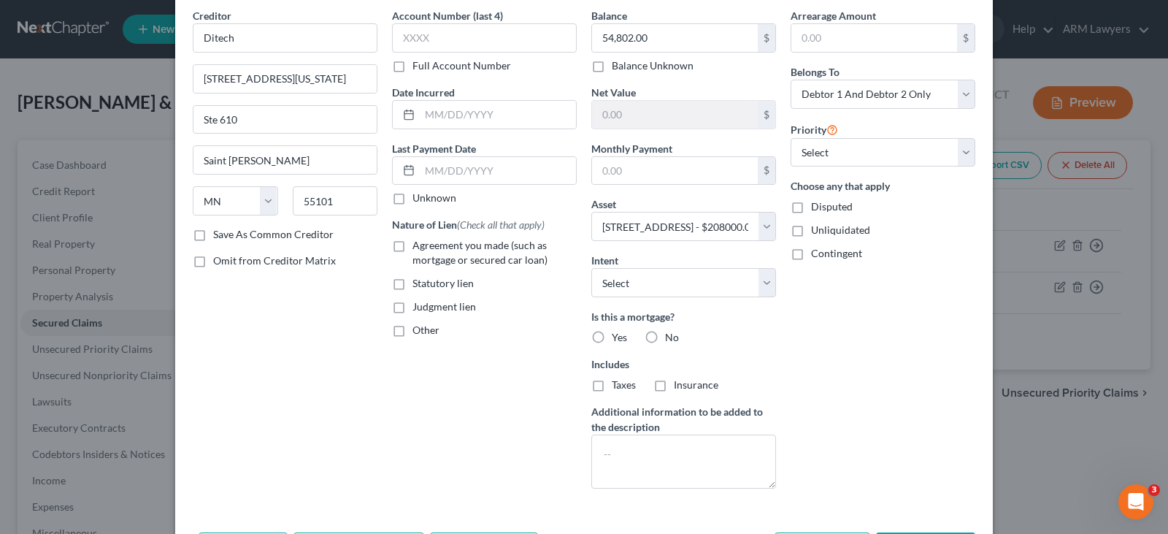
scroll to position [118, 0]
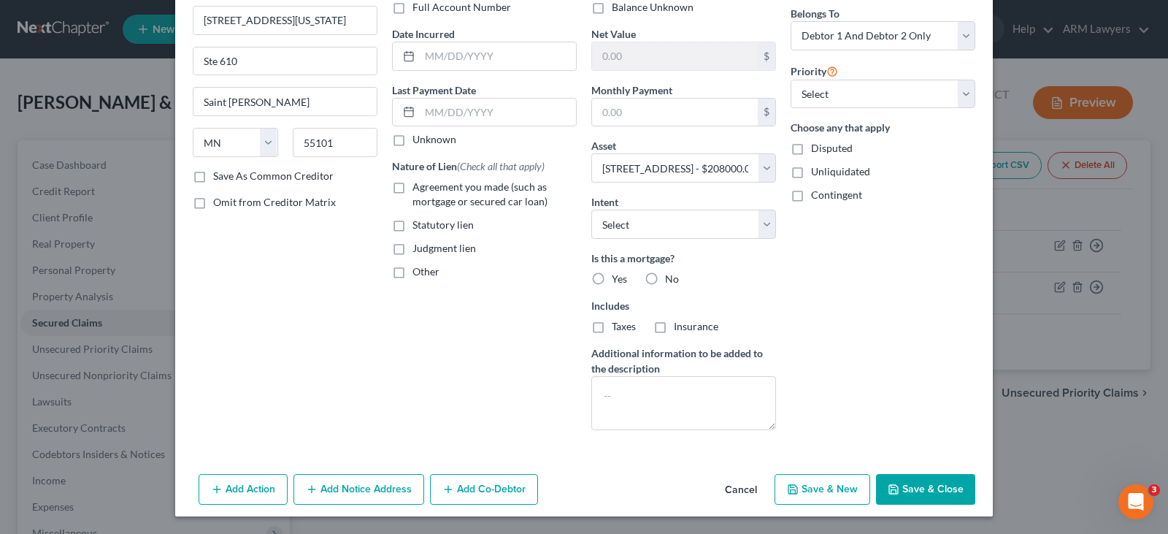
click at [612, 280] on label "Yes" at bounding box center [619, 278] width 15 height 15
click at [617, 280] on input "Yes" at bounding box center [621, 275] width 9 height 9
radio input "true"
click at [915, 489] on button "Save & Close" at bounding box center [925, 489] width 99 height 31
select select
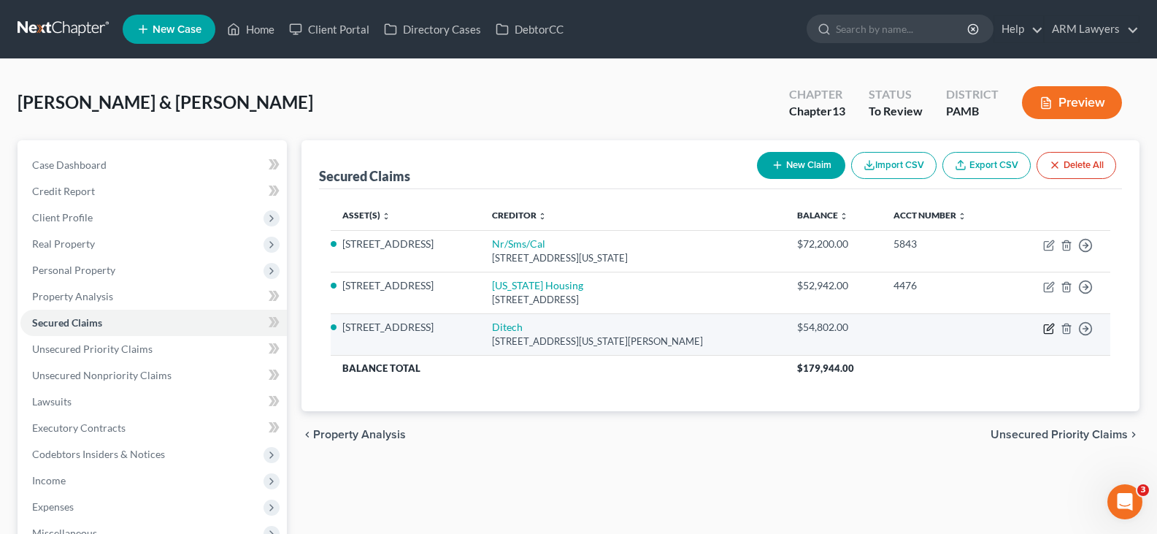
click at [1047, 326] on icon "button" at bounding box center [1049, 329] width 12 height 12
select select "24"
select select "19"
select select "2"
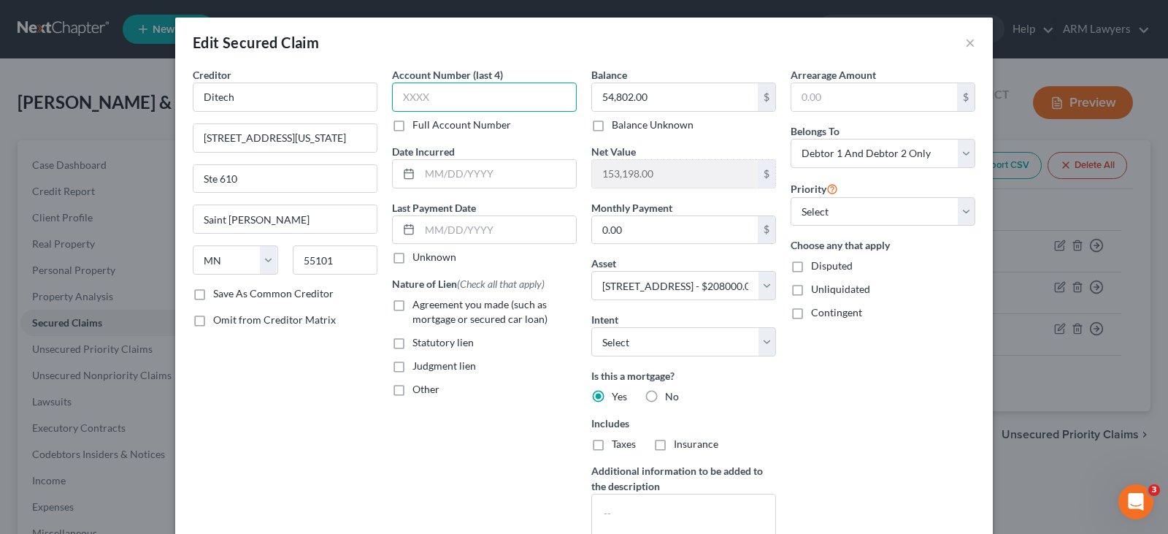
click at [504, 102] on input "text" at bounding box center [484, 96] width 185 height 29
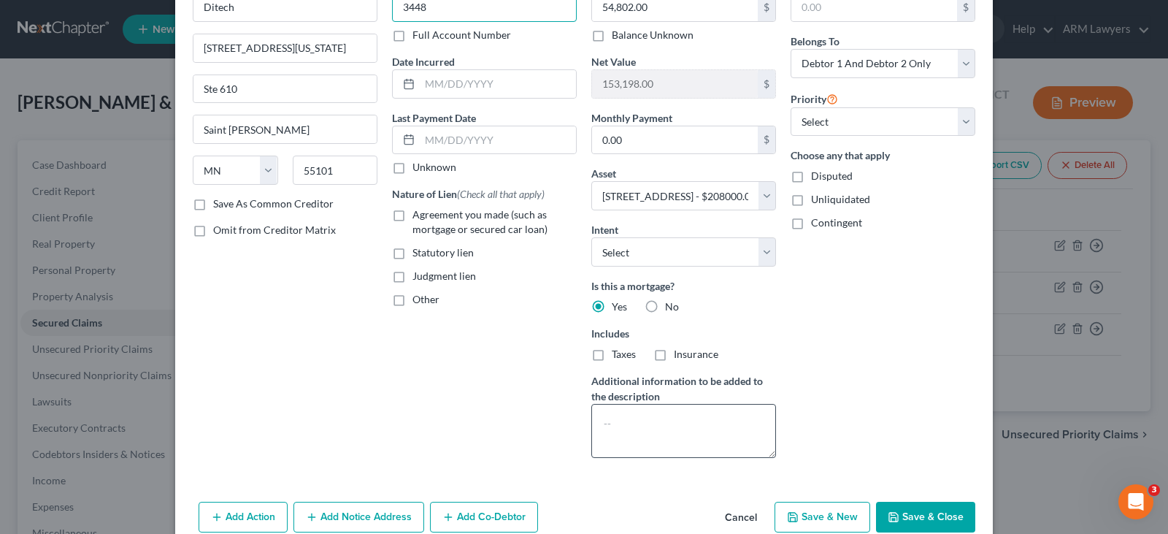
scroll to position [159, 0]
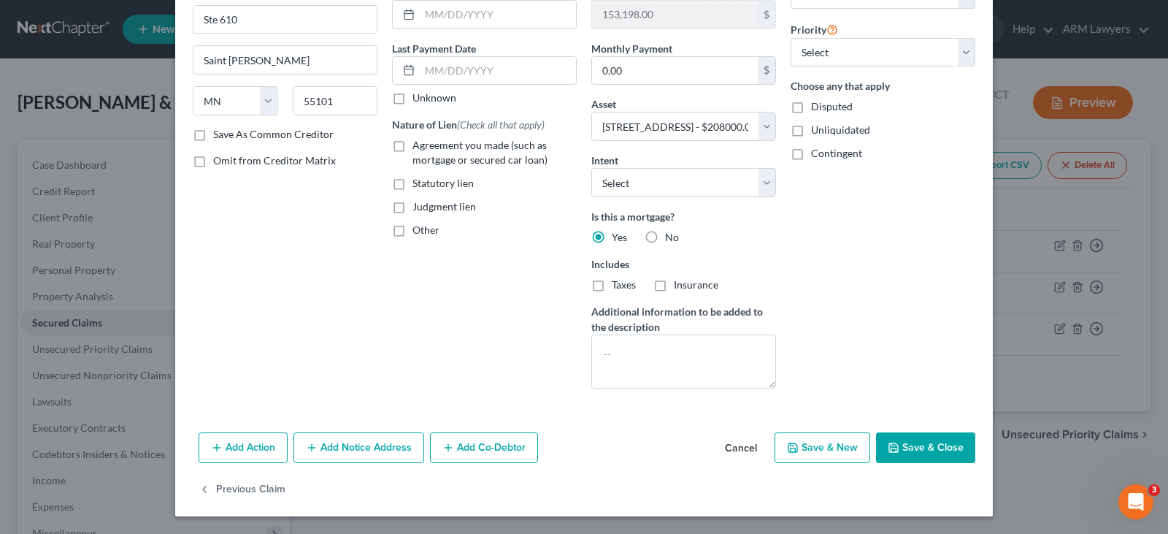
type input "3448"
click at [463, 158] on span "Agreement you made (such as mortgage or secured car loan)" at bounding box center [479, 152] width 135 height 27
click at [428, 147] on input "Agreement you made (such as mortgage or secured car loan)" at bounding box center [422, 142] width 9 height 9
checkbox input "true"
click at [898, 447] on button "Save & Close" at bounding box center [925, 447] width 99 height 31
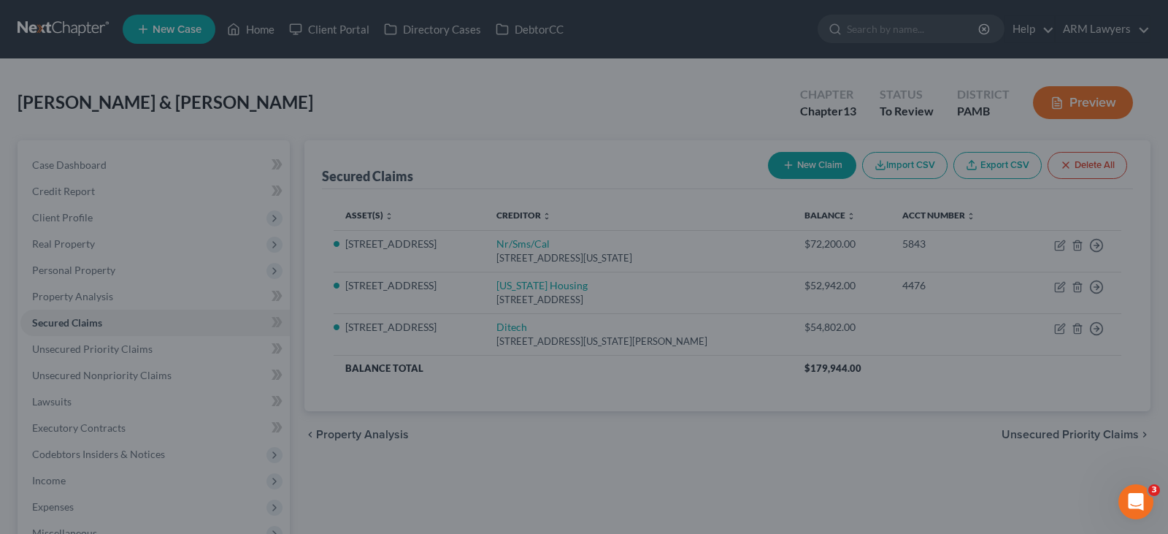
select select "19"
type input "0"
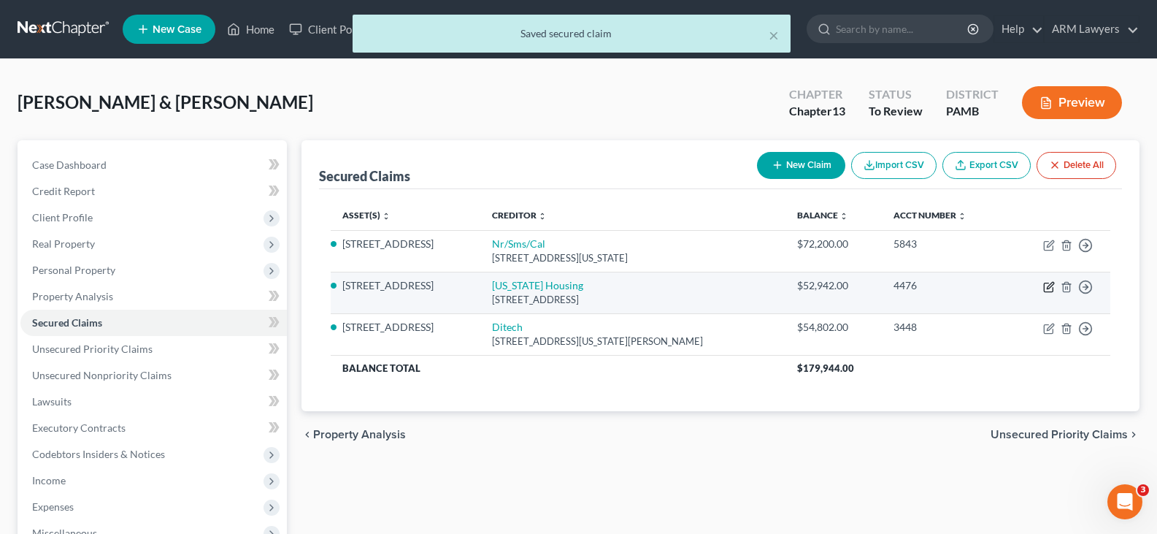
click at [1047, 287] on icon "button" at bounding box center [1049, 287] width 12 height 12
select select "39"
select select "19"
select select "2"
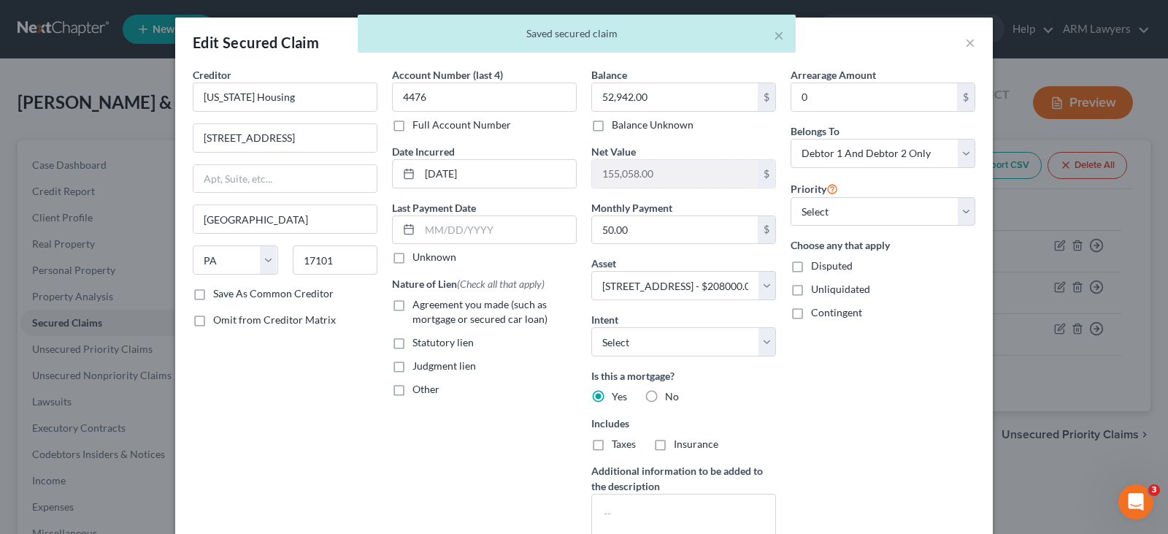
click at [449, 300] on span "Agreement you made (such as mortgage or secured car loan)" at bounding box center [479, 311] width 135 height 27
click at [428, 300] on input "Agreement you made (such as mortgage or secured car loan)" at bounding box center [422, 301] width 9 height 9
checkbox input "true"
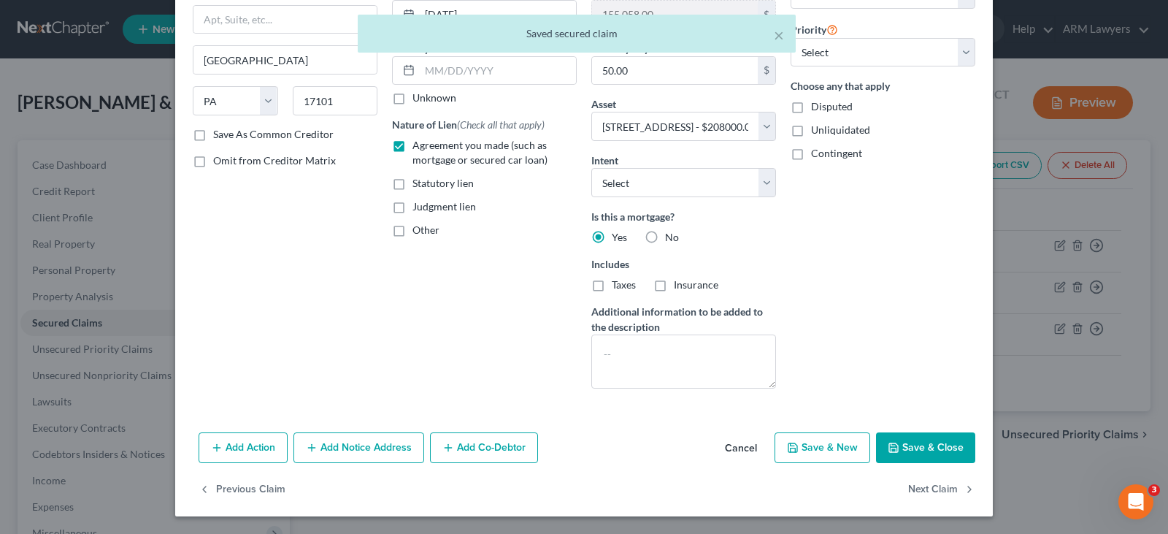
click at [935, 446] on button "Save & Close" at bounding box center [925, 447] width 99 height 31
select select "19"
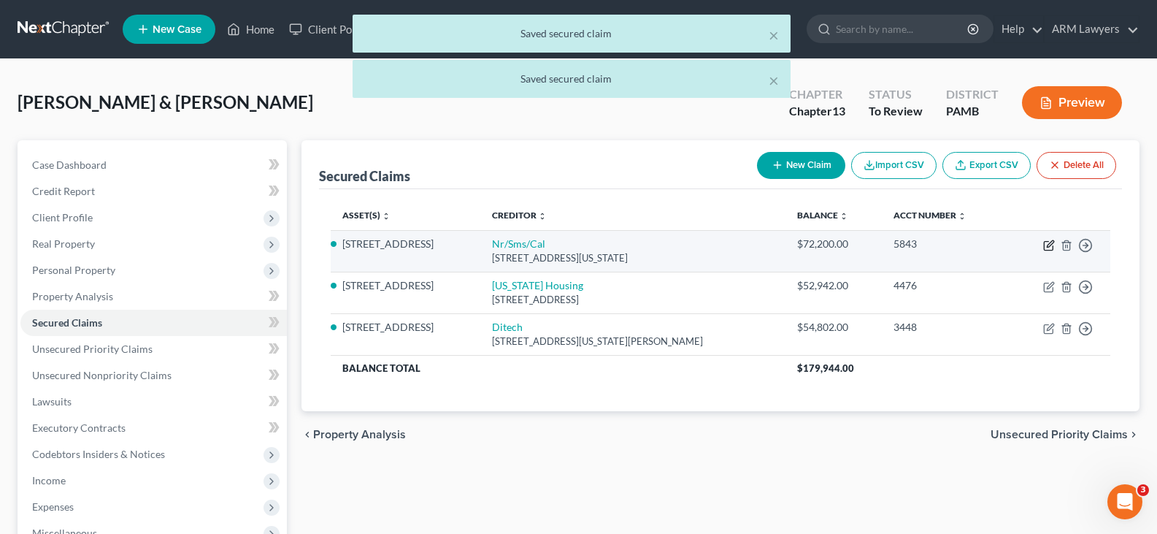
click at [1048, 240] on icon "button" at bounding box center [1049, 245] width 12 height 12
select select "39"
select select "2"
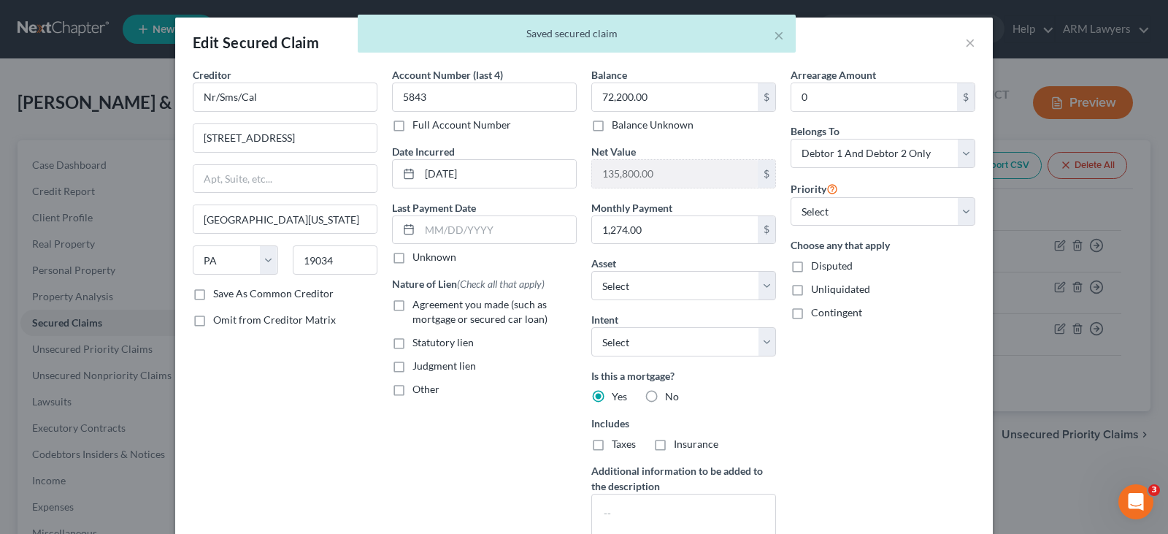
click at [462, 303] on span "Agreement you made (such as mortgage or secured car loan)" at bounding box center [479, 311] width 135 height 27
click at [428, 303] on input "Agreement you made (such as mortgage or secured car loan)" at bounding box center [422, 301] width 9 height 9
checkbox input "true"
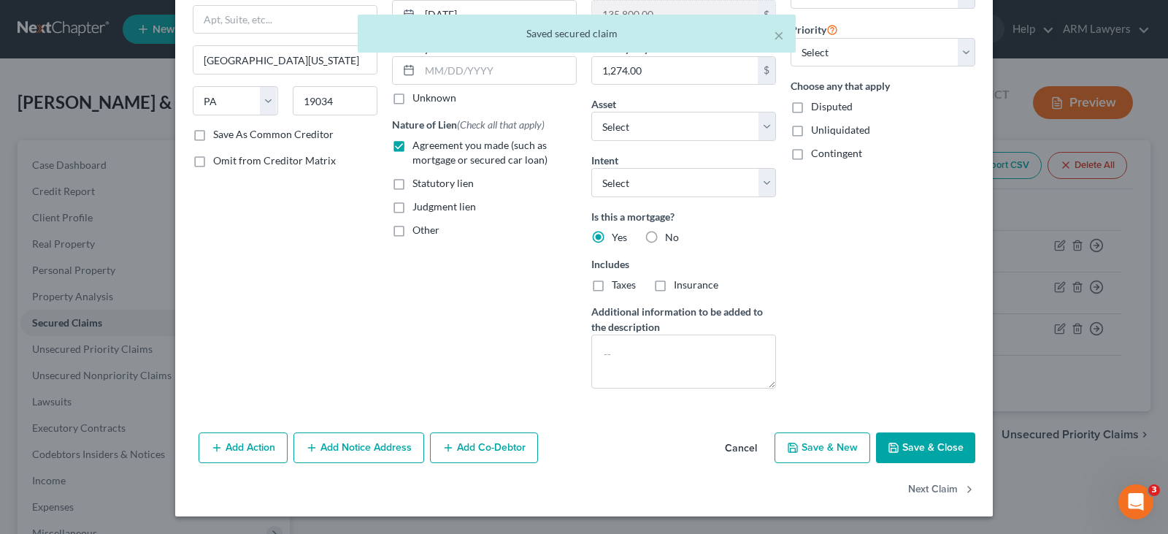
click at [919, 440] on button "Save & Close" at bounding box center [925, 447] width 99 height 31
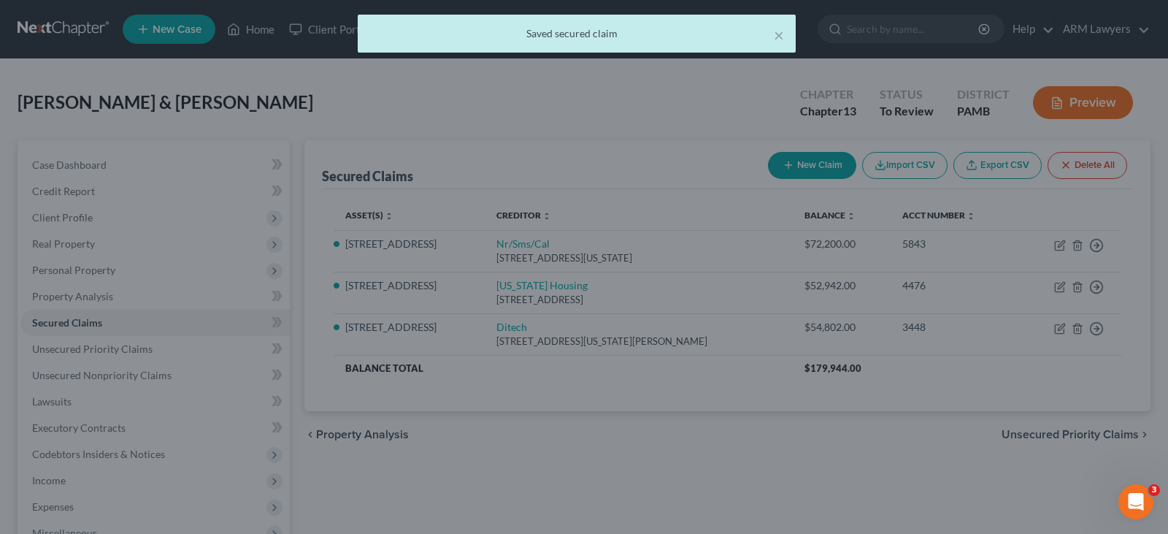
select select "19"
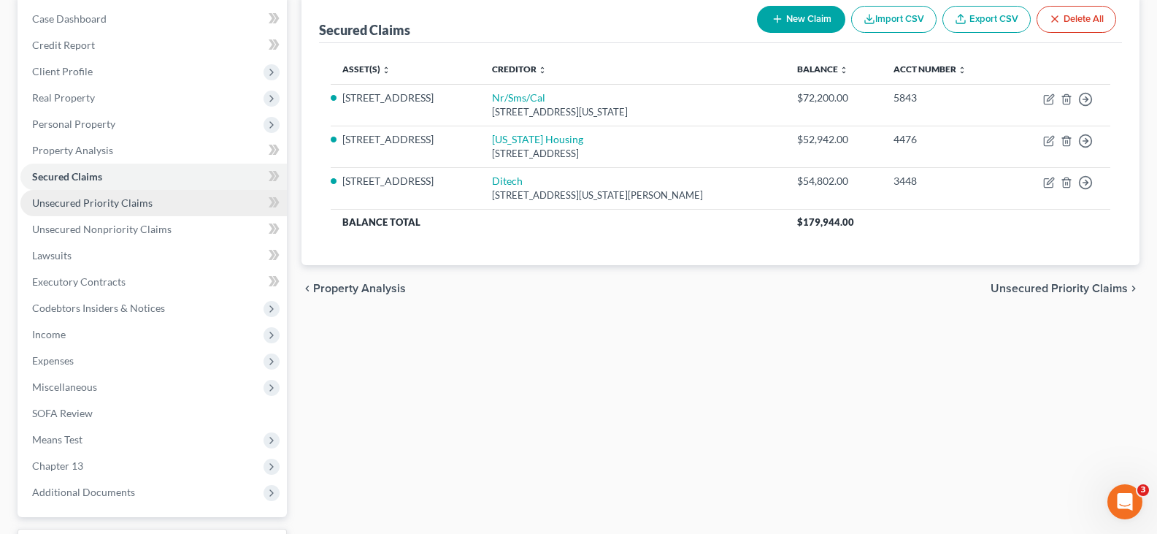
scroll to position [219, 0]
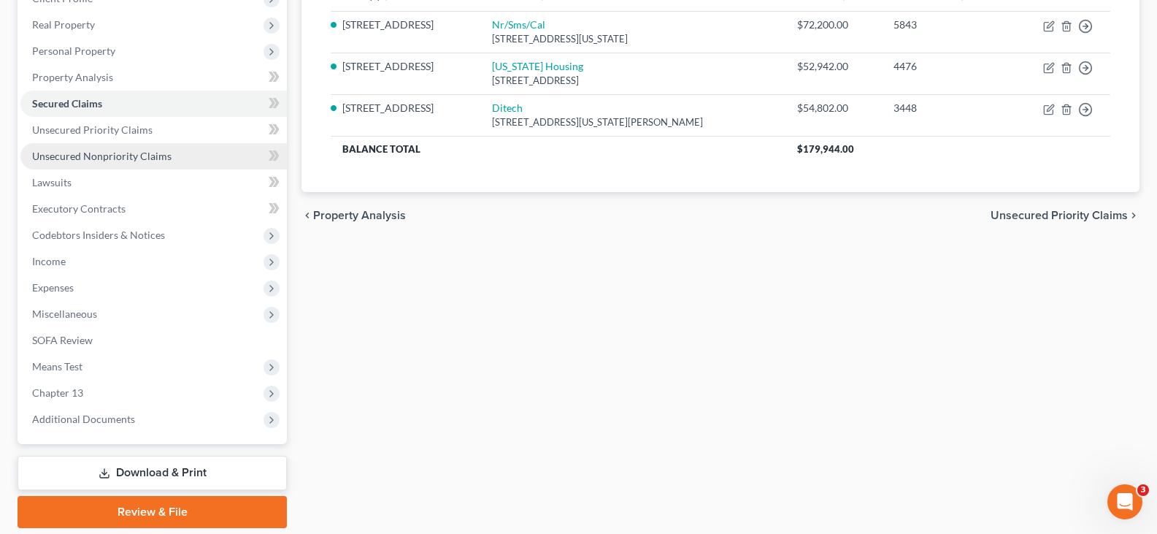
click at [102, 157] on span "Unsecured Nonpriority Claims" at bounding box center [101, 156] width 139 height 12
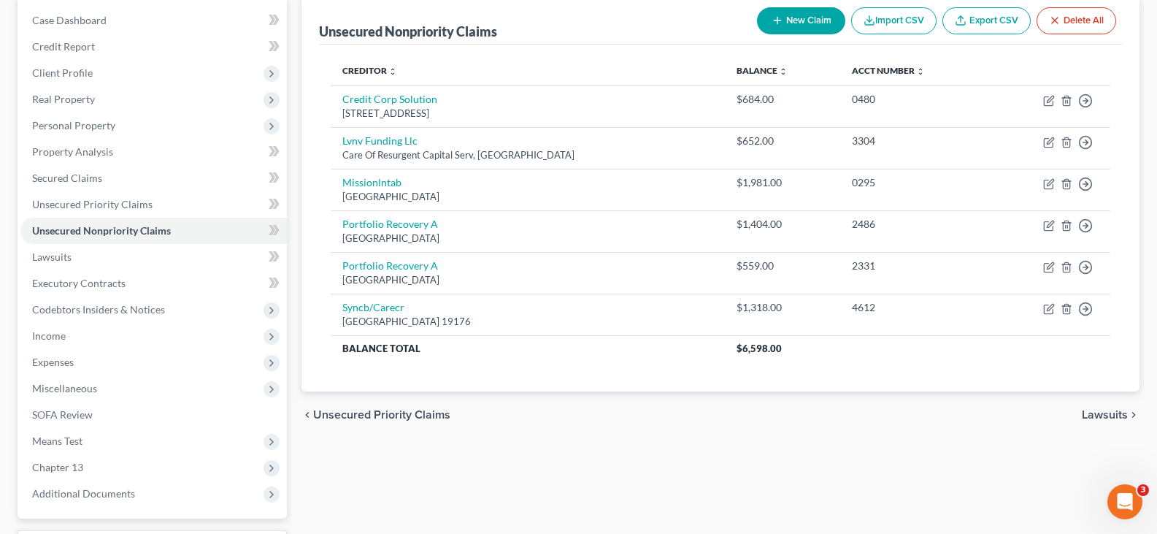
scroll to position [146, 0]
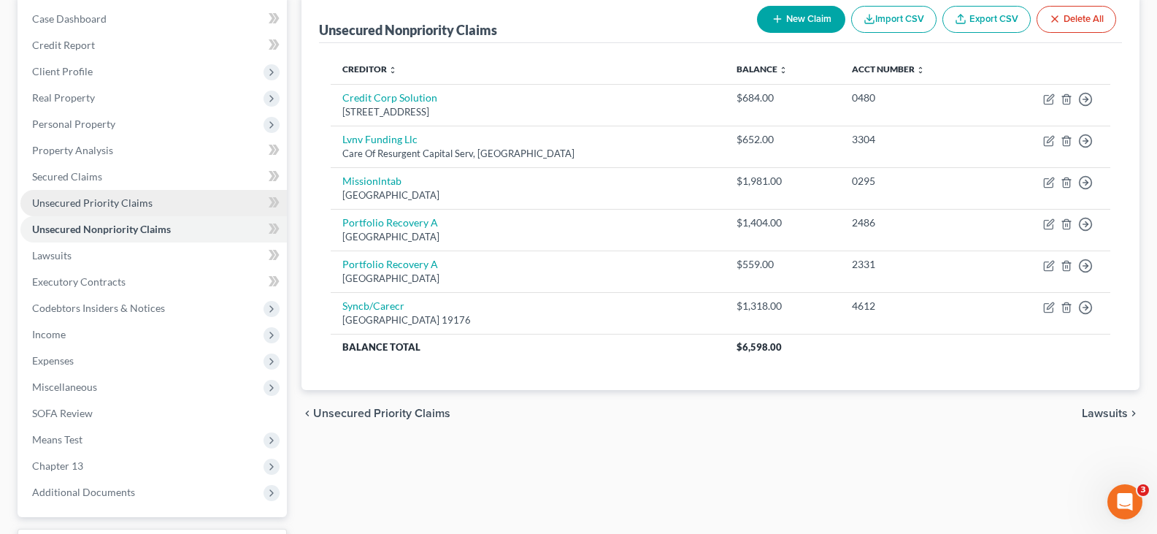
click at [112, 199] on span "Unsecured Priority Claims" at bounding box center [92, 202] width 120 height 12
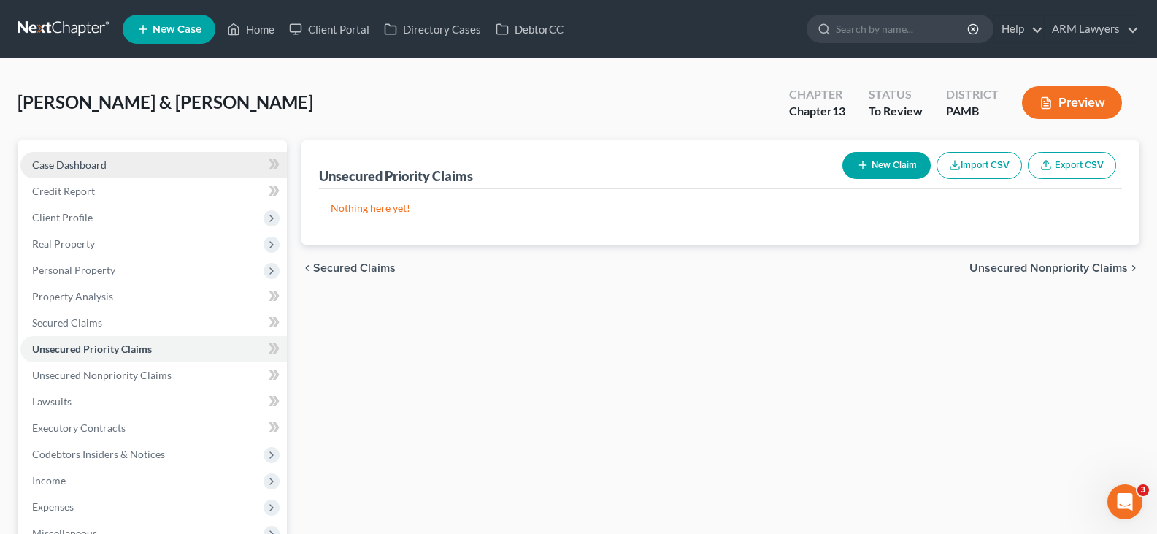
click at [112, 164] on link "Case Dashboard" at bounding box center [153, 165] width 266 height 26
select select "1"
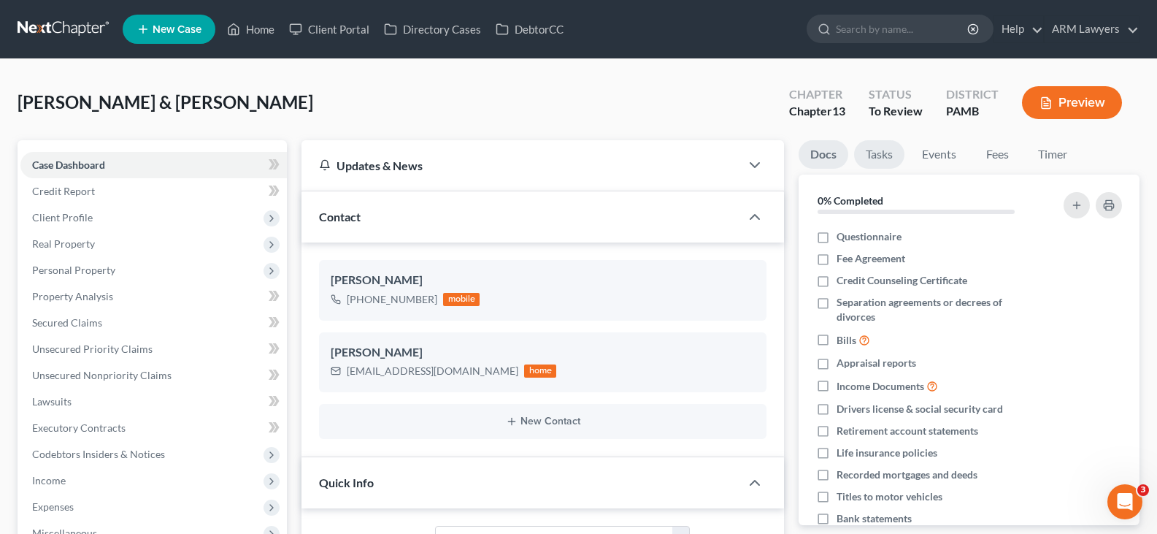
click at [880, 159] on link "Tasks" at bounding box center [879, 154] width 50 height 28
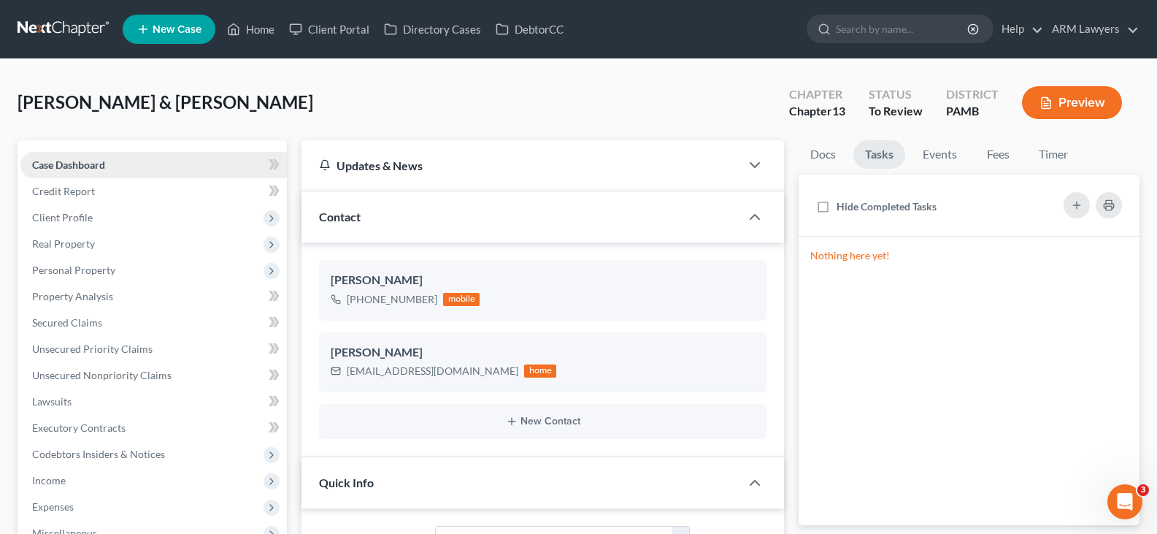
click at [236, 169] on link "Case Dashboard" at bounding box center [153, 165] width 266 height 26
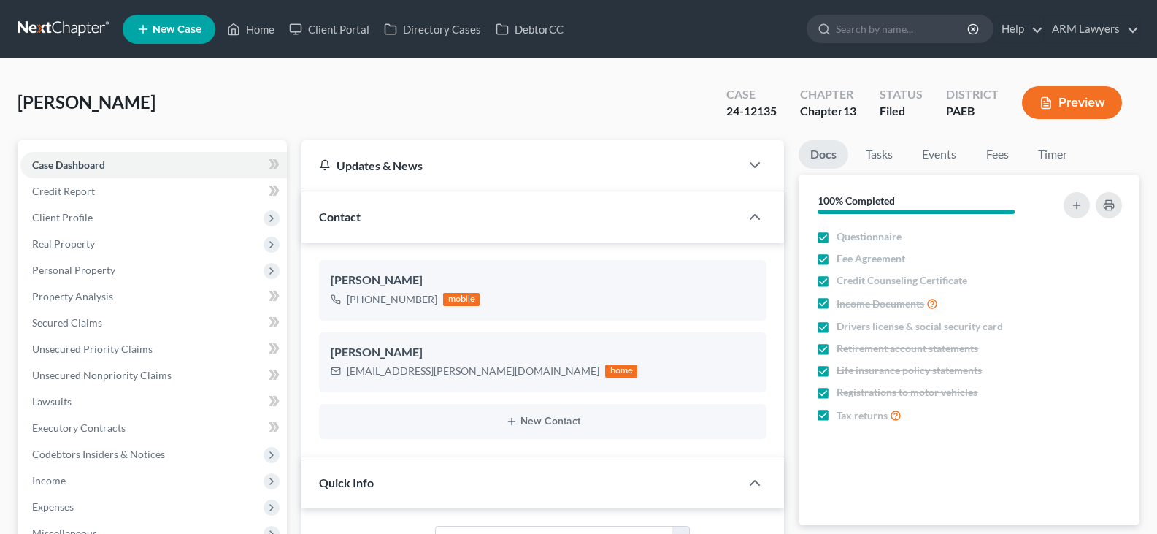
select select "8"
select select "1"
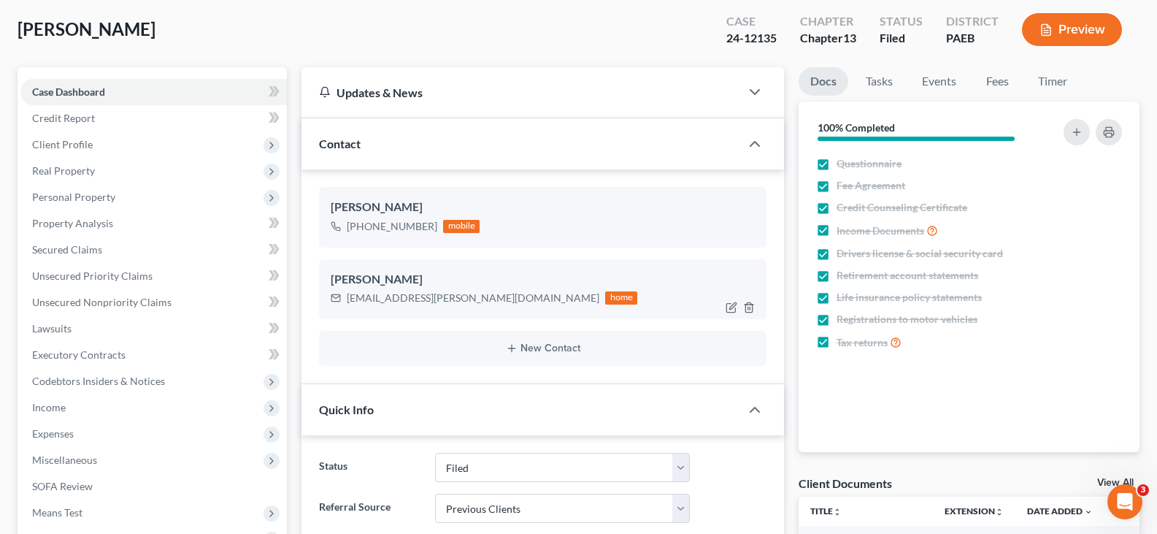
scroll to position [292, 0]
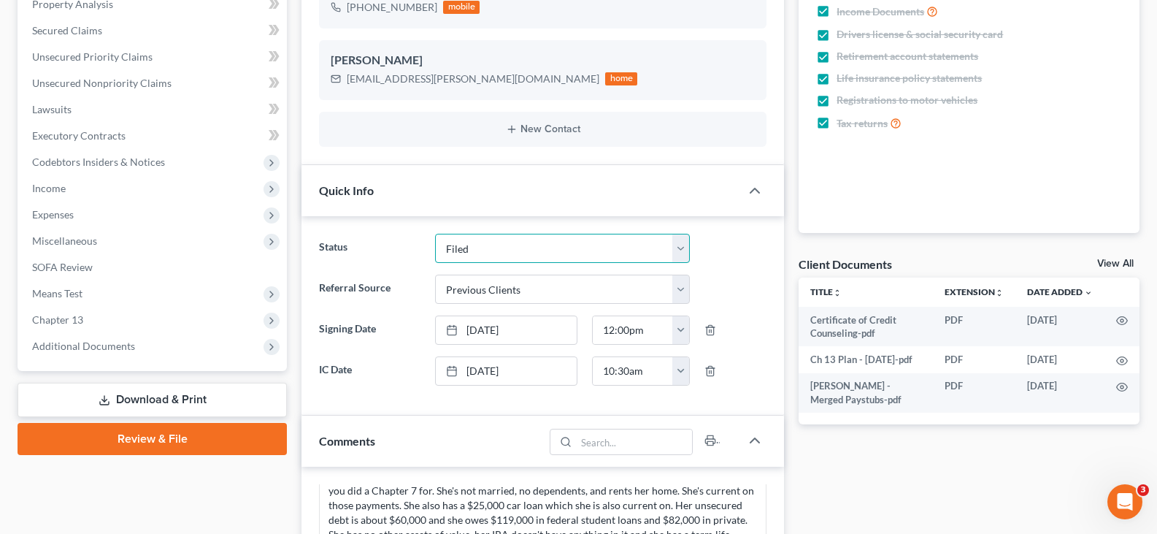
click at [491, 237] on select "Answer Due Awaiting Confirmation Awaiting Discharge Confirmed Could Not Contact…" at bounding box center [562, 248] width 255 height 29
select select "3"
click at [493, 239] on select "Answer Due Awaiting Confirmation Awaiting Discharge Confirmed Could Not Contact…" at bounding box center [562, 248] width 255 height 29
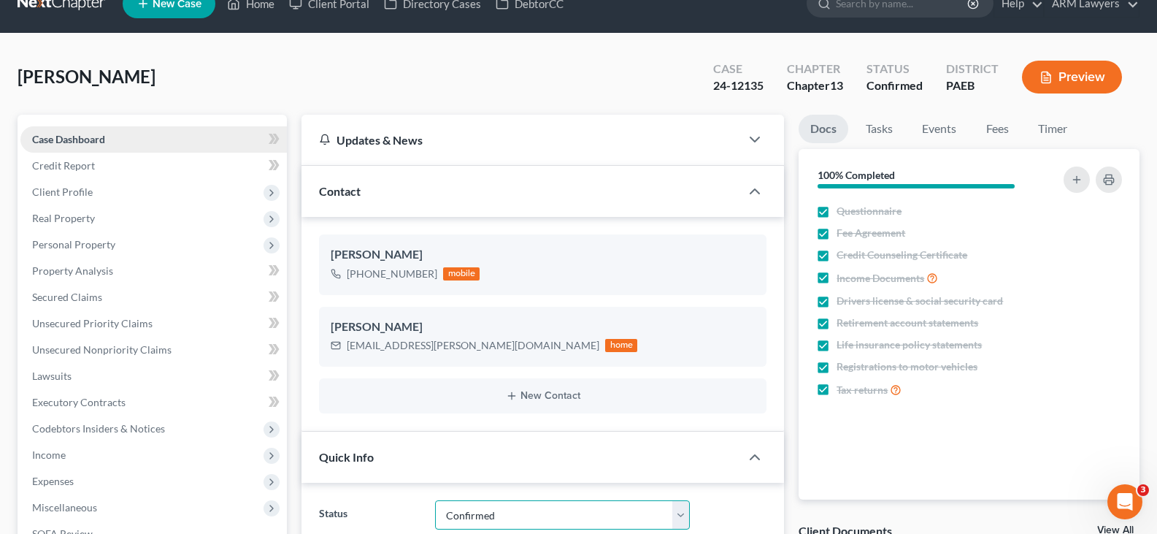
scroll to position [0, 0]
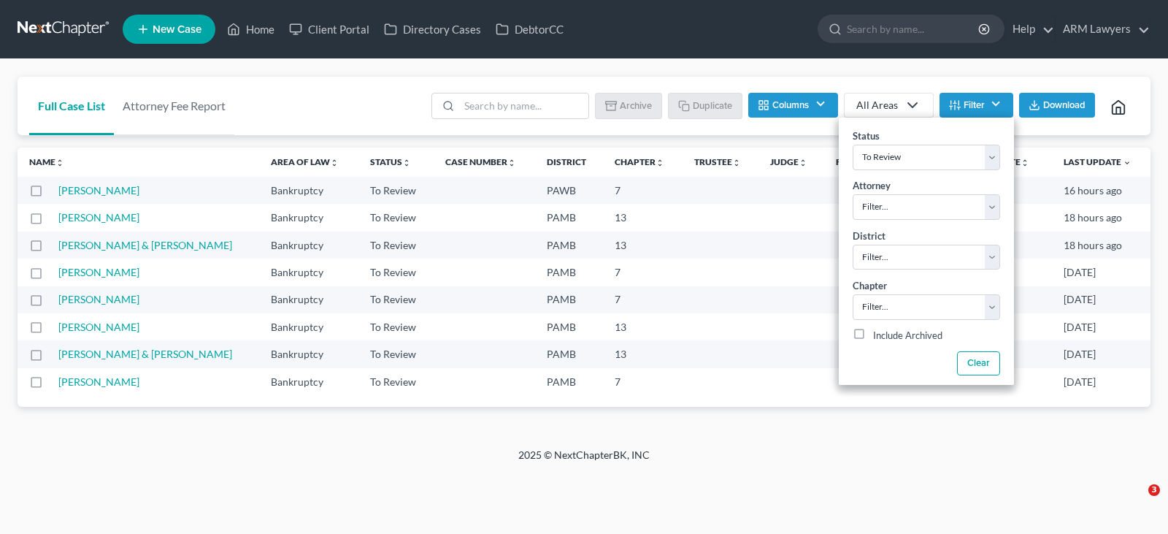
select select "20"
click at [911, 20] on input "search" at bounding box center [914, 28] width 134 height 27
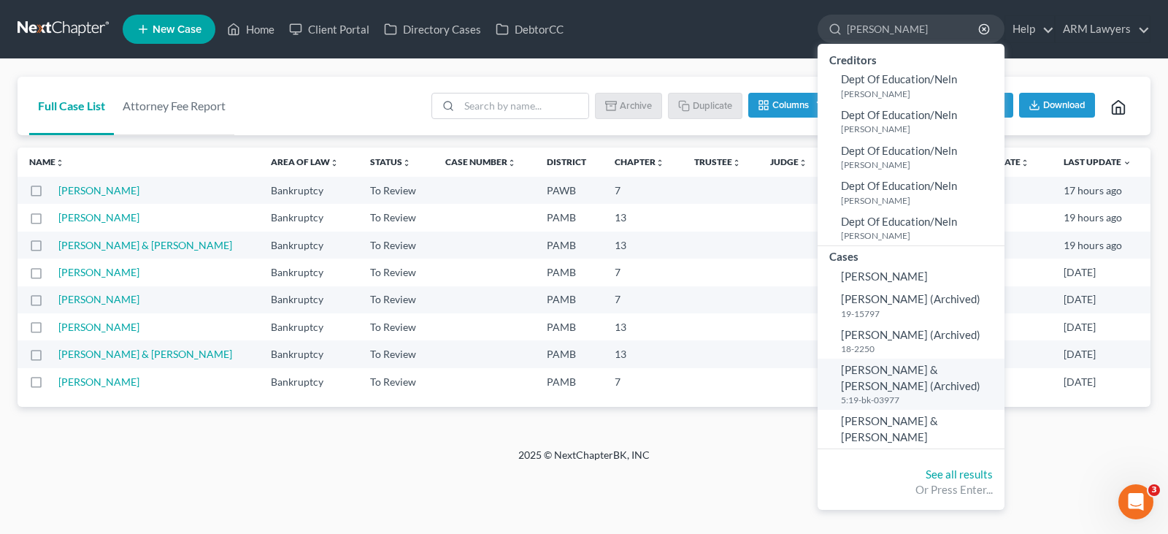
type input "[PERSON_NAME]"
click at [904, 374] on span "[PERSON_NAME] & [PERSON_NAME] (Archived)" at bounding box center [910, 377] width 139 height 28
select select "1"
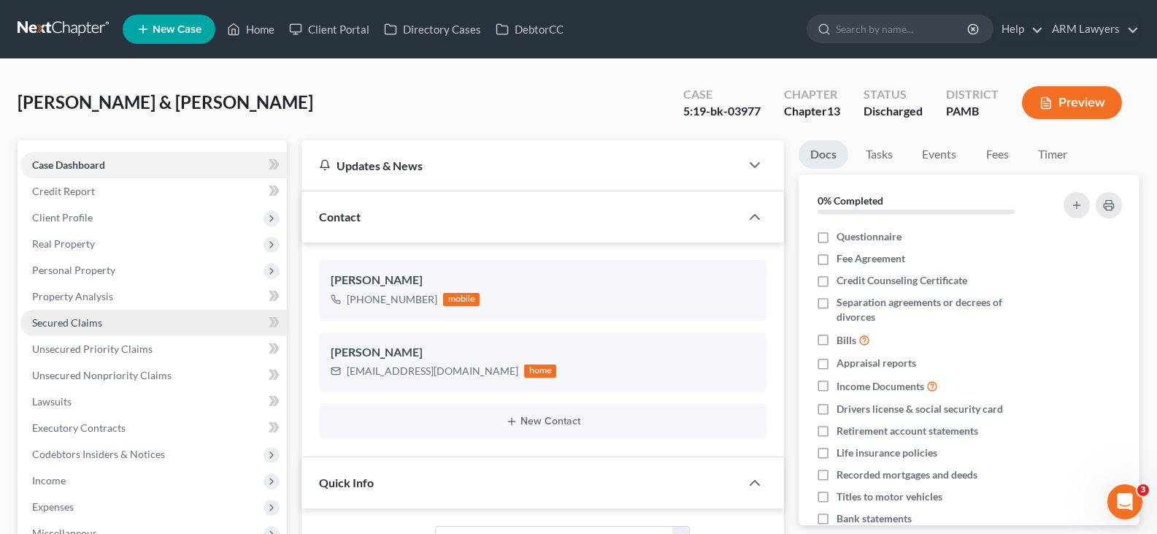
click at [96, 319] on span "Secured Claims" at bounding box center [67, 322] width 70 height 12
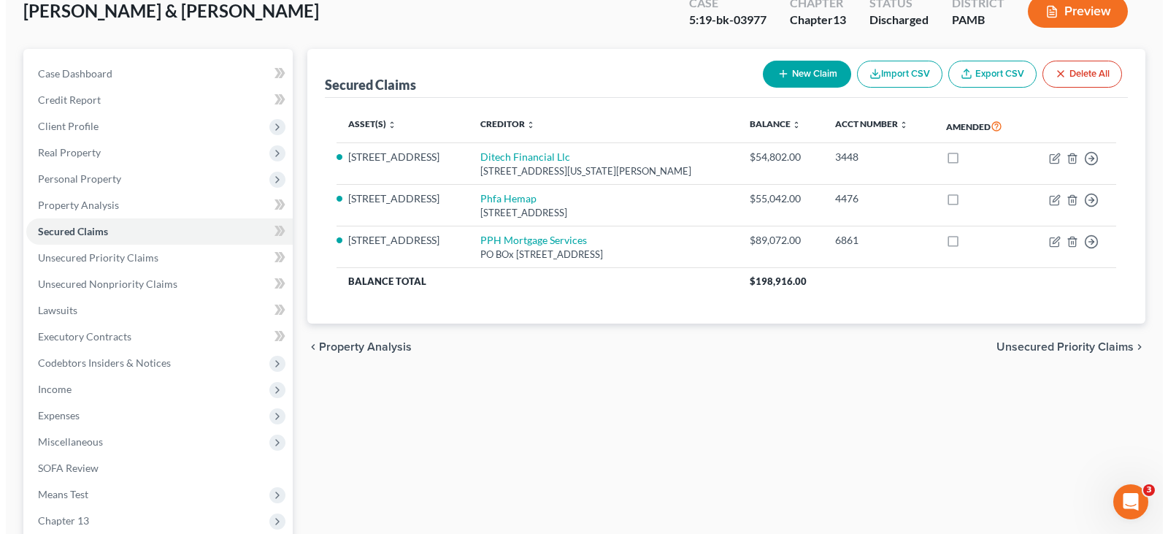
scroll to position [146, 0]
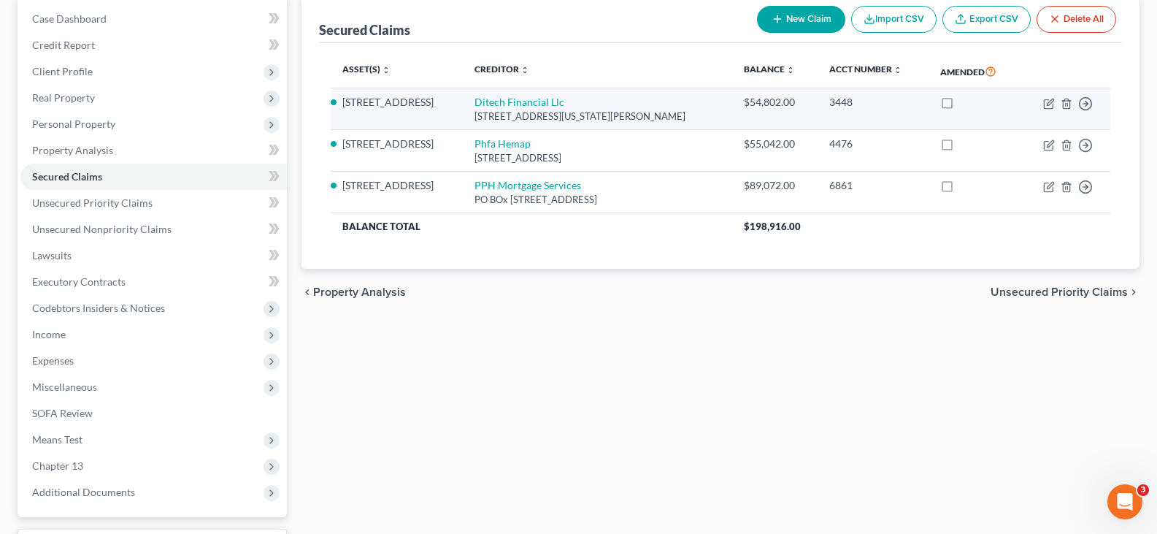
drag, startPoint x: 685, startPoint y: 118, endPoint x: 477, endPoint y: 120, distance: 208.0
click at [477, 120] on td "Ditech Financial Llc [STREET_ADDRESS][US_STATE][PERSON_NAME]" at bounding box center [597, 109] width 269 height 42
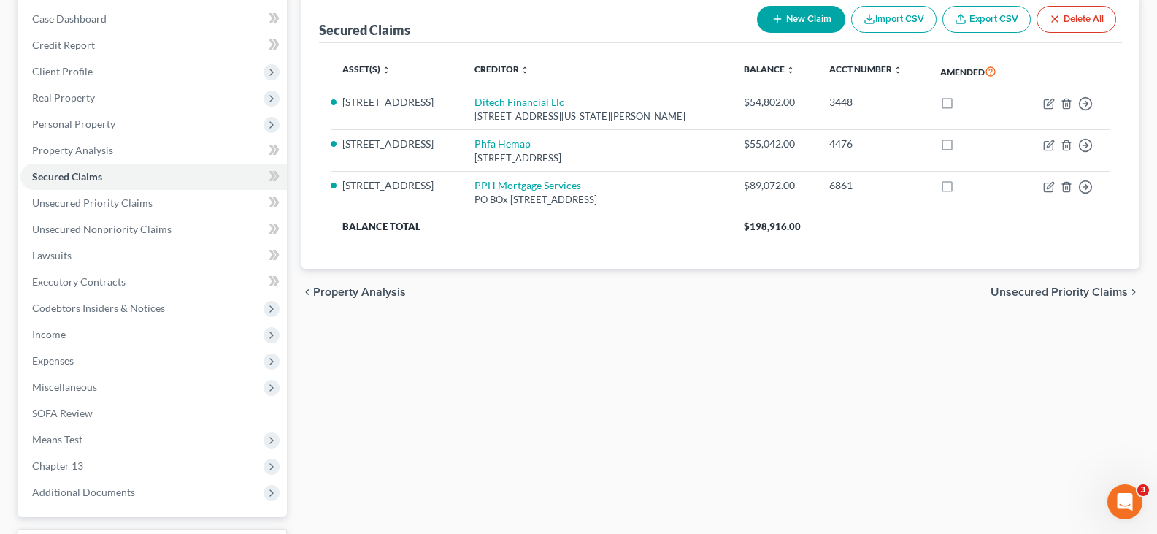
copy div "[STREET_ADDRESS][US_STATE][PERSON_NAME]"
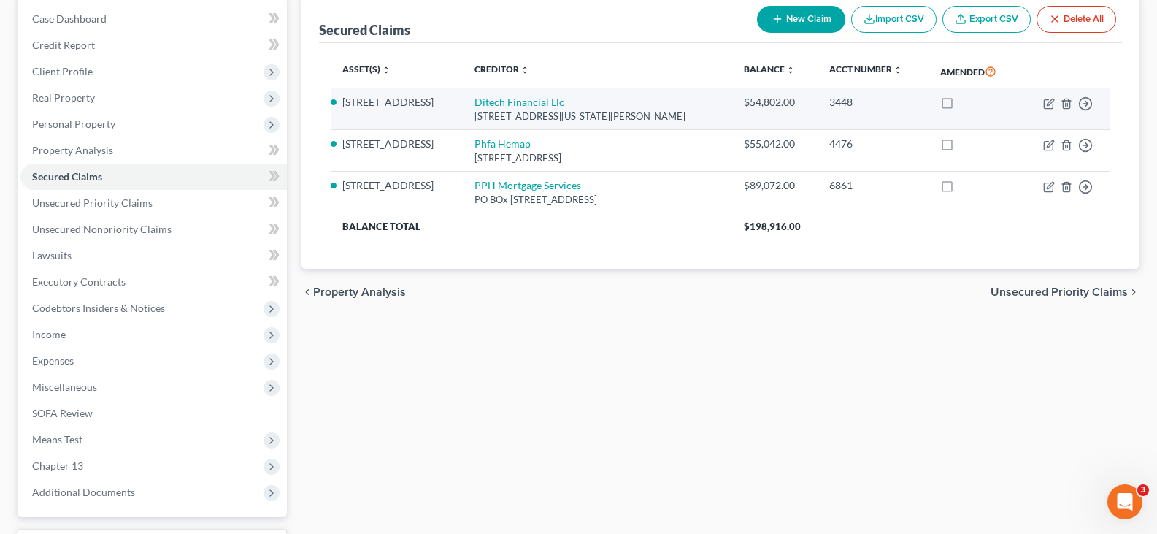
click at [537, 102] on link "Ditech Financial Llc" at bounding box center [519, 102] width 90 height 12
select select "24"
select select "4"
select select "1"
select select "0"
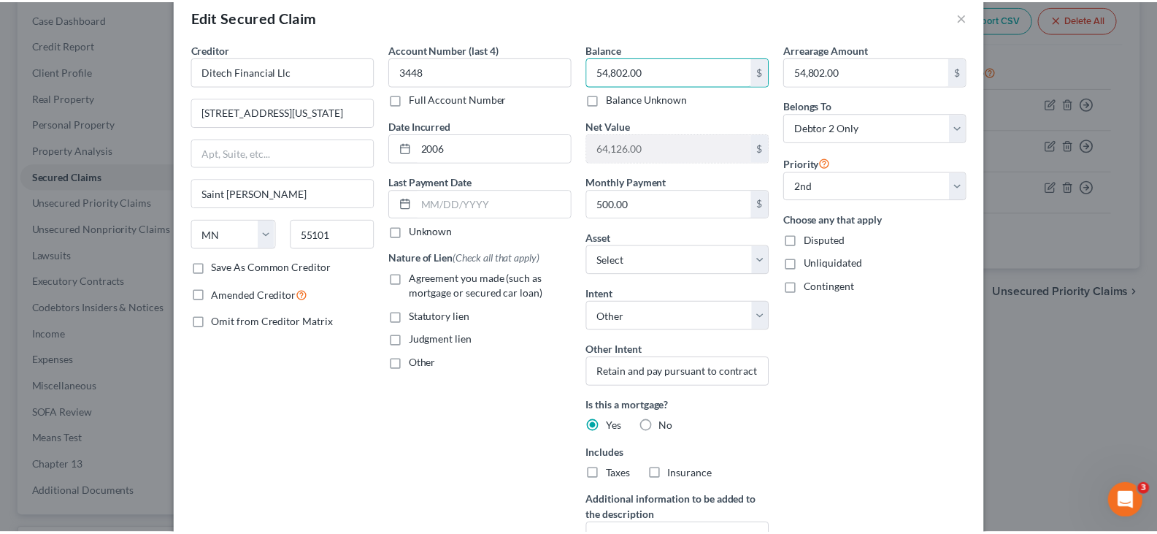
scroll to position [0, 0]
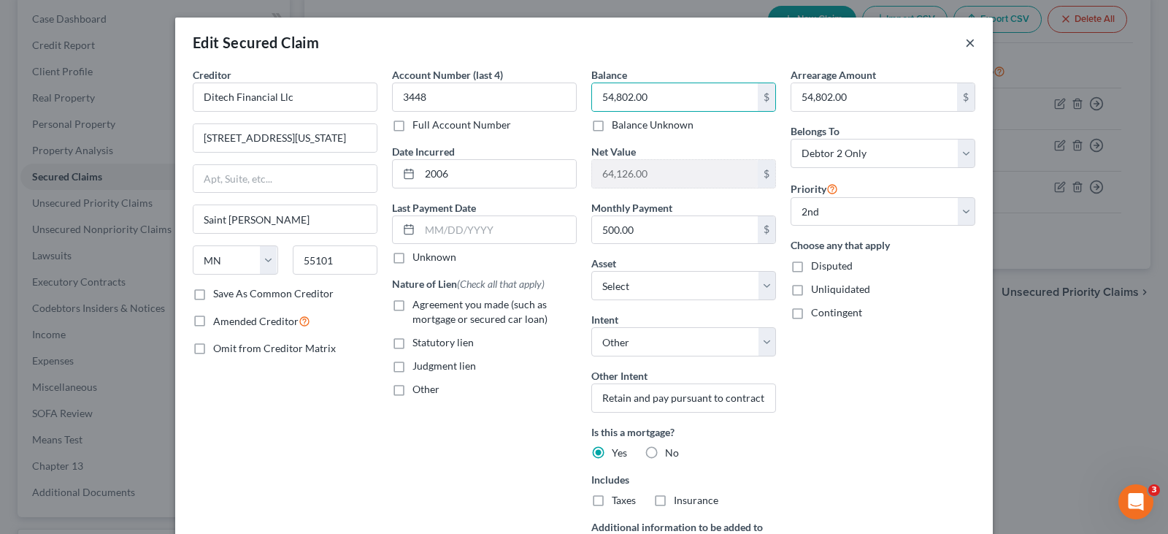
click at [965, 45] on button "×" at bounding box center [970, 43] width 10 height 18
